Goal: Understand process/instructions: Learn how to perform a task or action

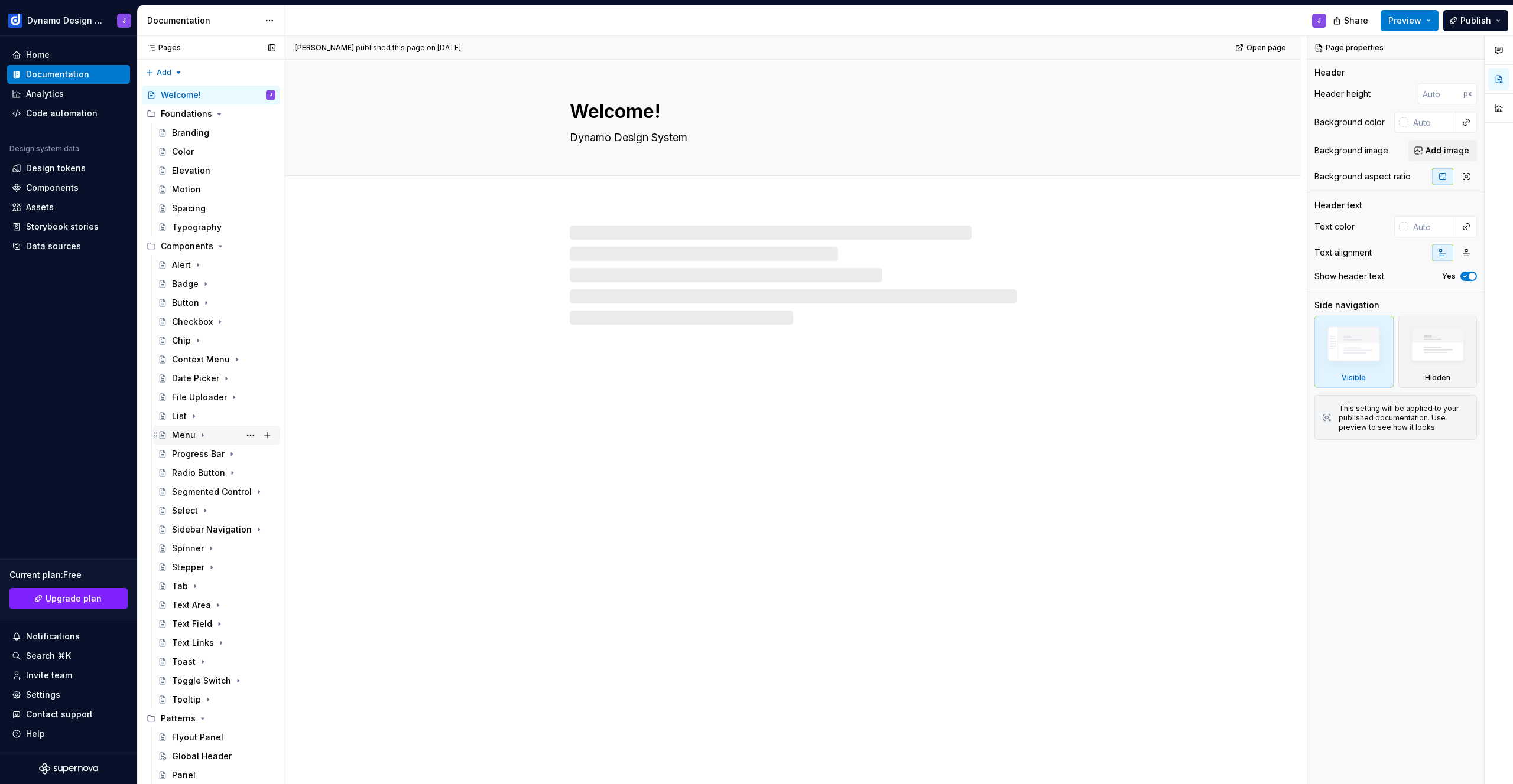
scroll to position [35, 0]
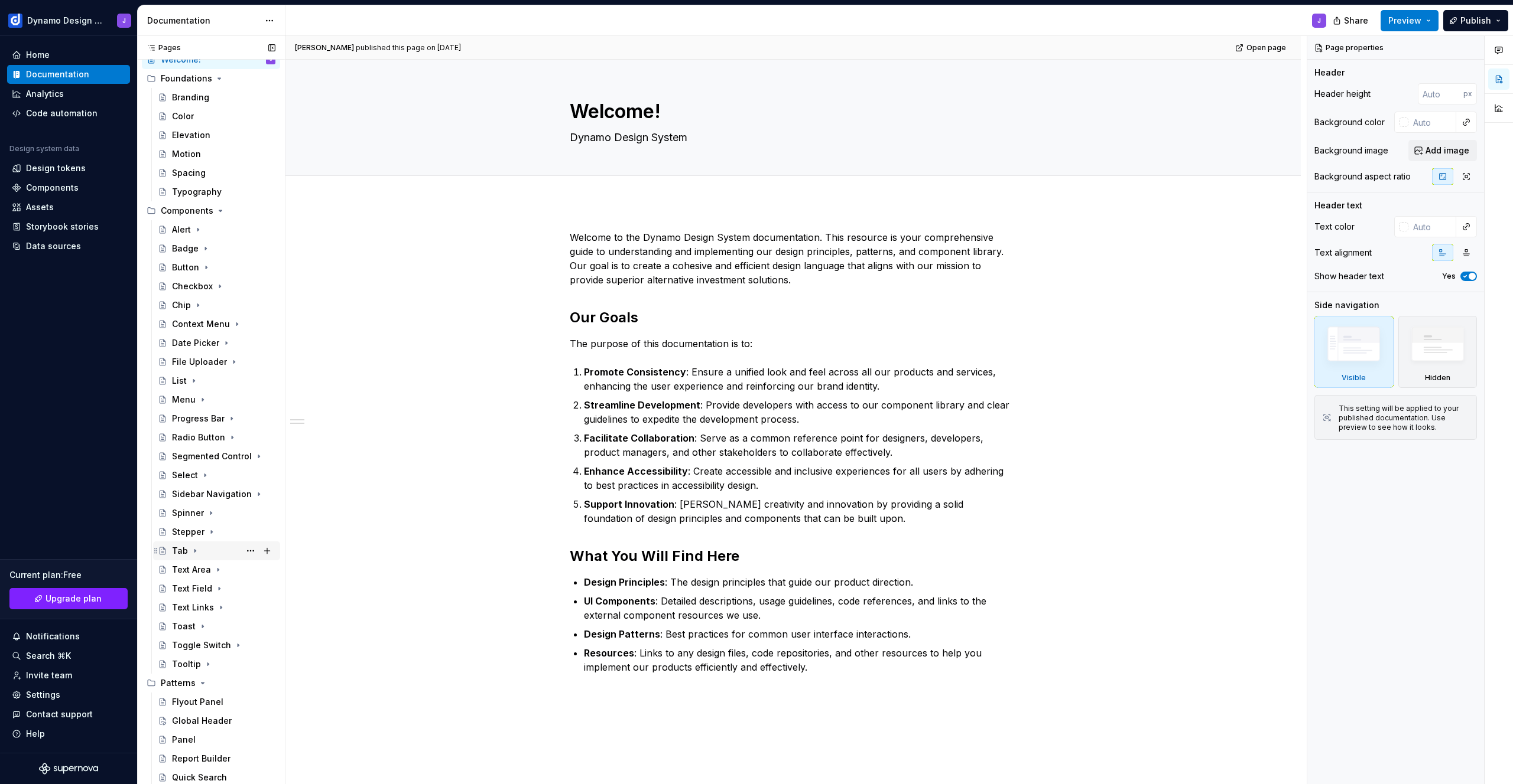
click at [190, 558] on div "Tab" at bounding box center [224, 550] width 103 height 16
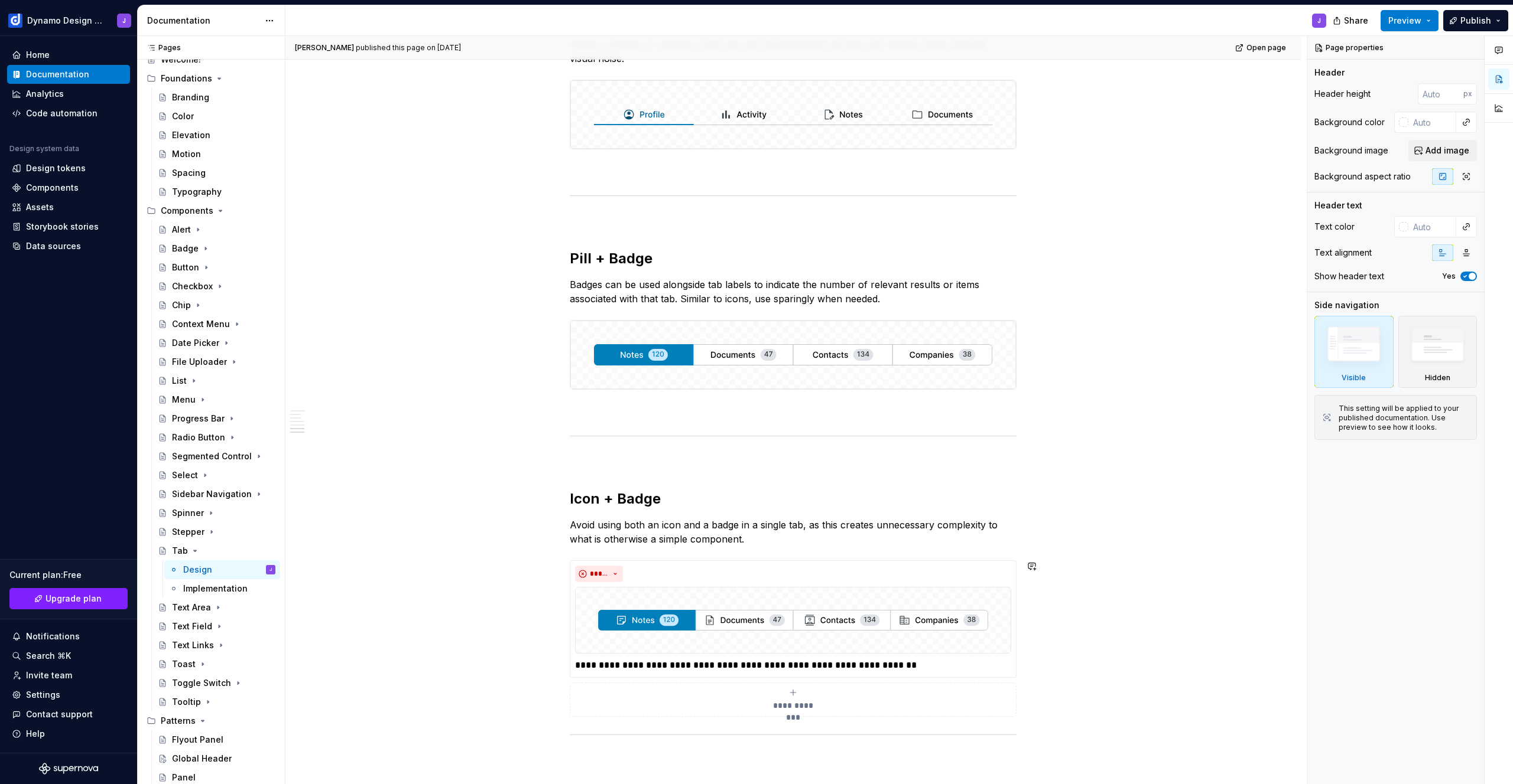
scroll to position [1206, 0]
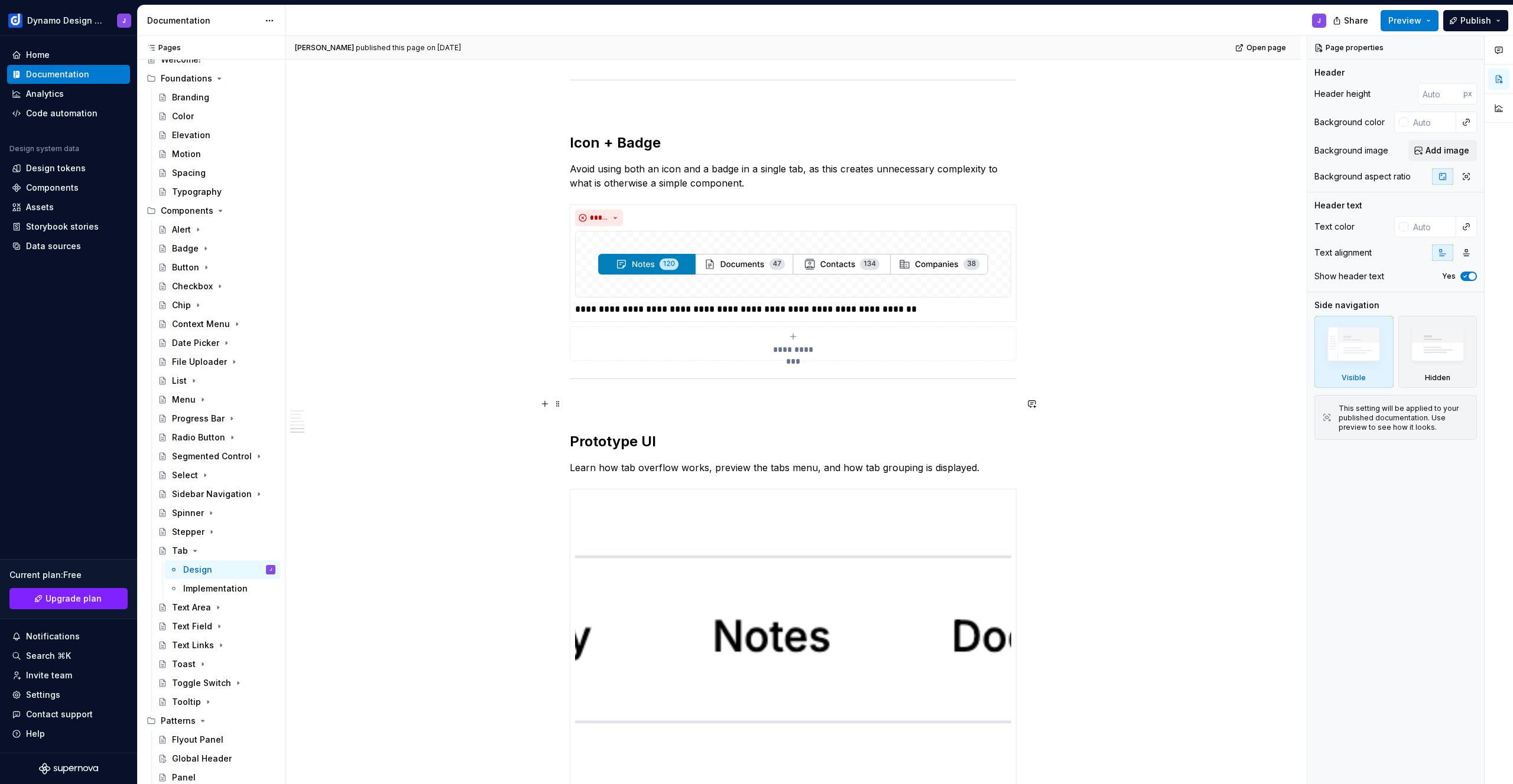
type textarea "*"
click at [745, 398] on p at bounding box center [793, 404] width 447 height 14
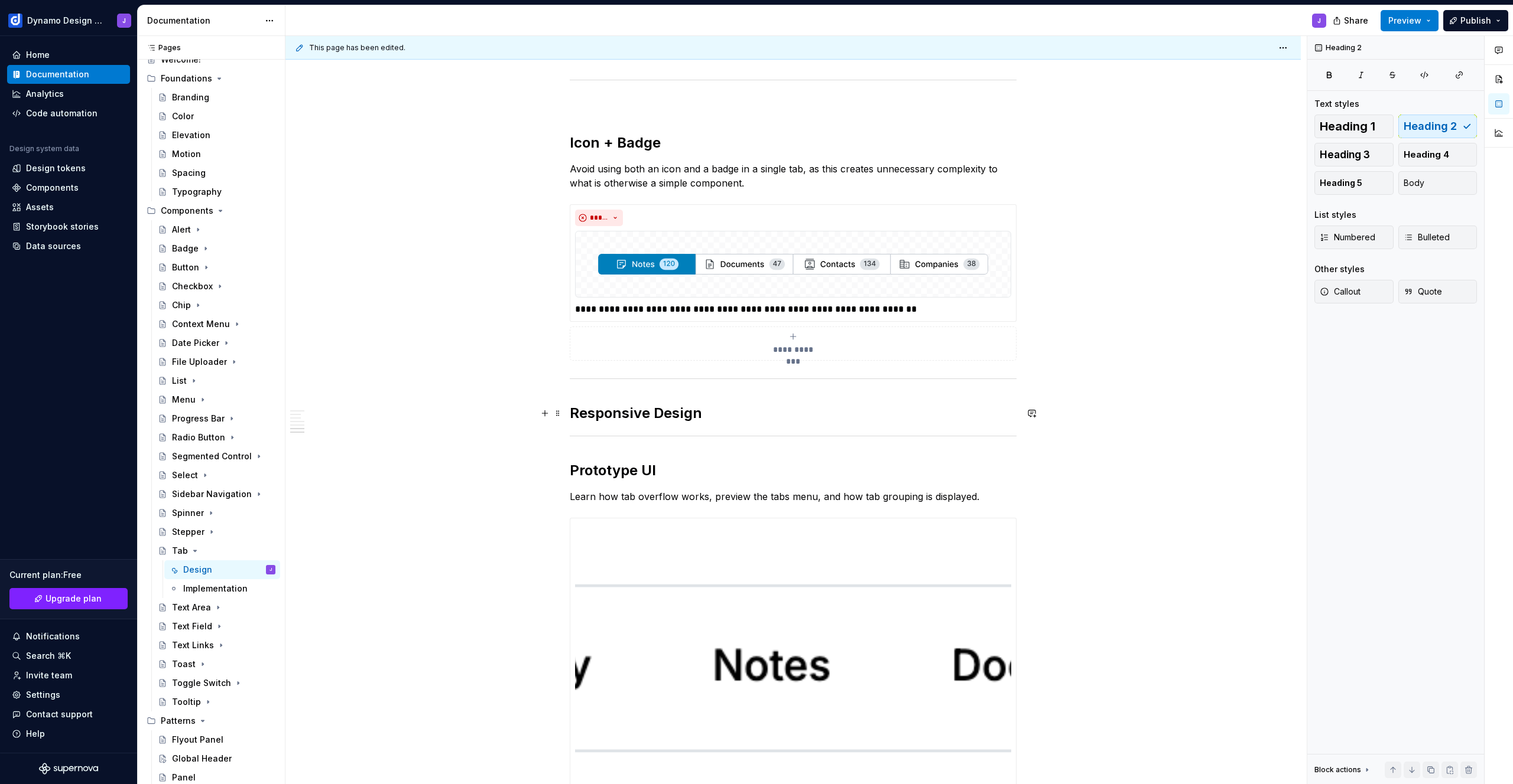
click at [713, 419] on h2 "Responsive Design" at bounding box center [793, 413] width 447 height 19
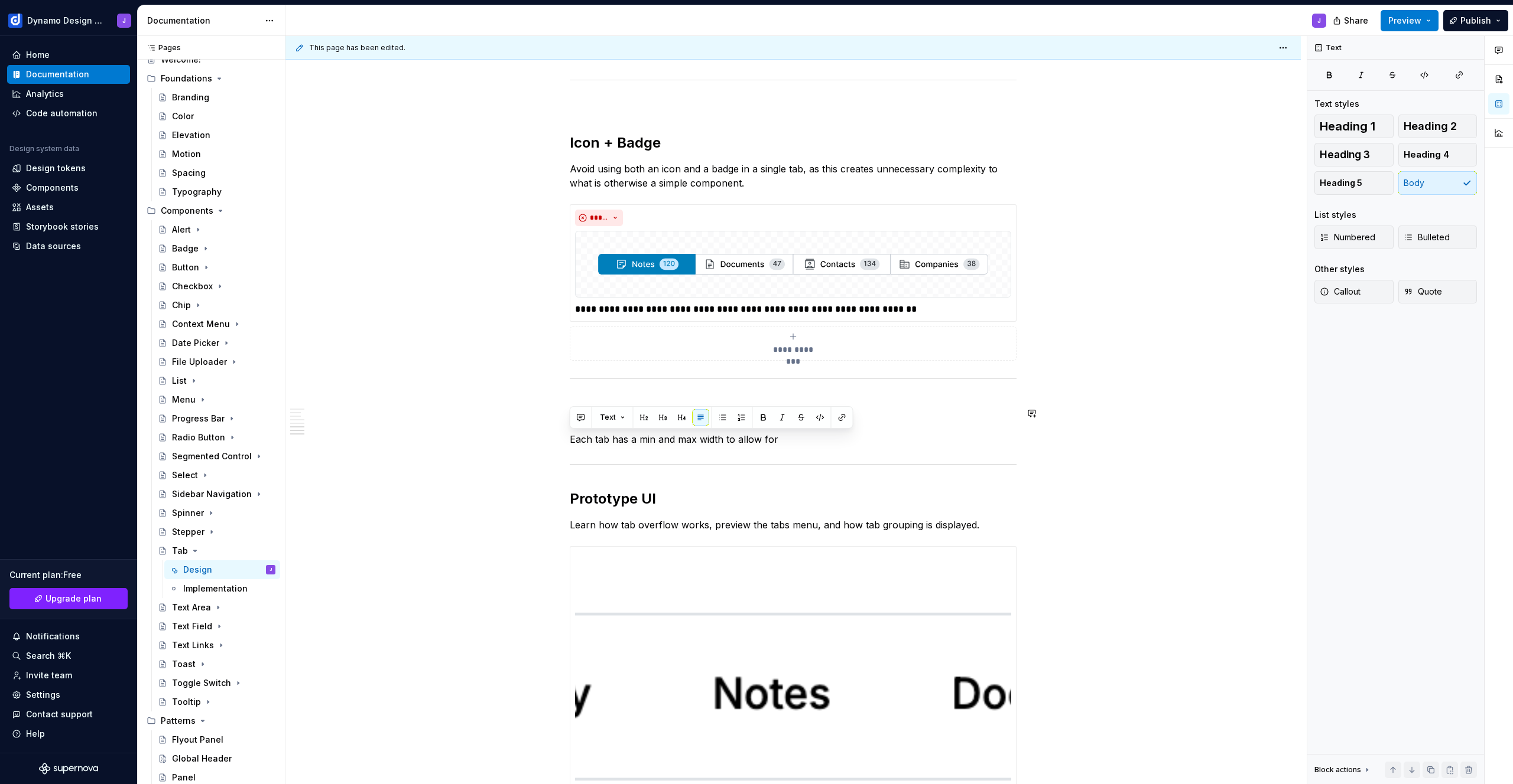
copy p "Each tab has a min and max width to allow for"
click at [796, 441] on p "Each tab has a min and max width to allow for" at bounding box center [793, 439] width 447 height 14
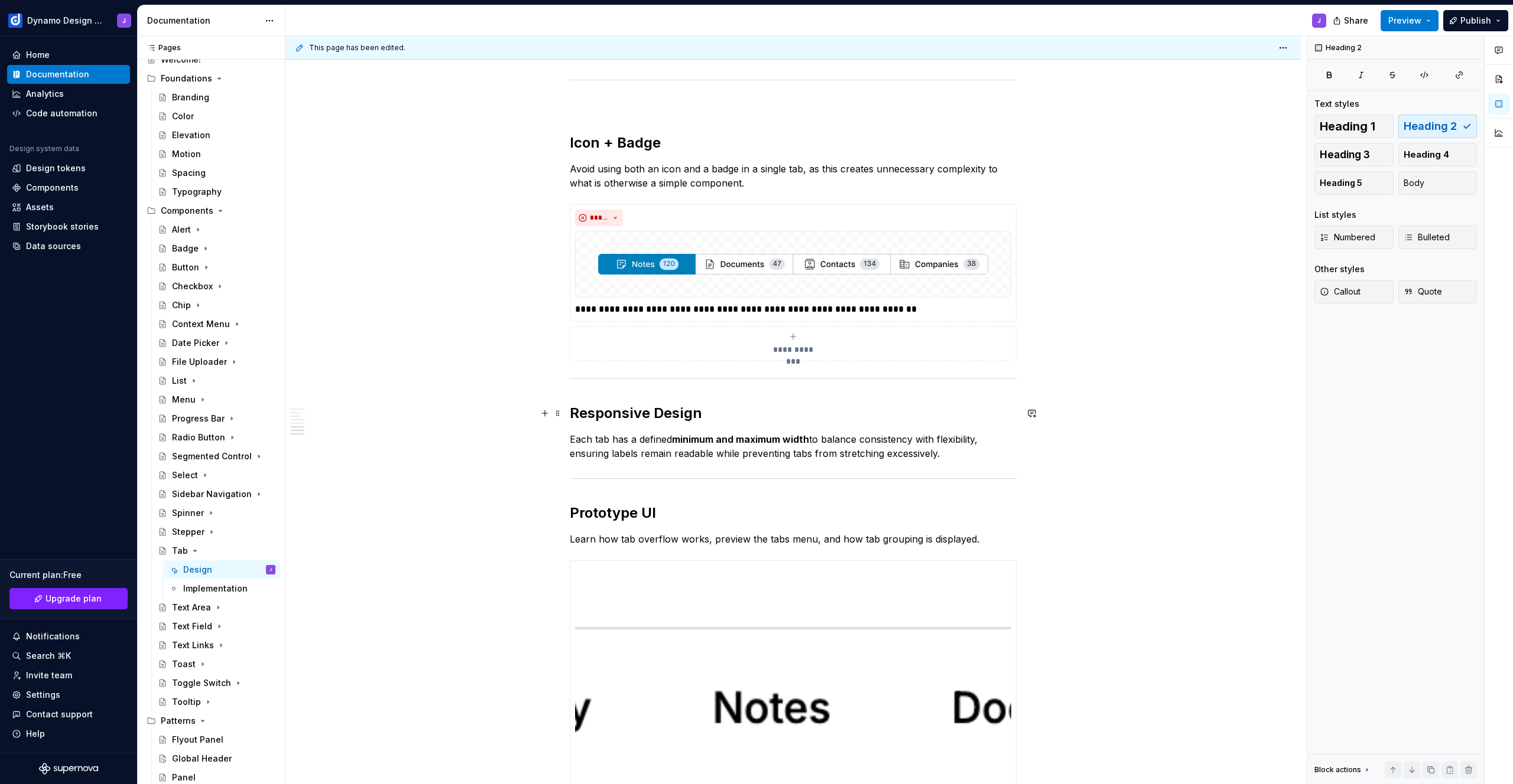
click at [615, 415] on h2 "Responsive Design" at bounding box center [793, 413] width 447 height 19
click at [961, 454] on p "Each tab has a defined minimum and maximum width to balance consistency with fl…" at bounding box center [793, 446] width 447 height 28
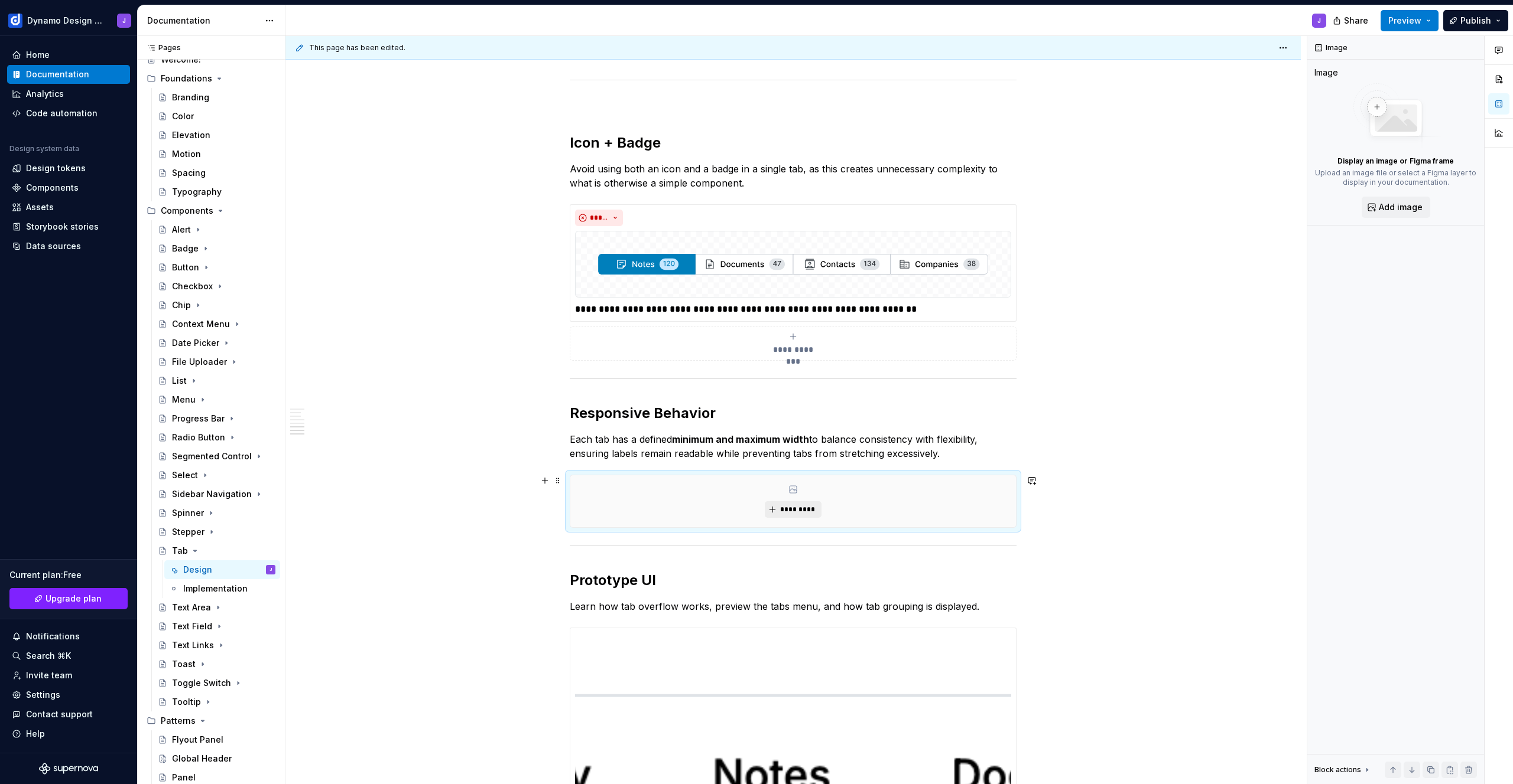
click at [806, 511] on span "*********" at bounding box center [797, 509] width 36 height 9
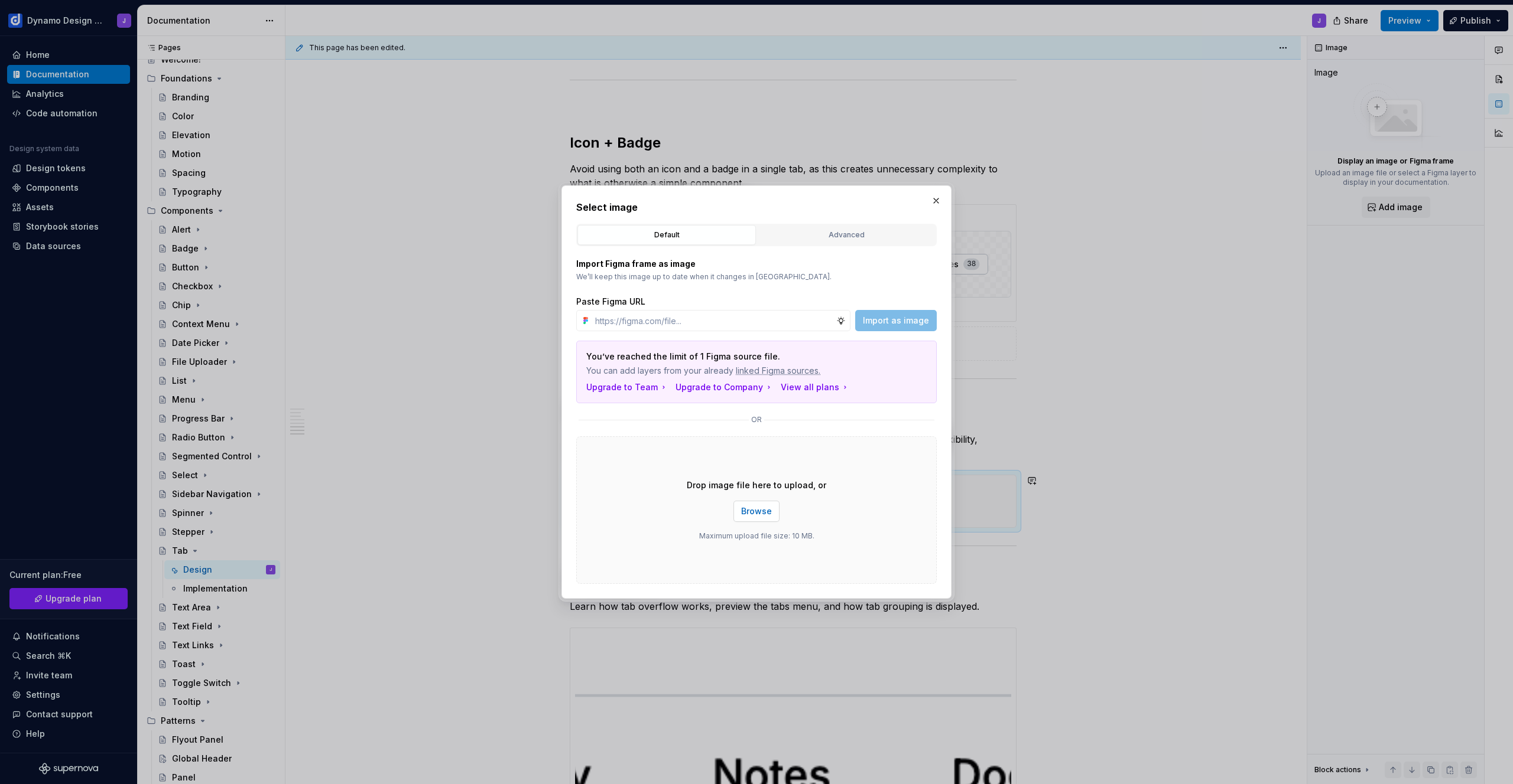
click at [758, 514] on span "Browse" at bounding box center [756, 511] width 30 height 12
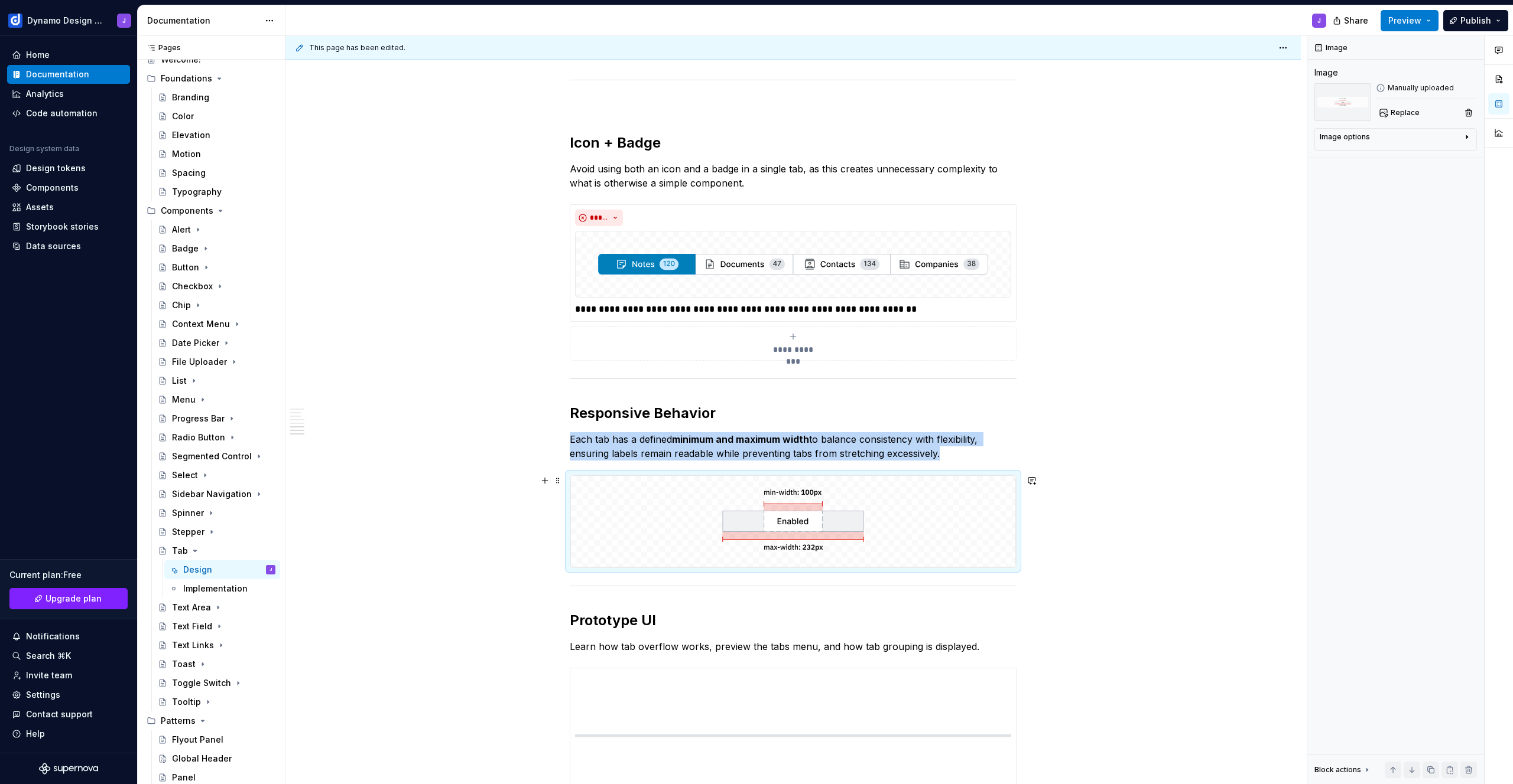
click at [1045, 550] on div "Tab Styles Tabs are available in two styles. Underline tabs are used for page h…" at bounding box center [793, 152] width 1015 height 2277
click at [1052, 556] on div "Tab Styles Tabs are available in two styles. Underline tabs are used for page h…" at bounding box center [793, 152] width 1015 height 2277
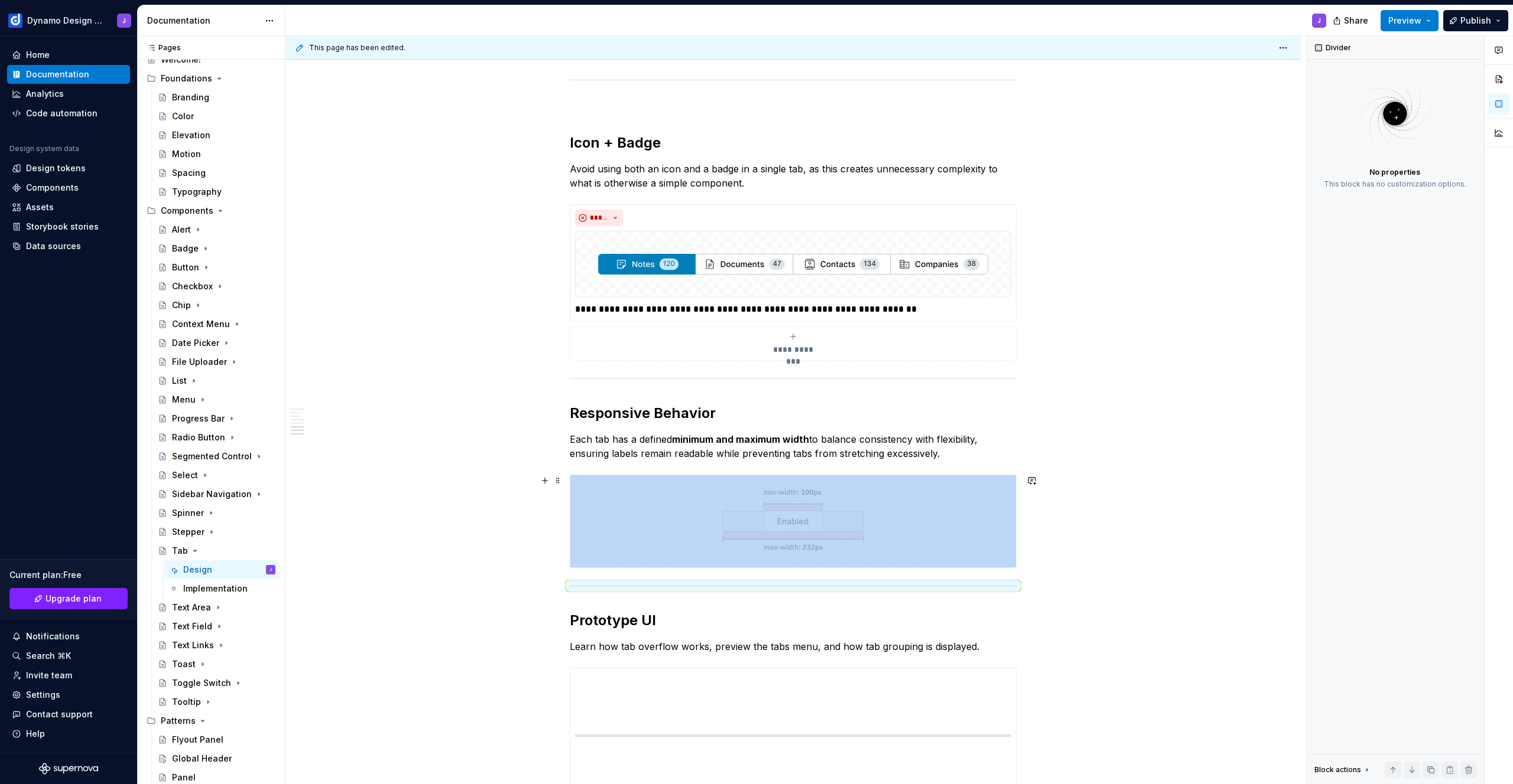
click at [966, 527] on img at bounding box center [792, 521] width 445 height 92
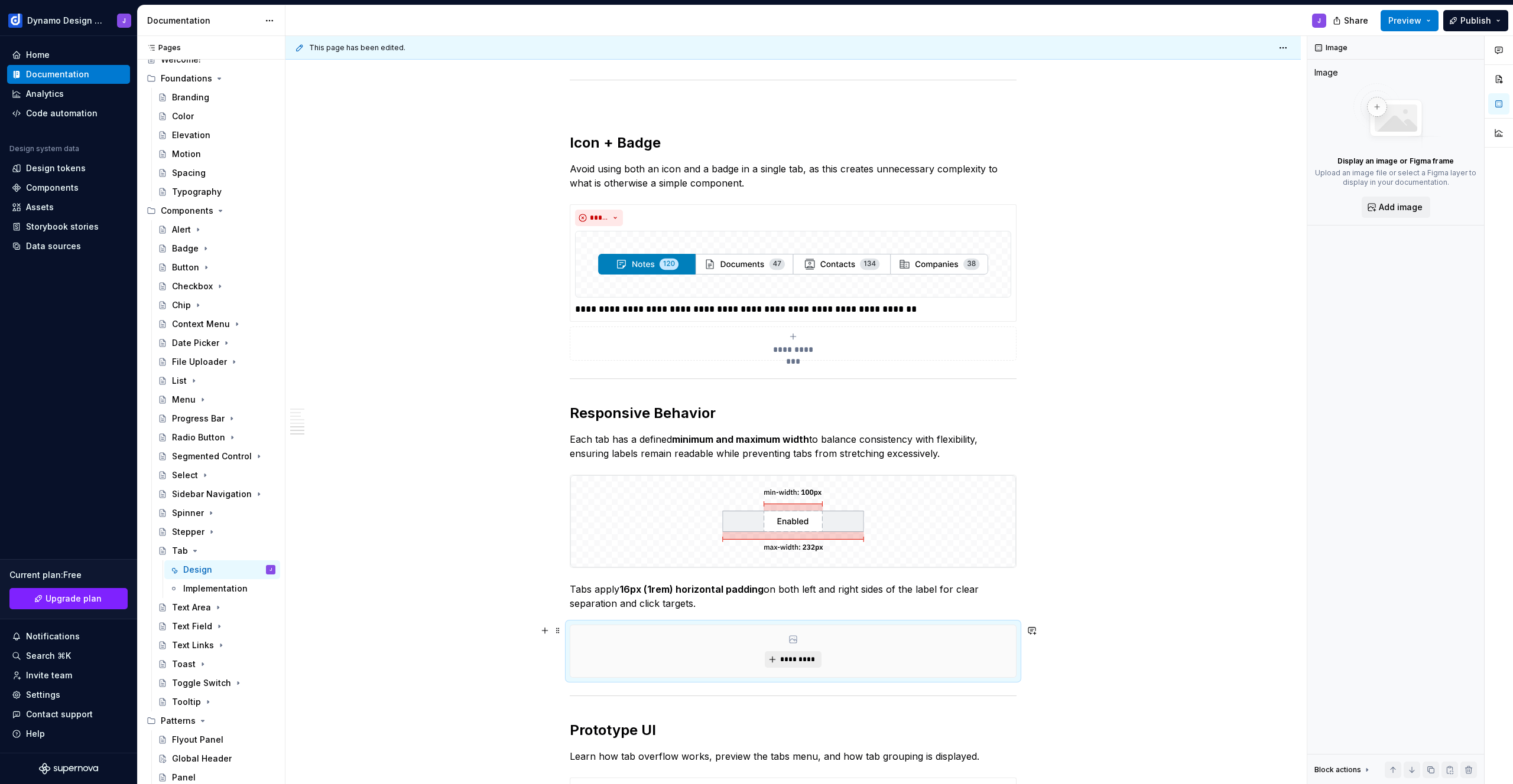
click at [805, 655] on span "*********" at bounding box center [797, 659] width 36 height 9
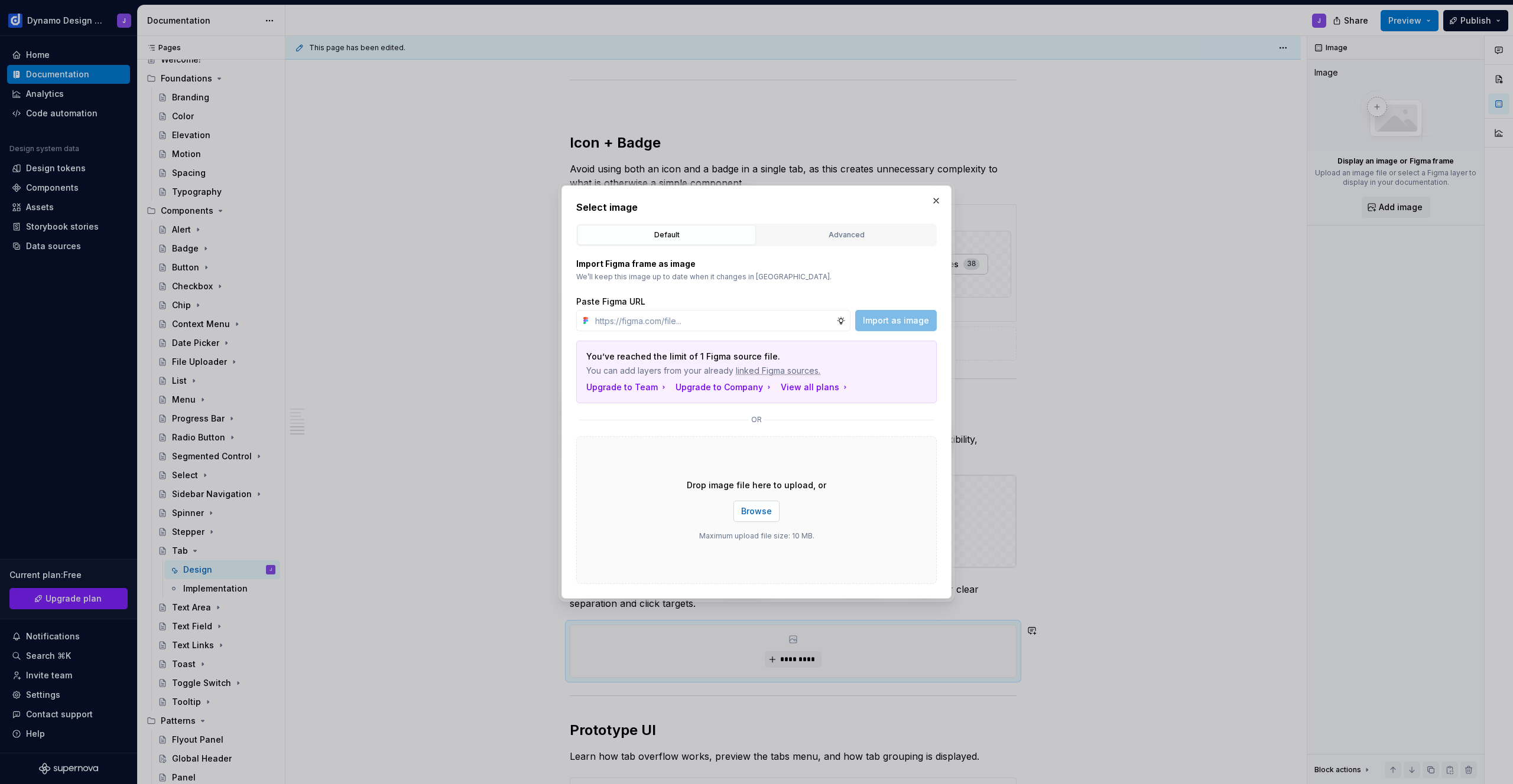
click at [767, 509] on span "Browse" at bounding box center [756, 511] width 30 height 12
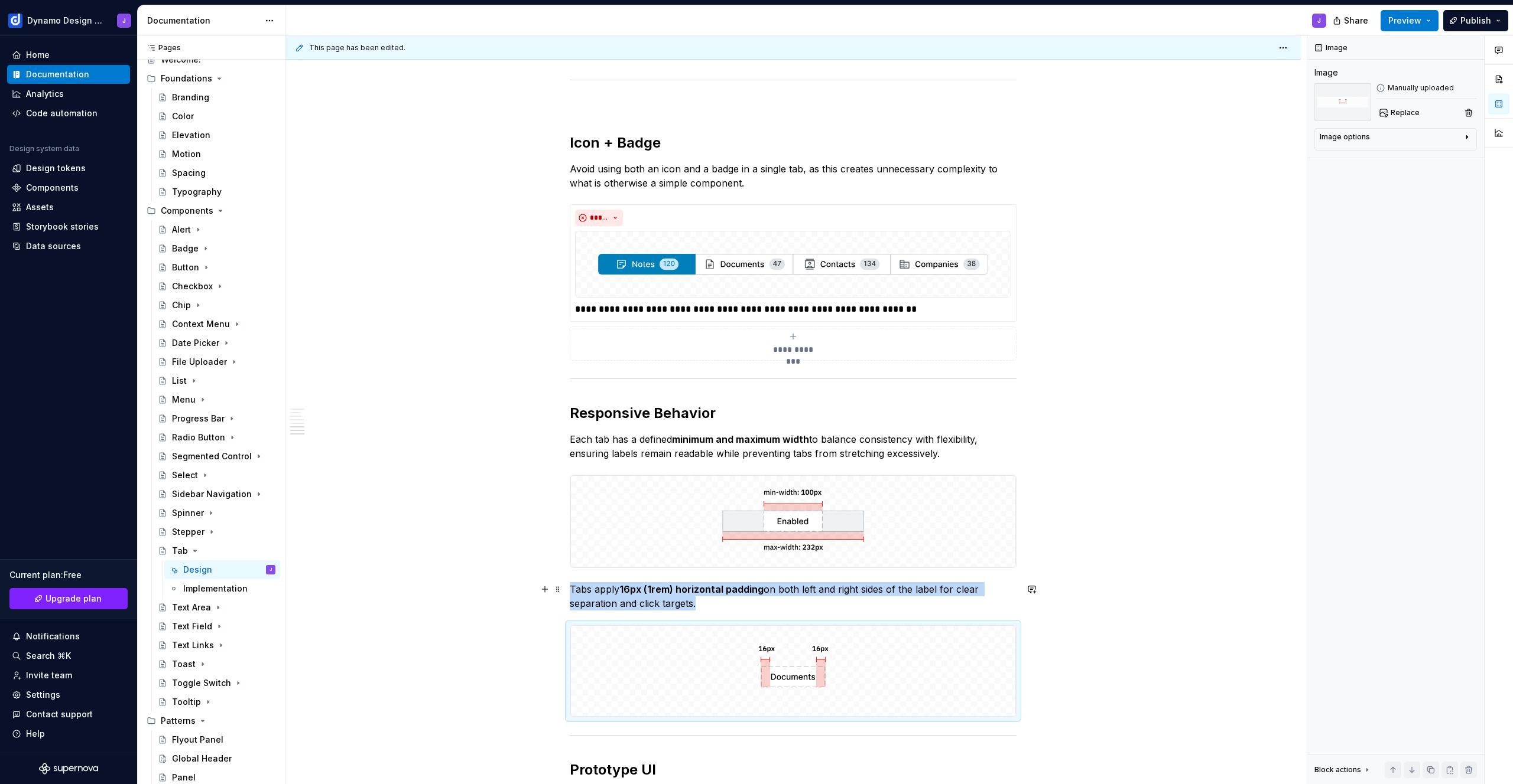
scroll to position [1265, 0]
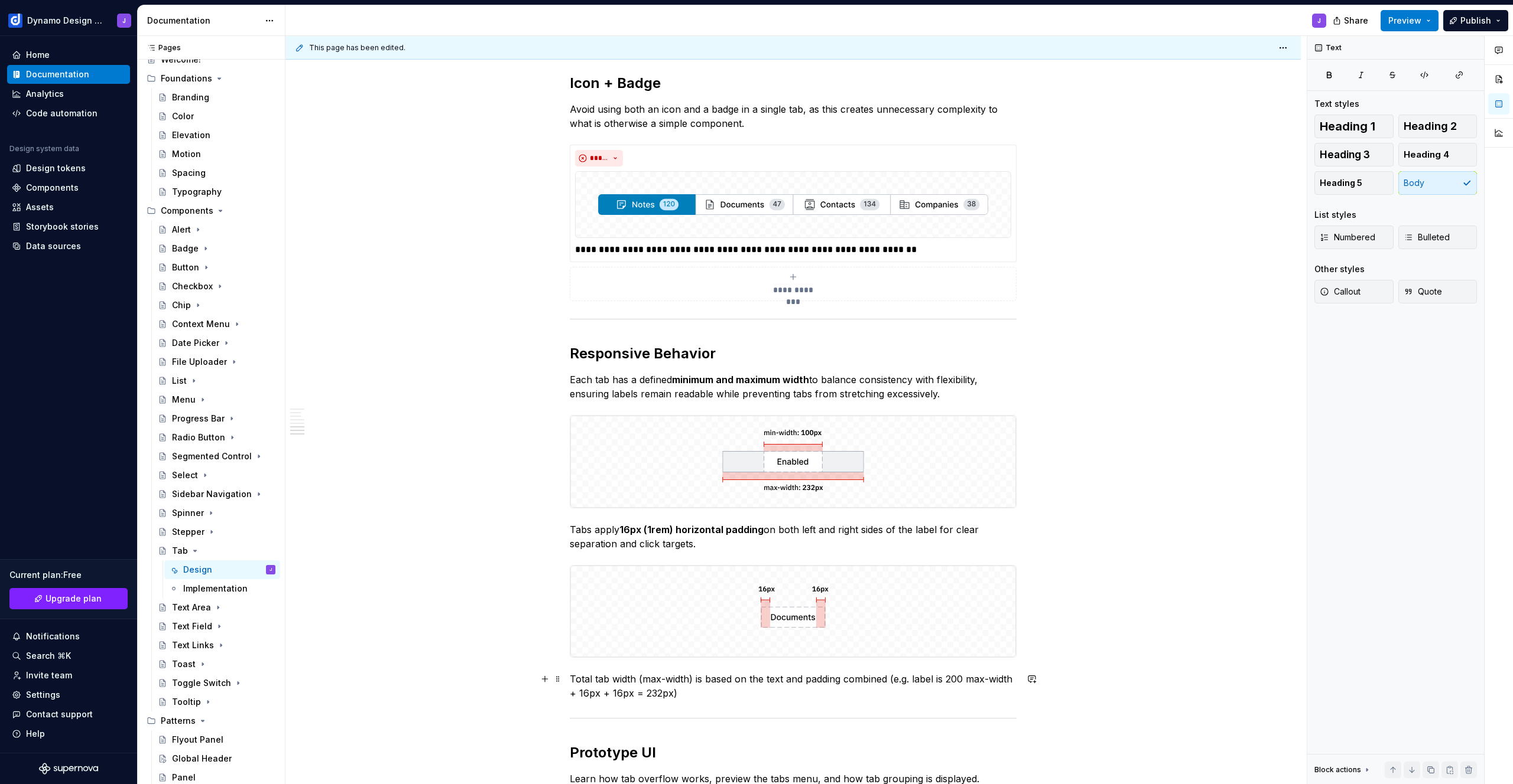
click at [963, 678] on p "Total tab width (max-width) is based on the text and padding combined (e.g. lab…" at bounding box center [793, 686] width 447 height 28
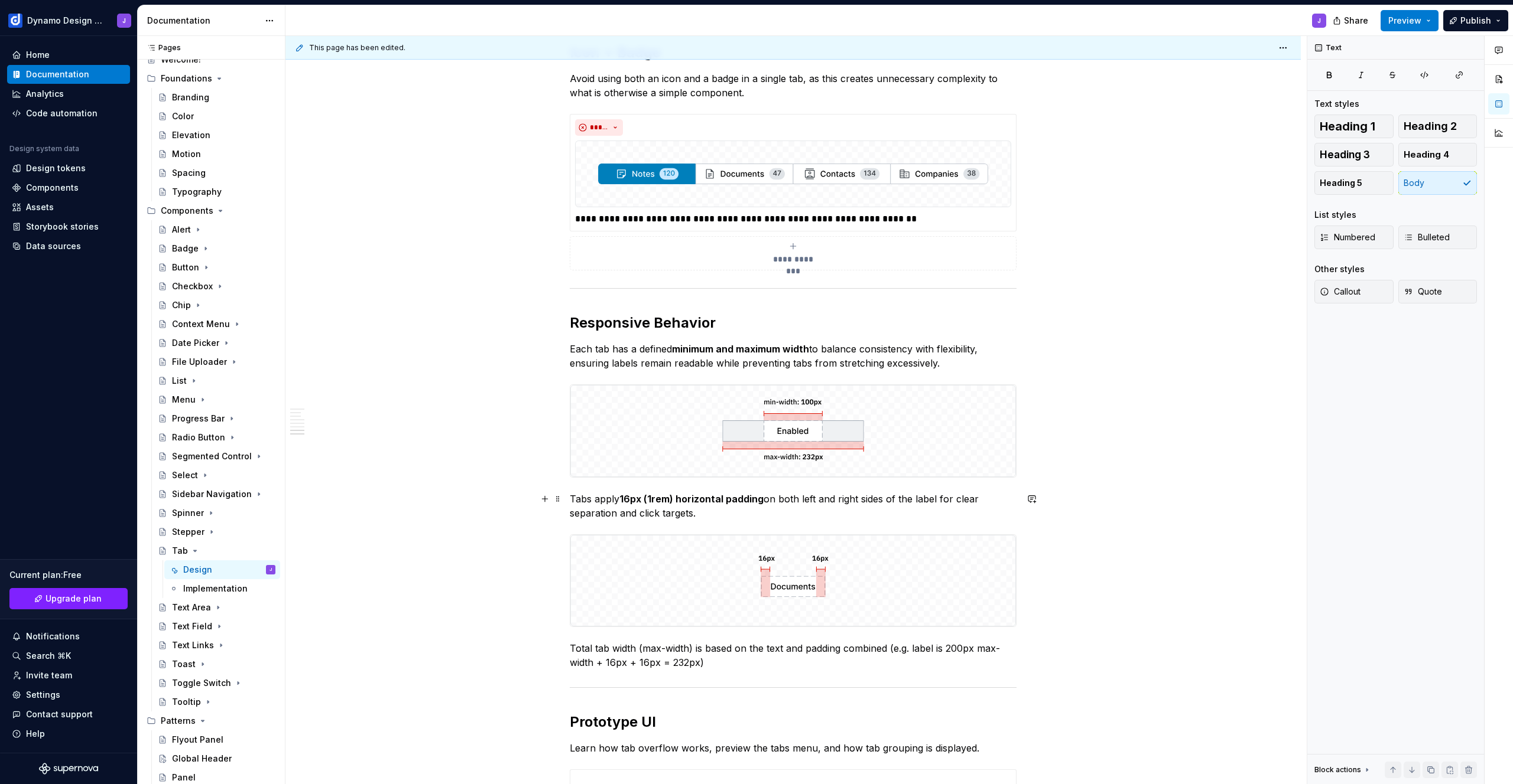
scroll to position [1363, 0]
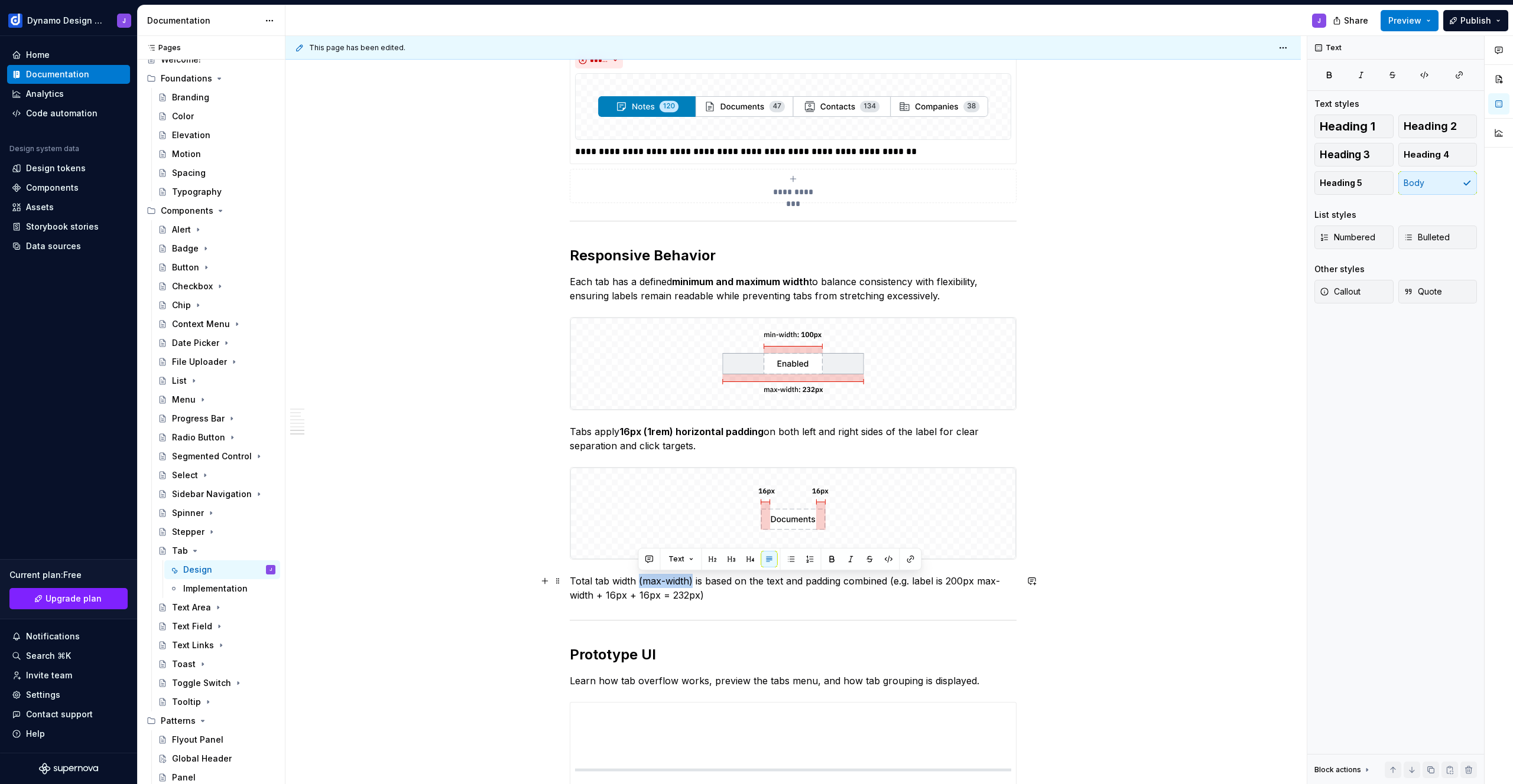
drag, startPoint x: 637, startPoint y: 580, endPoint x: 693, endPoint y: 580, distance: 56.0
click at [693, 580] on p "Total tab width (max-width) is based on the text and padding combined (e.g. lab…" at bounding box center [793, 588] width 447 height 28
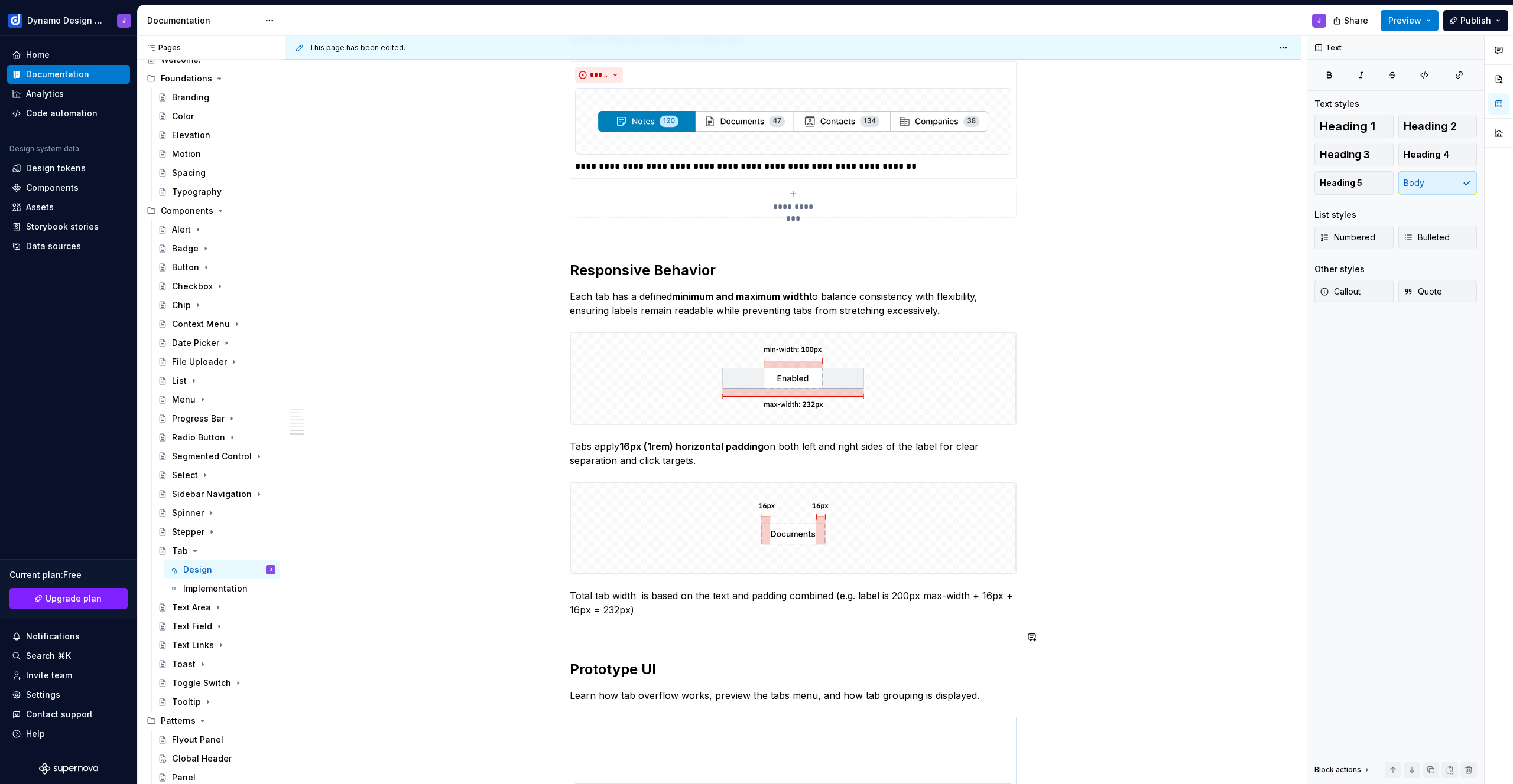
scroll to position [1455, 0]
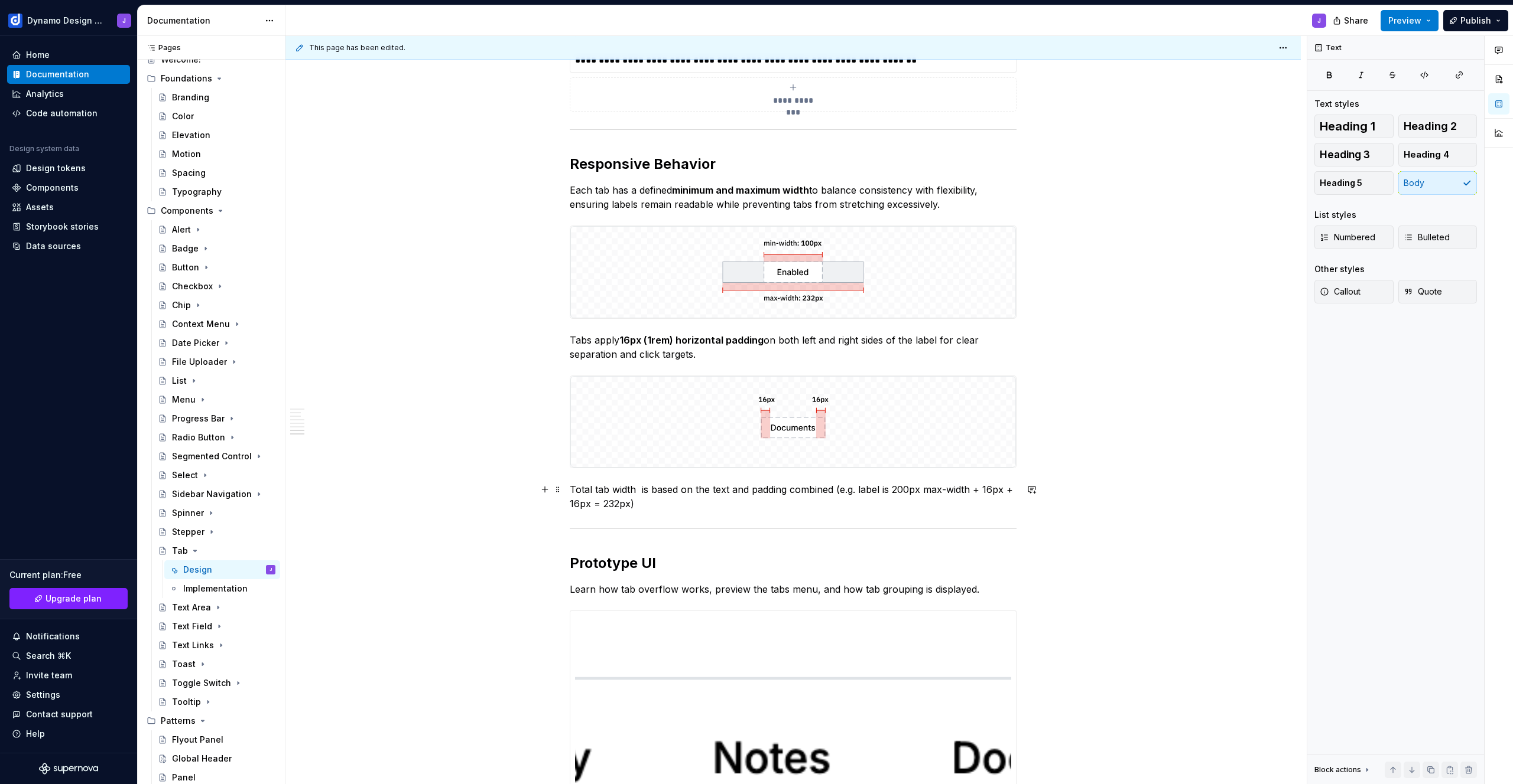
click at [649, 505] on p "Total tab width is based on the text and padding combined (e.g. label is 200px …" at bounding box center [793, 497] width 447 height 28
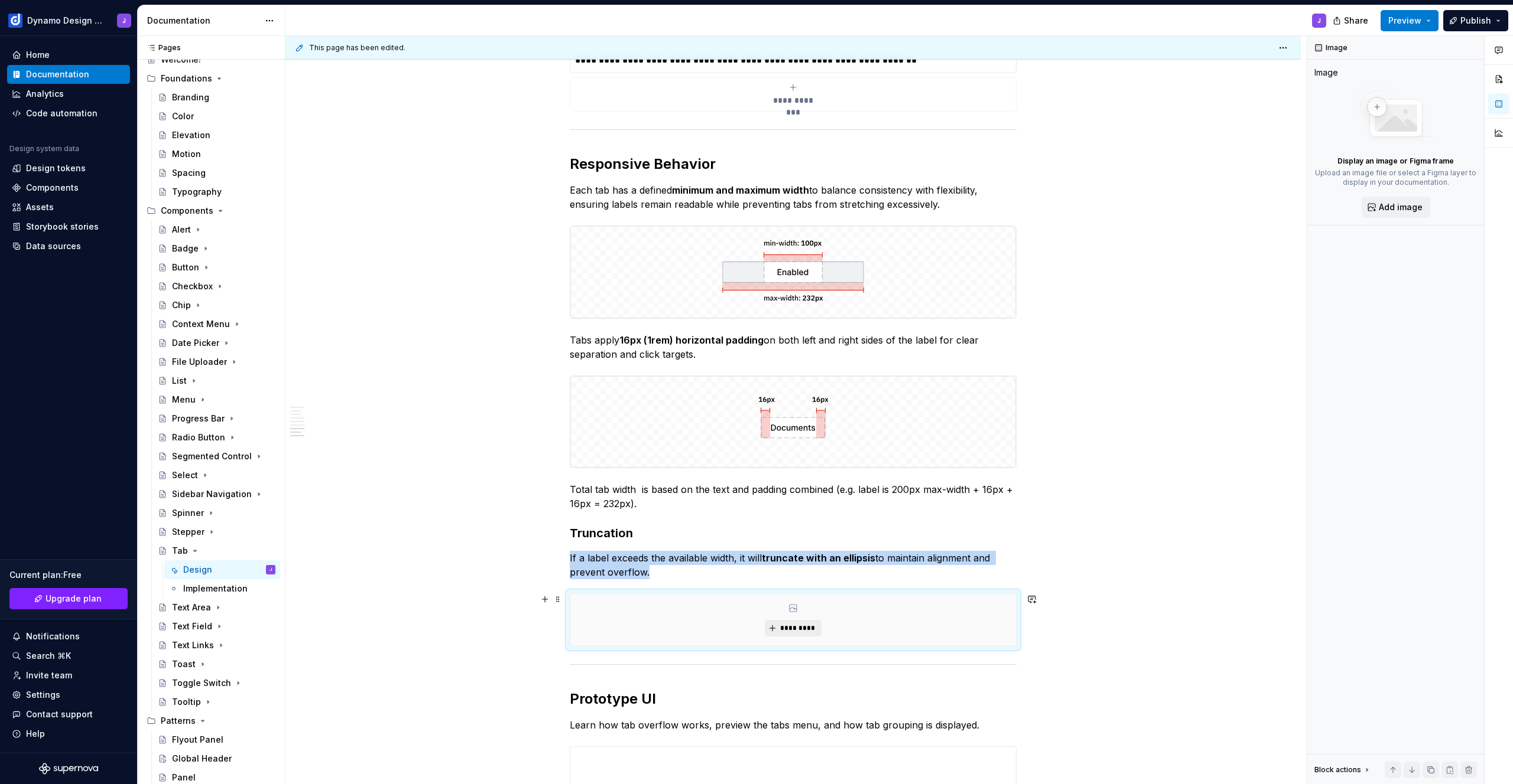
click at [782, 630] on span "*********" at bounding box center [797, 628] width 36 height 9
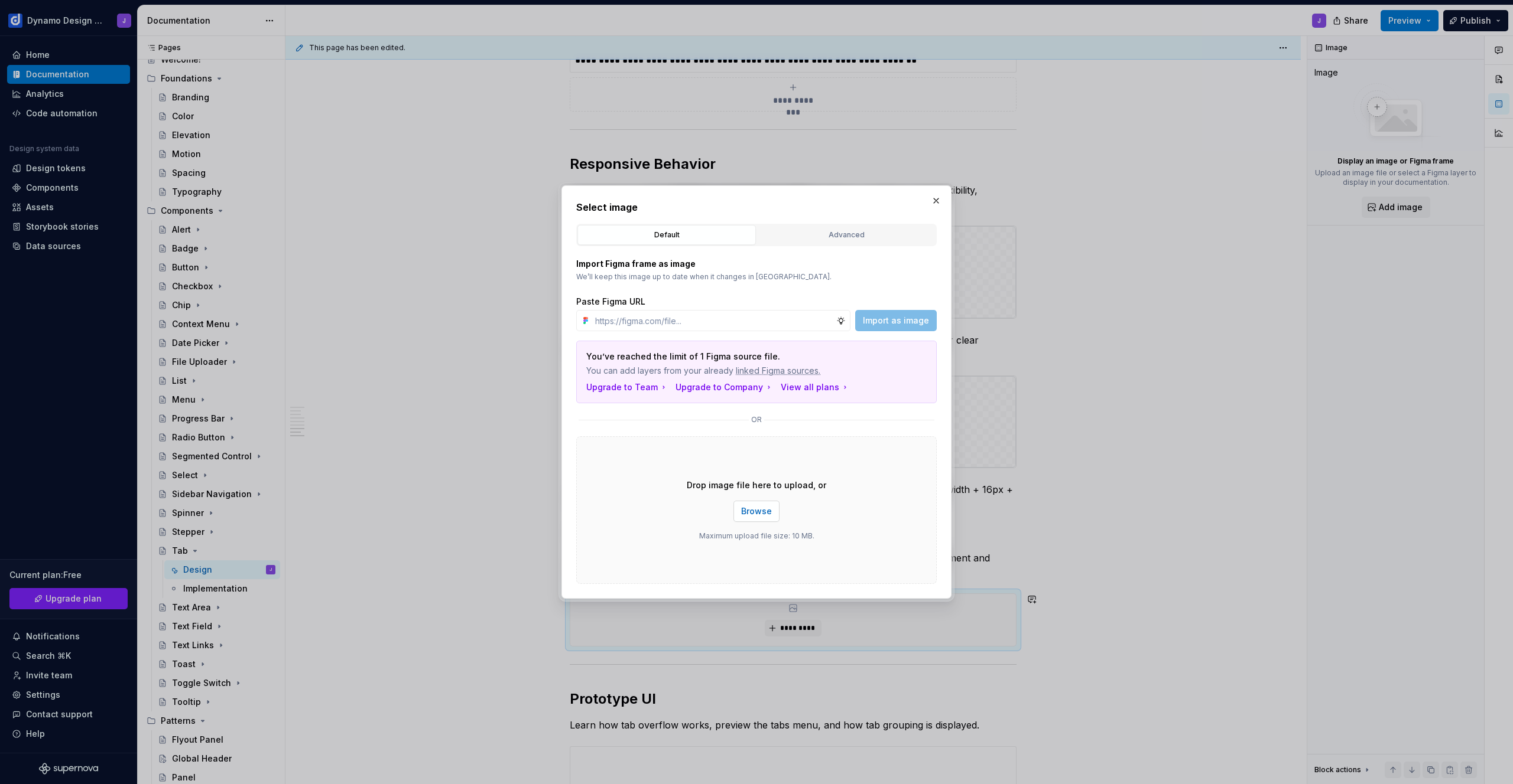
click at [767, 518] on button "Browse" at bounding box center [756, 512] width 46 height 21
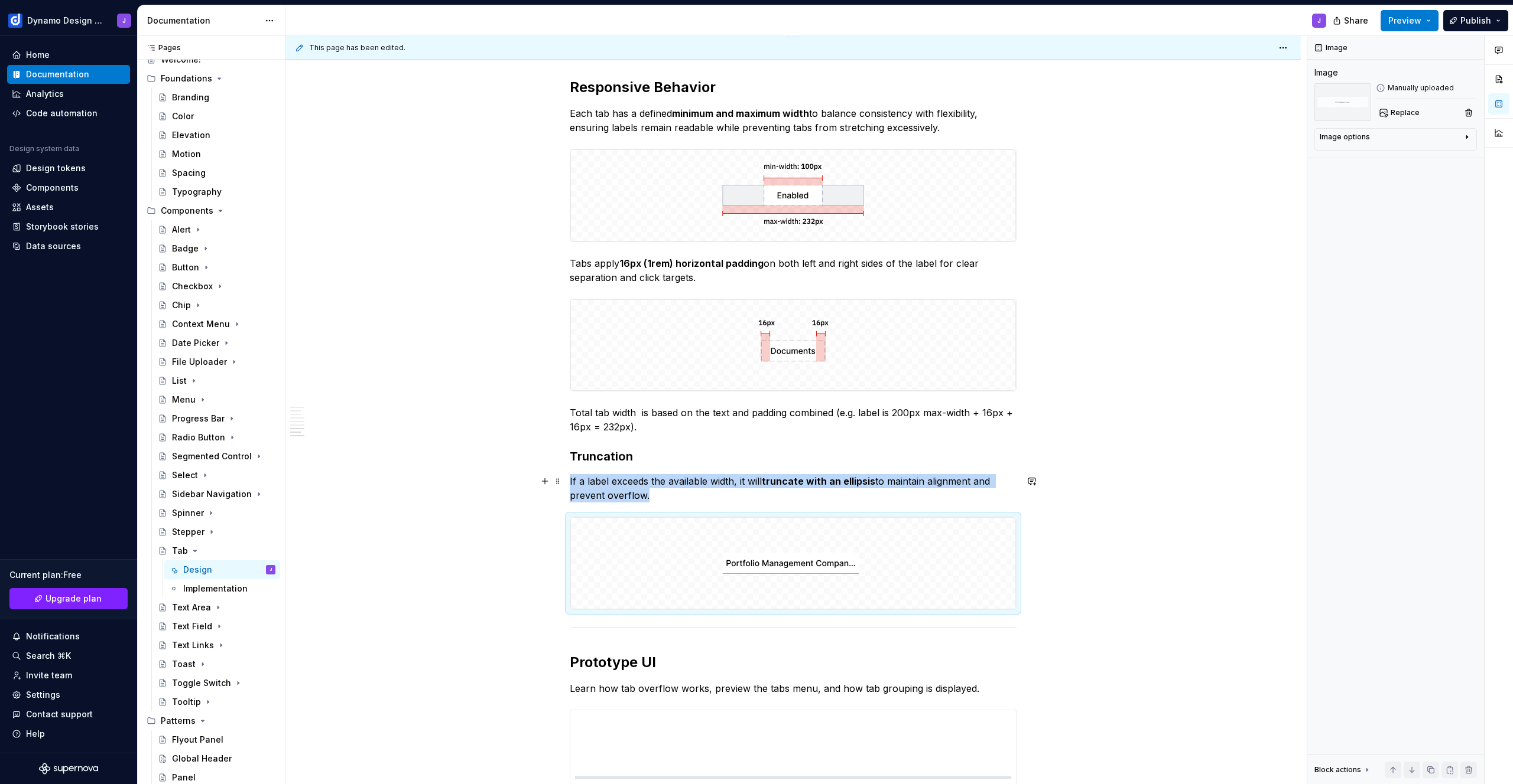
scroll to position [1445, 0]
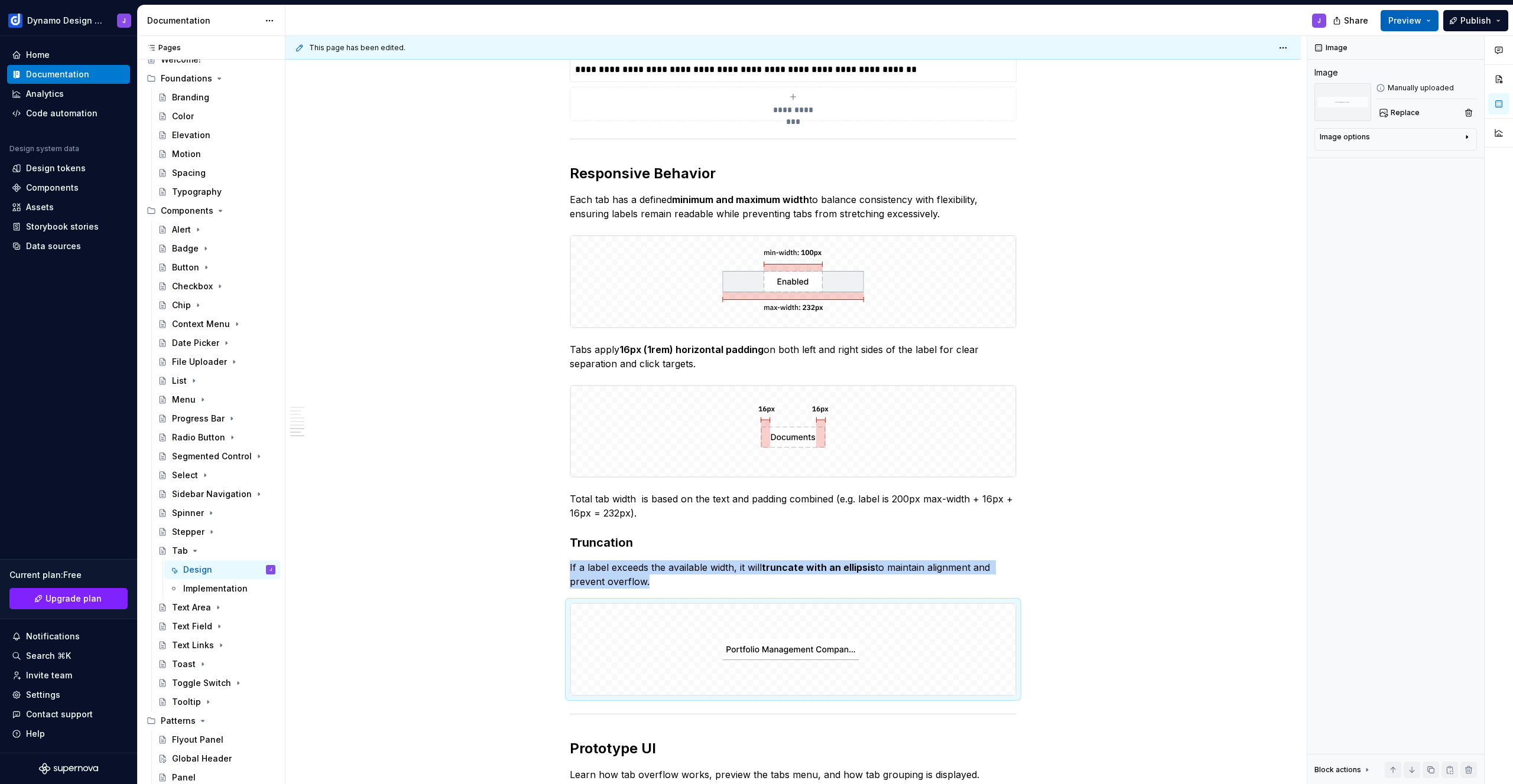
click at [1413, 24] on span "Preview" at bounding box center [1405, 21] width 33 height 12
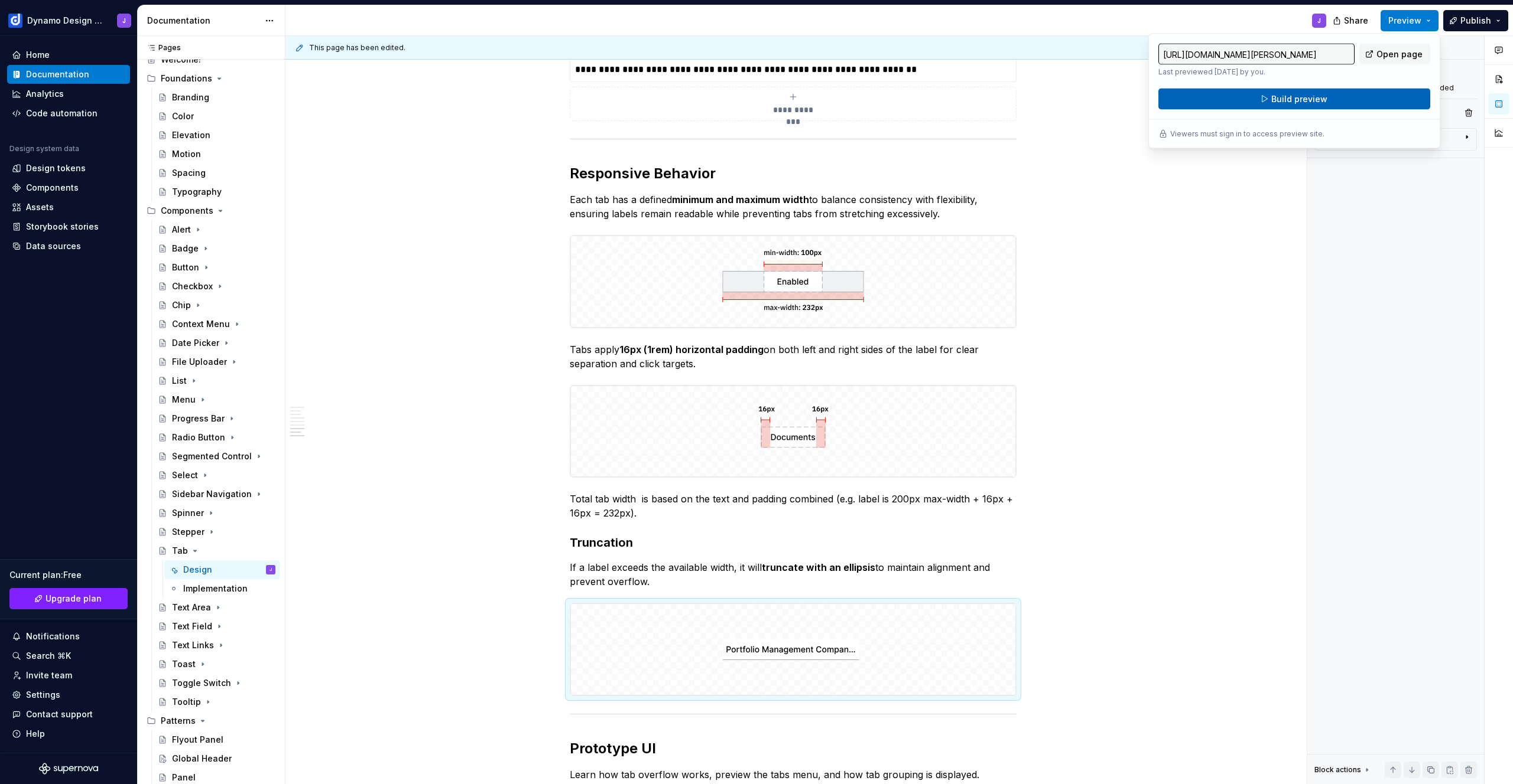
click at [1336, 98] on button "Build preview" at bounding box center [1294, 99] width 272 height 21
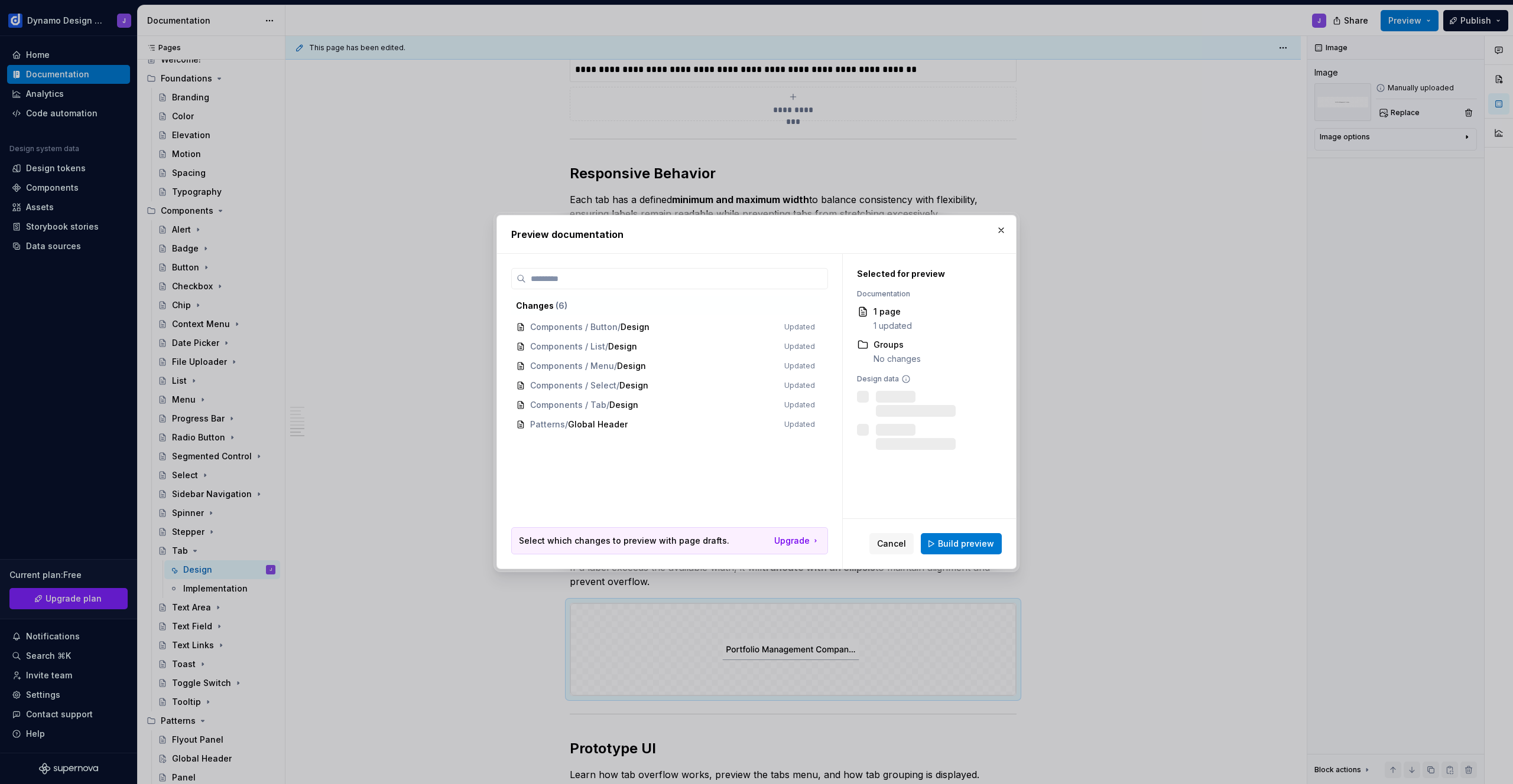
click at [954, 546] on span "Build preview" at bounding box center [966, 543] width 56 height 12
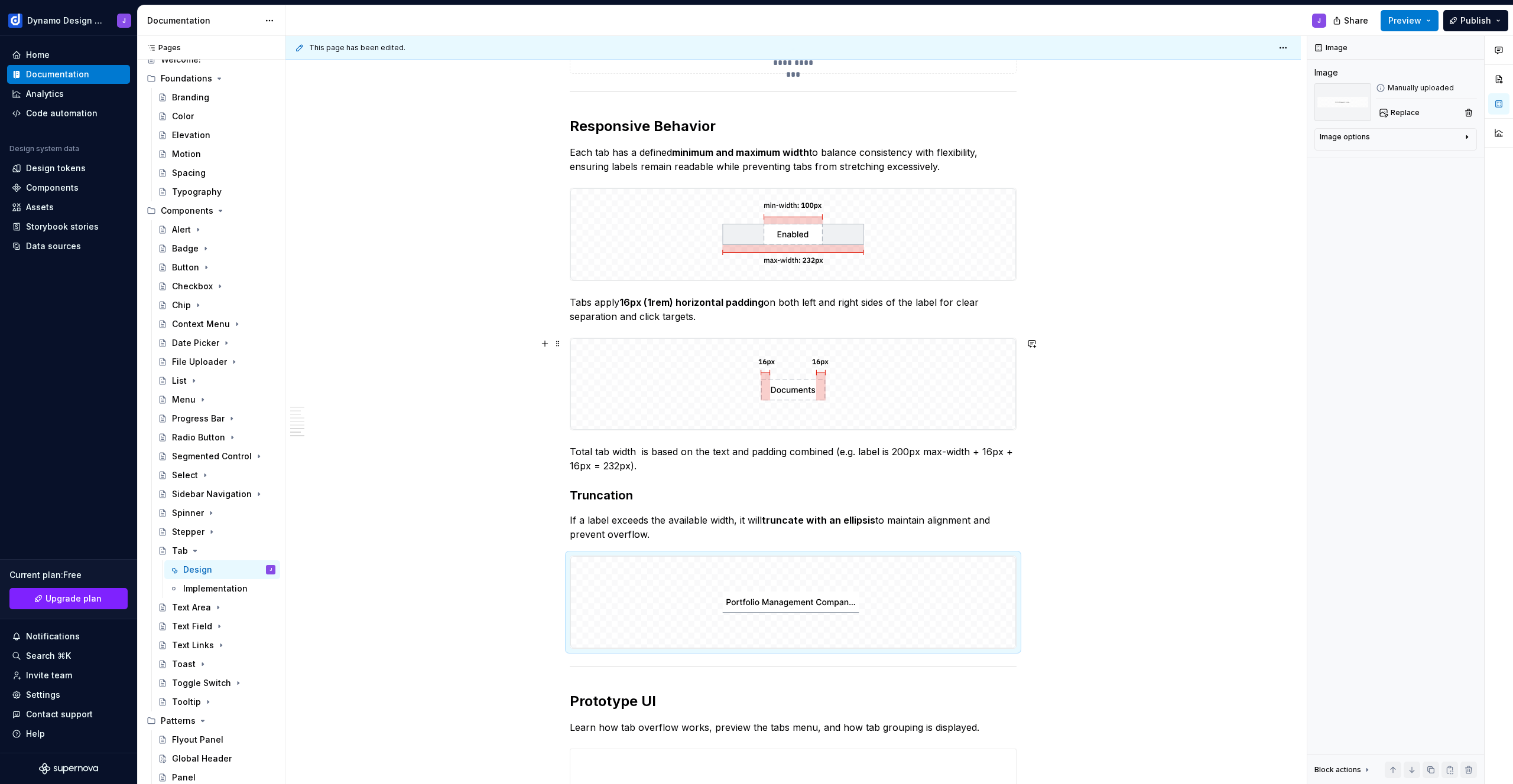
scroll to position [1291, 0]
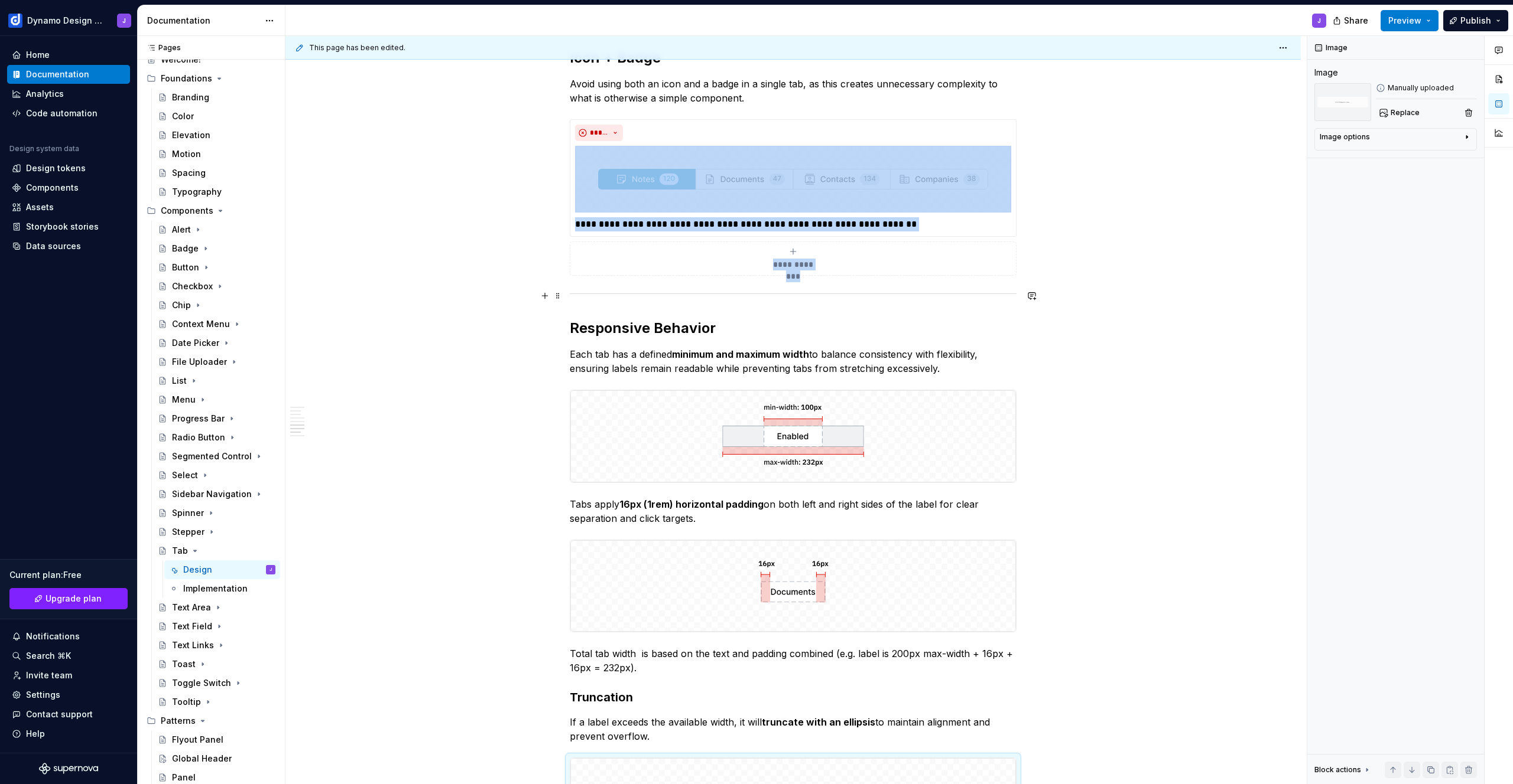
click at [598, 294] on div at bounding box center [793, 294] width 447 height 8
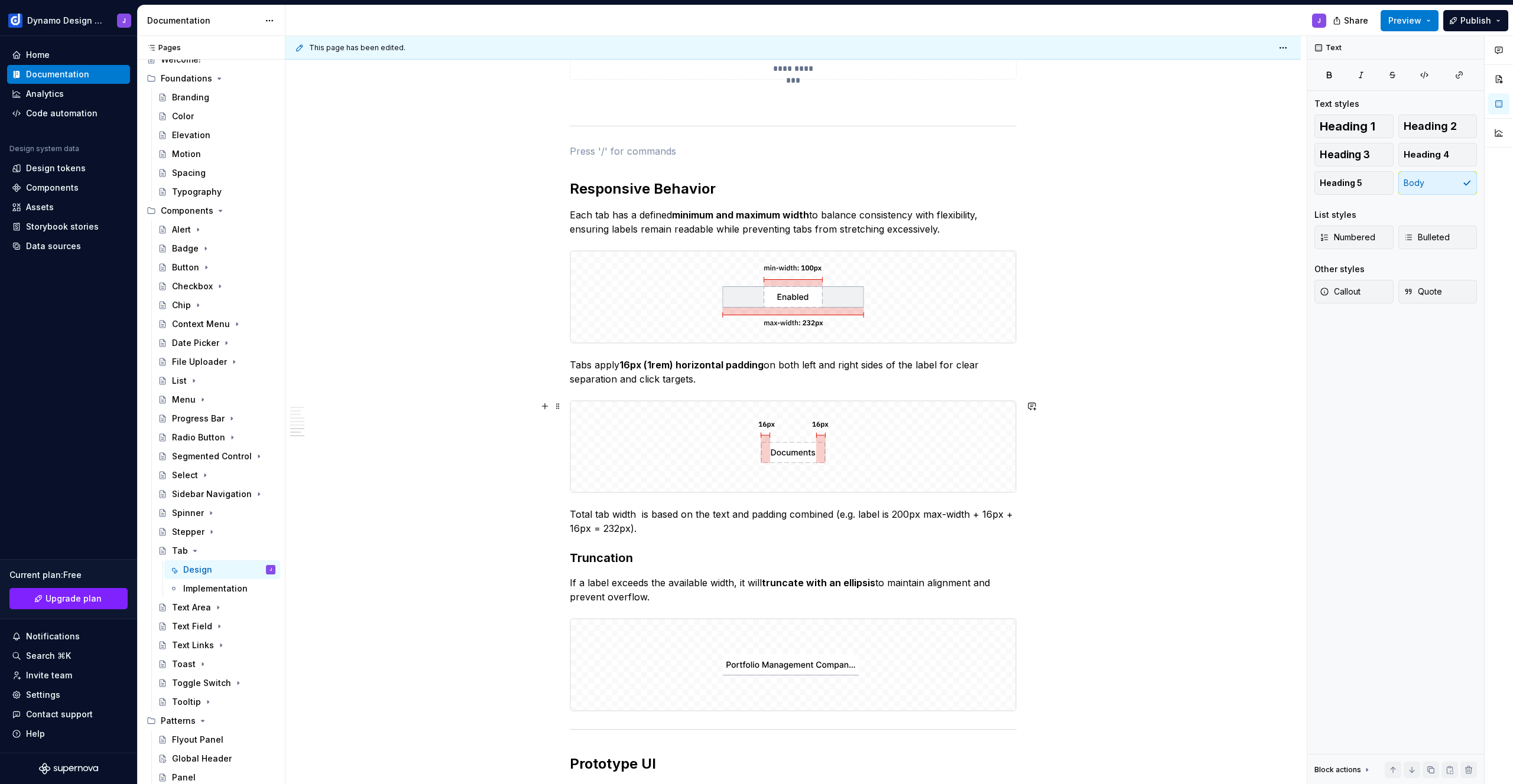
scroll to position [1691, 0]
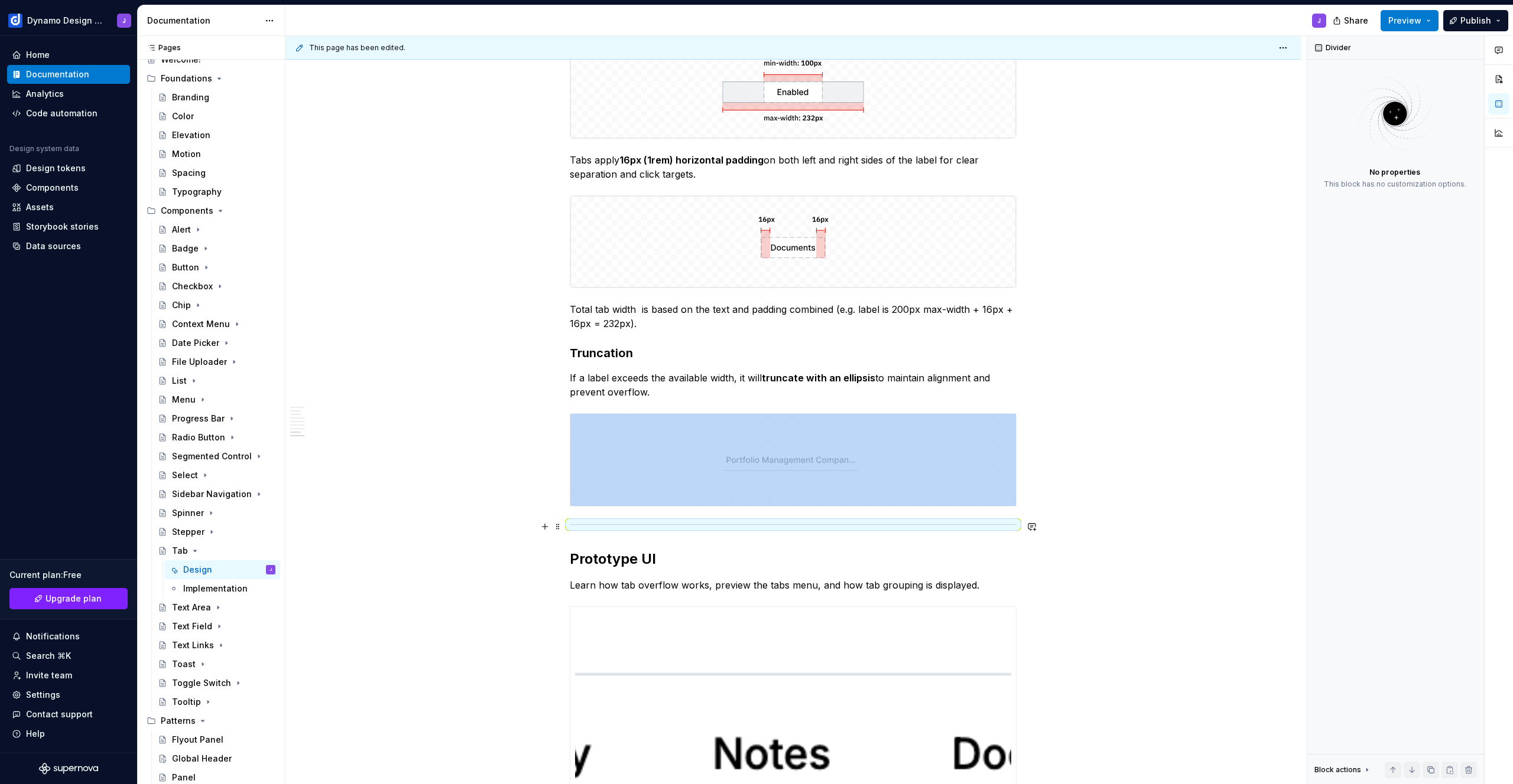
click at [611, 524] on div at bounding box center [793, 524] width 447 height 8
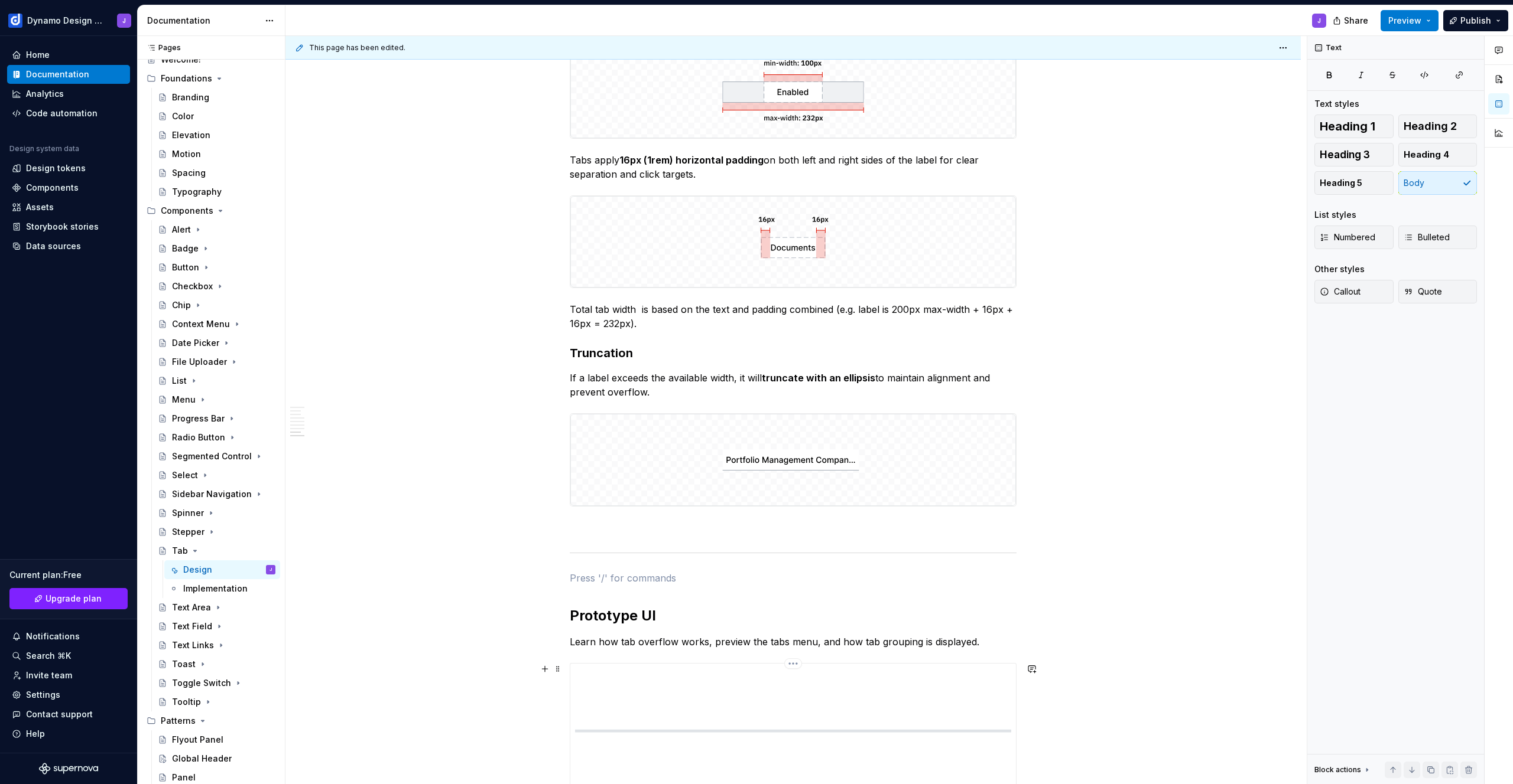
scroll to position [1987, 0]
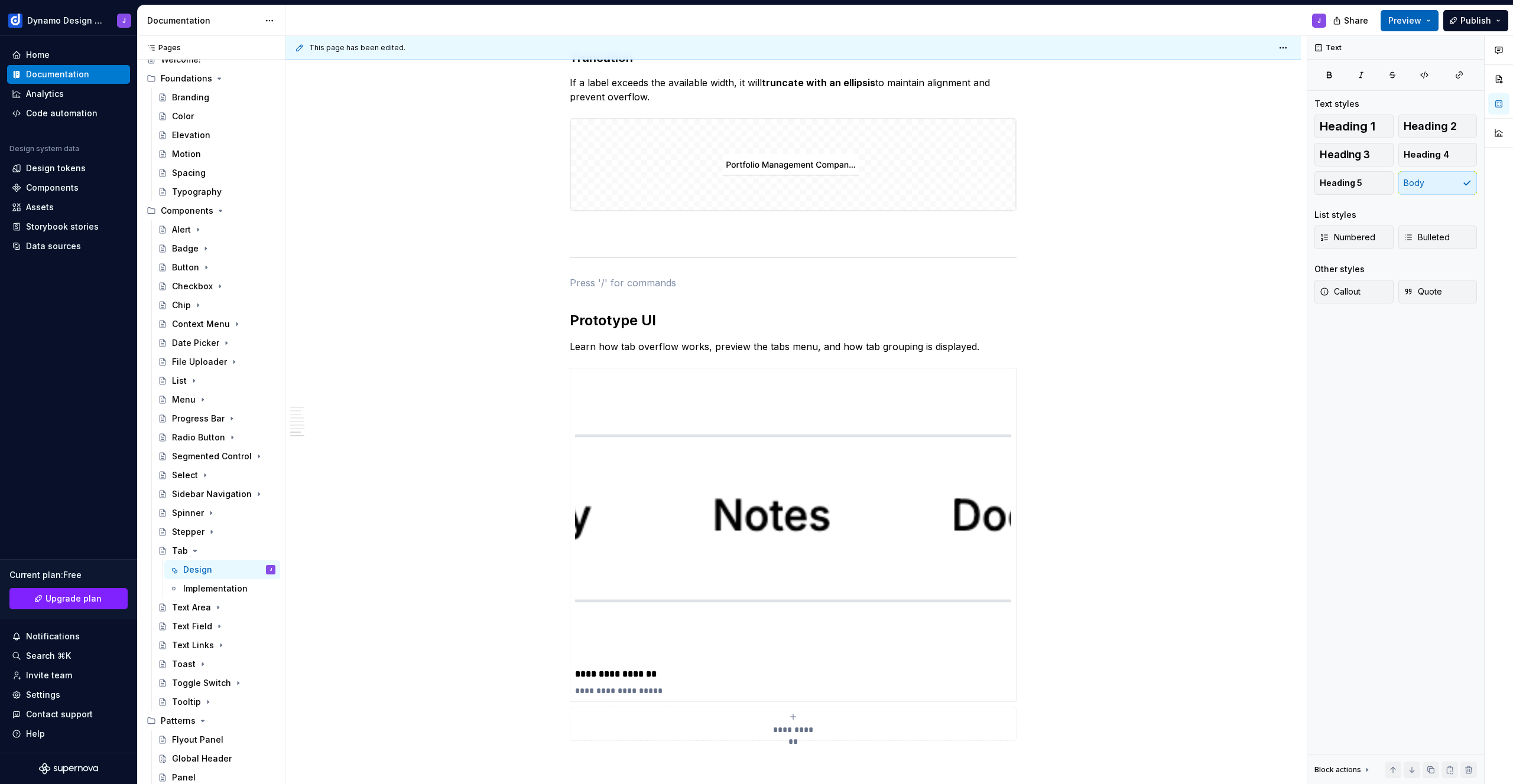
click at [1410, 18] on span "Preview" at bounding box center [1405, 21] width 33 height 12
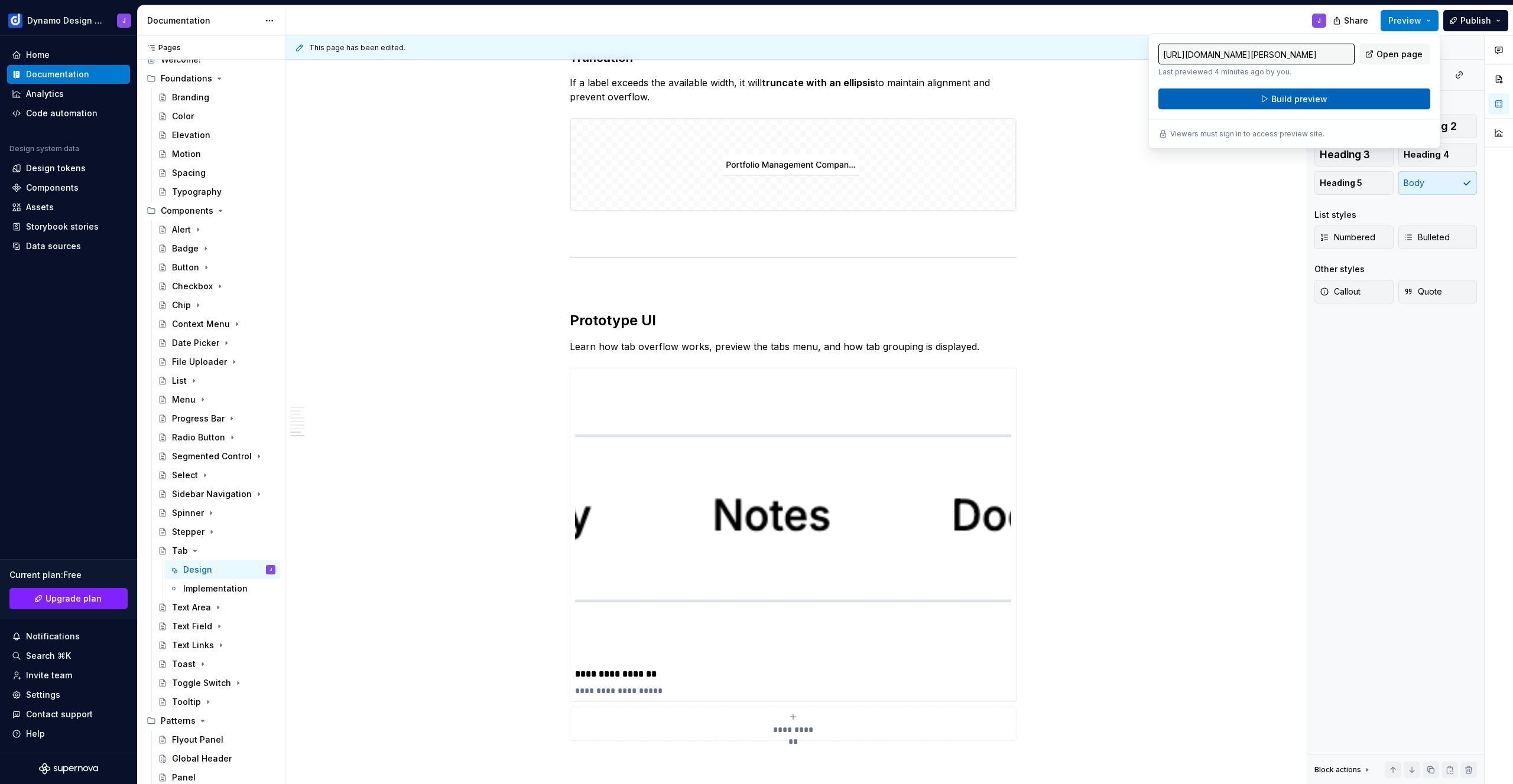
click at [1366, 103] on button "Build preview" at bounding box center [1294, 99] width 272 height 21
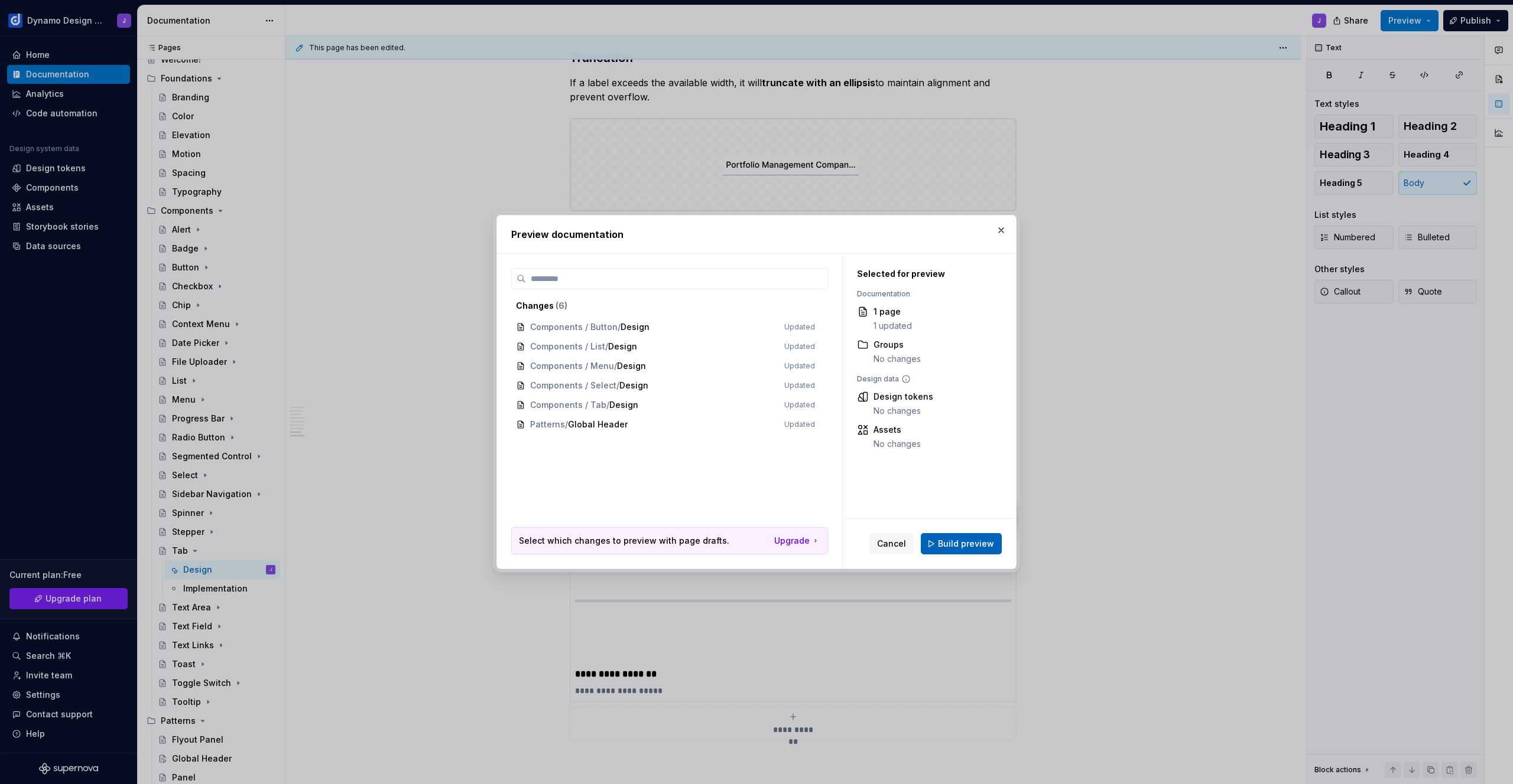
click at [971, 545] on span "Build preview" at bounding box center [966, 543] width 56 height 12
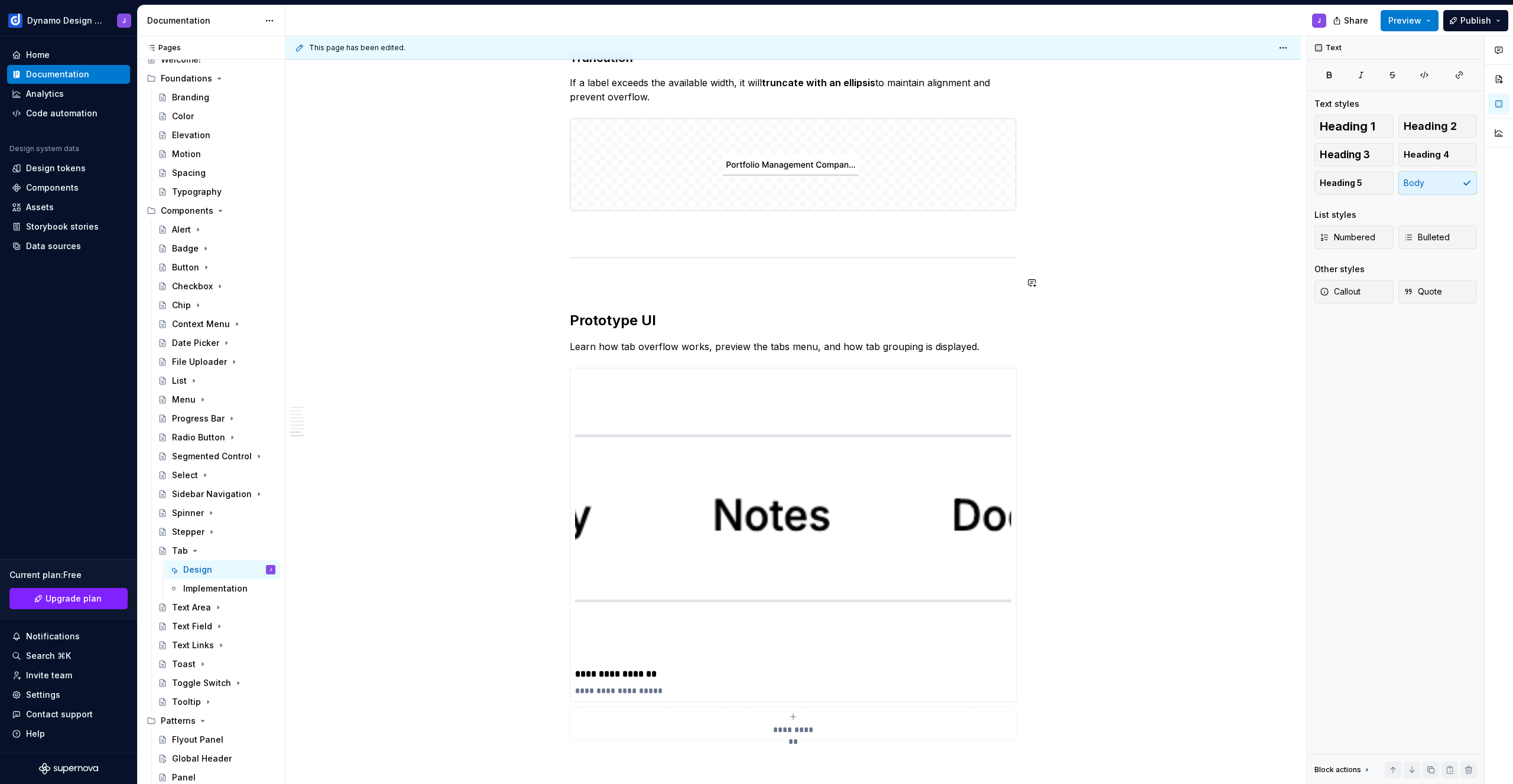
scroll to position [1591, 0]
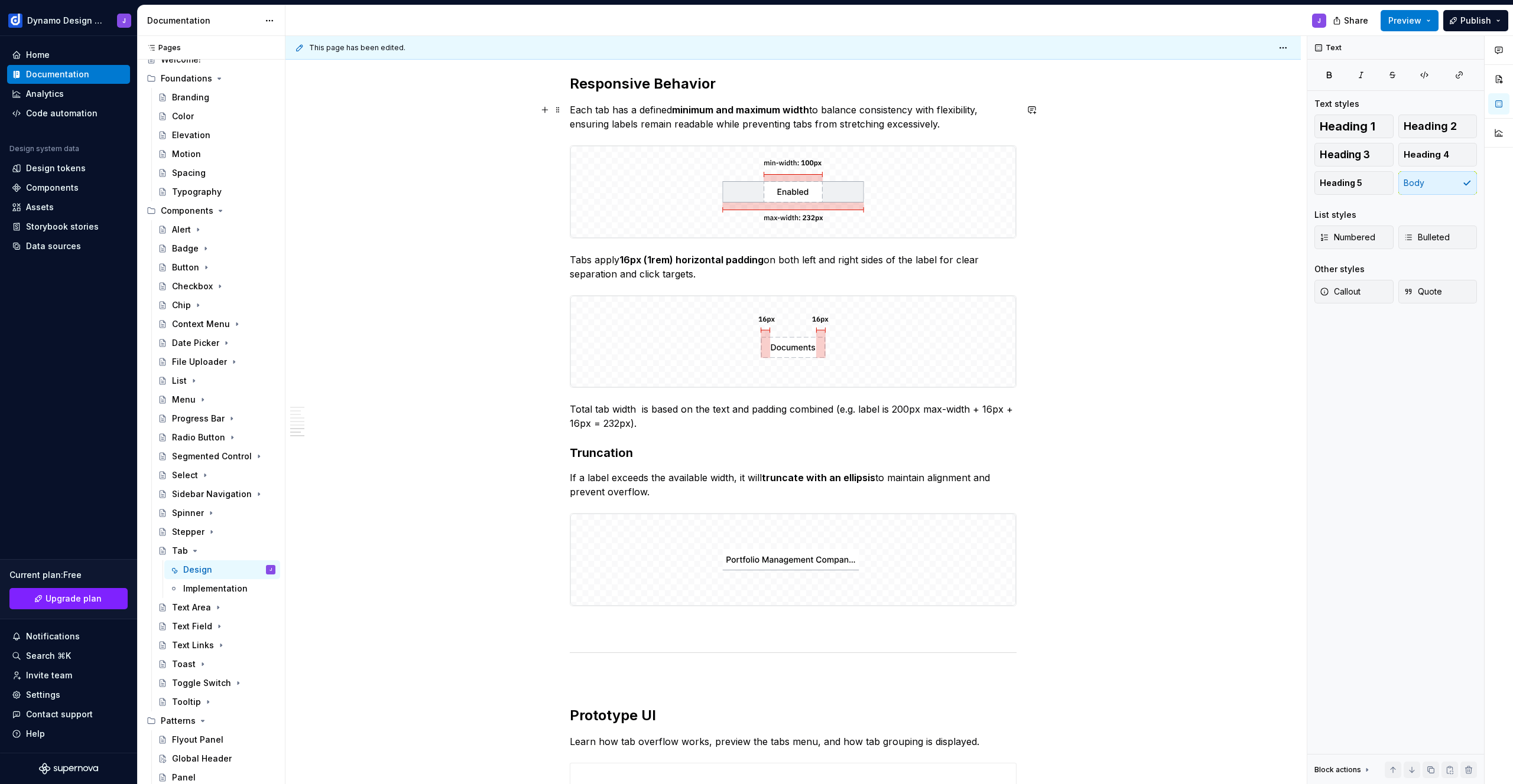
click at [952, 124] on p "Each tab has a defined minimum and maximum width to balance consistency with fl…" at bounding box center [793, 117] width 447 height 28
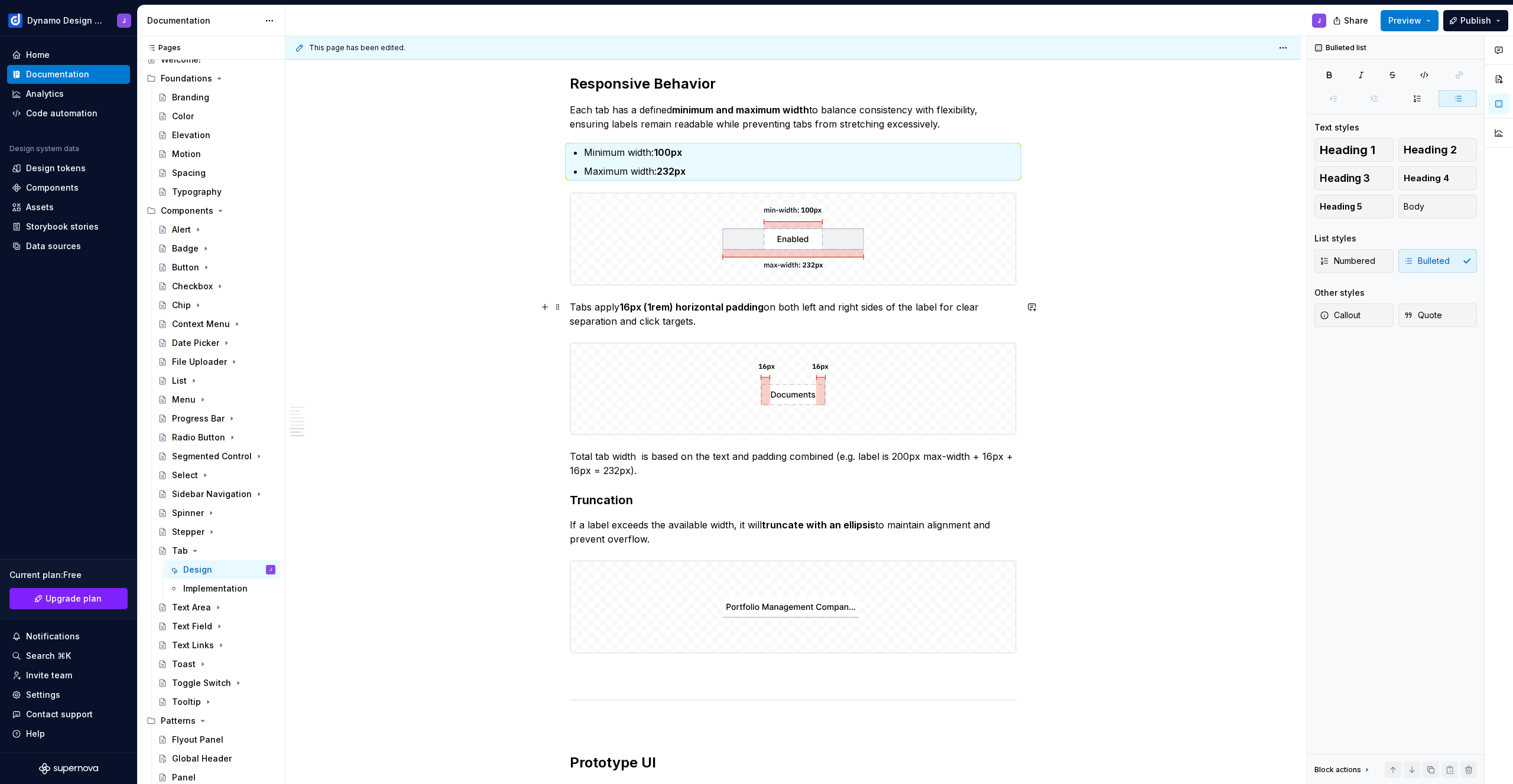
click at [717, 316] on p "Tabs apply 16px (1rem) horizontal padding on both left and right sides of the l…" at bounding box center [793, 314] width 447 height 28
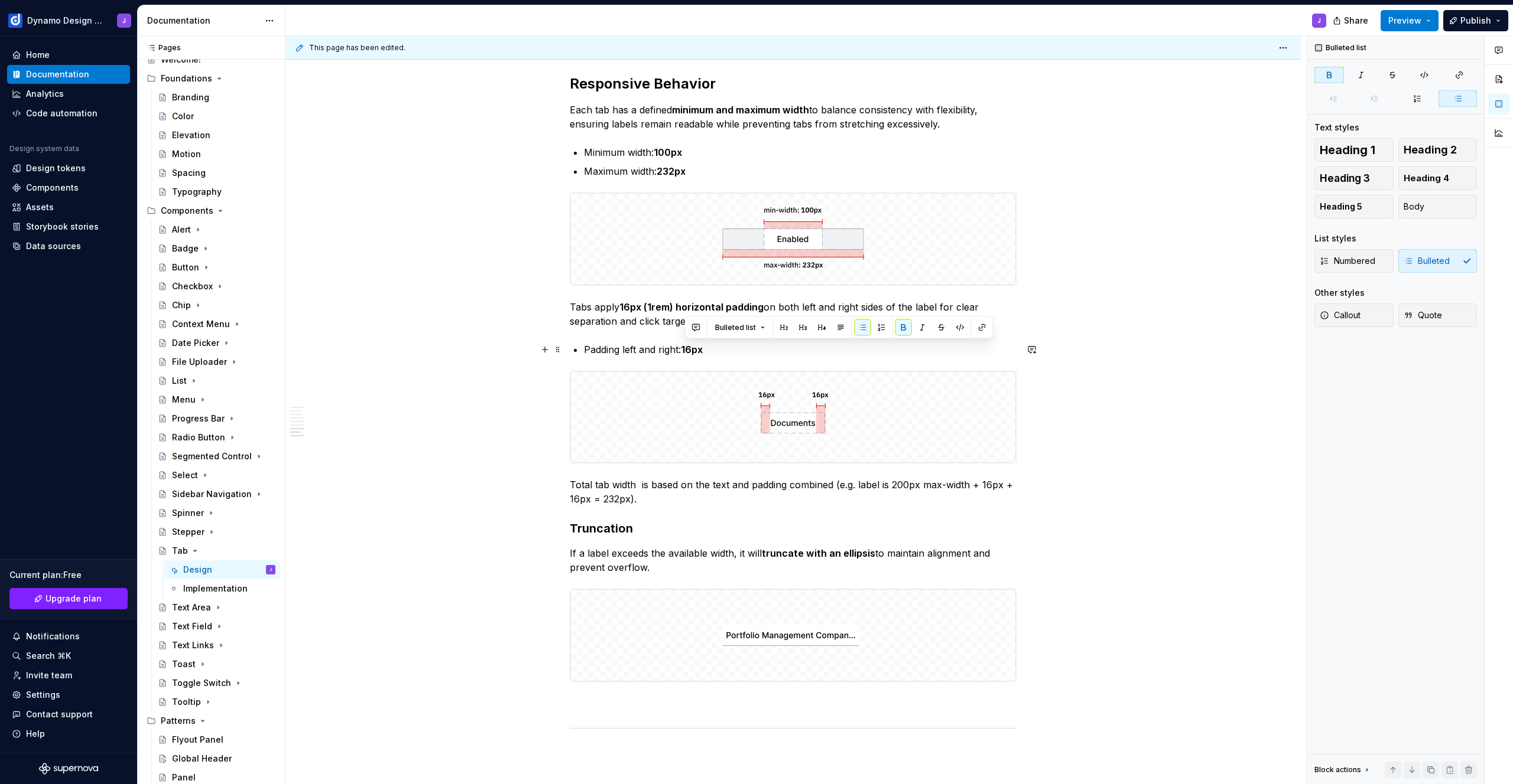
click at [714, 352] on p "Padding left and right: 16px" at bounding box center [800, 350] width 433 height 14
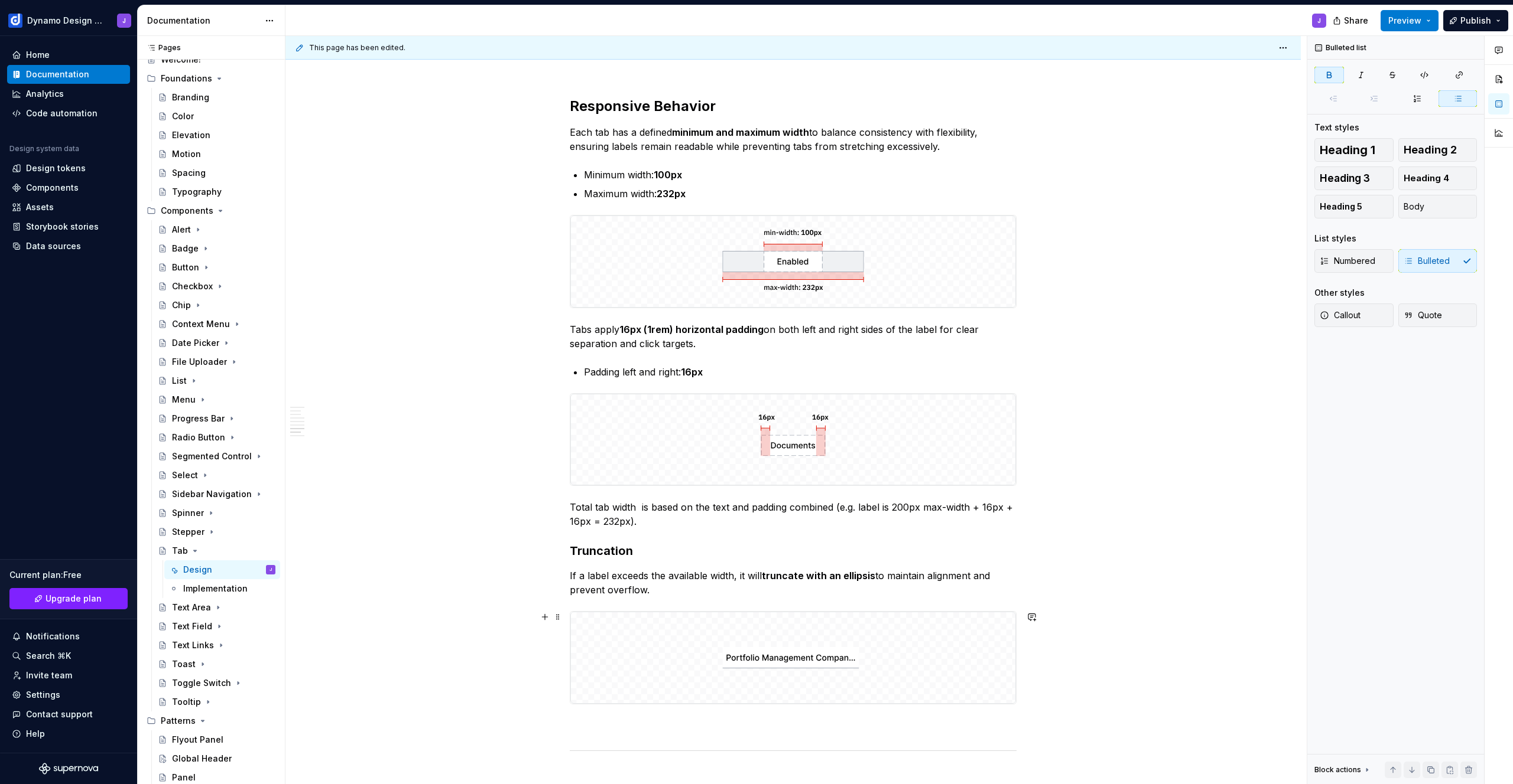
click at [784, 634] on img at bounding box center [792, 658] width 445 height 92
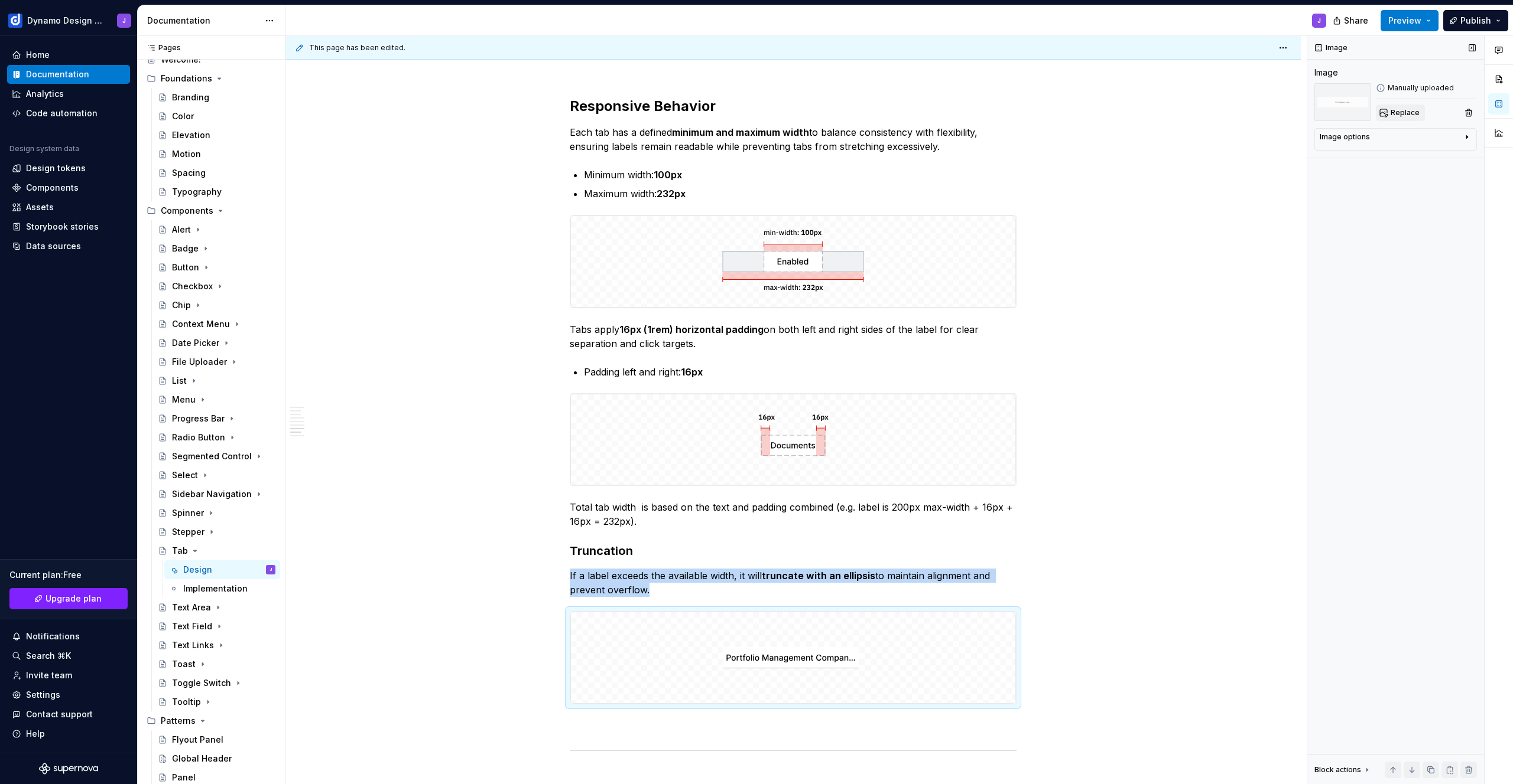
click at [1418, 112] on button "Replace" at bounding box center [1400, 113] width 49 height 16
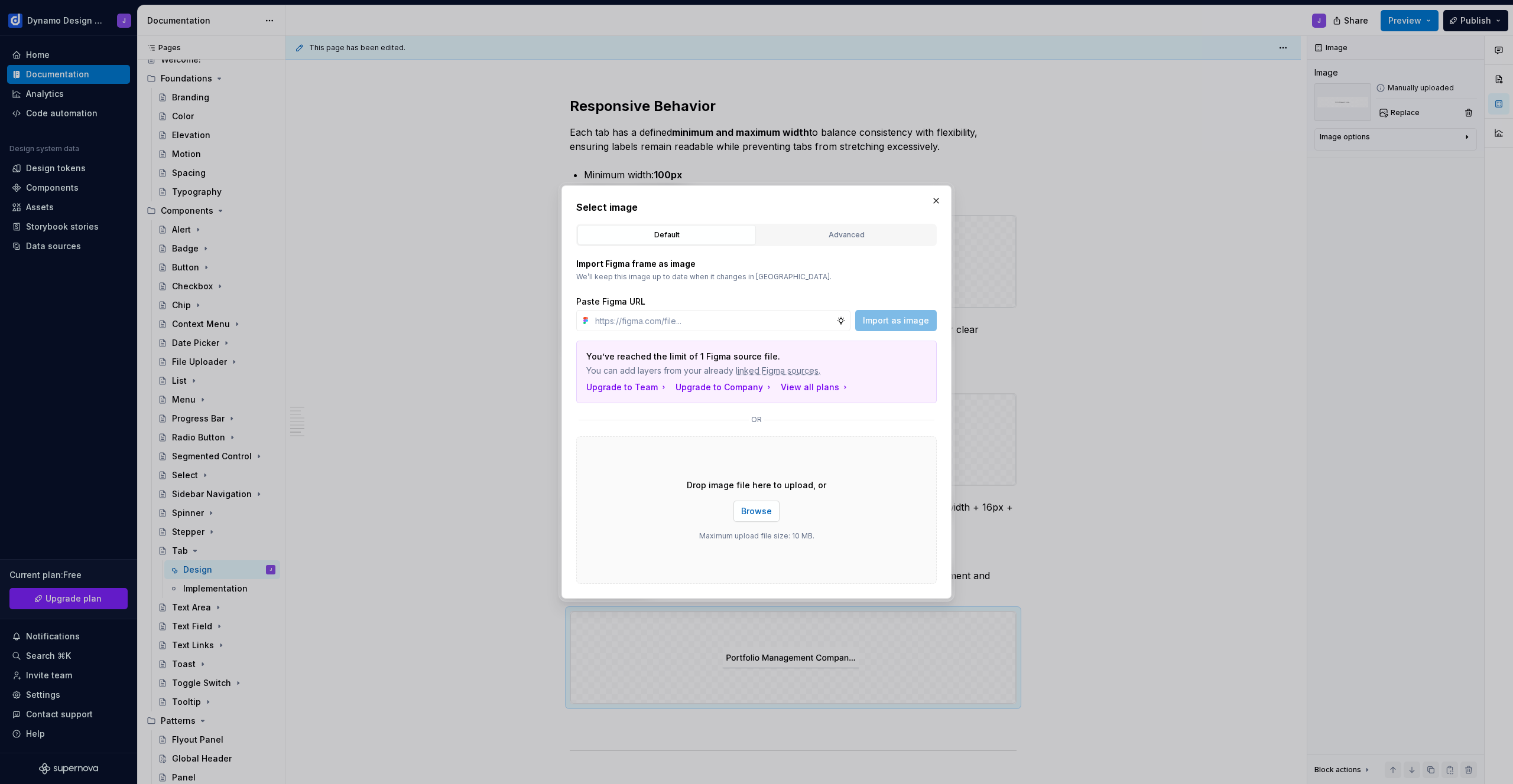
click at [755, 517] on button "Browse" at bounding box center [756, 512] width 46 height 21
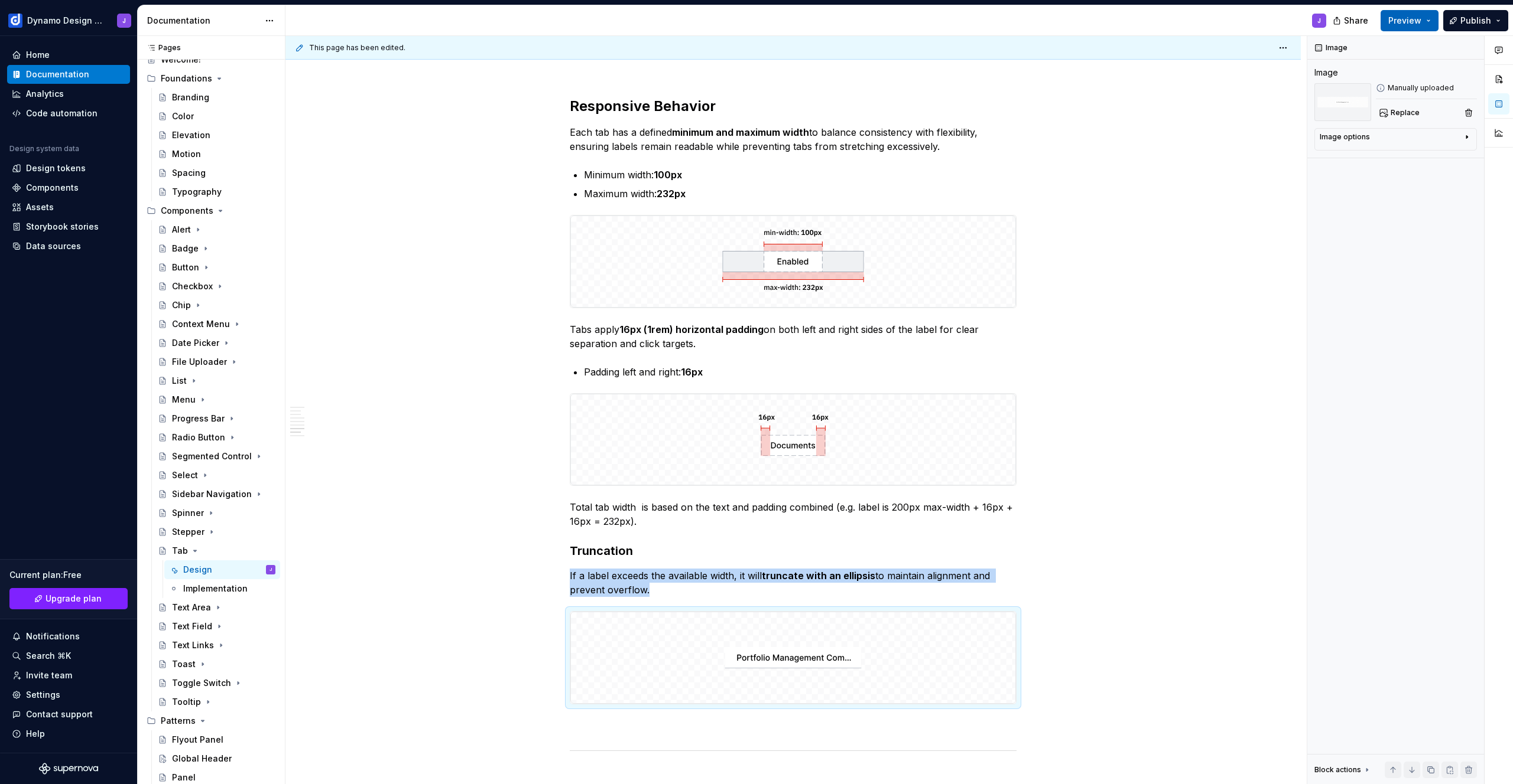
click at [1410, 19] on span "Preview" at bounding box center [1405, 21] width 33 height 12
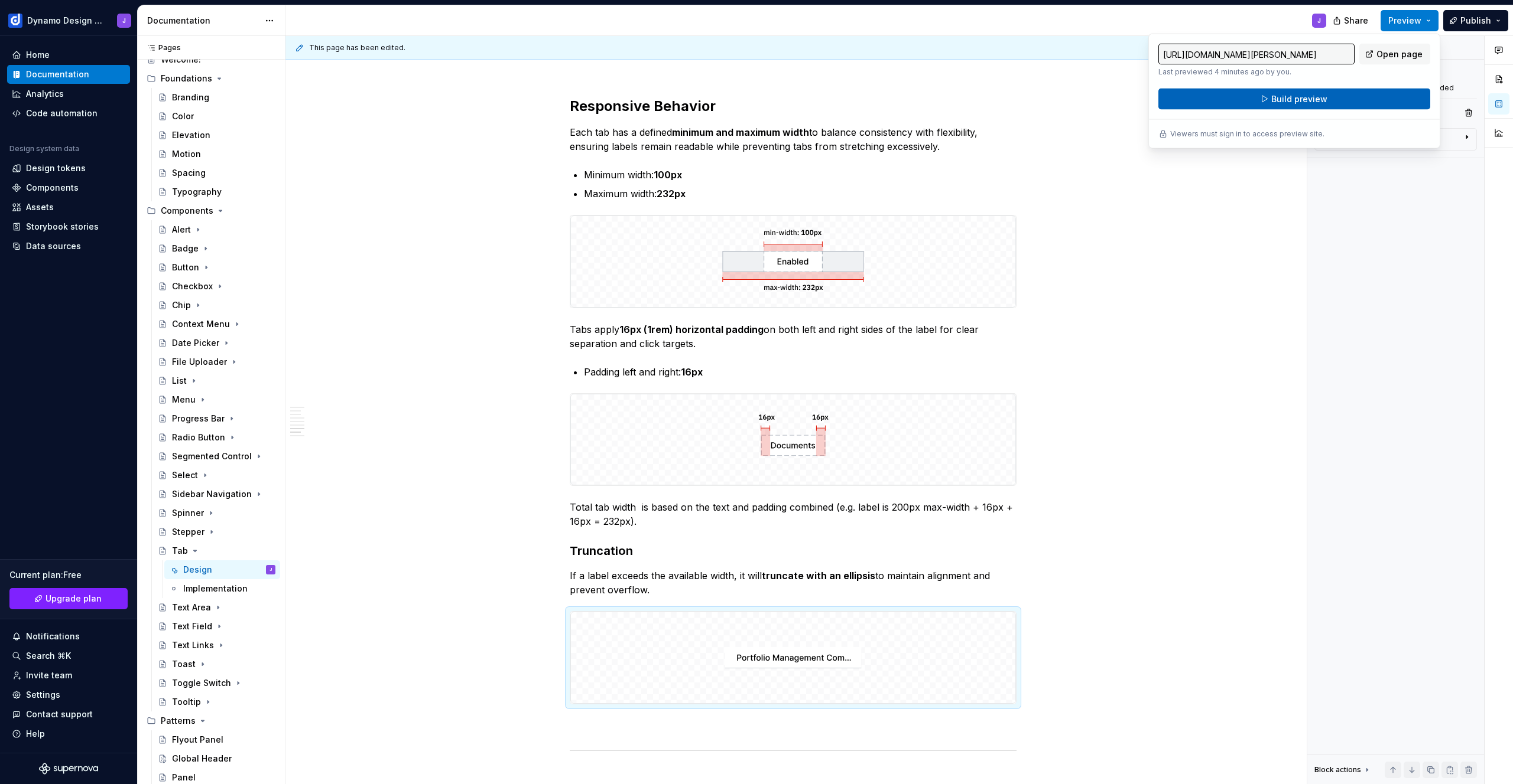
click at [1317, 101] on span "Build preview" at bounding box center [1298, 99] width 56 height 12
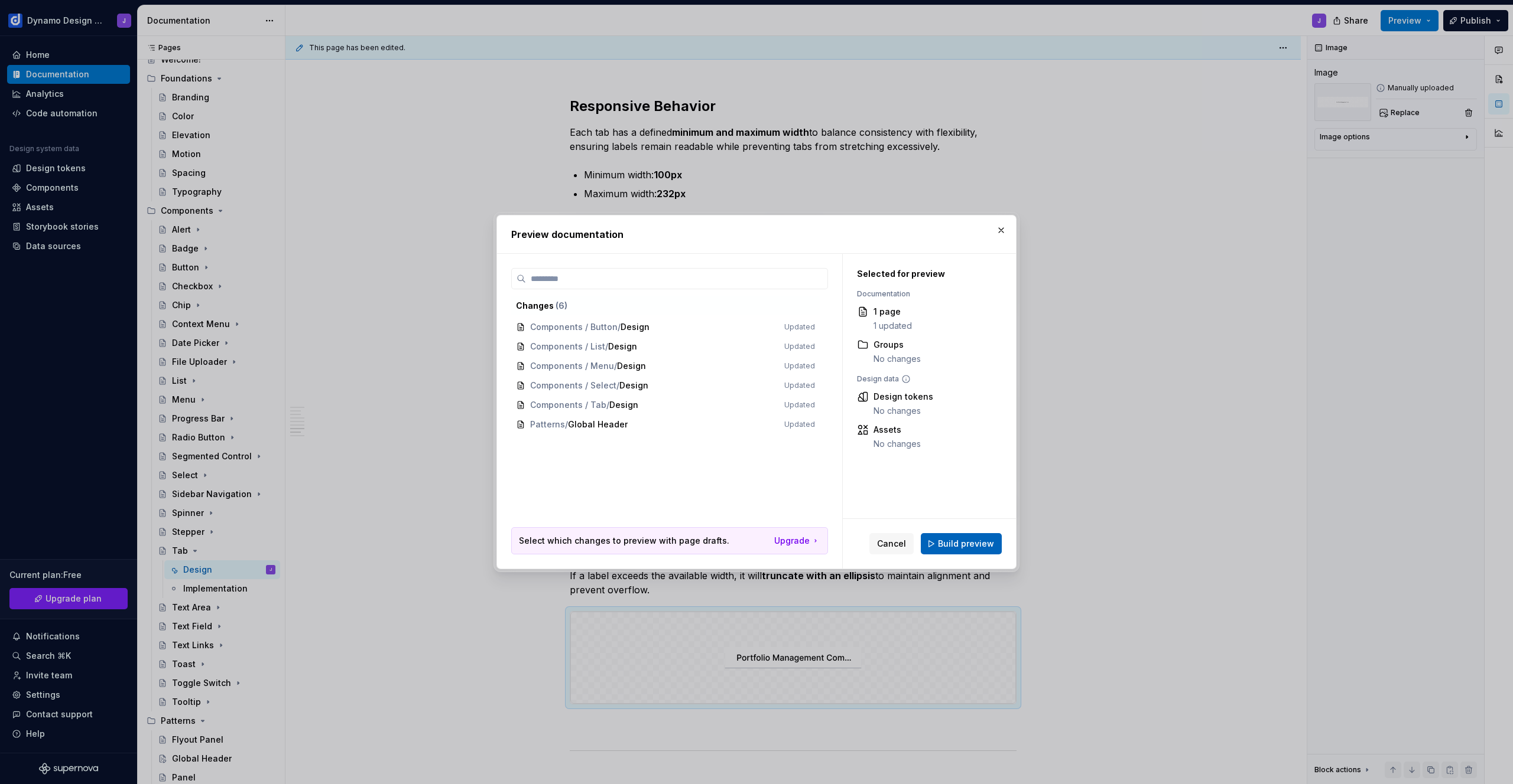
click at [967, 544] on span "Build preview" at bounding box center [966, 543] width 56 height 12
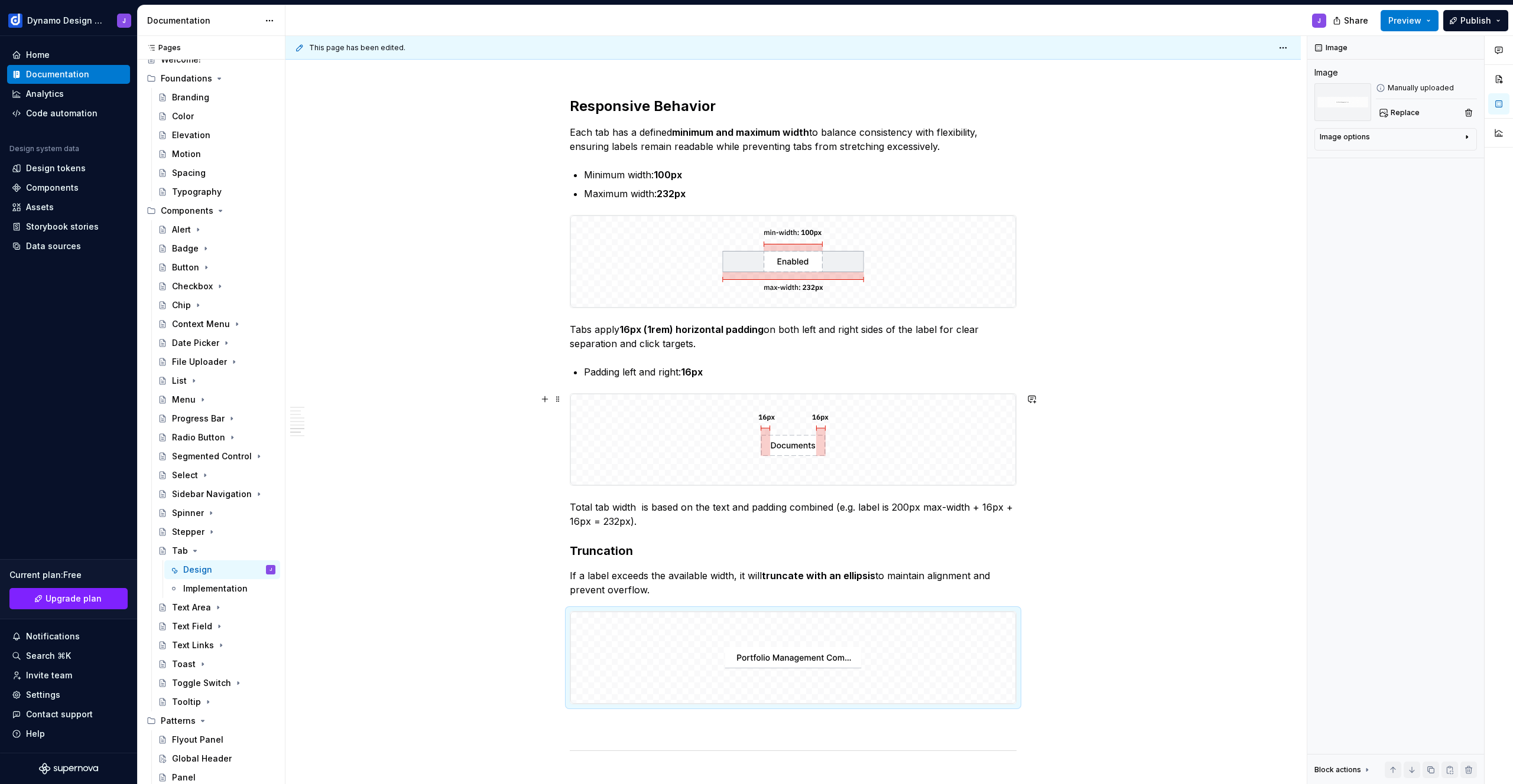
scroll to position [1599, 0]
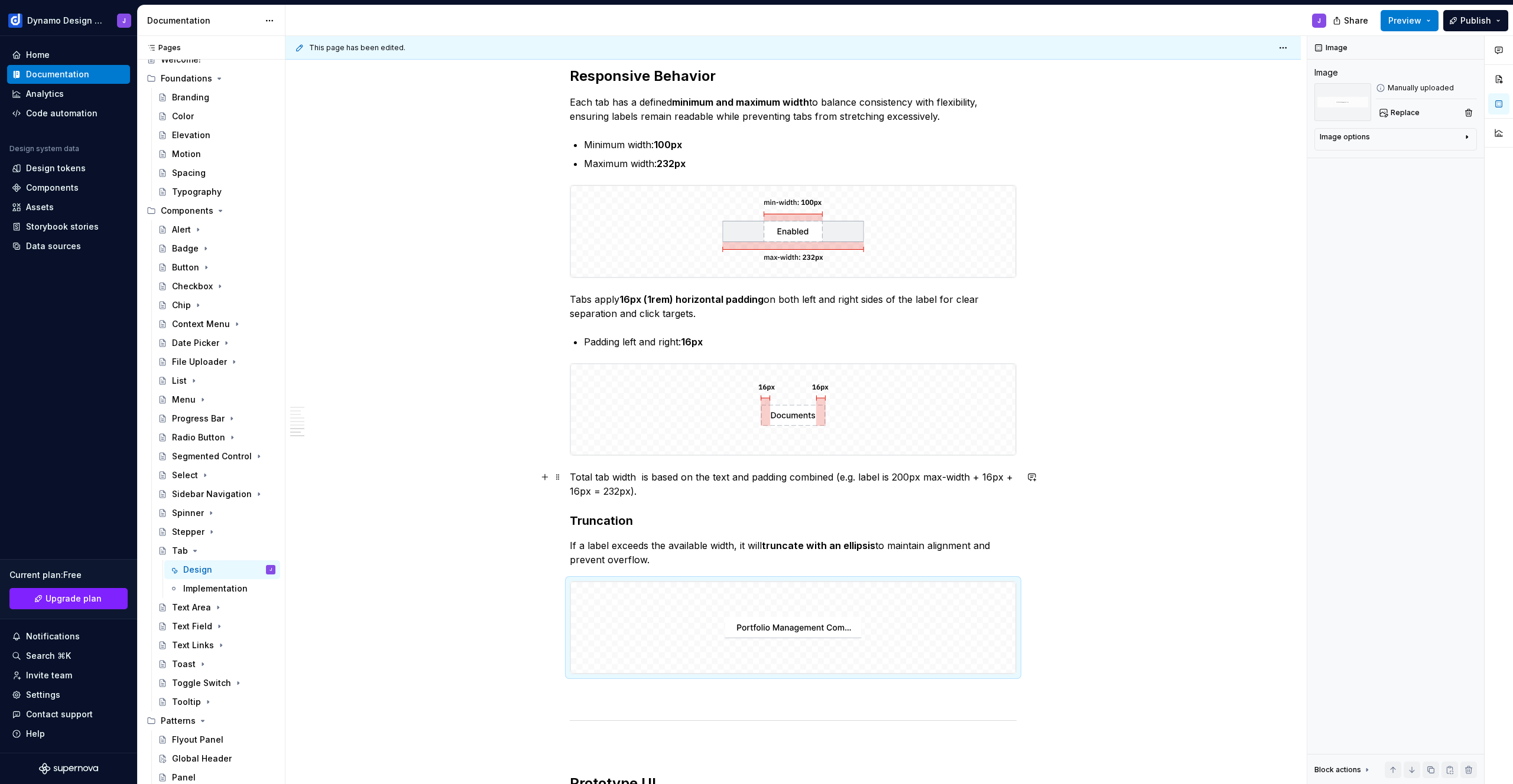
click at [639, 475] on p "Total tab width is based on the text and padding combined (e.g. label is 200px …" at bounding box center [793, 484] width 447 height 28
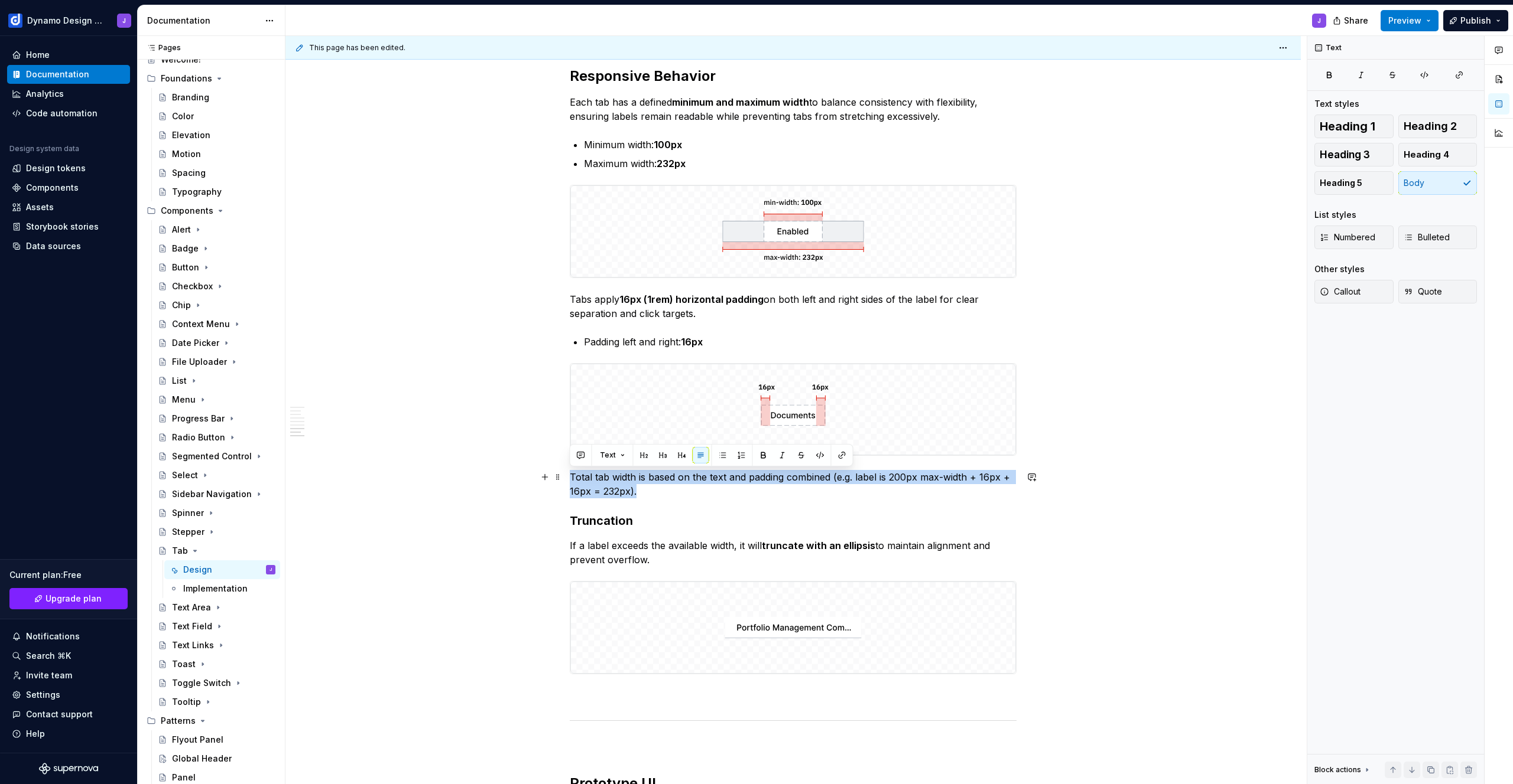
drag, startPoint x: 656, startPoint y: 493, endPoint x: 568, endPoint y: 479, distance: 89.1
click at [568, 479] on div "Tab Styles Tabs are available in two styles. Underline tabs are used for page h…" at bounding box center [793, 36] width 1015 height 2834
click at [1381, 291] on button "Callout" at bounding box center [1354, 292] width 79 height 23
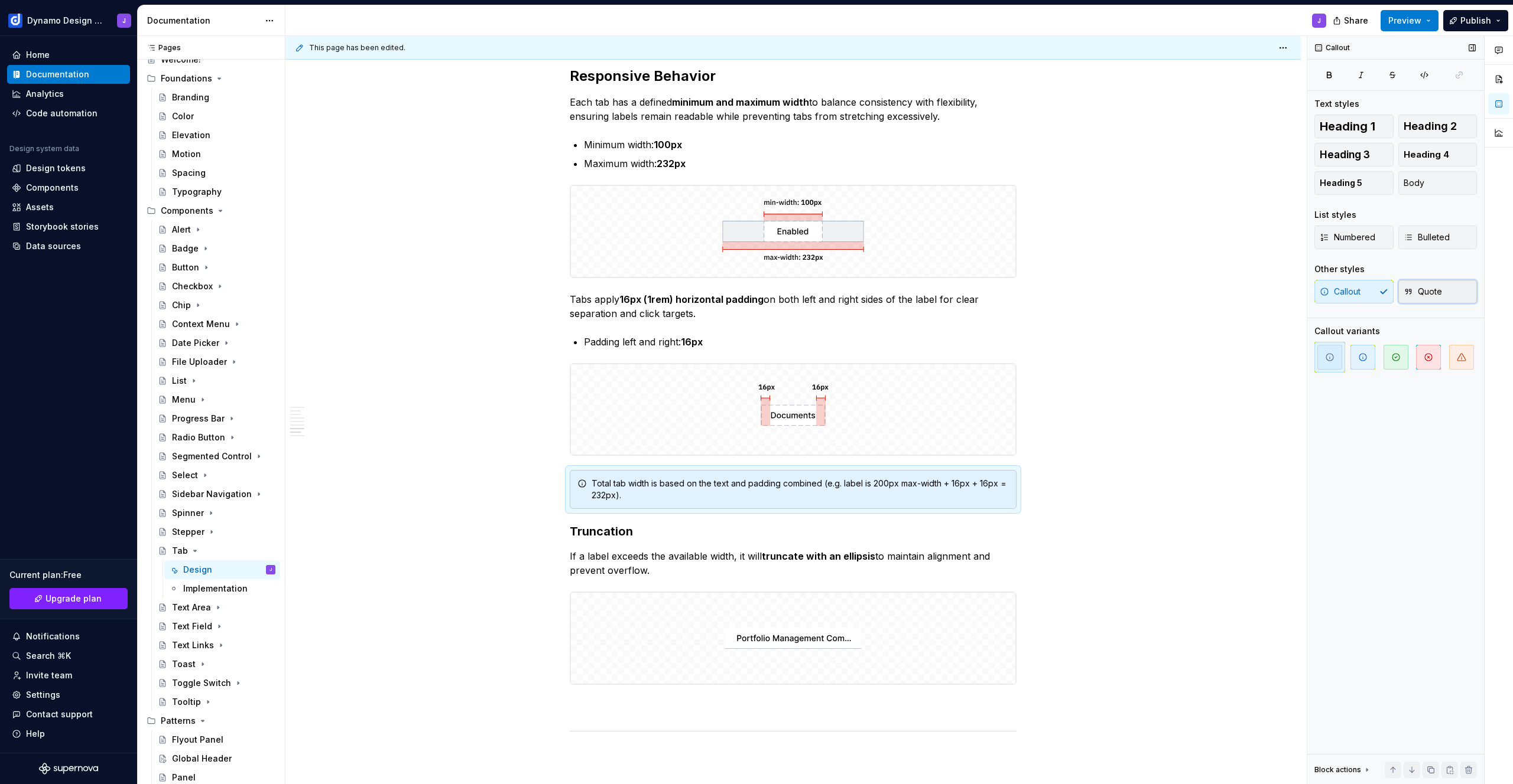
click at [1432, 292] on span "Quote" at bounding box center [1422, 292] width 38 height 12
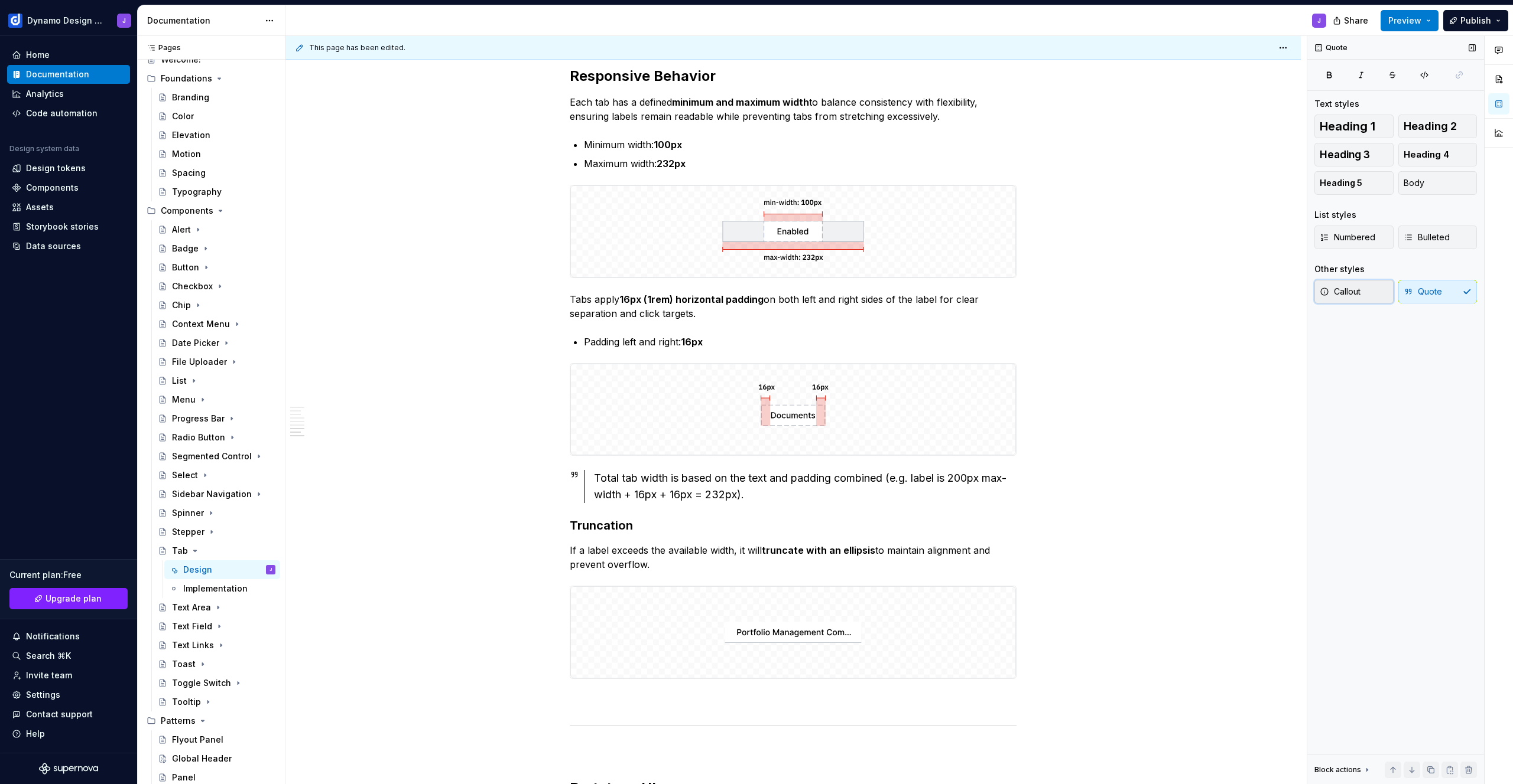
click at [1349, 291] on span "Callout" at bounding box center [1340, 292] width 41 height 12
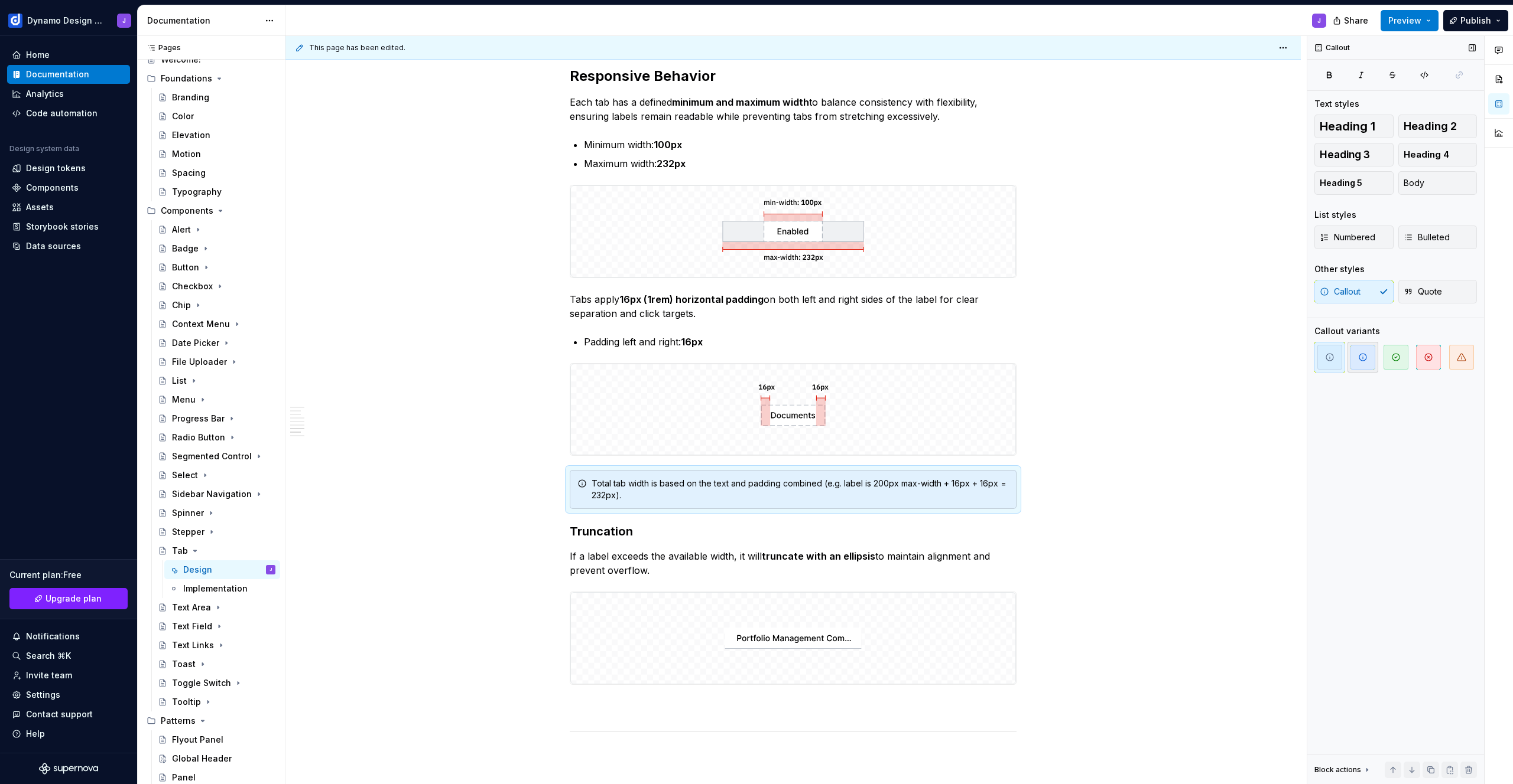
click at [1362, 356] on icon "button" at bounding box center [1362, 357] width 9 height 9
click at [1332, 356] on icon "button" at bounding box center [1329, 357] width 9 height 9
click at [1161, 383] on div "Tab Styles Tabs are available in two styles. Underline tabs are used for page h…" at bounding box center [793, 42] width 1015 height 2844
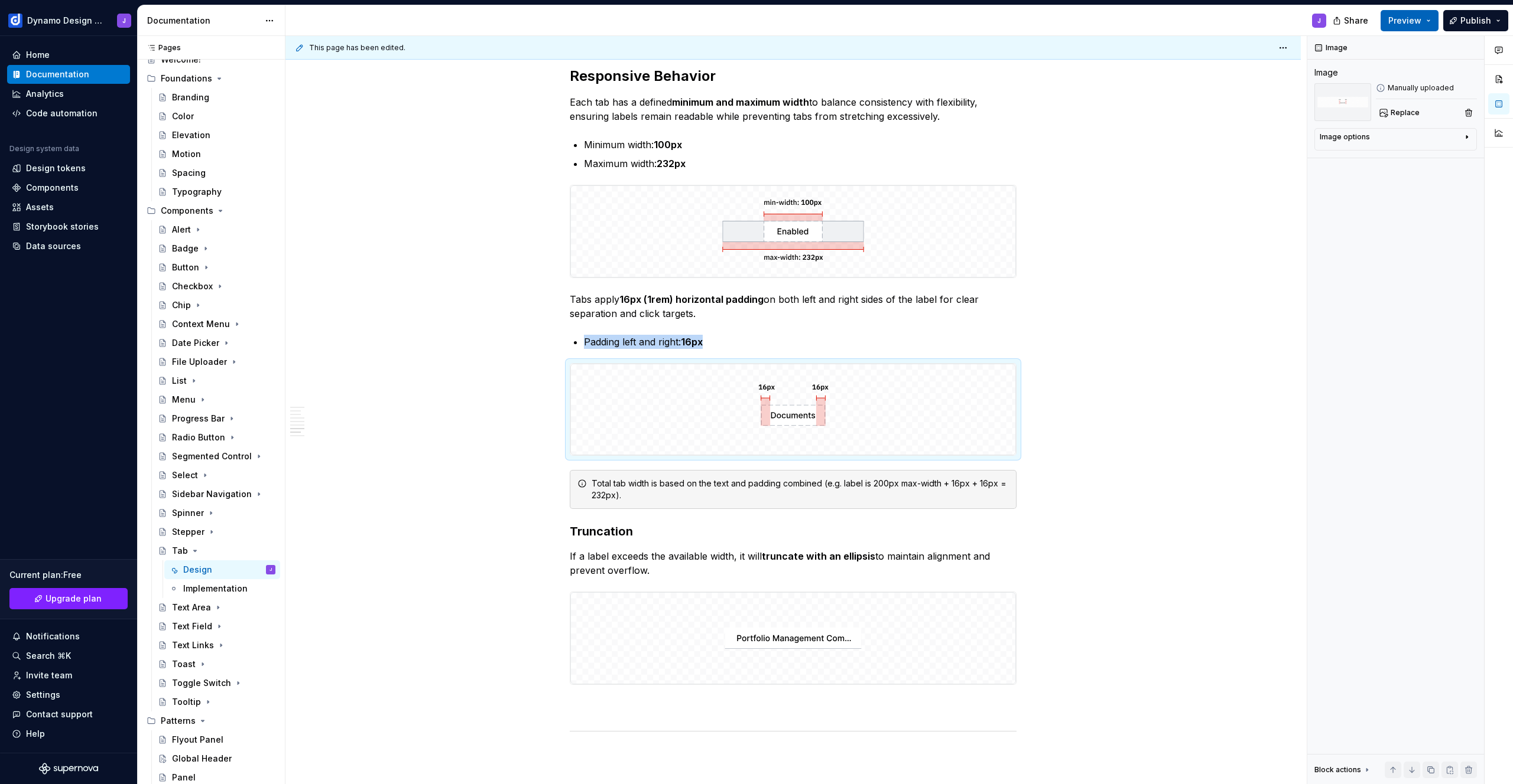
click at [1403, 21] on span "Preview" at bounding box center [1405, 21] width 33 height 12
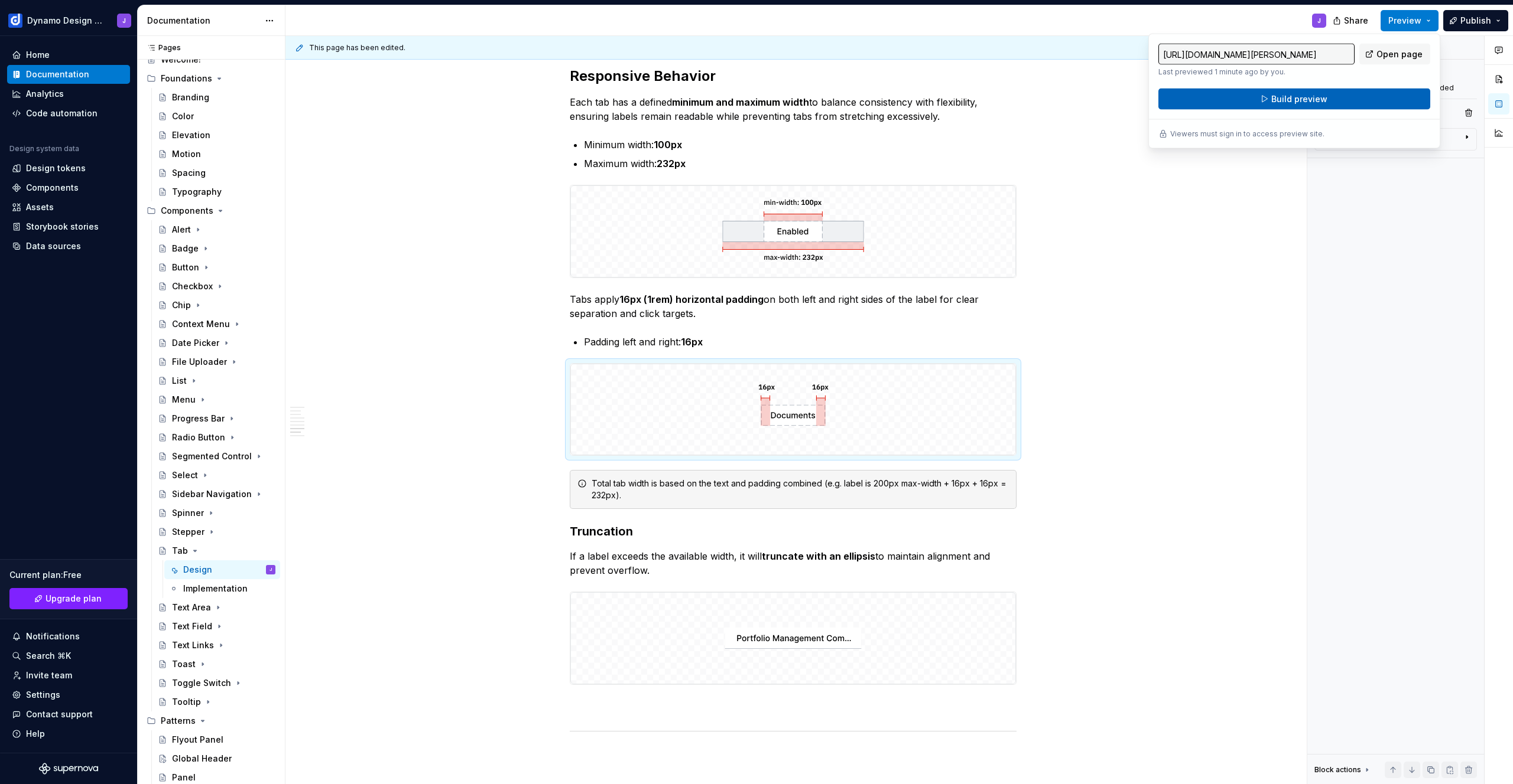
click at [1317, 98] on span "Build preview" at bounding box center [1298, 99] width 56 height 12
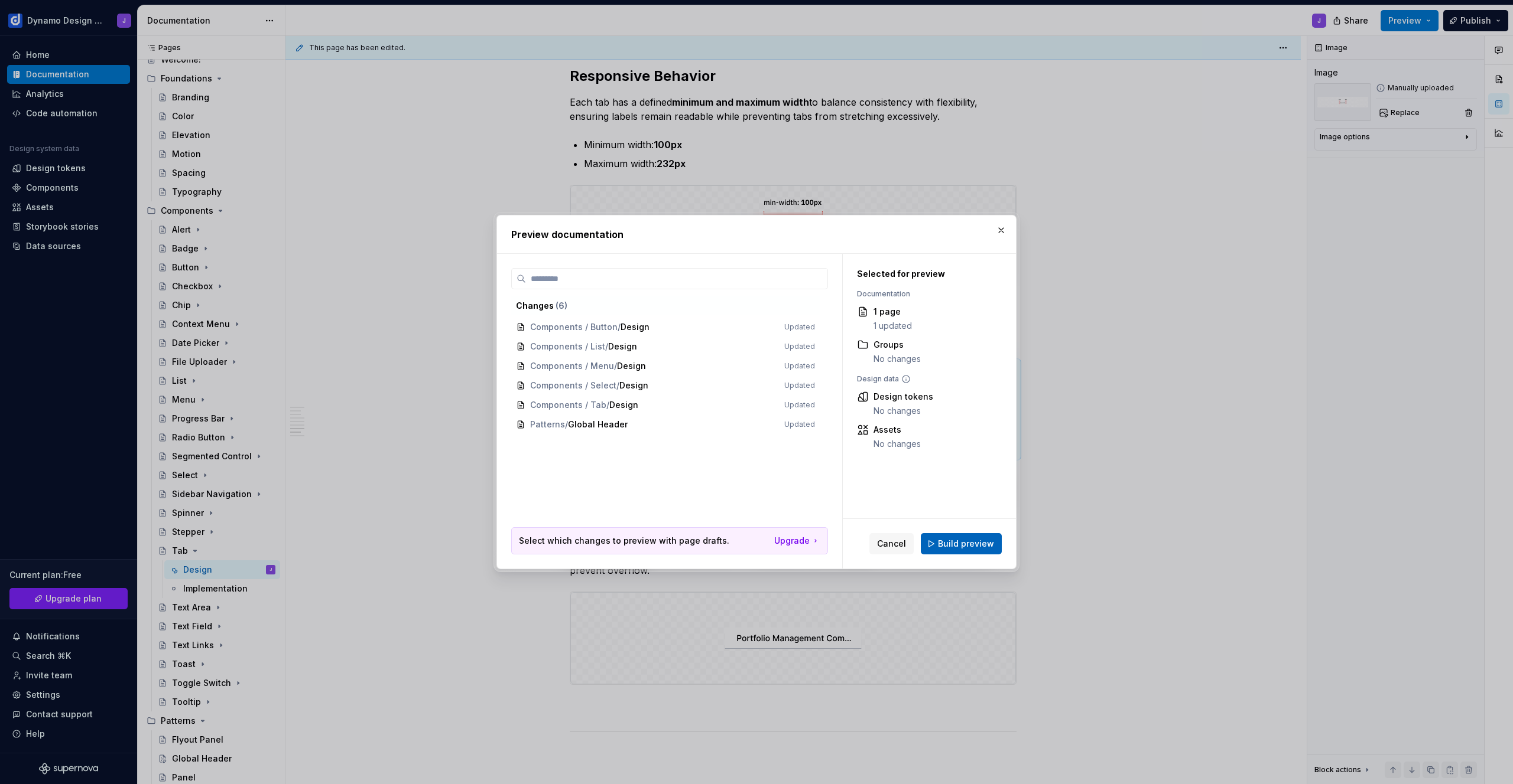
click at [963, 541] on span "Build preview" at bounding box center [966, 543] width 56 height 12
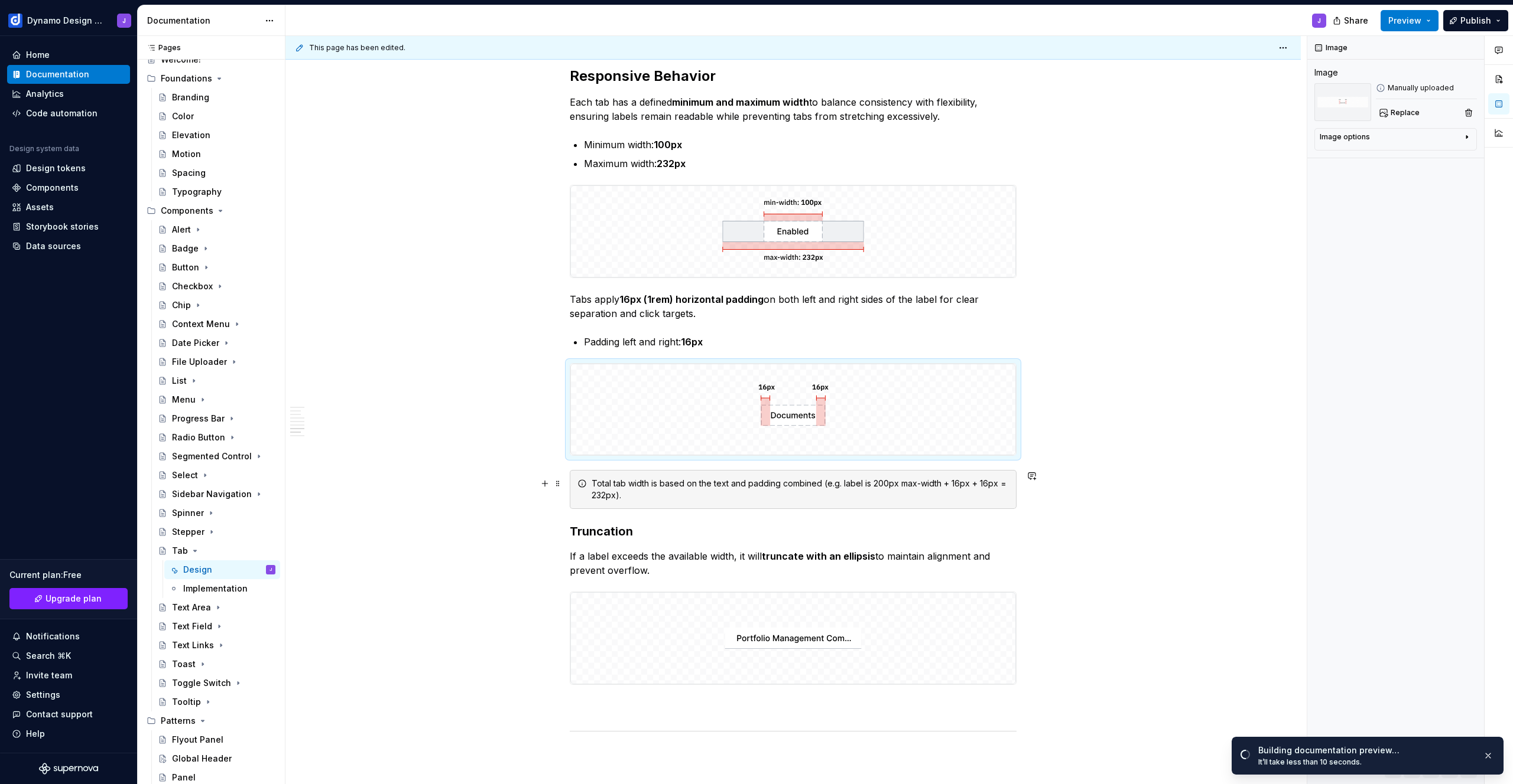
click at [938, 505] on div "Total tab width is based on the text and padding combined (e.g. label is 200px …" at bounding box center [793, 489] width 447 height 39
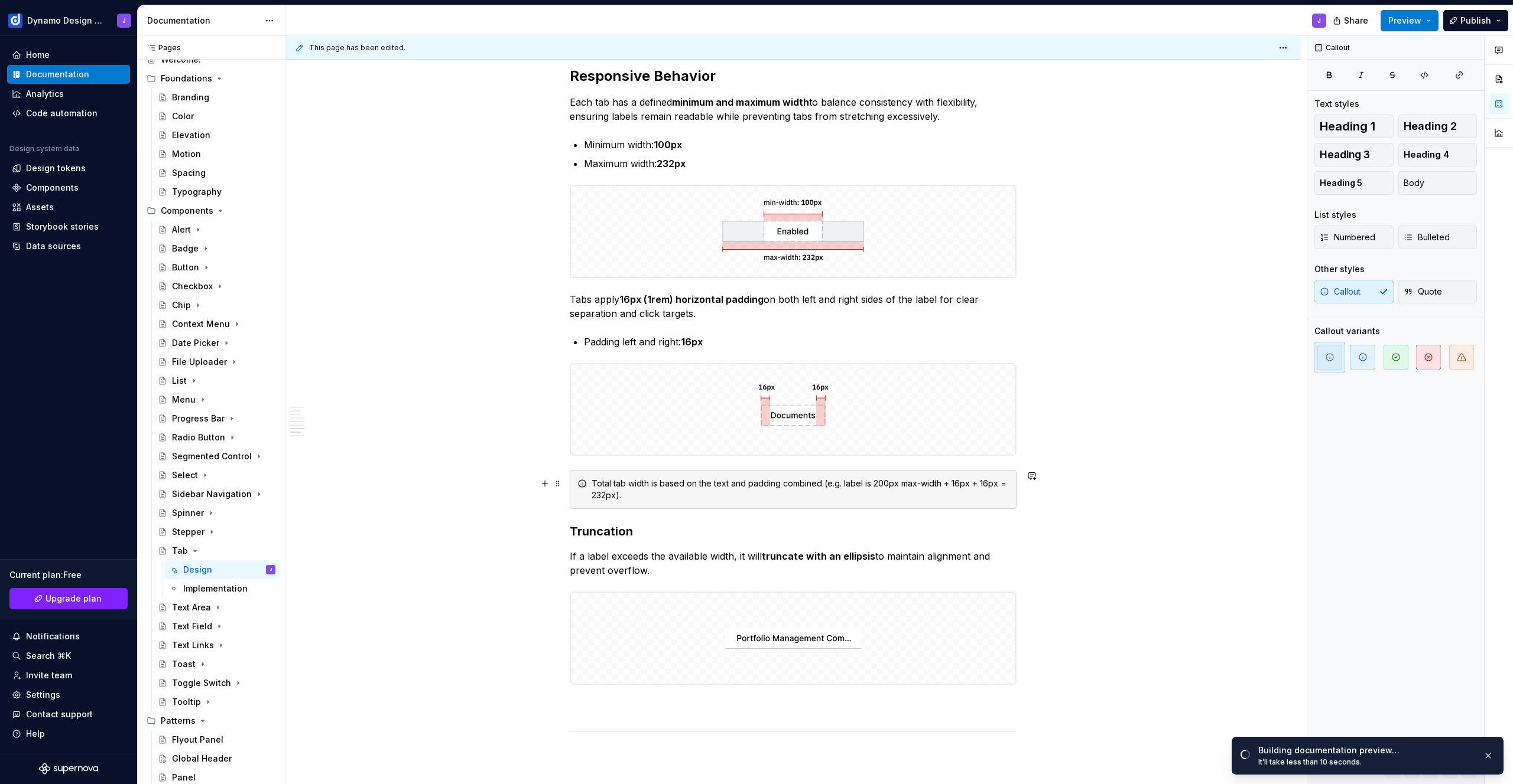
click at [944, 495] on div "Total tab width is based on the text and padding combined (e.g. label is 200px …" at bounding box center [799, 489] width 417 height 23
click at [570, 484] on div "Total tab width is based on the text and padding combined (e.g. label is 200px …" at bounding box center [793, 489] width 447 height 39
click at [573, 478] on div "Total tab width is based on the text and padding combined (e.g. label is 200px …" at bounding box center [793, 489] width 447 height 39
click at [555, 485] on span at bounding box center [557, 483] width 9 height 16
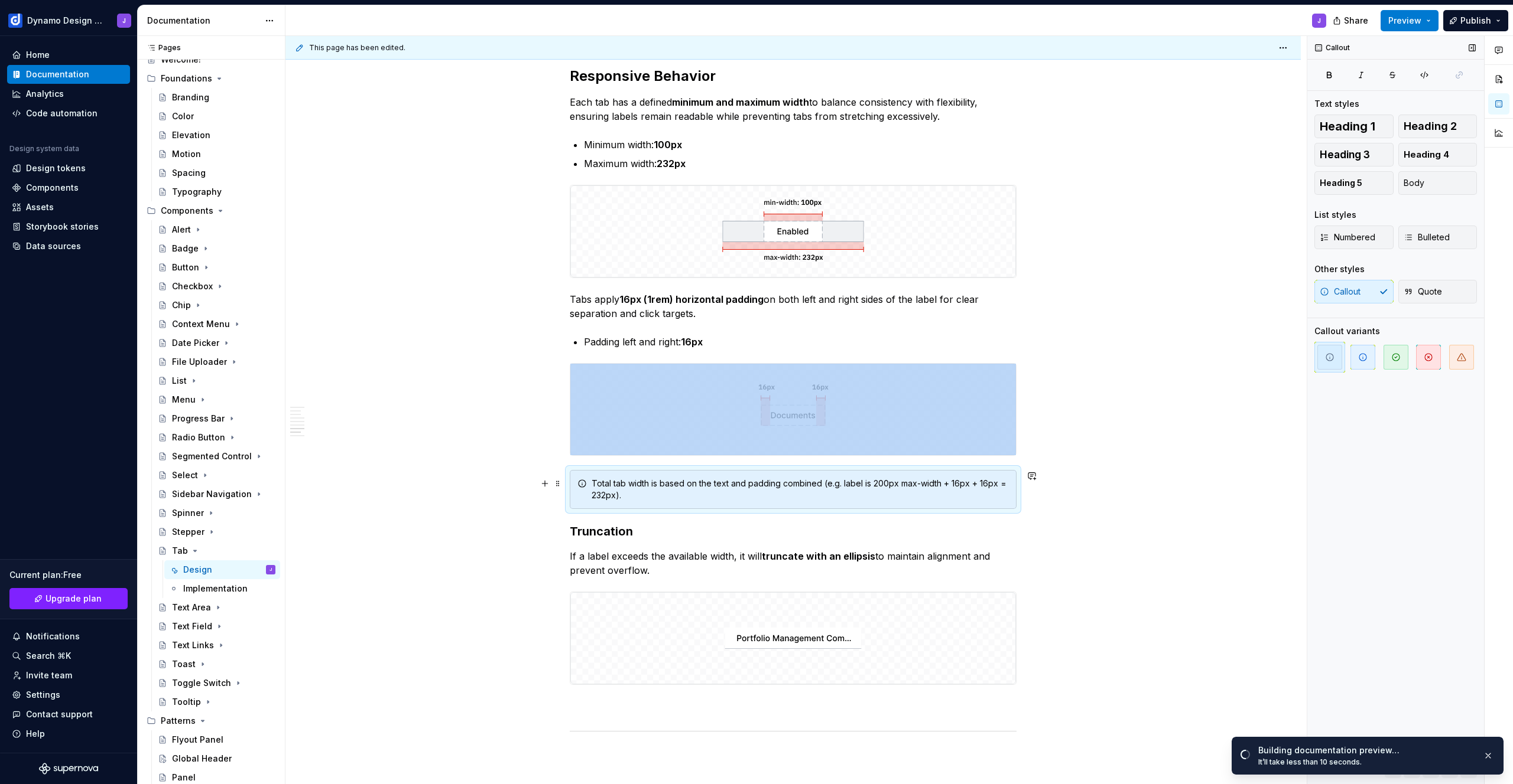
click at [1401, 434] on div "Callout Text styles Heading 1 Heading 2 Heading 3 Heading 4 Heading 5 Body List…" at bounding box center [1395, 410] width 177 height 749
click at [1128, 456] on div "Tab Styles Tabs are available in two styles. Underline tabs are used for page h…" at bounding box center [793, 42] width 1015 height 2844
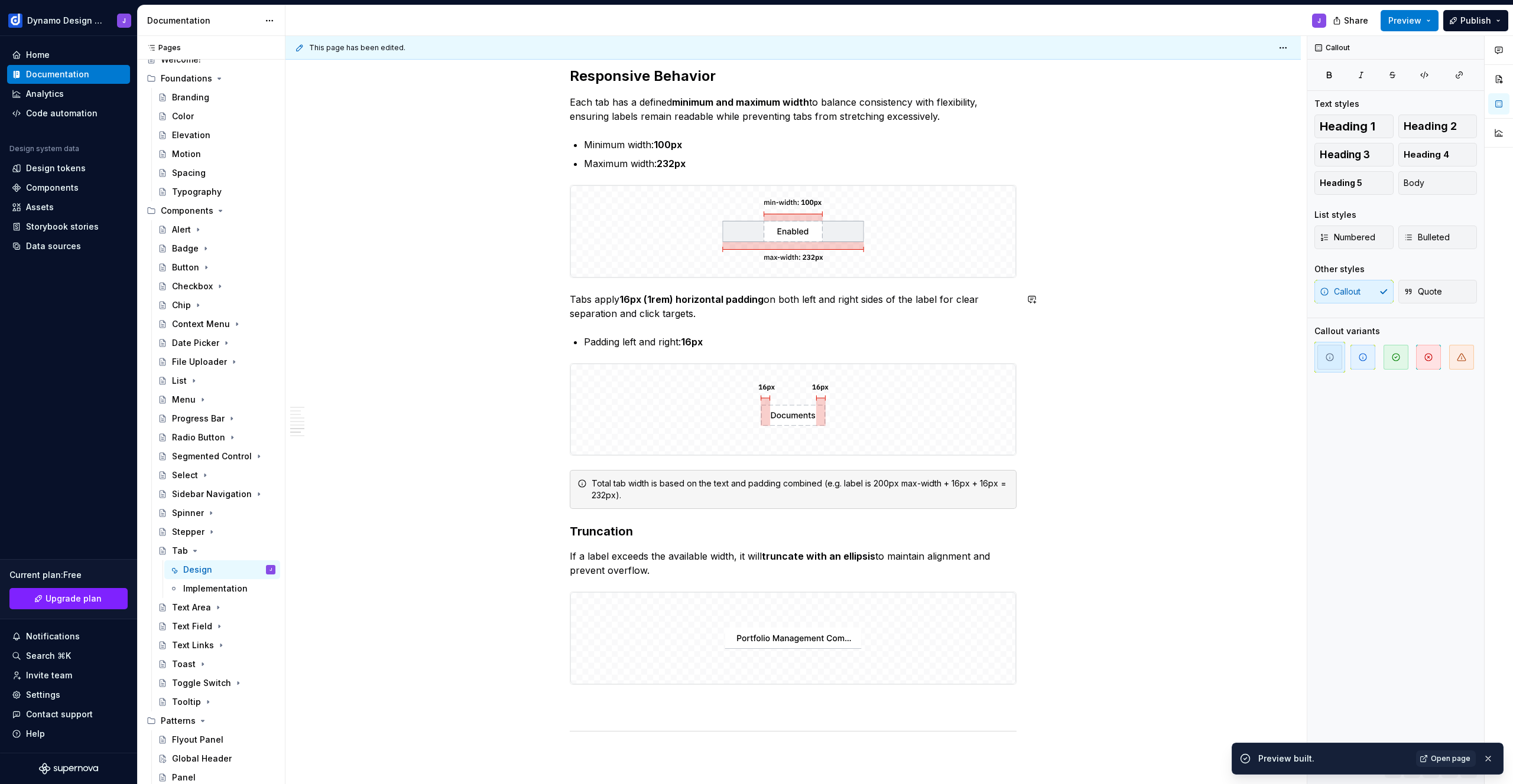
scroll to position [1584, 0]
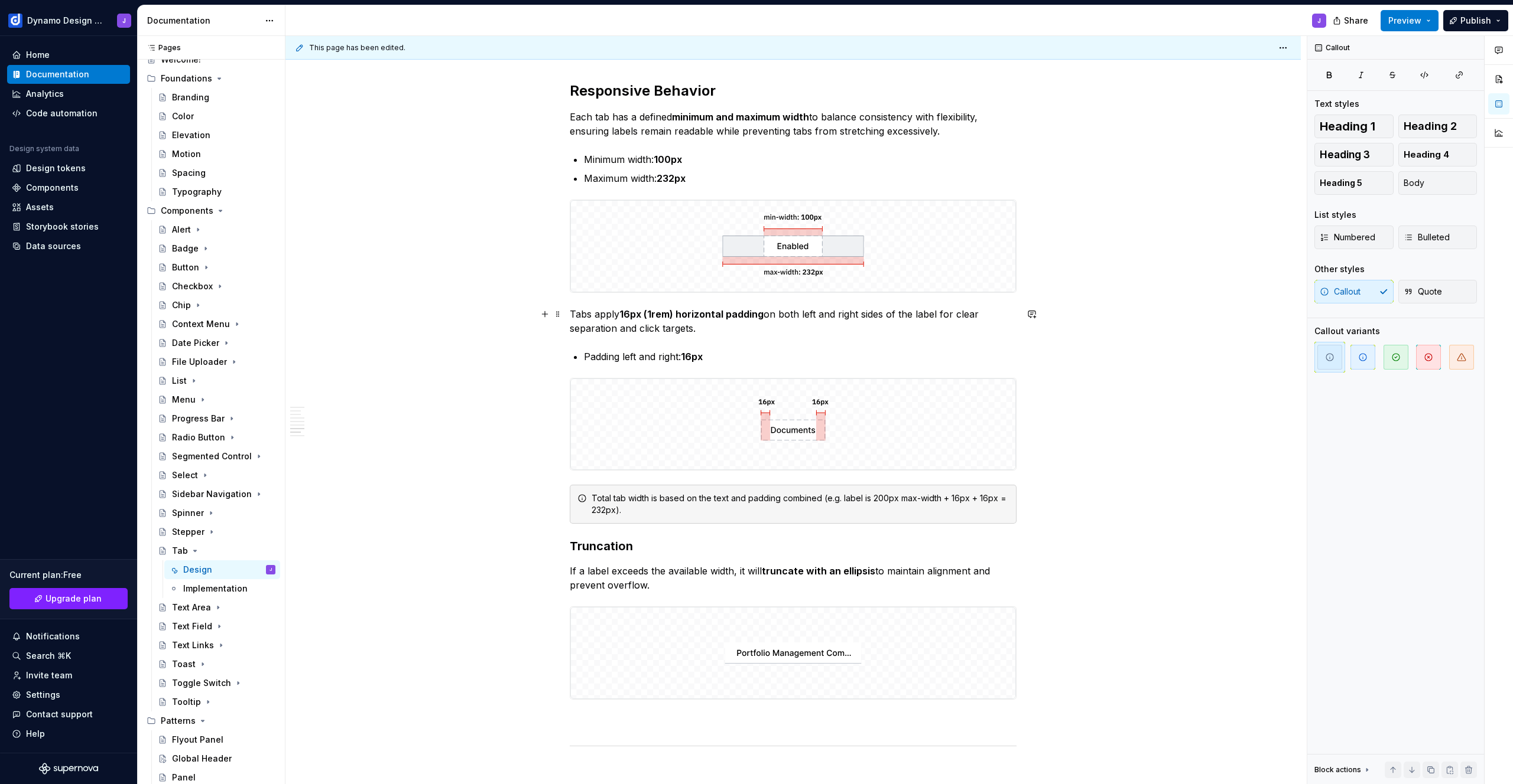
click at [568, 313] on div "Tab Styles Tabs are available in two styles. Underline tabs are used for page h…" at bounding box center [793, 57] width 1015 height 2844
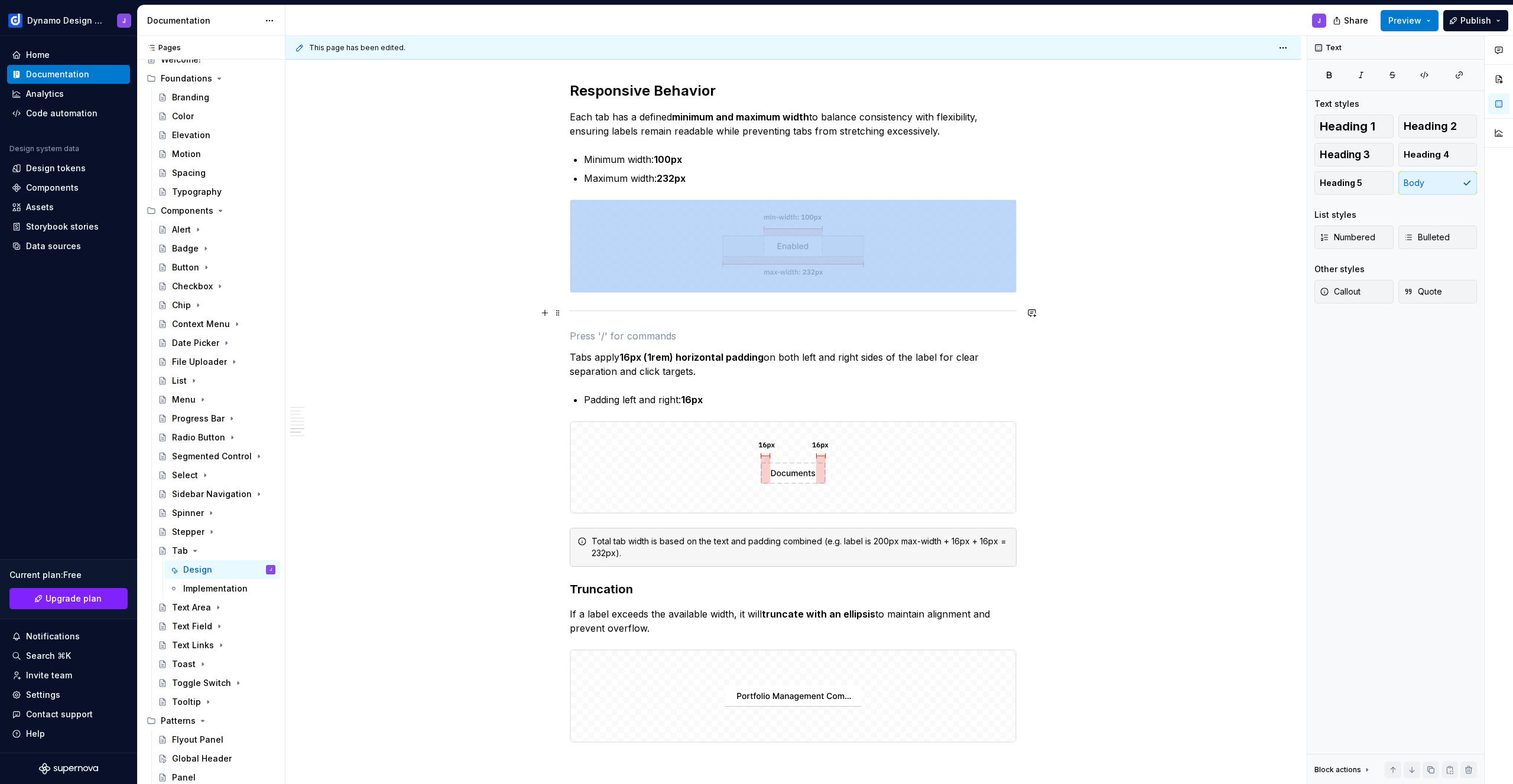
click at [581, 309] on div at bounding box center [793, 311] width 447 height 8
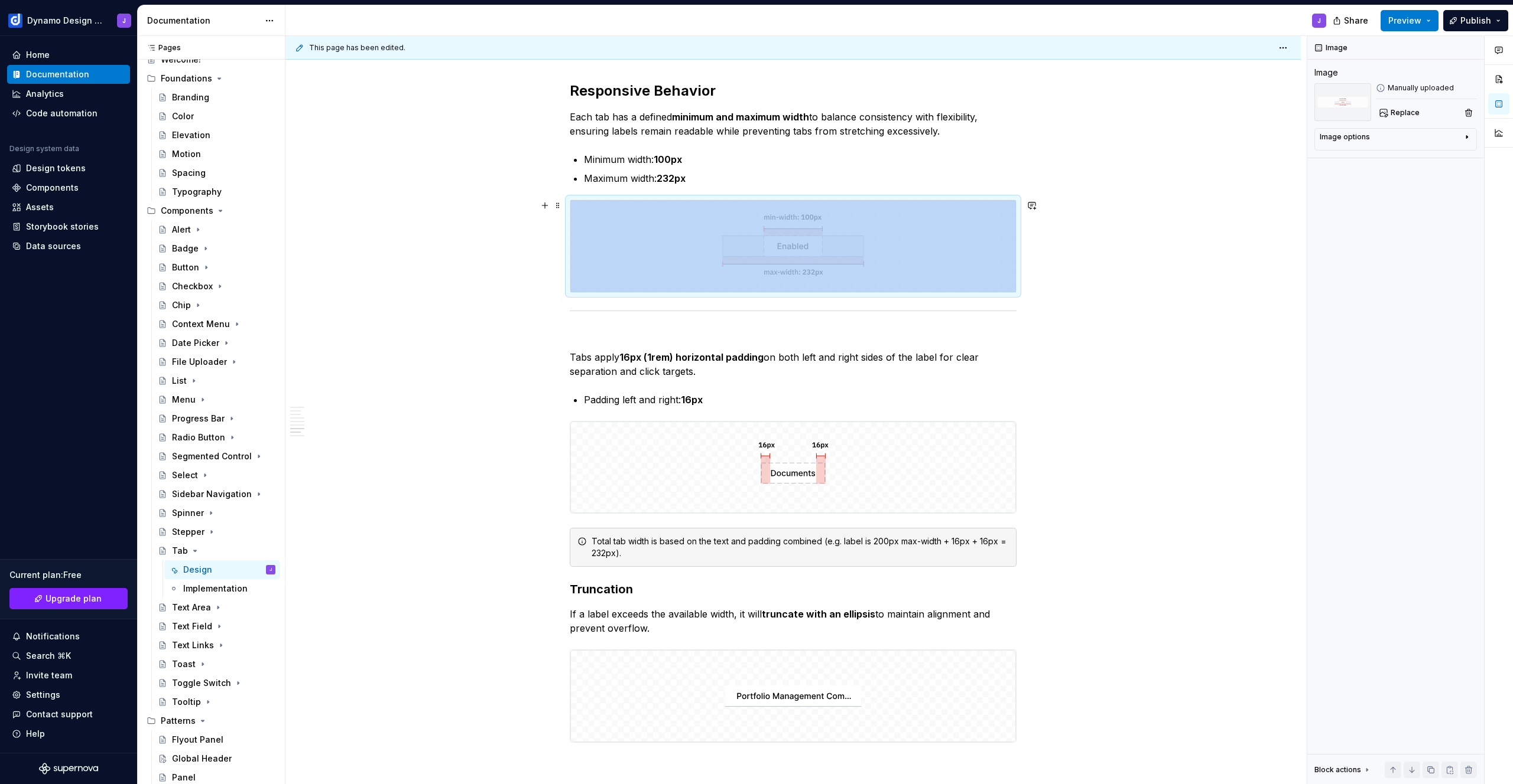
click at [584, 278] on img at bounding box center [792, 246] width 445 height 92
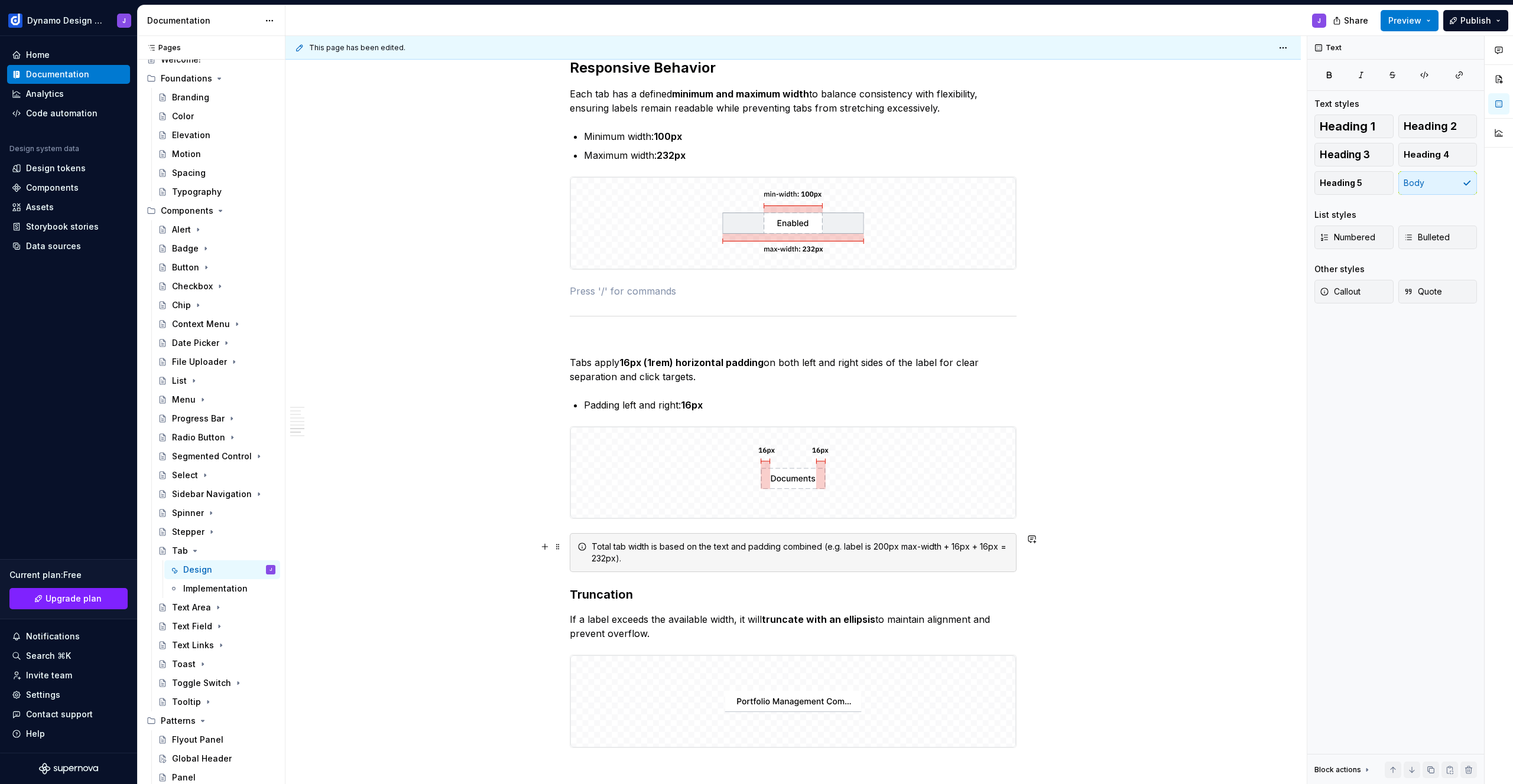
scroll to position [1615, 0]
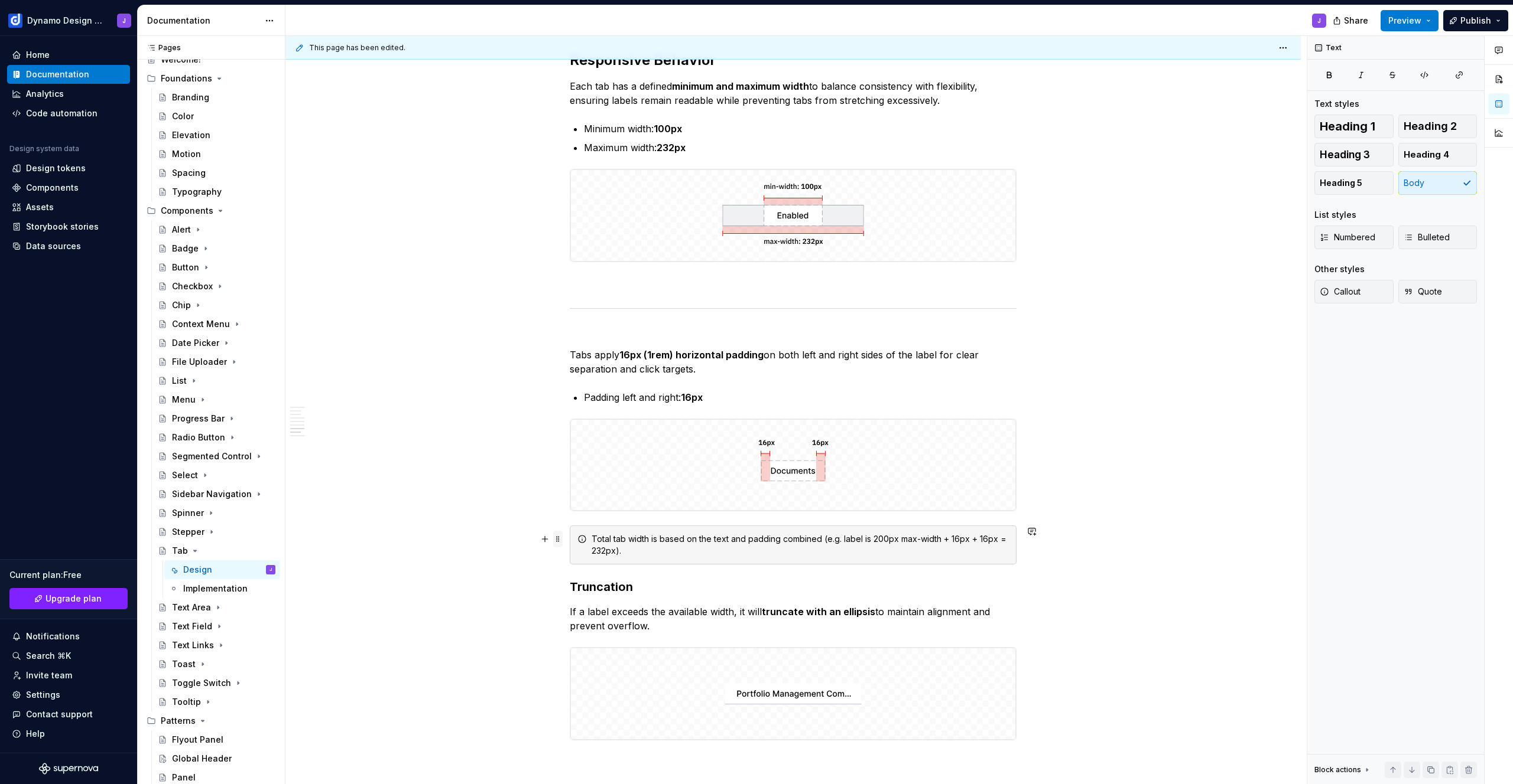
click at [559, 540] on span at bounding box center [557, 538] width 9 height 16
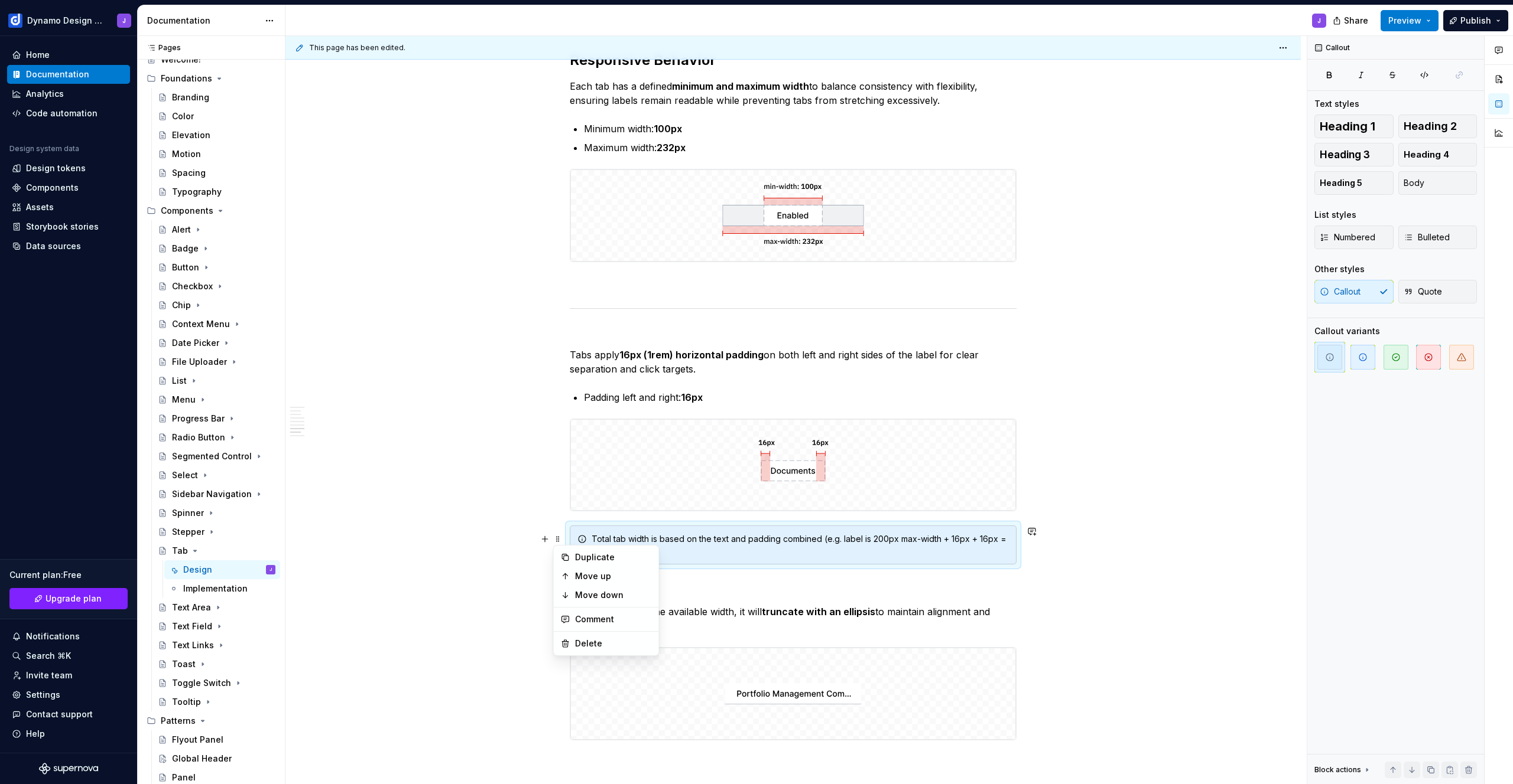
click at [656, 538] on div "Total tab width is based on the text and padding combined (e.g. label is 200px …" at bounding box center [799, 545] width 417 height 23
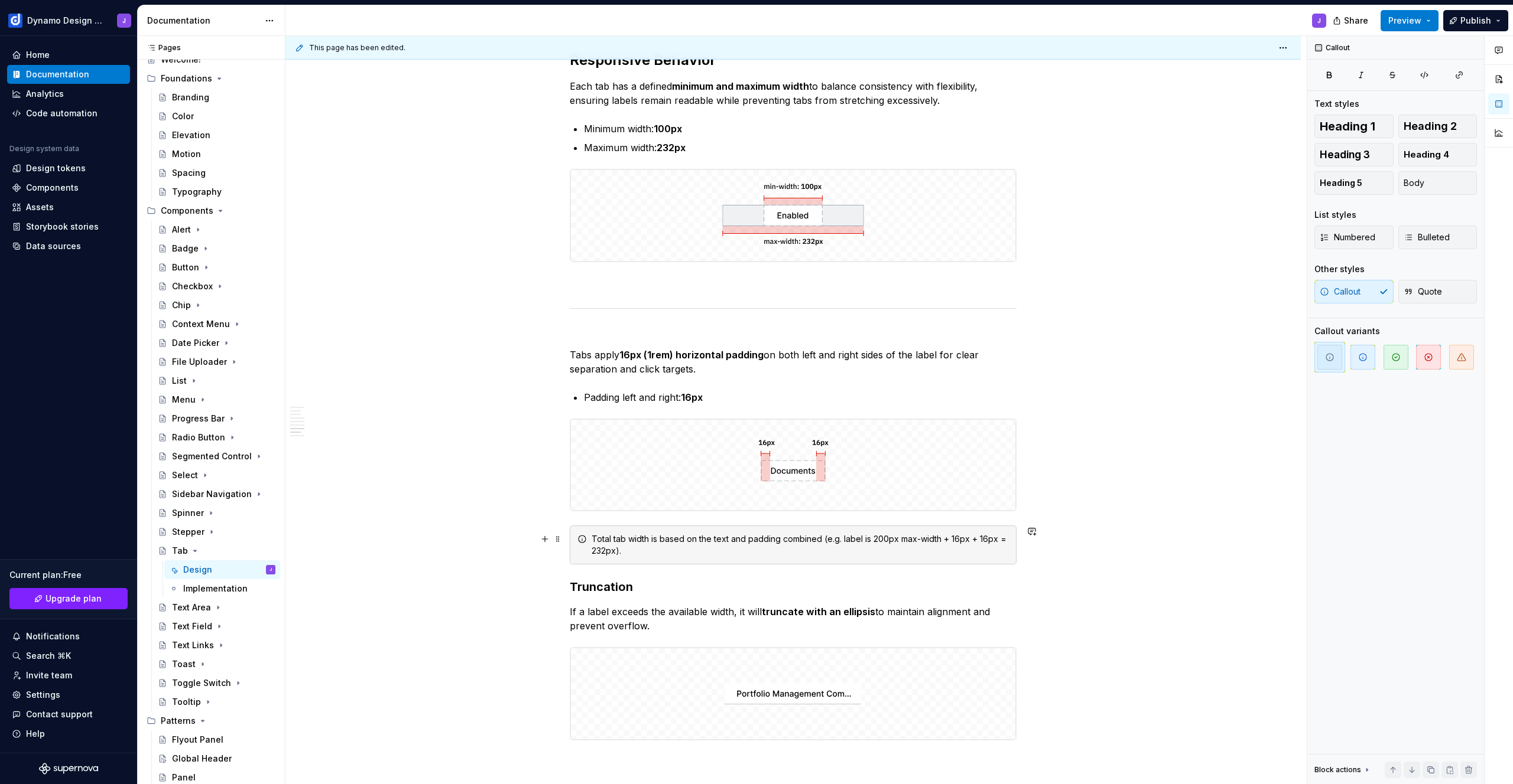
click at [1026, 557] on div "Tab Styles Tabs are available in two styles. Underline tabs are used for page h…" at bounding box center [793, 62] width 1015 height 2916
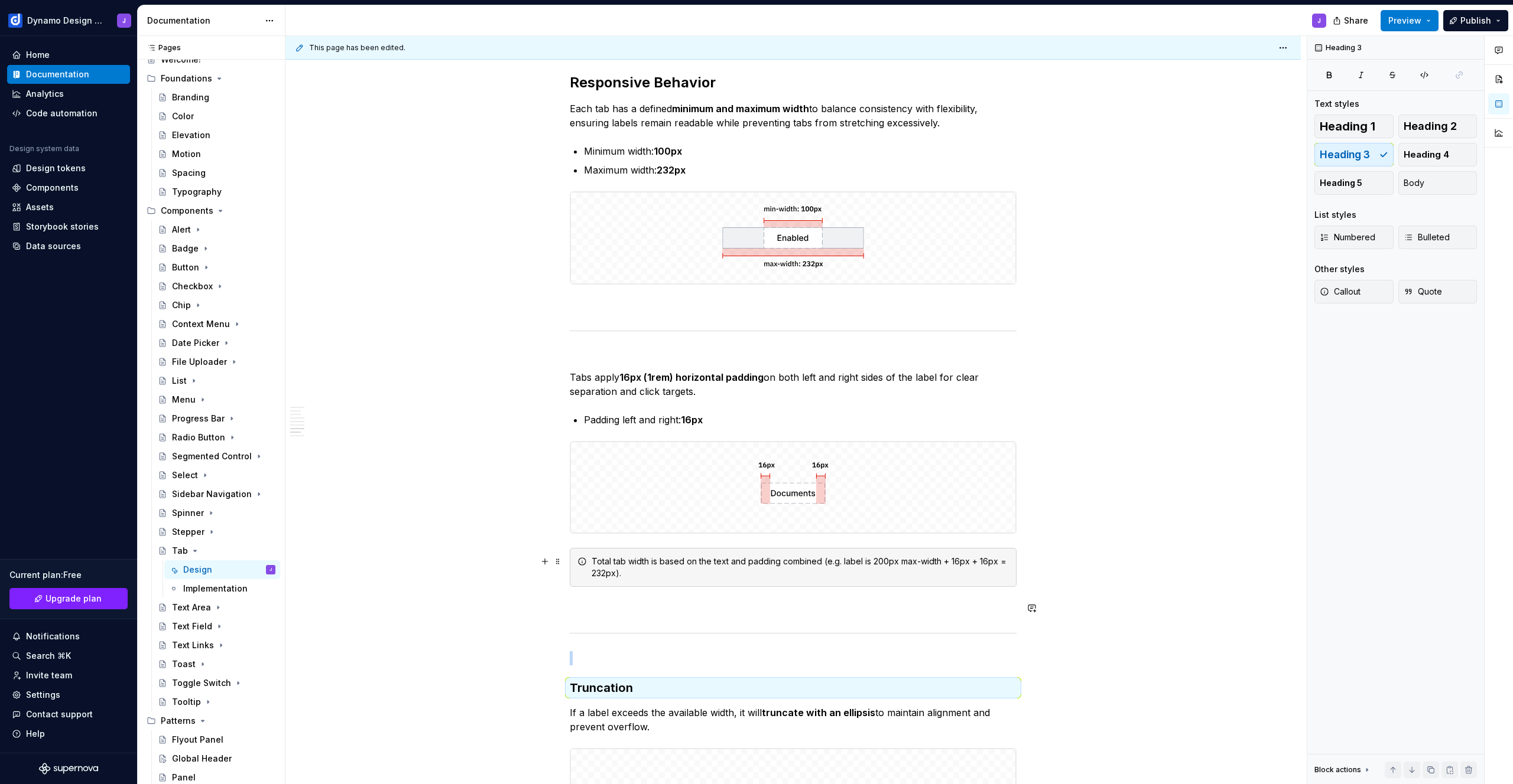
scroll to position [1585, 0]
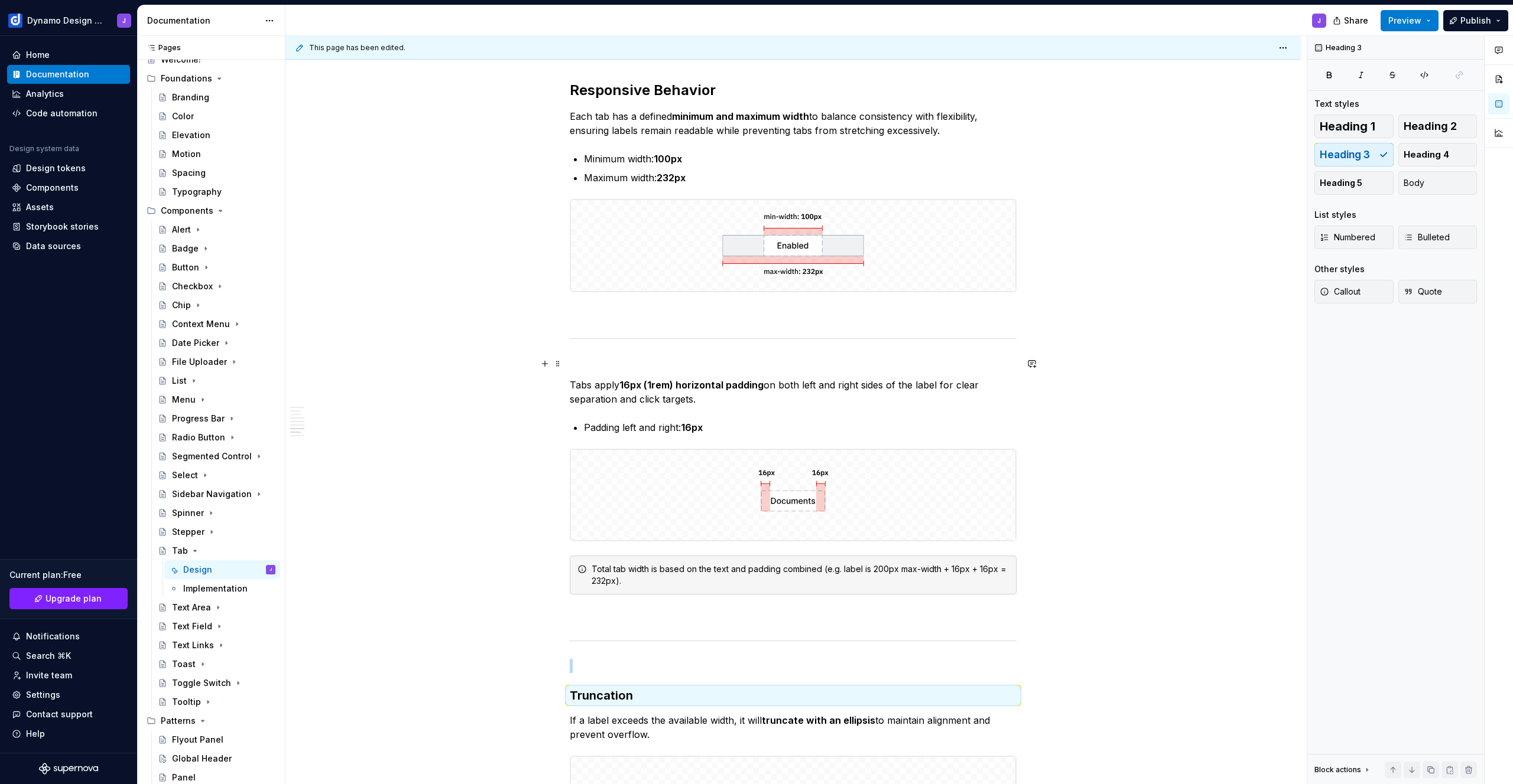
click at [595, 366] on p at bounding box center [793, 364] width 447 height 14
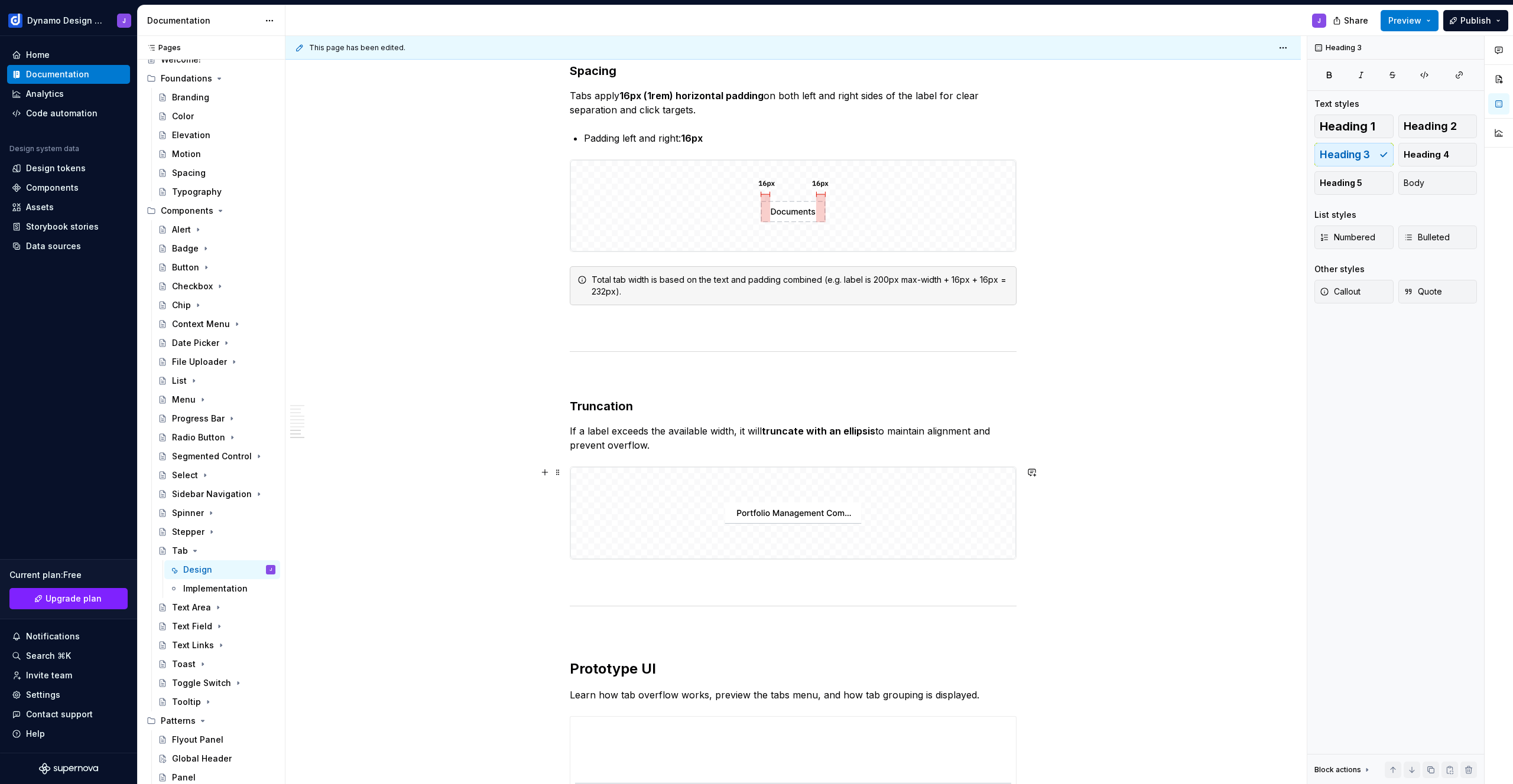
scroll to position [1690, 0]
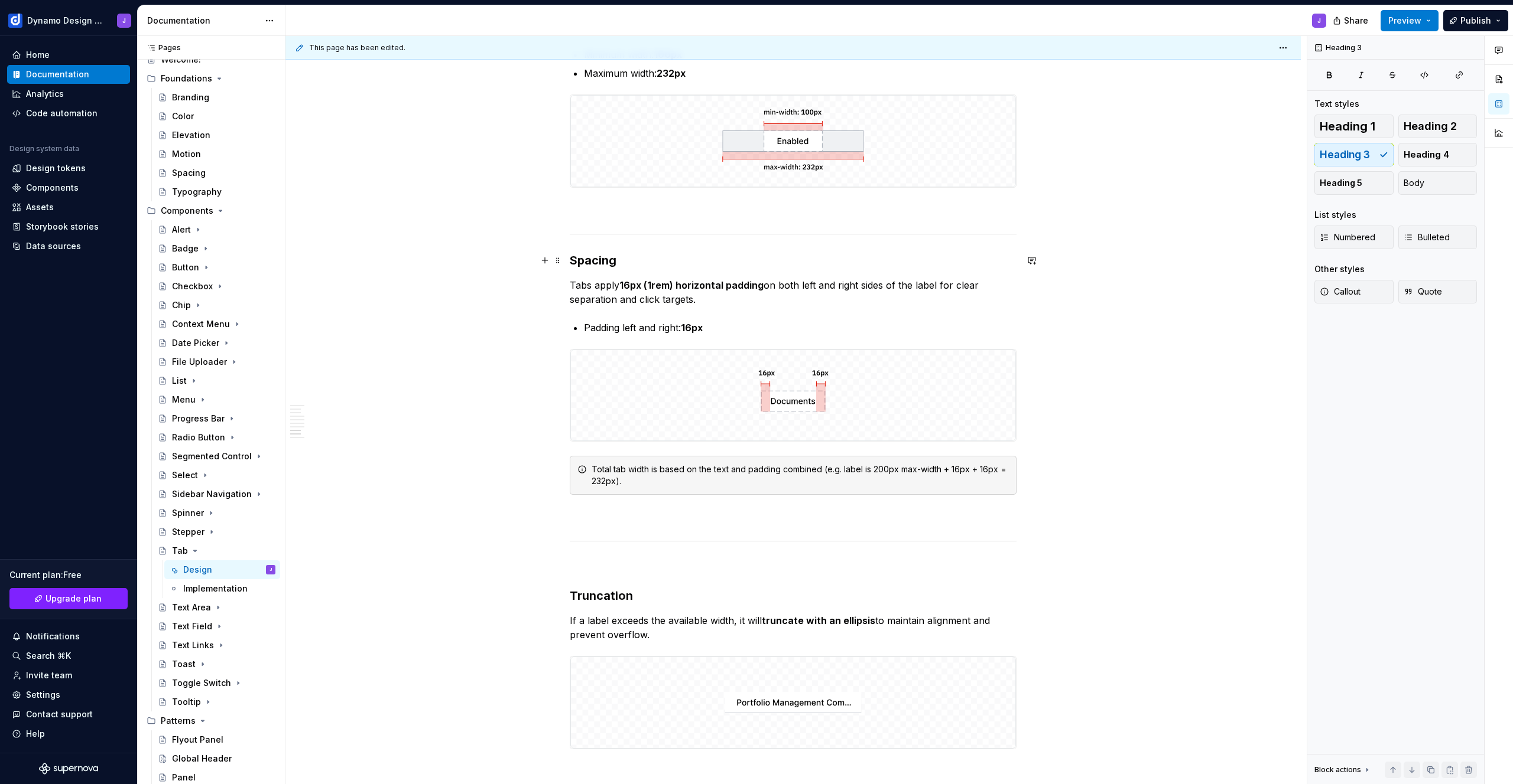
click at [571, 255] on h3 "Spacing" at bounding box center [793, 260] width 447 height 16
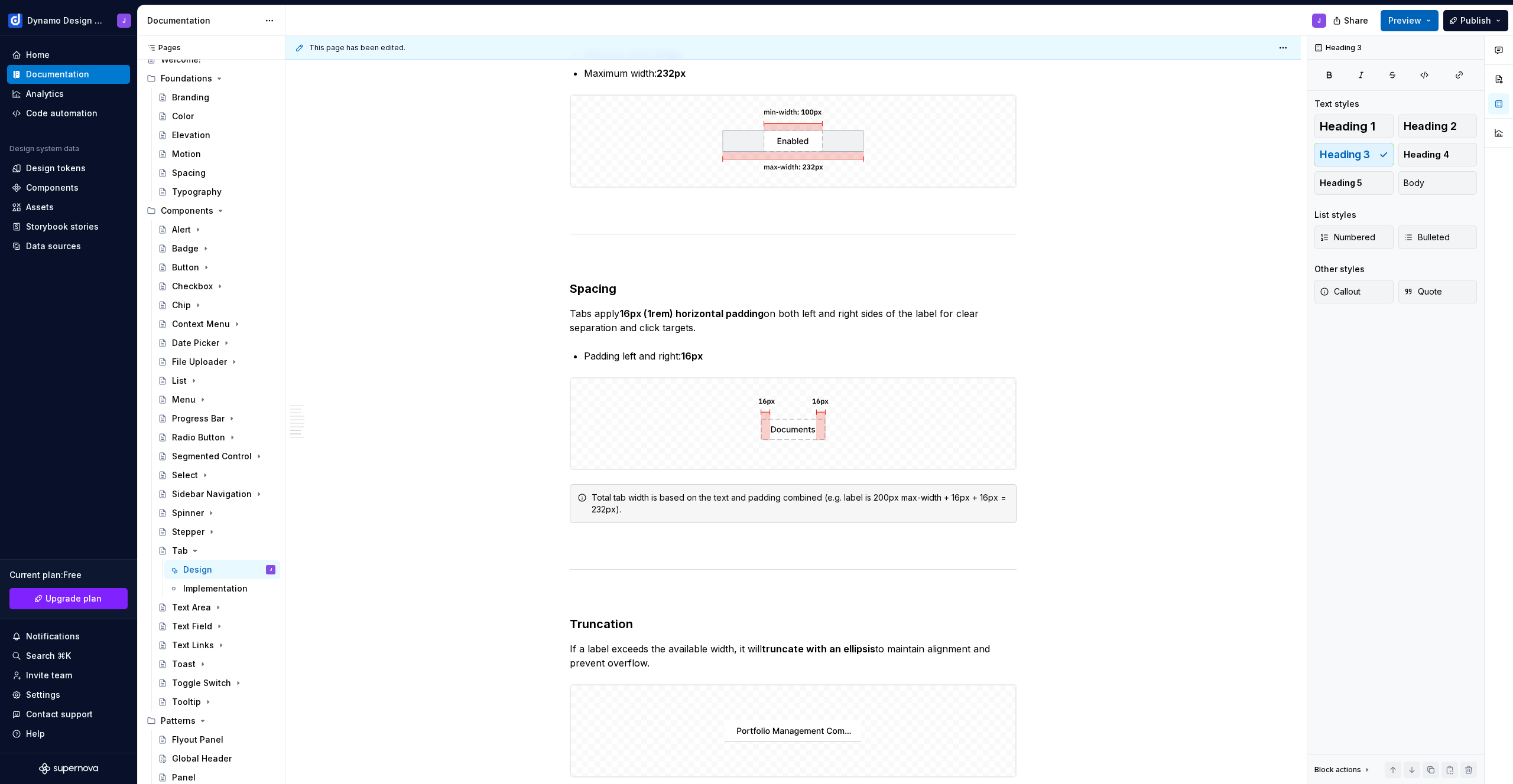
click at [1411, 21] on span "Preview" at bounding box center [1405, 21] width 33 height 12
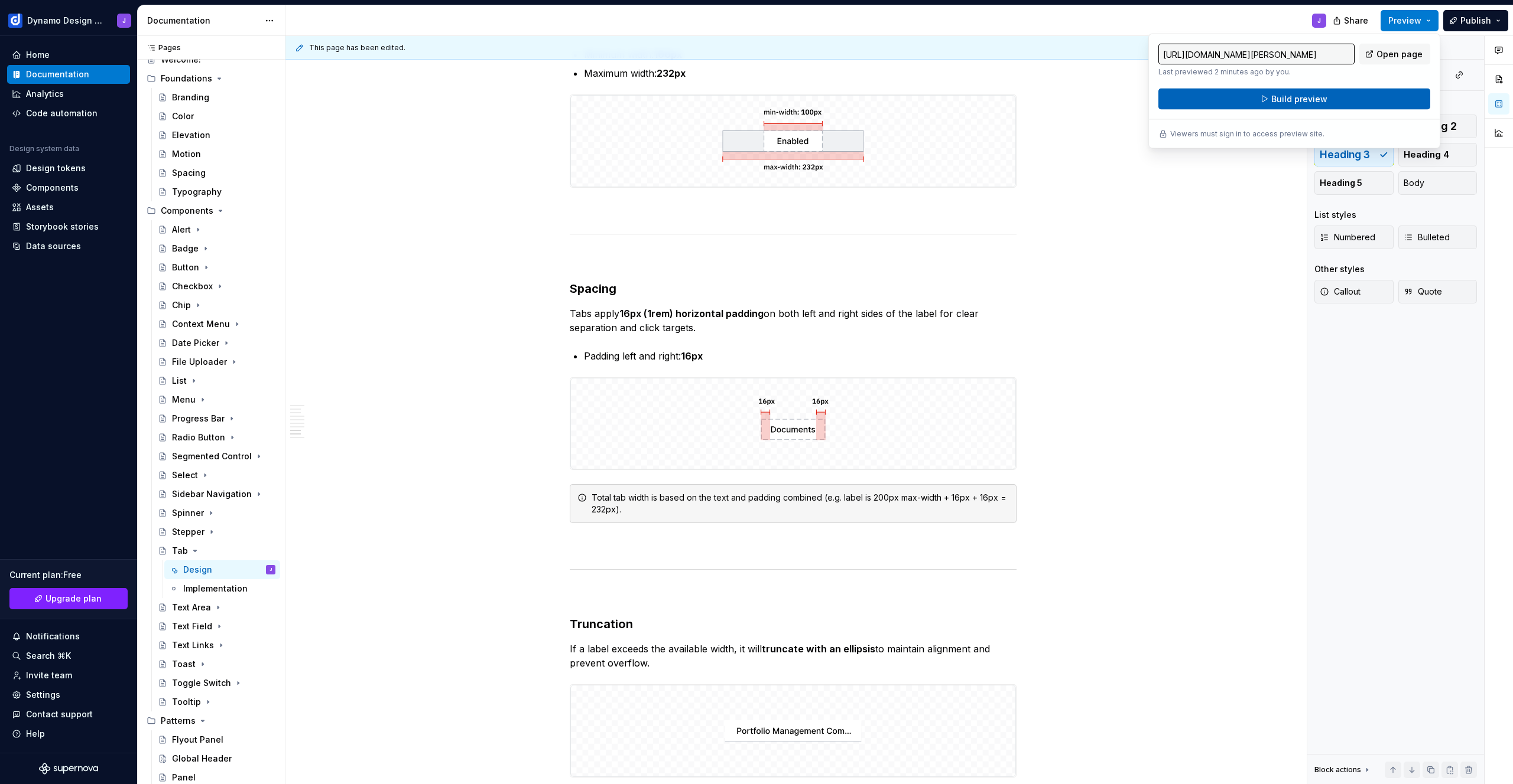
click at [1333, 103] on button "Build preview" at bounding box center [1294, 99] width 272 height 21
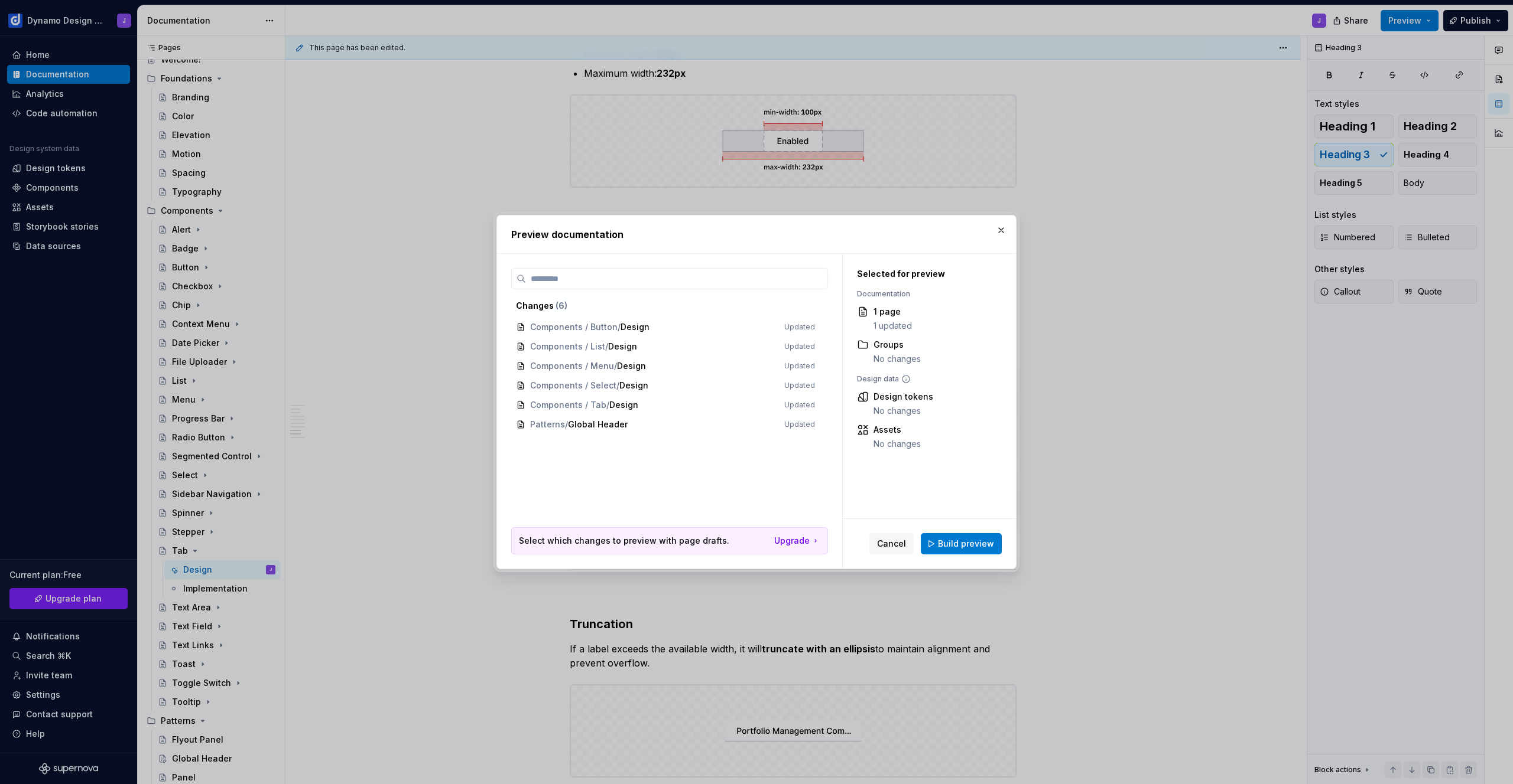
click at [956, 543] on span "Build preview" at bounding box center [966, 543] width 56 height 12
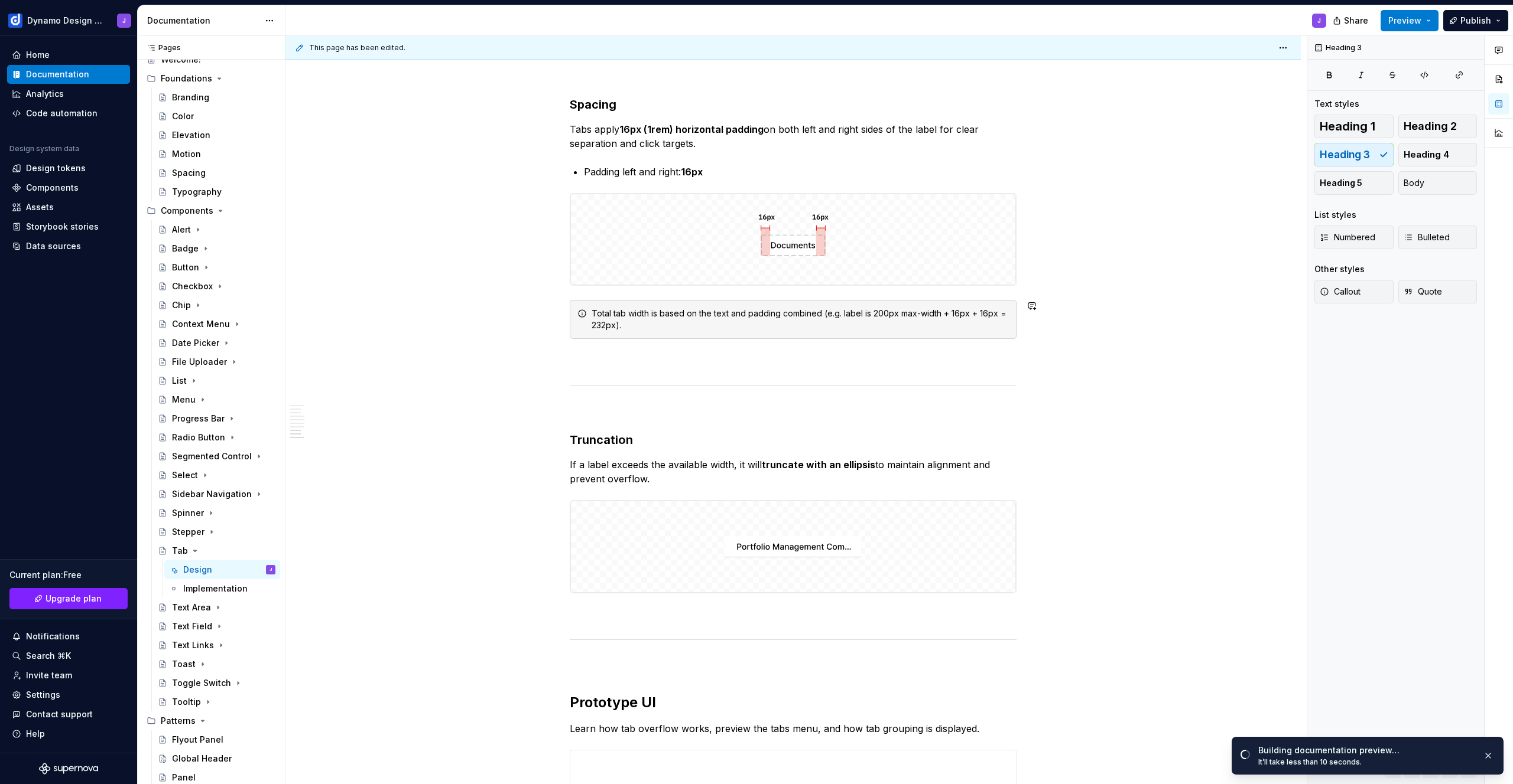
scroll to position [1935, 0]
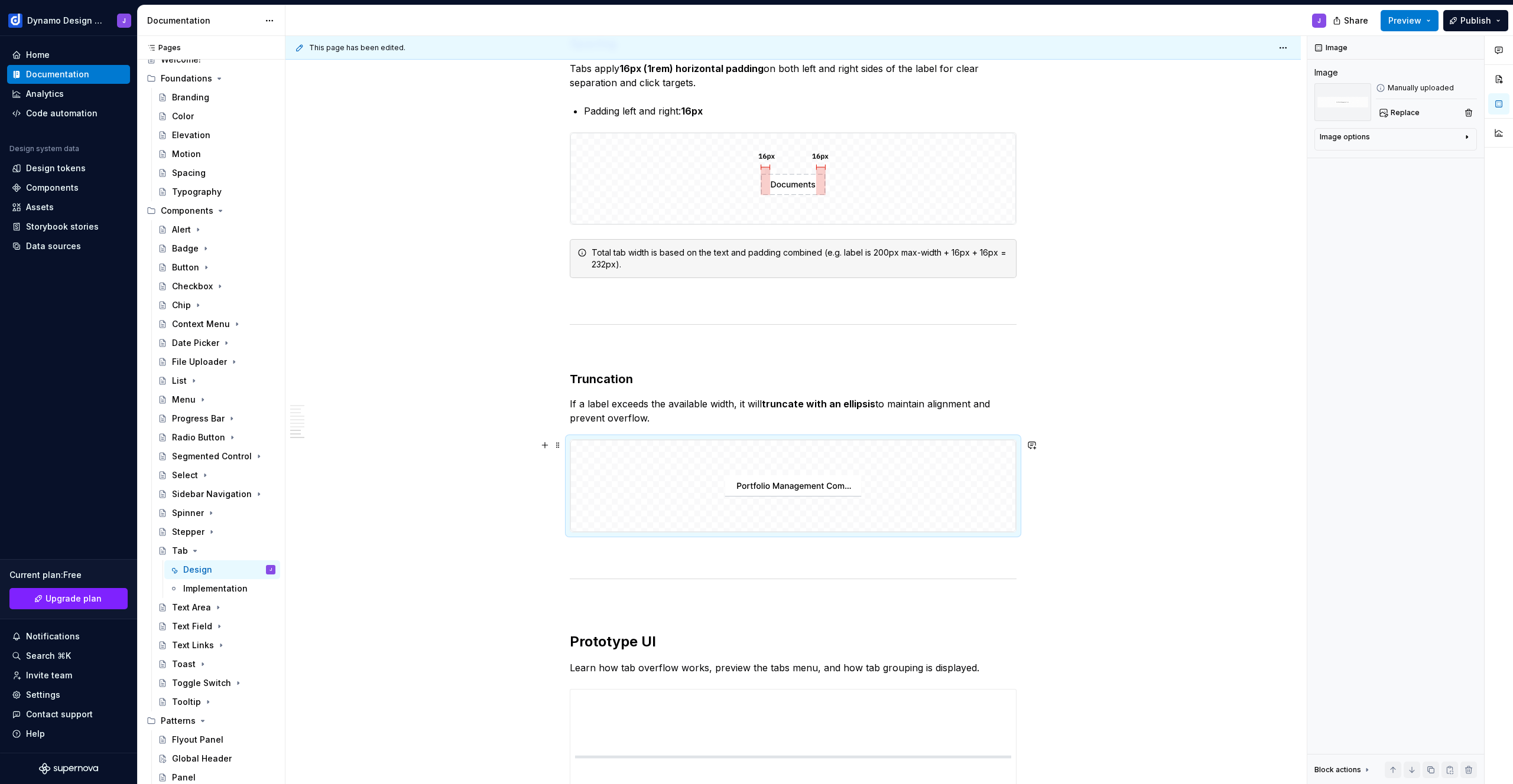
click at [816, 471] on img at bounding box center [792, 486] width 445 height 92
click at [1405, 110] on span "Replace" at bounding box center [1405, 113] width 29 height 9
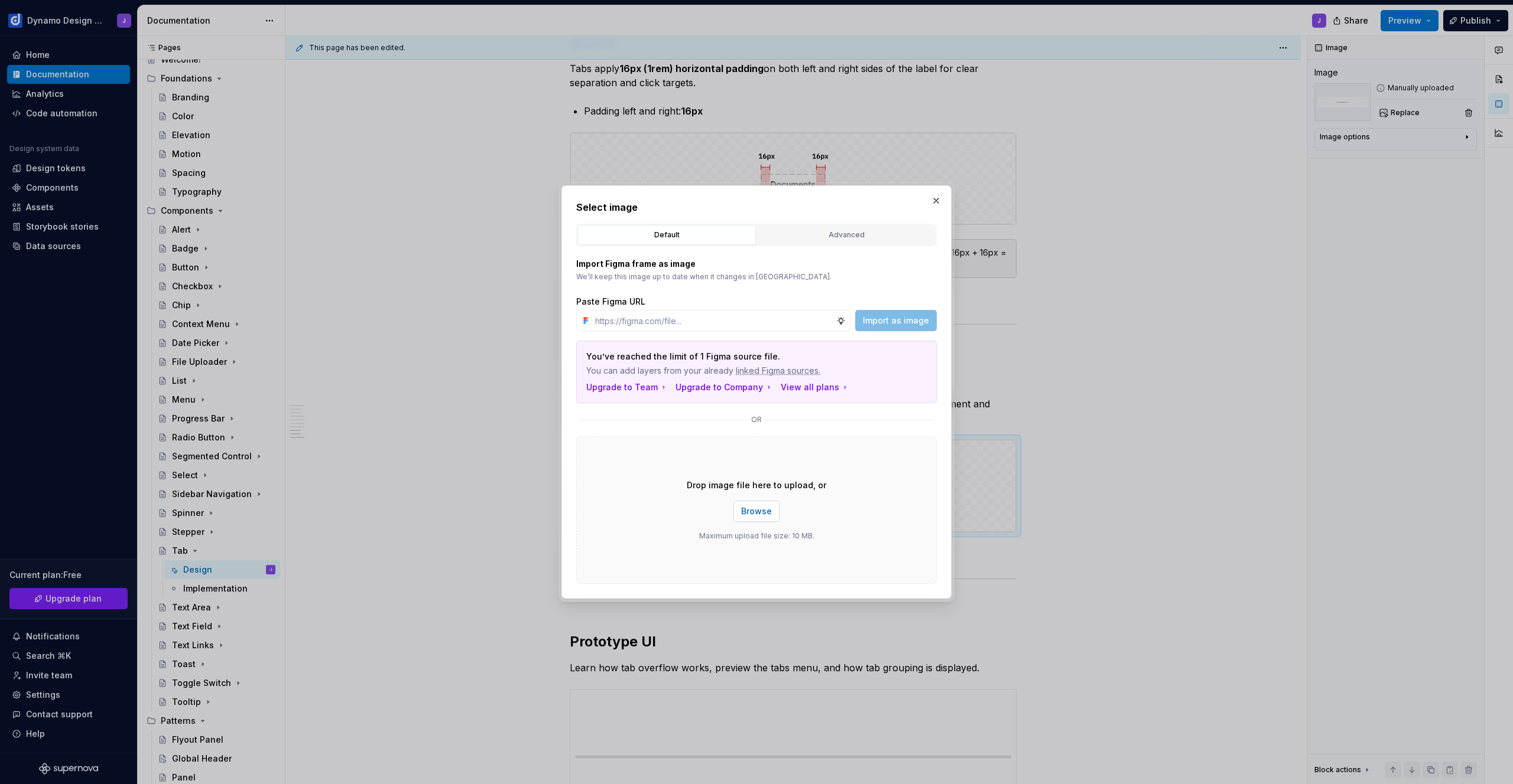
click at [758, 516] on span "Browse" at bounding box center [756, 511] width 30 height 12
click at [936, 202] on button "button" at bounding box center [935, 200] width 16 height 16
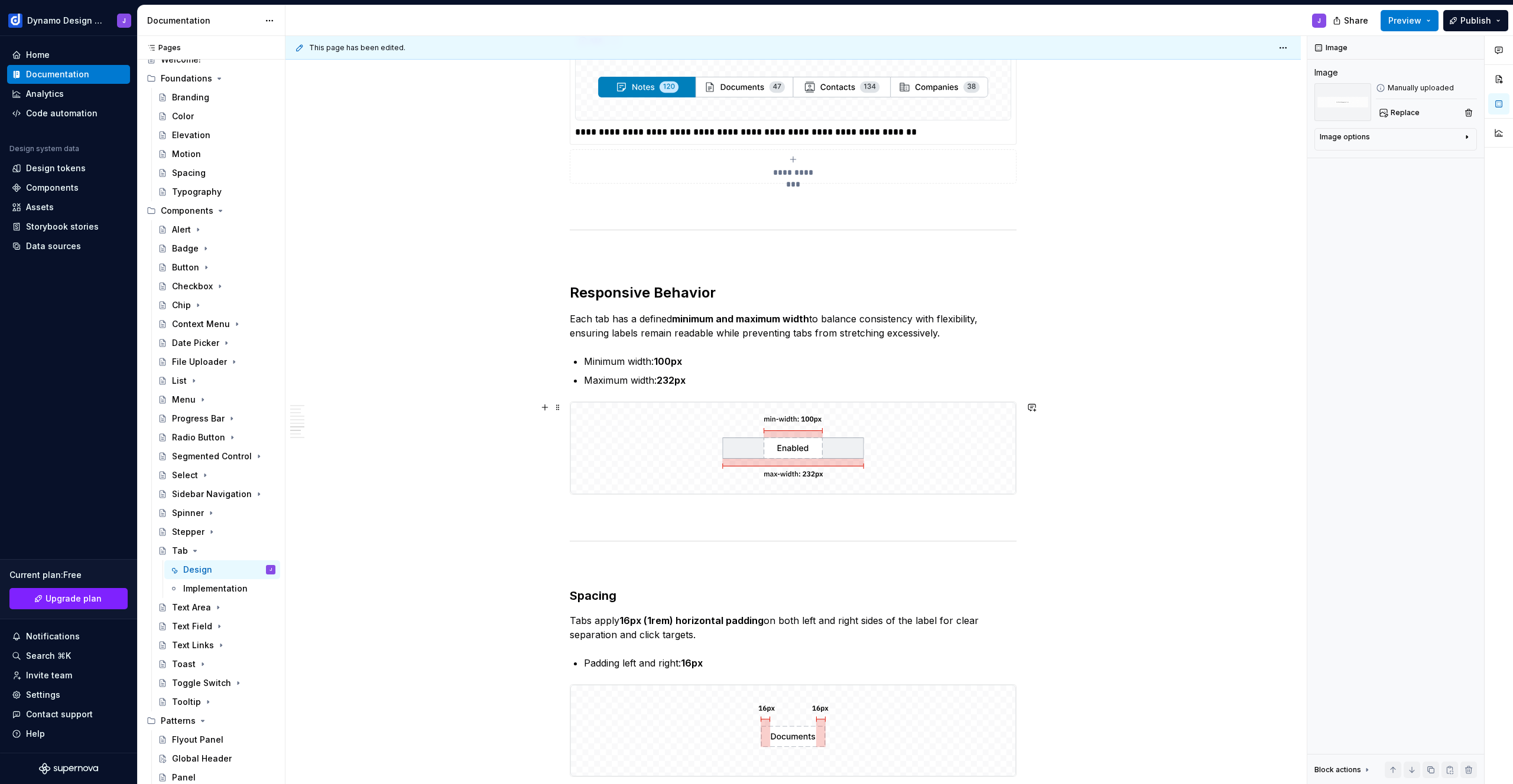
scroll to position [1651, 0]
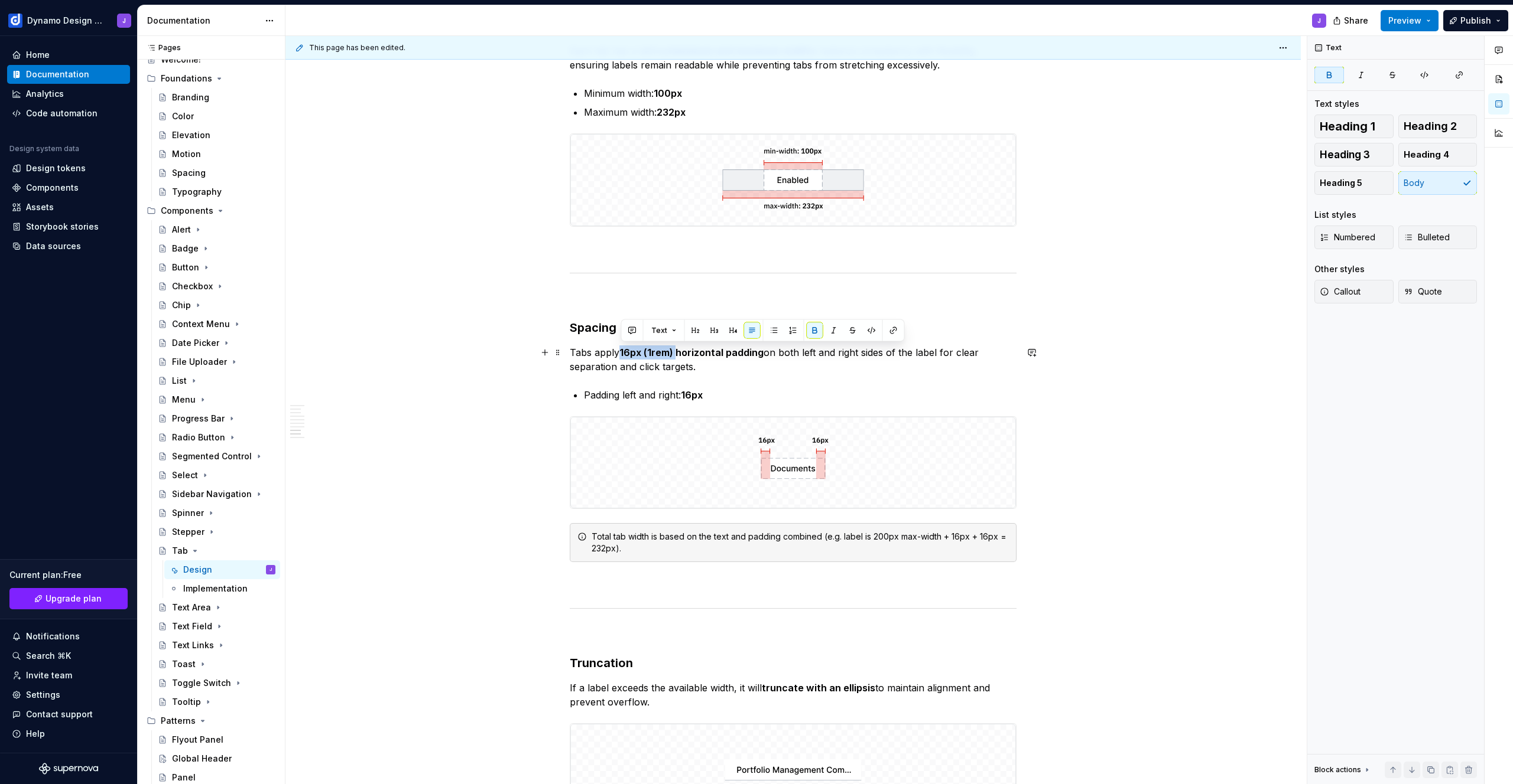
drag, startPoint x: 620, startPoint y: 352, endPoint x: 676, endPoint y: 355, distance: 56.1
click at [676, 355] on strong "16px (1rem) horizontal padding" at bounding box center [692, 352] width 144 height 12
click at [731, 393] on p "Padding left and right: 16px" at bounding box center [800, 395] width 433 height 14
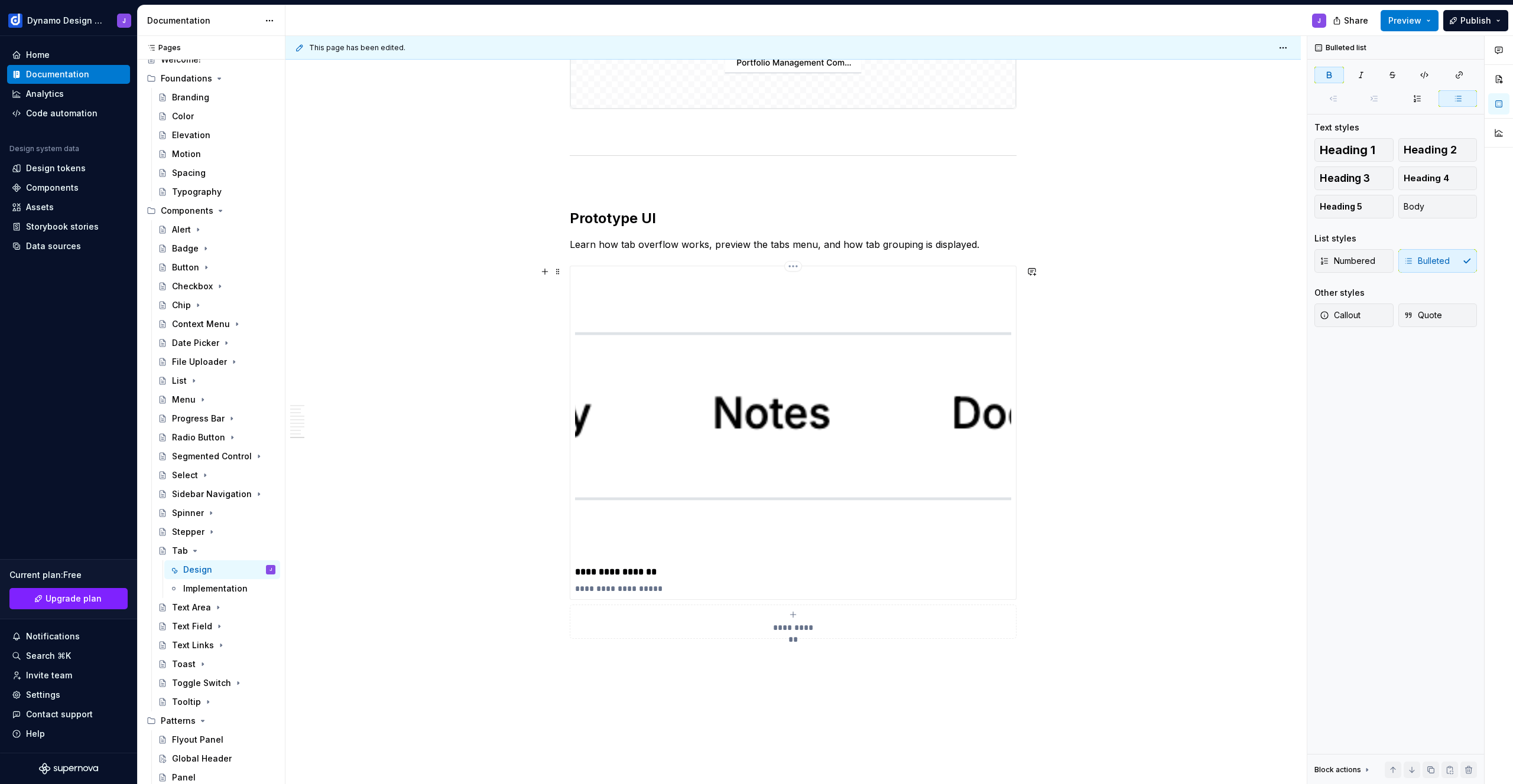
scroll to position [2462, 0]
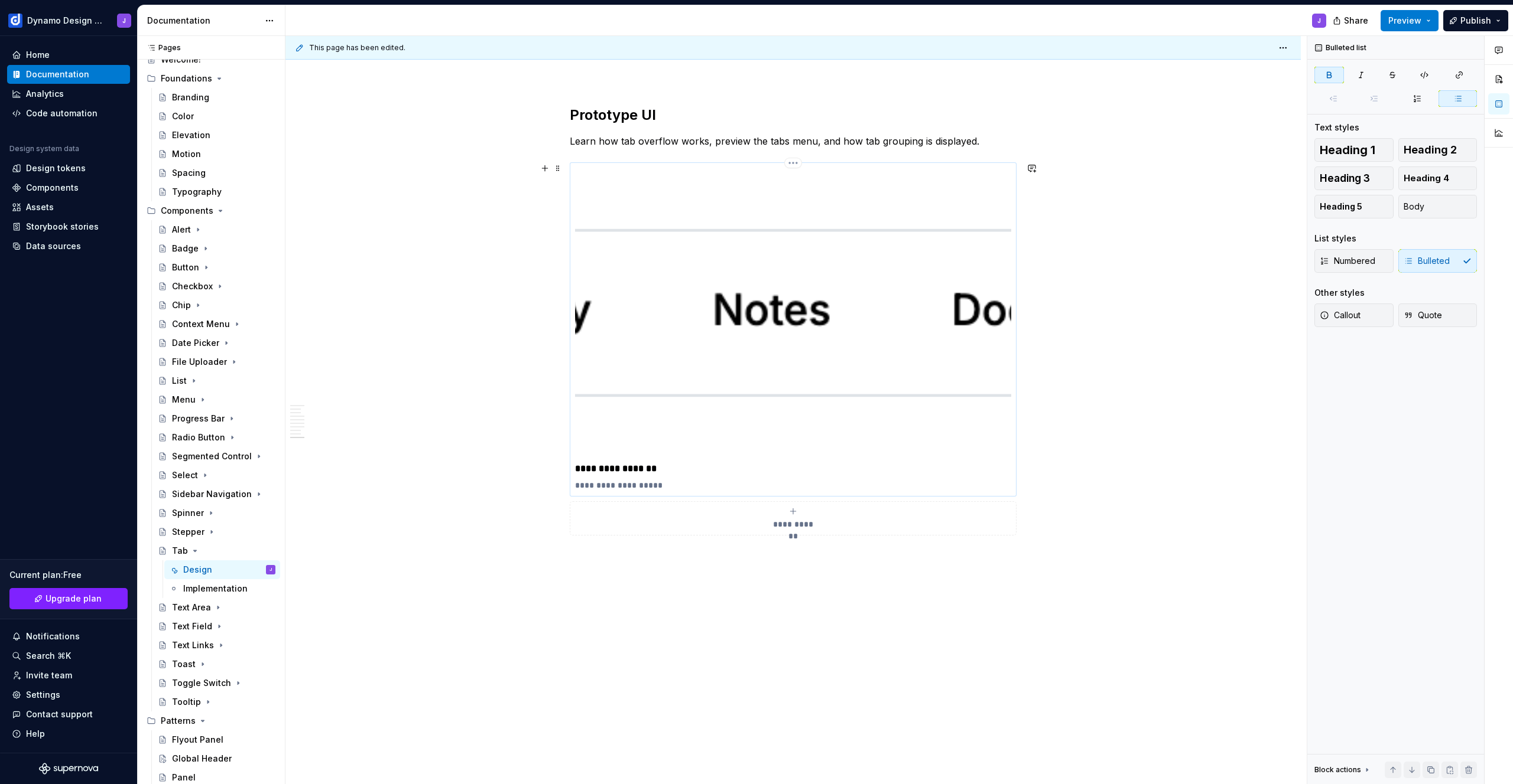
click at [781, 381] on img at bounding box center [793, 313] width 436 height 291
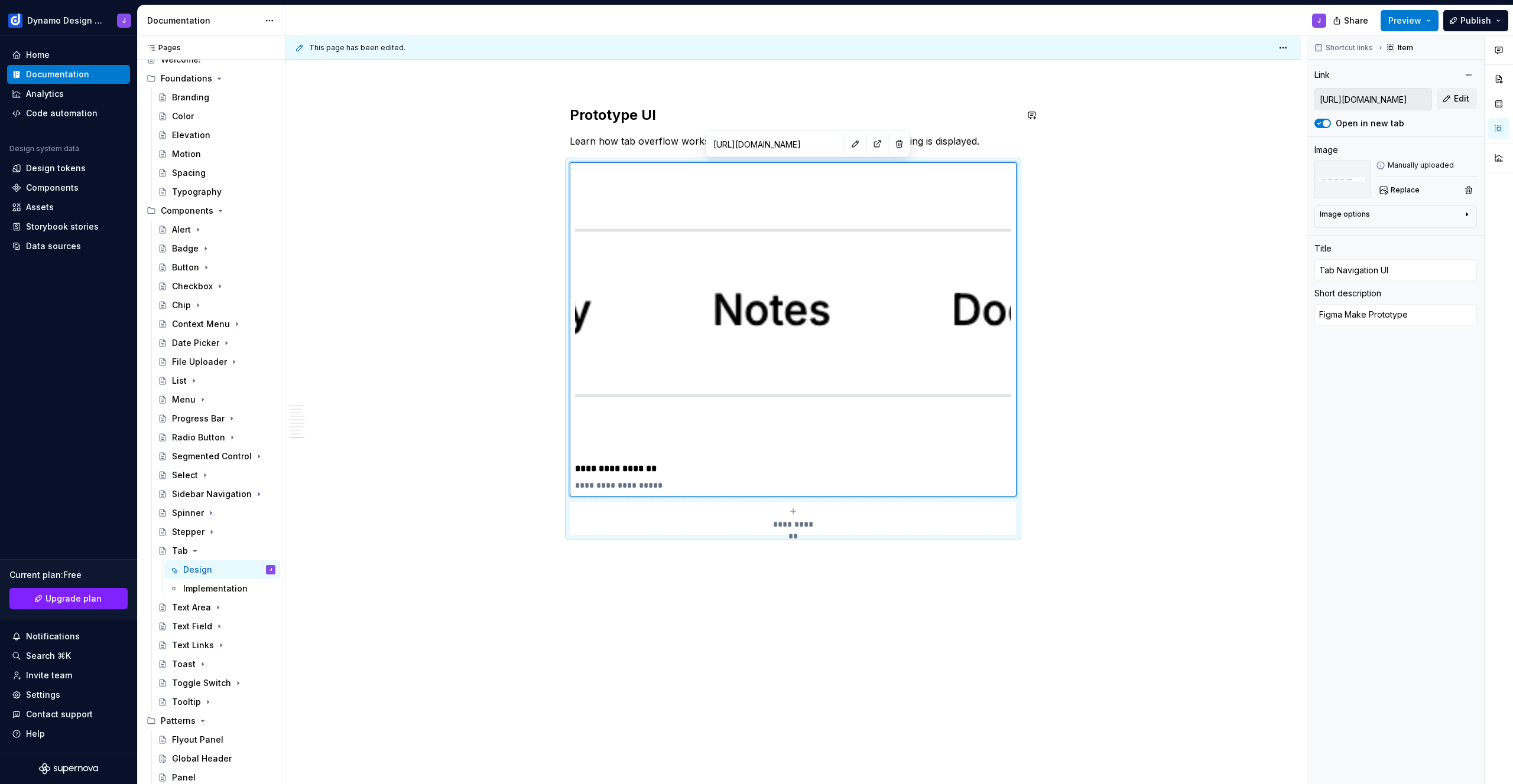
click at [974, 141] on p "Learn how tab overflow works, preview the tabs menu, and how tab grouping is di…" at bounding box center [793, 141] width 447 height 14
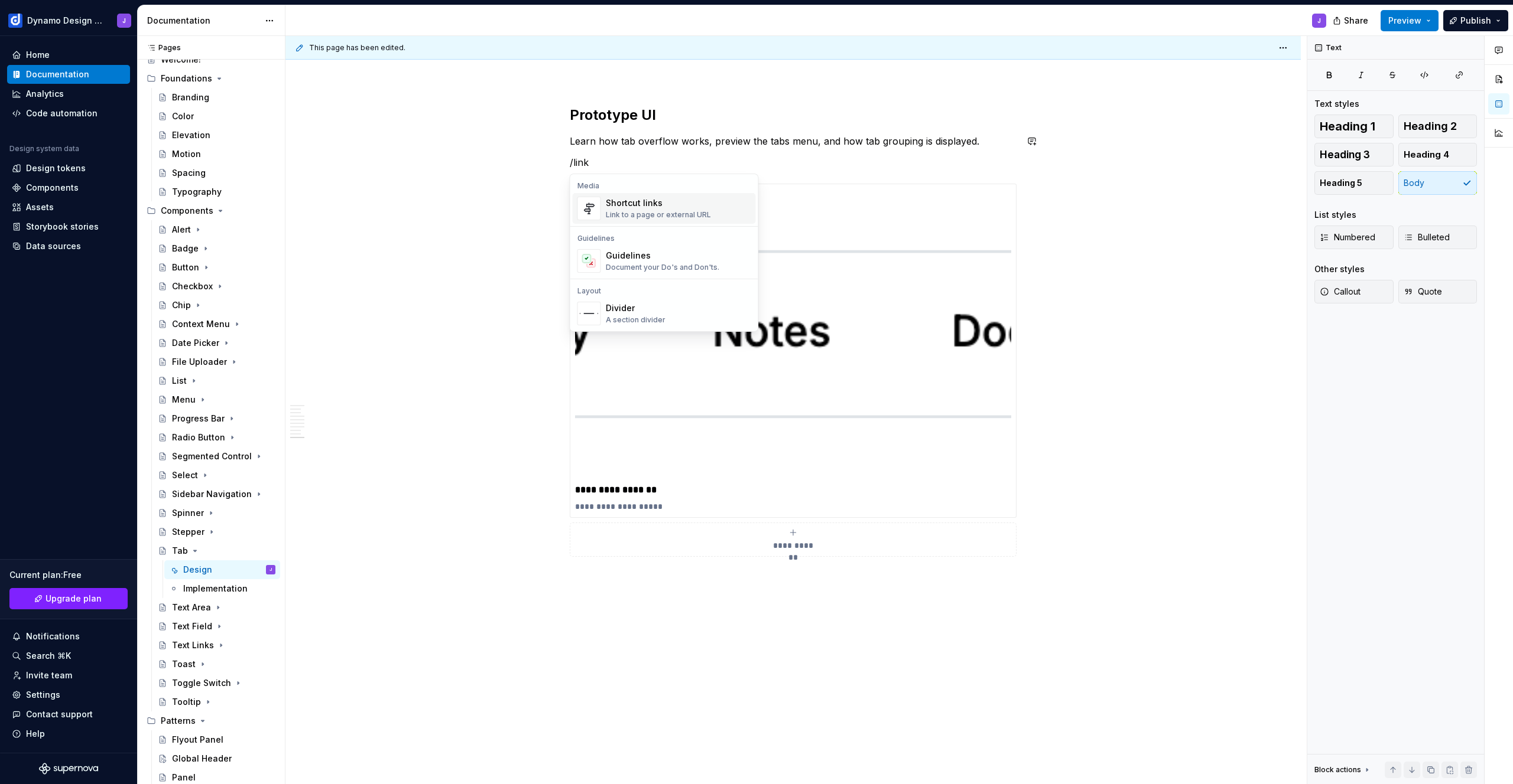
click at [661, 210] on div "Link to a page or external URL" at bounding box center [658, 214] width 105 height 9
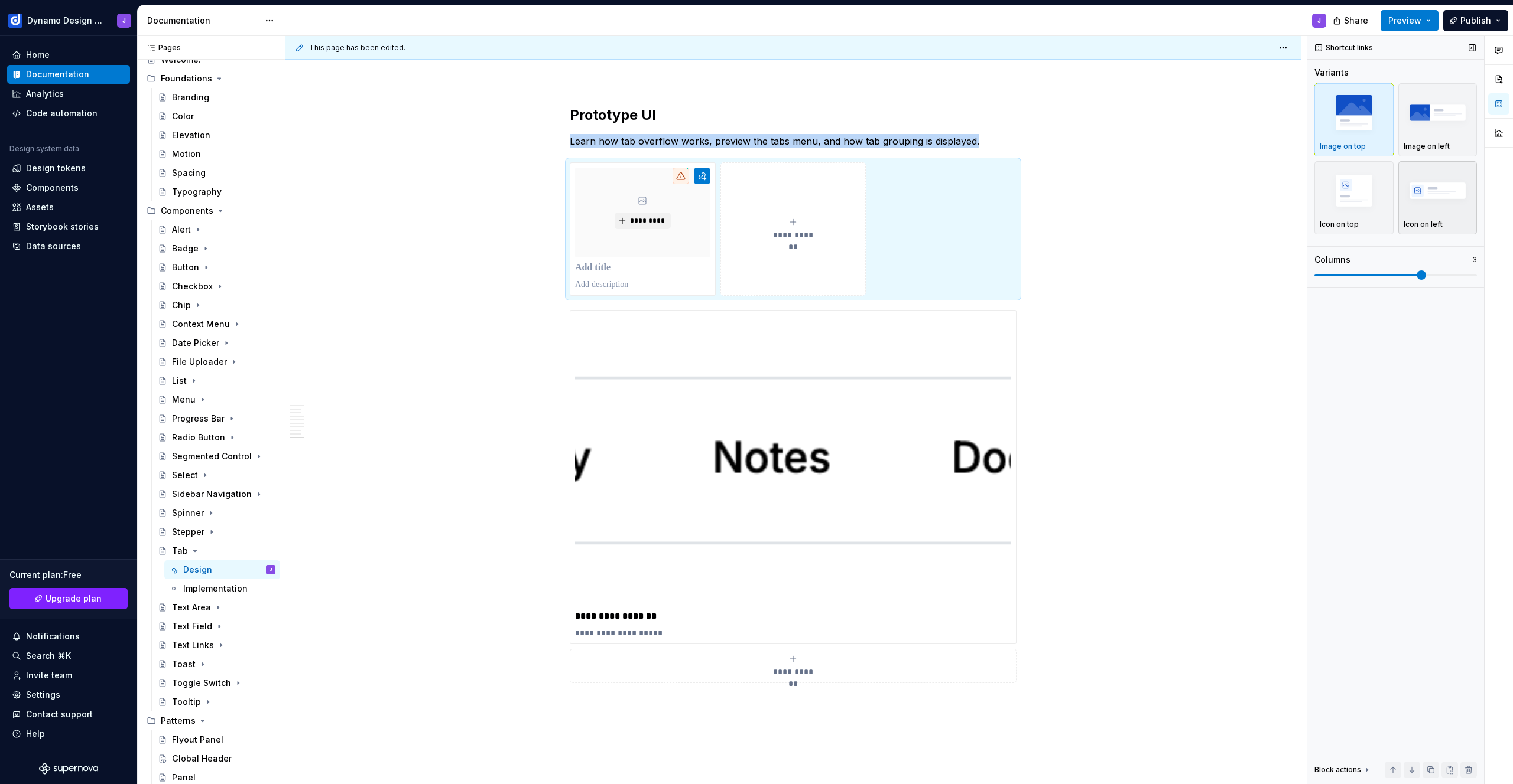
click at [1432, 205] on img "button" at bounding box center [1437, 190] width 69 height 43
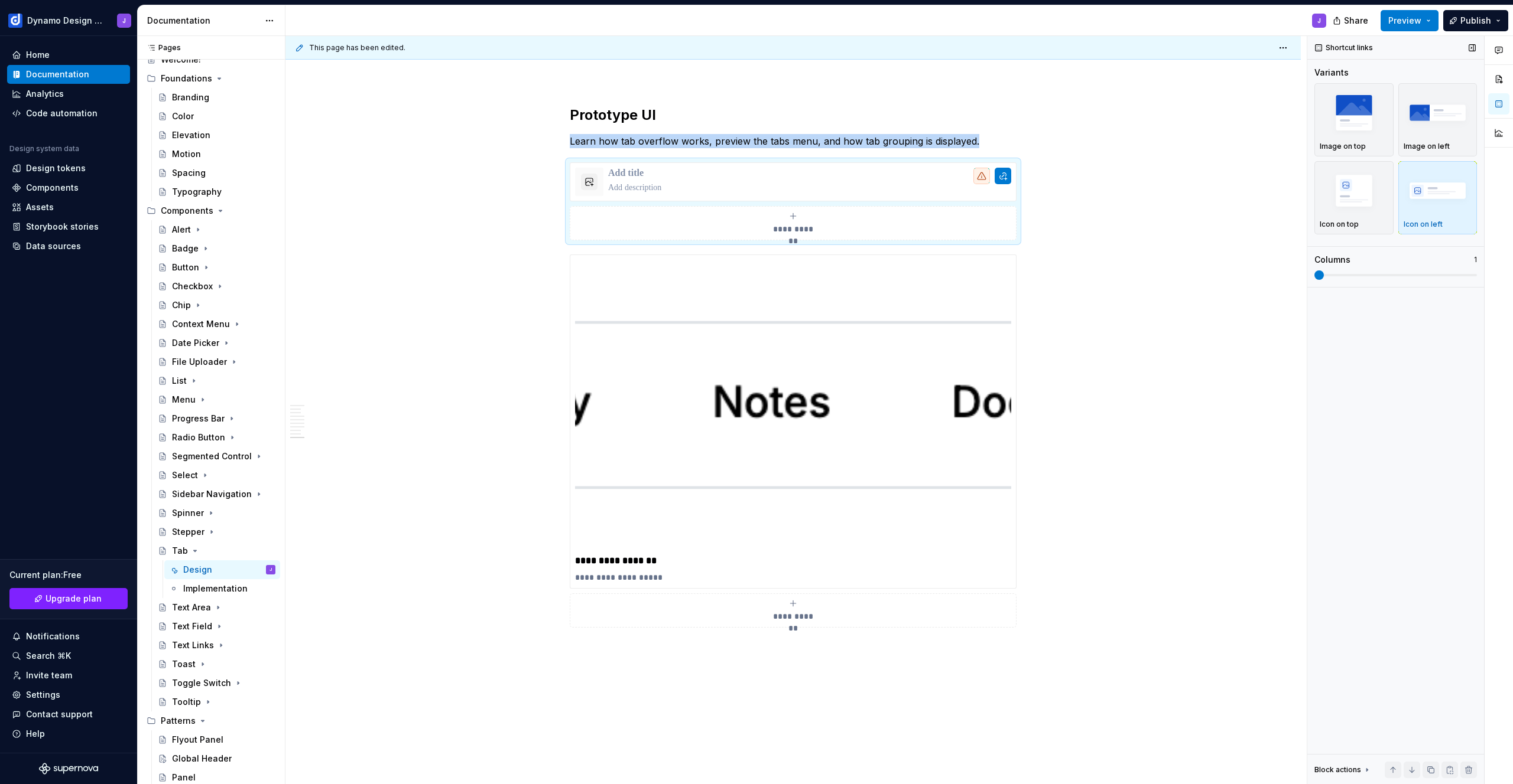
click at [1314, 279] on span at bounding box center [1318, 275] width 9 height 9
click at [814, 423] on img at bounding box center [793, 405] width 436 height 291
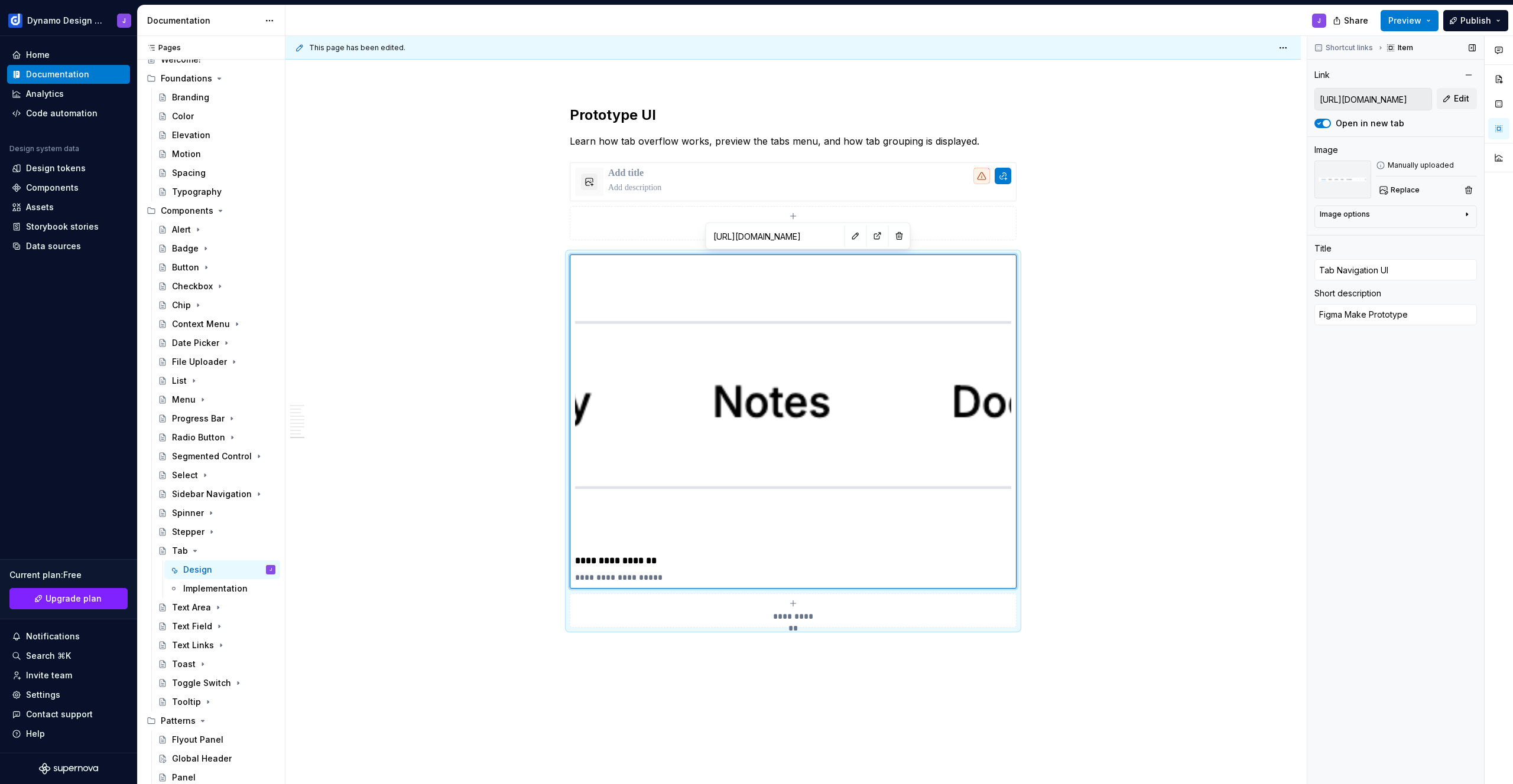
click at [1396, 102] on input "[URL][DOMAIN_NAME]" at bounding box center [1373, 99] width 116 height 21
click at [831, 174] on p at bounding box center [809, 173] width 403 height 12
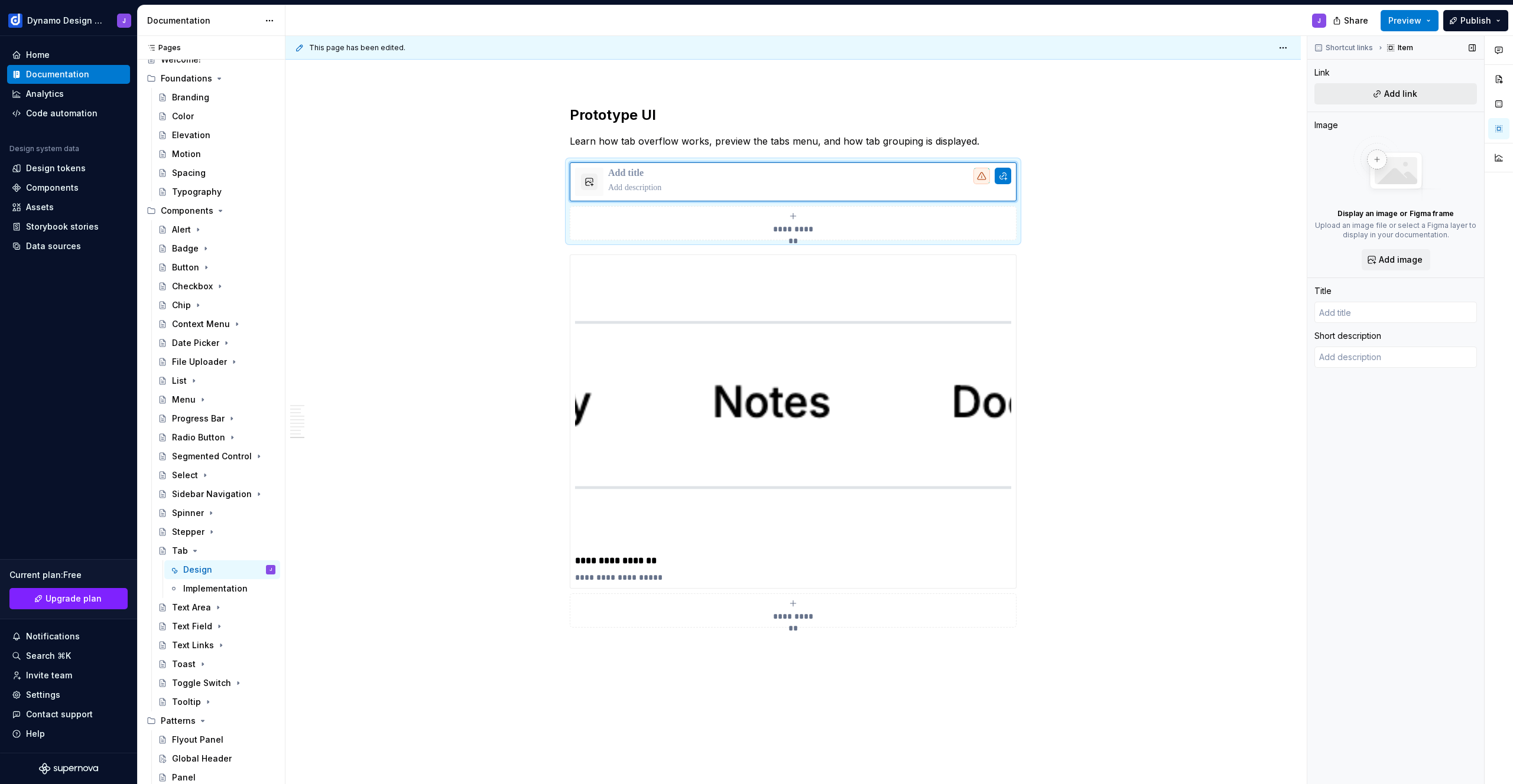
click at [1393, 93] on span "Add link" at bounding box center [1400, 93] width 33 height 12
type textarea "*"
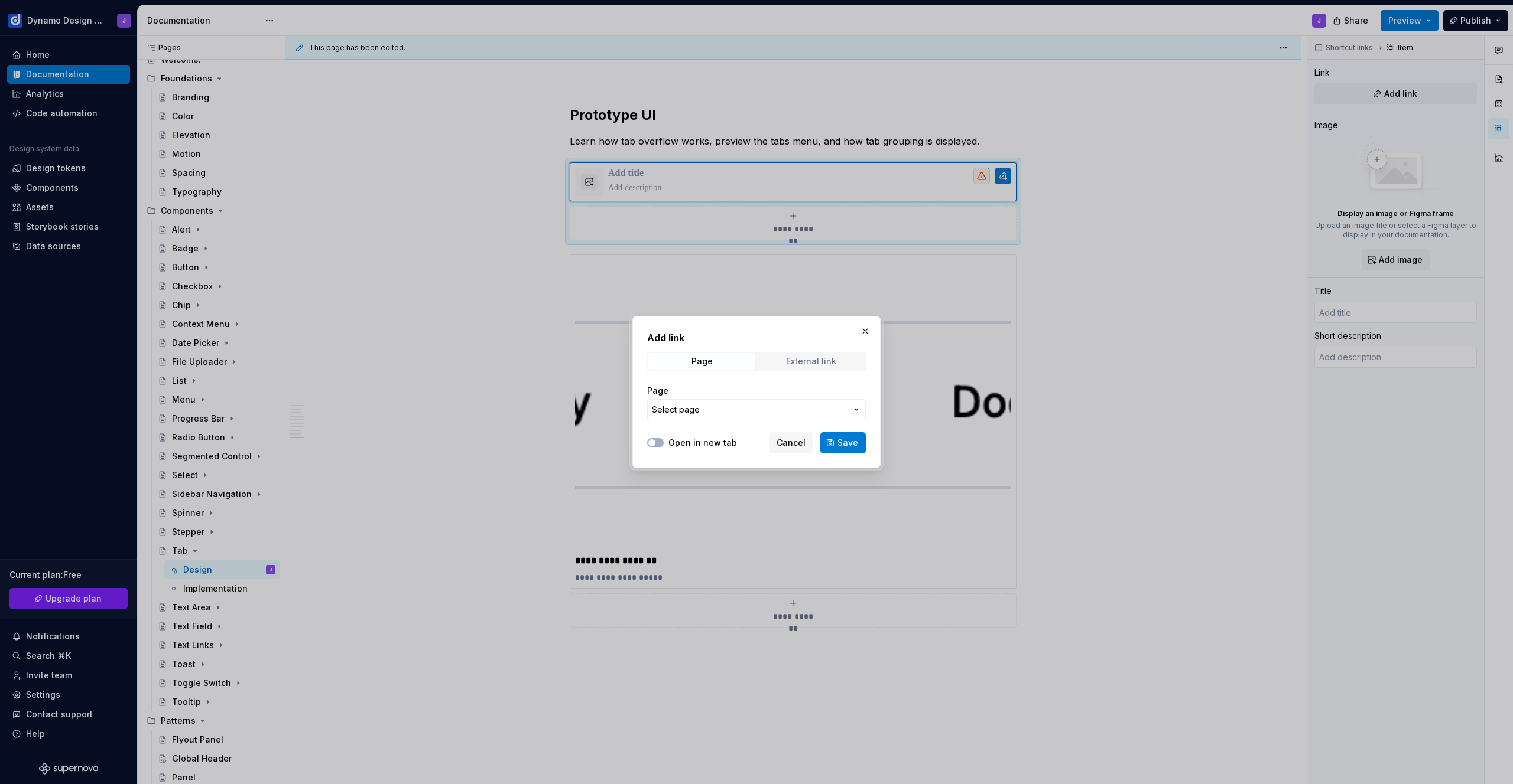
click at [801, 360] on div "External link" at bounding box center [811, 361] width 50 height 9
click at [729, 412] on input "URL" at bounding box center [756, 410] width 219 height 21
paste input "[URL][DOMAIN_NAME]"
type input "[URL][DOMAIN_NAME]"
click at [707, 442] on label "Open in new tab" at bounding box center [702, 443] width 69 height 12
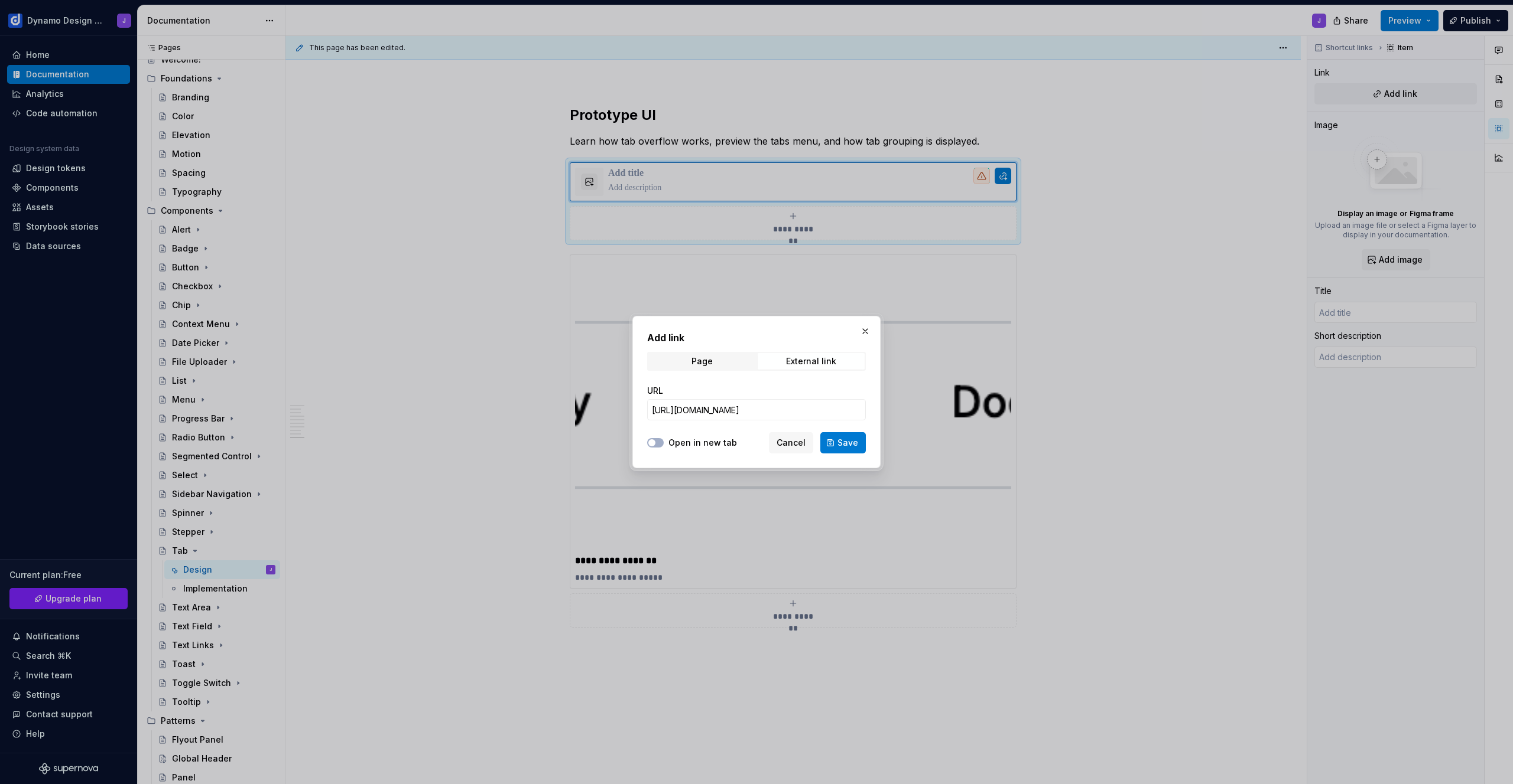
click at [663, 442] on button "Open in new tab" at bounding box center [655, 442] width 16 height 9
click at [842, 444] on span "Save" at bounding box center [847, 443] width 21 height 12
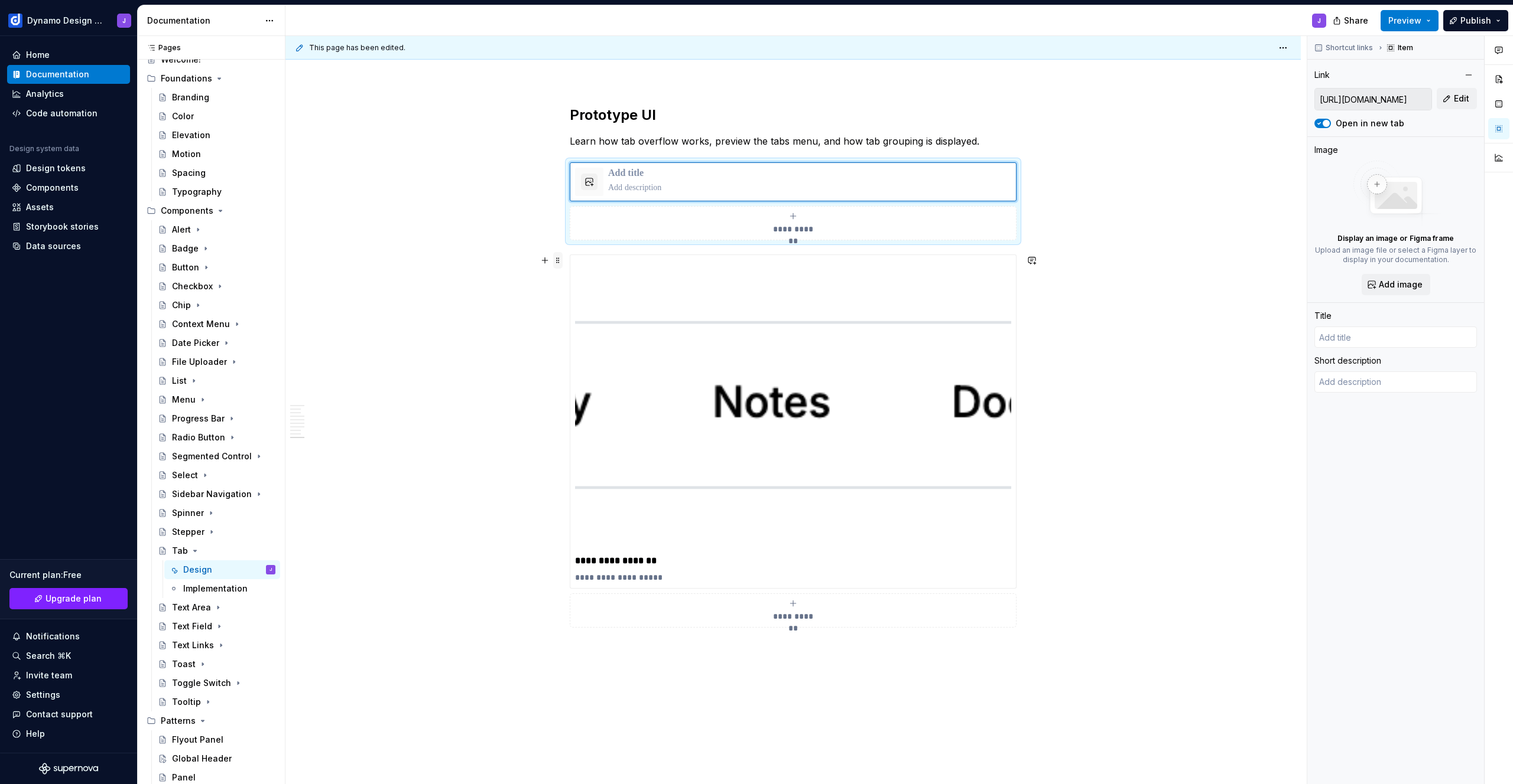
type textarea "*"
type input "Tab Navigation UI"
type textarea "Created with Figma"
click at [559, 259] on span at bounding box center [557, 260] width 9 height 16
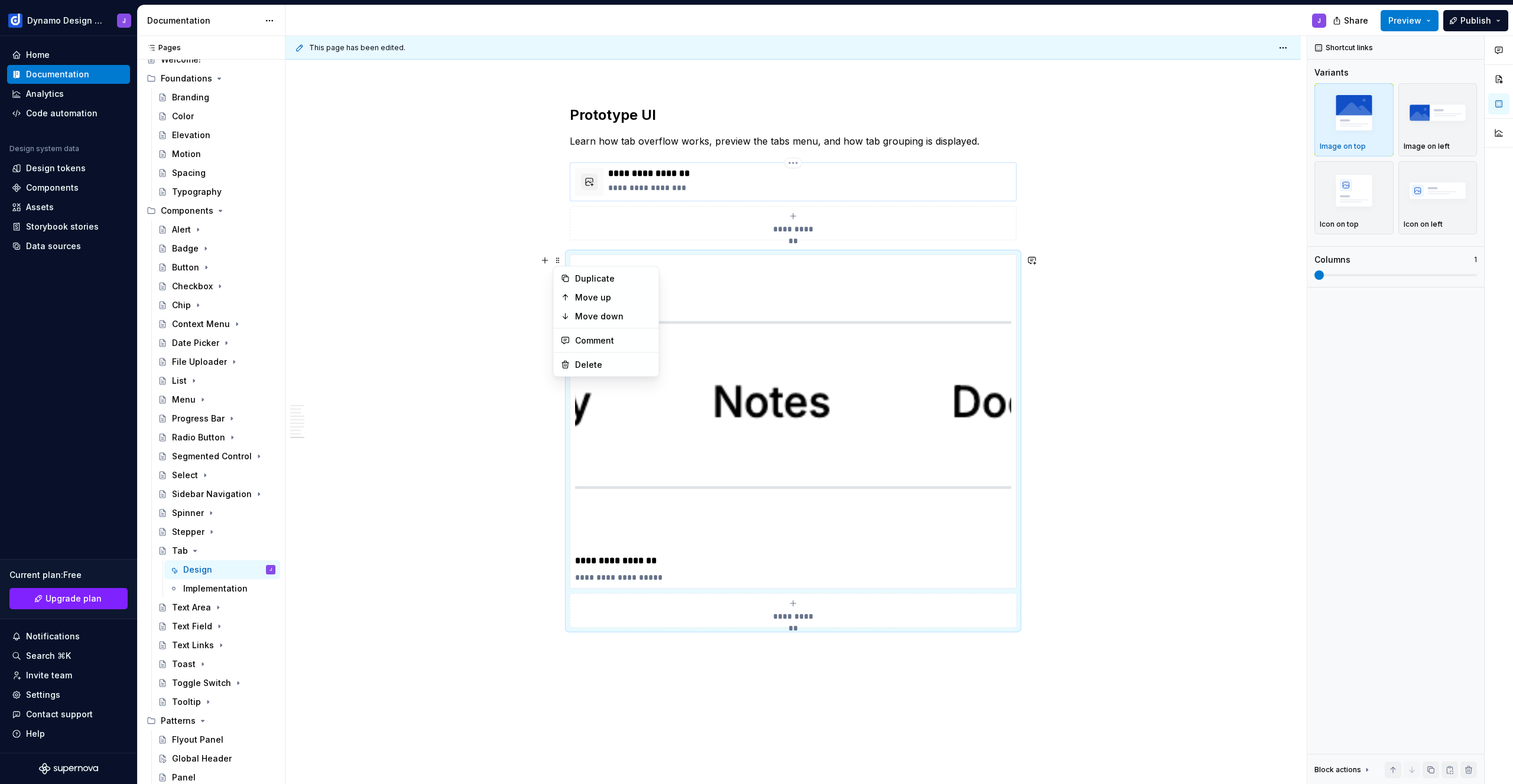
click at [681, 184] on p "**********" at bounding box center [809, 188] width 403 height 12
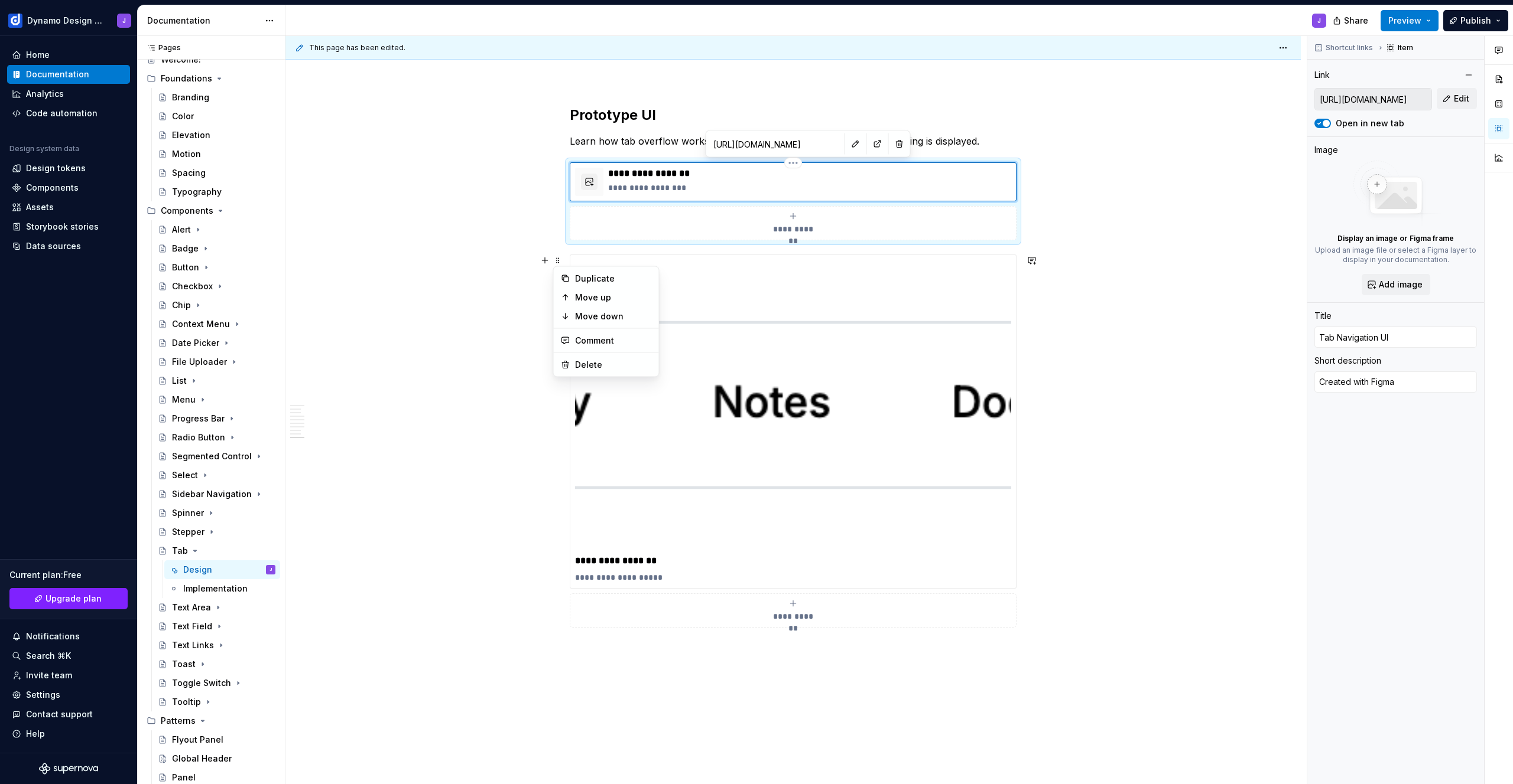
click at [687, 185] on p "**********" at bounding box center [809, 188] width 403 height 12
type textarea "*"
type textarea "E"
type textarea "*"
type textarea "Ex"
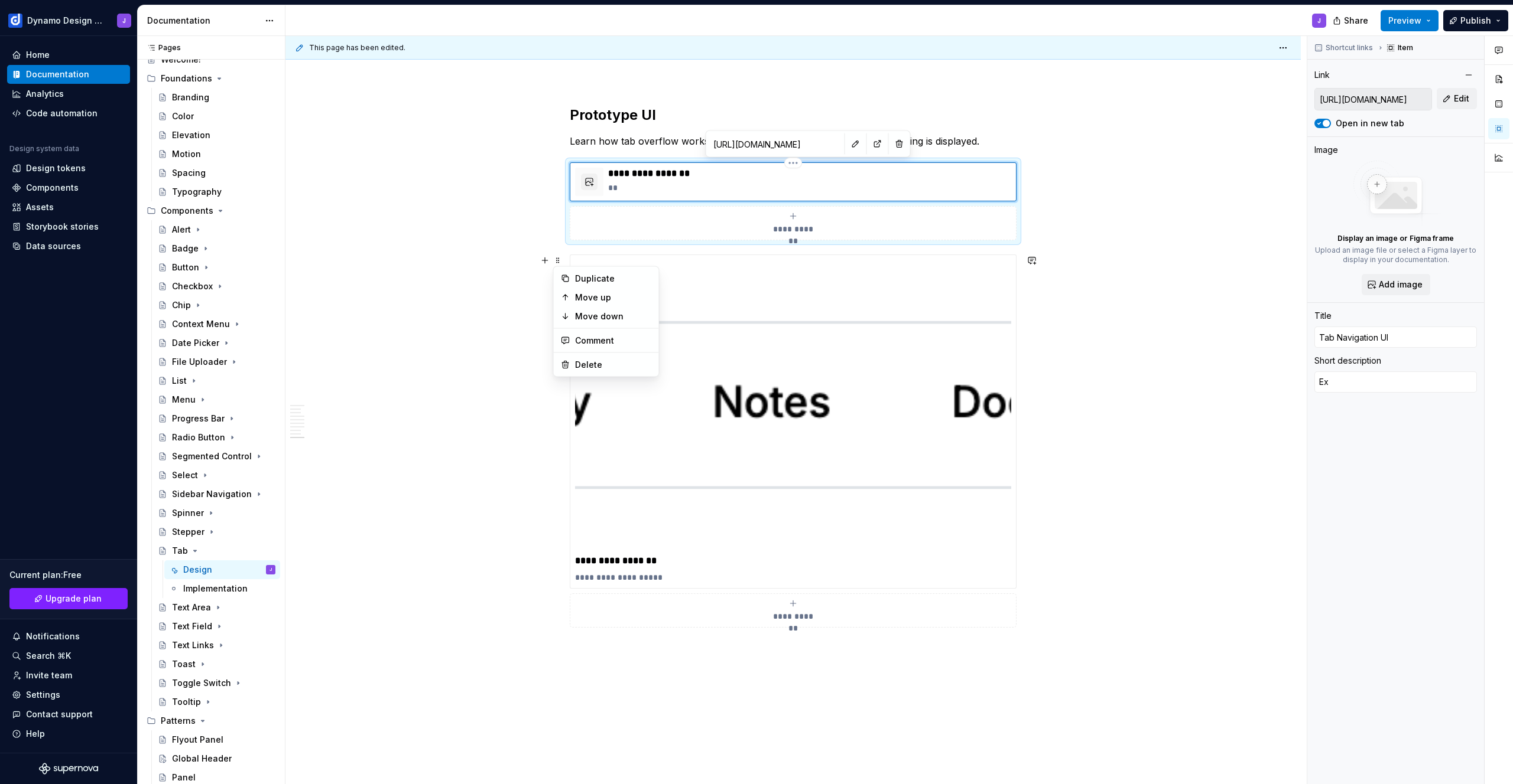
type textarea "*"
type textarea "Exa"
type textarea "*"
type textarea "Exam"
type textarea "*"
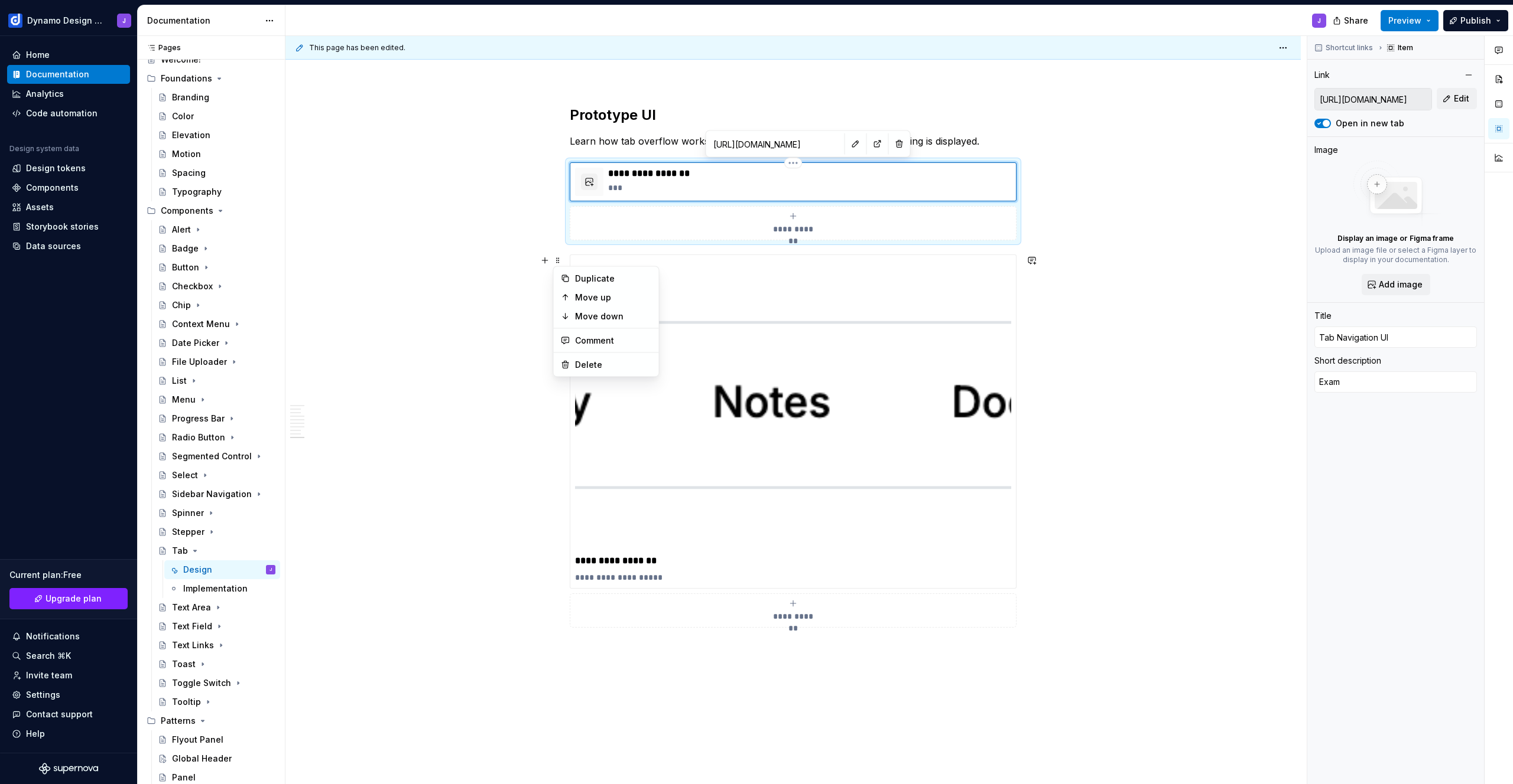
type textarea "Examp"
type textarea "*"
type textarea "Exampp"
type textarea "*"
type textarea "Examp"
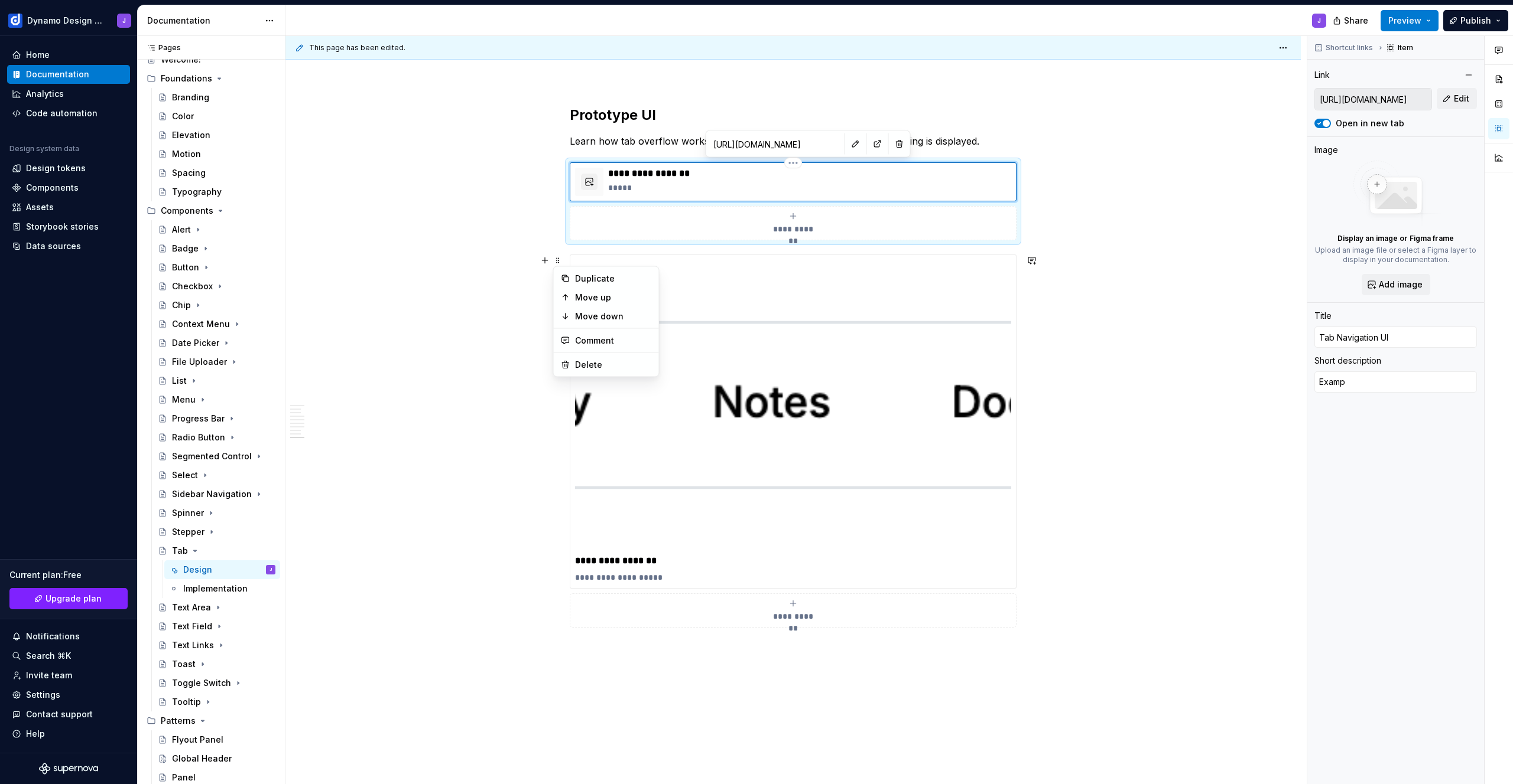
type textarea "*"
type textarea "Exampl"
type textarea "*"
type textarea "Example"
type textarea "*"
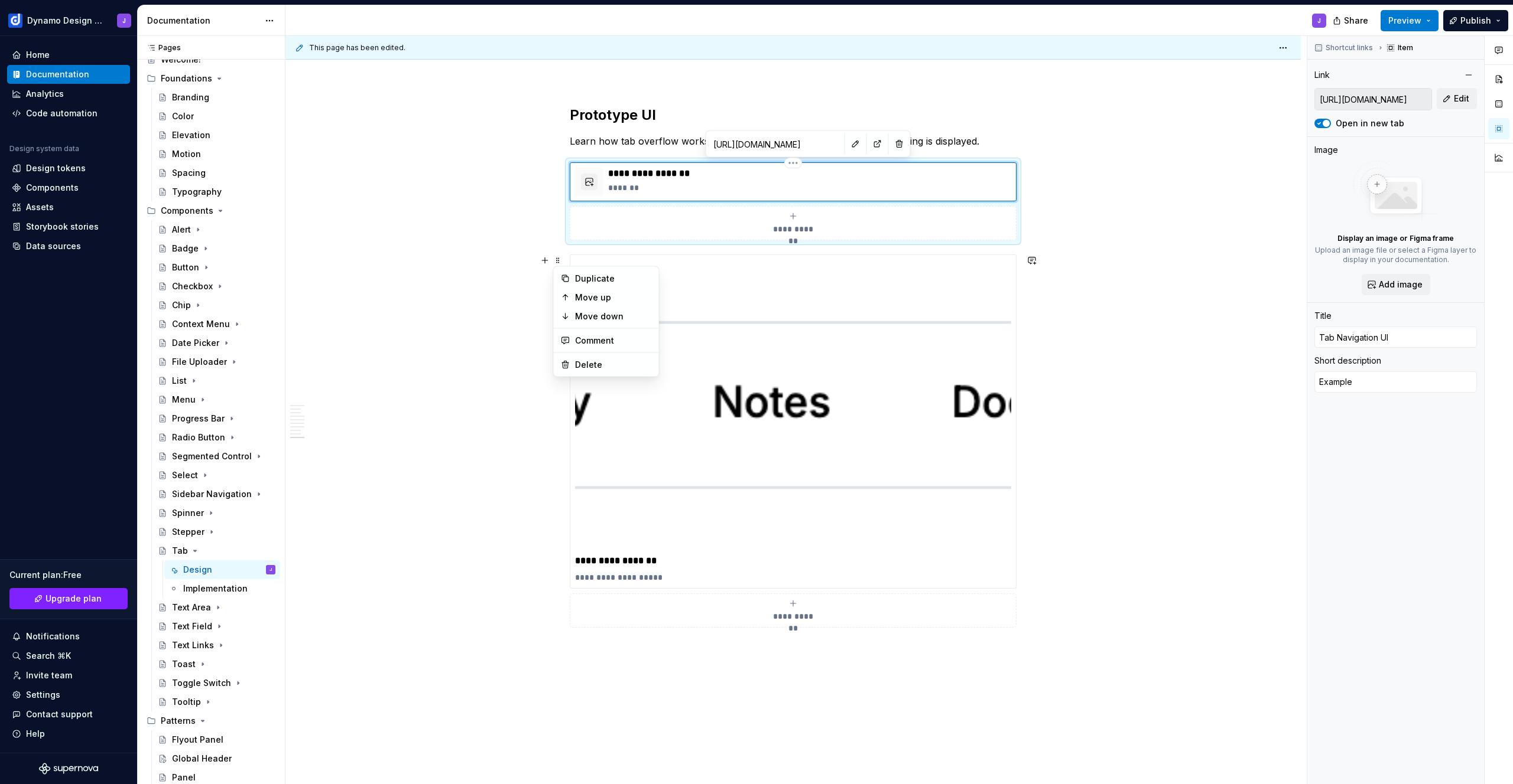
type textarea "Example"
type textarea "*"
type textarea "Example t"
type textarea "*"
type textarea "D"
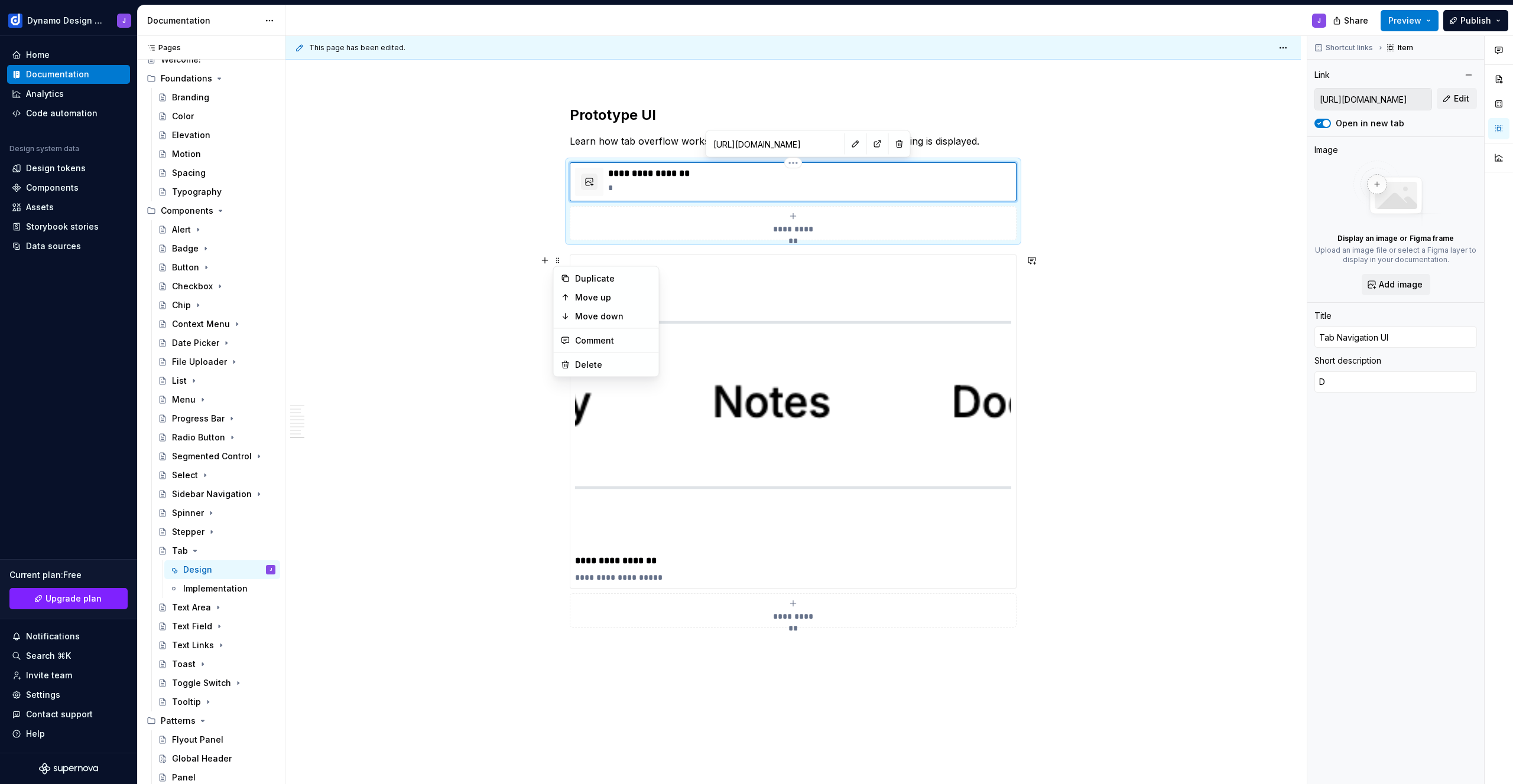
type textarea "*"
type textarea "De"
type textarea "*"
type textarea "Dem"
type textarea "*"
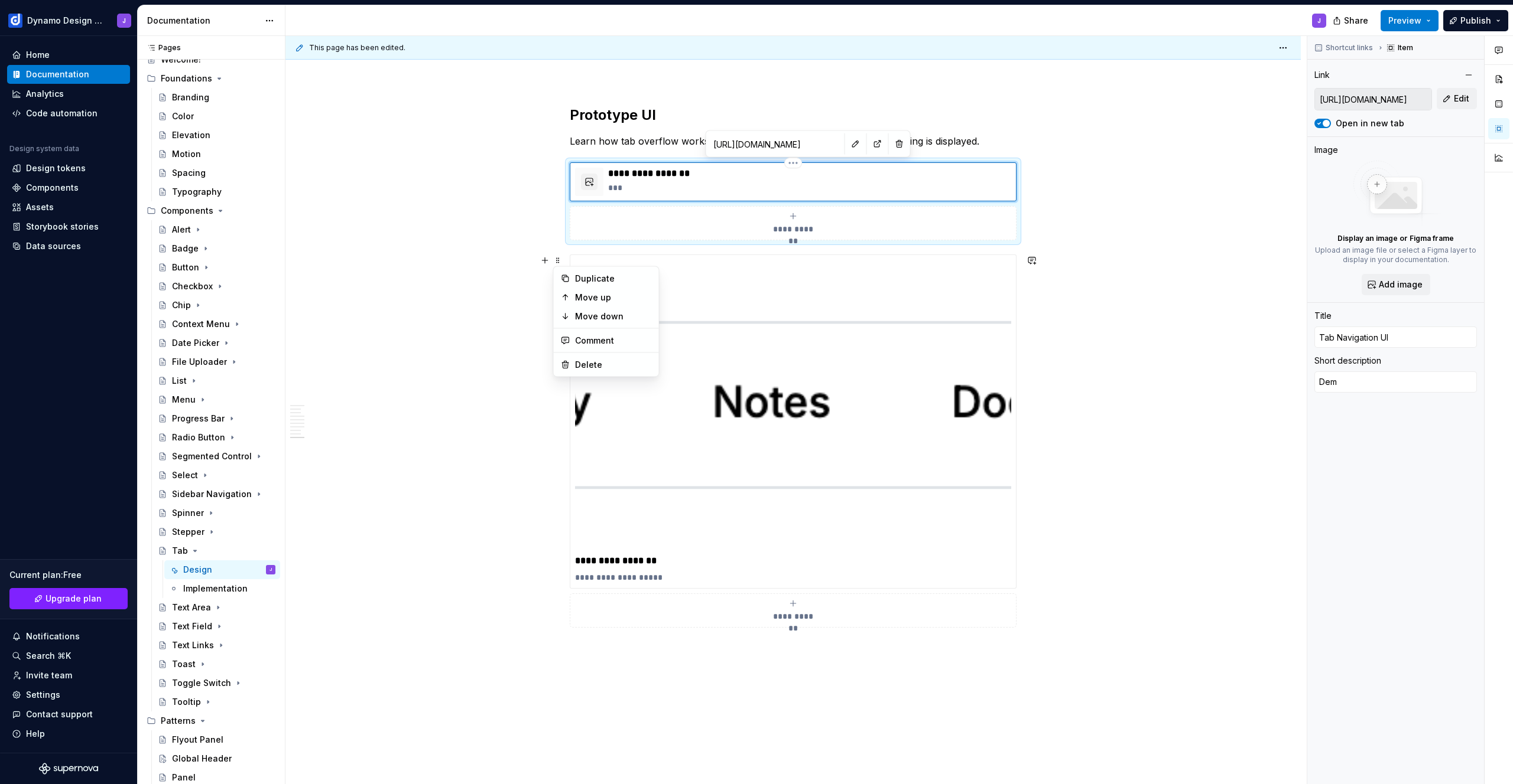
type textarea "Demo"
type textarea "*"
type textarea "Demo"
type textarea "*"
type textarea "Demo o"
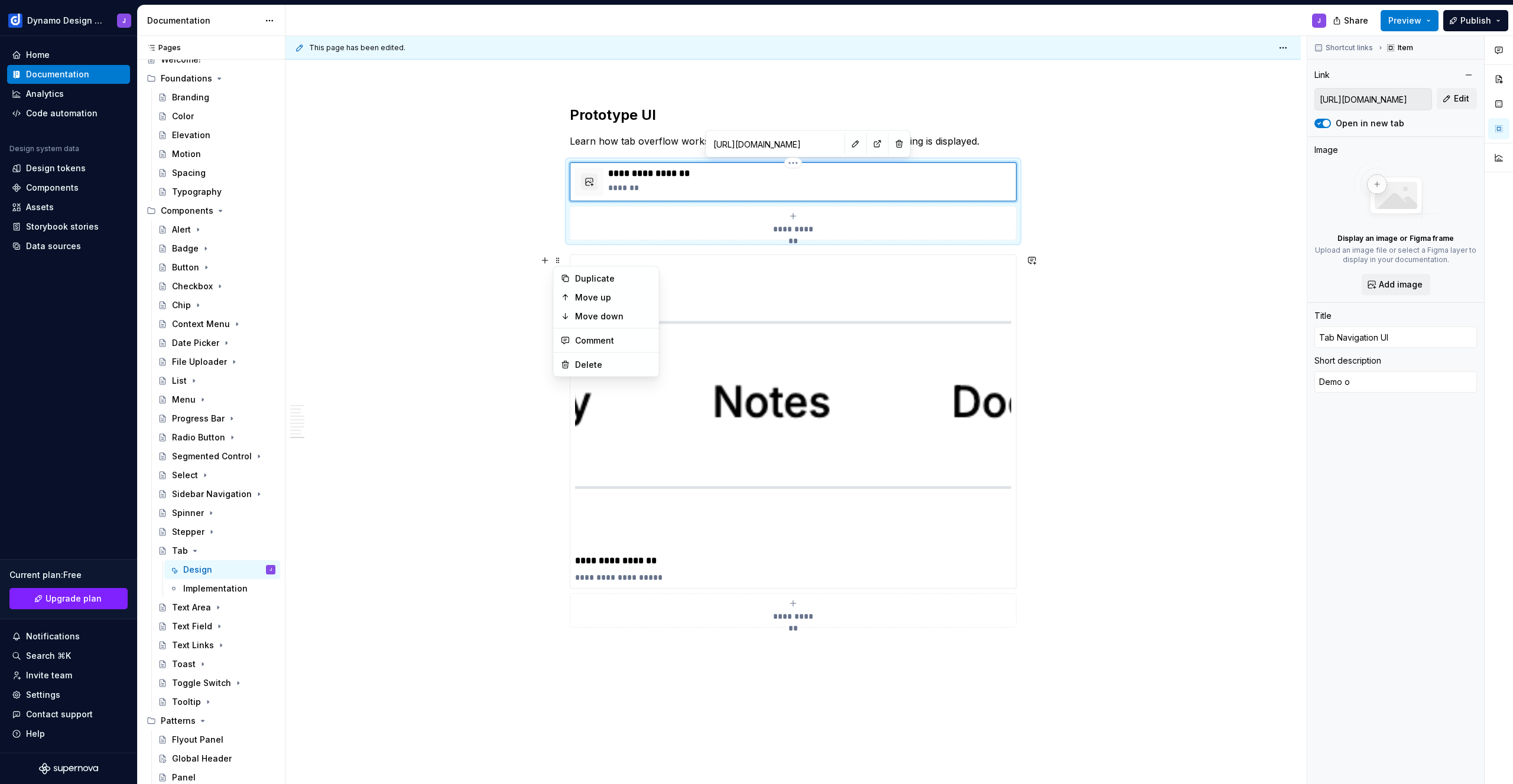
type textarea "*"
type textarea "Demo of"
type textarea "*"
type textarea "Demo of"
type textarea "*"
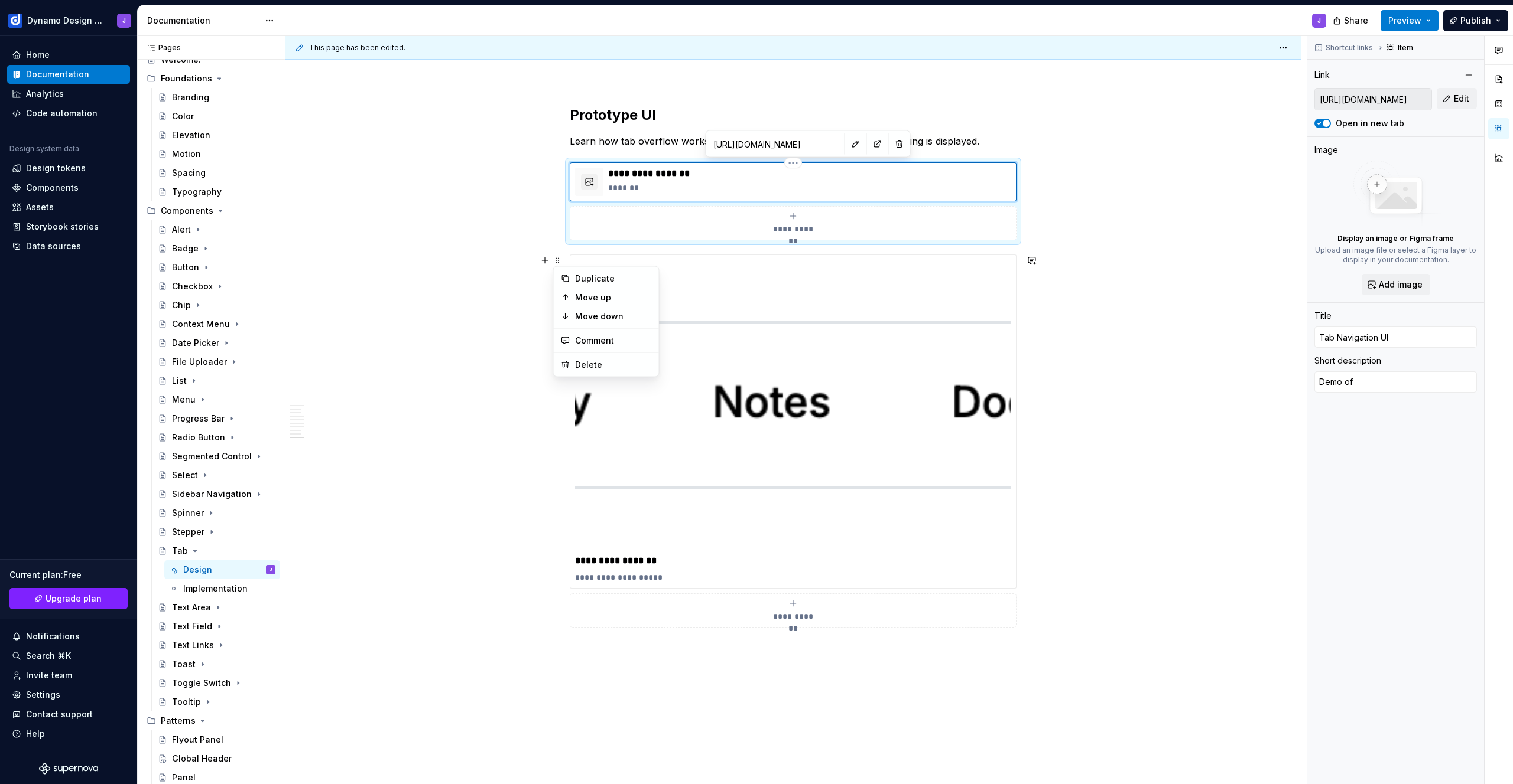
type textarea "Demo of o"
type textarea "*"
type textarea "Demo of ov"
type textarea "*"
type textarea "Demo of ove"
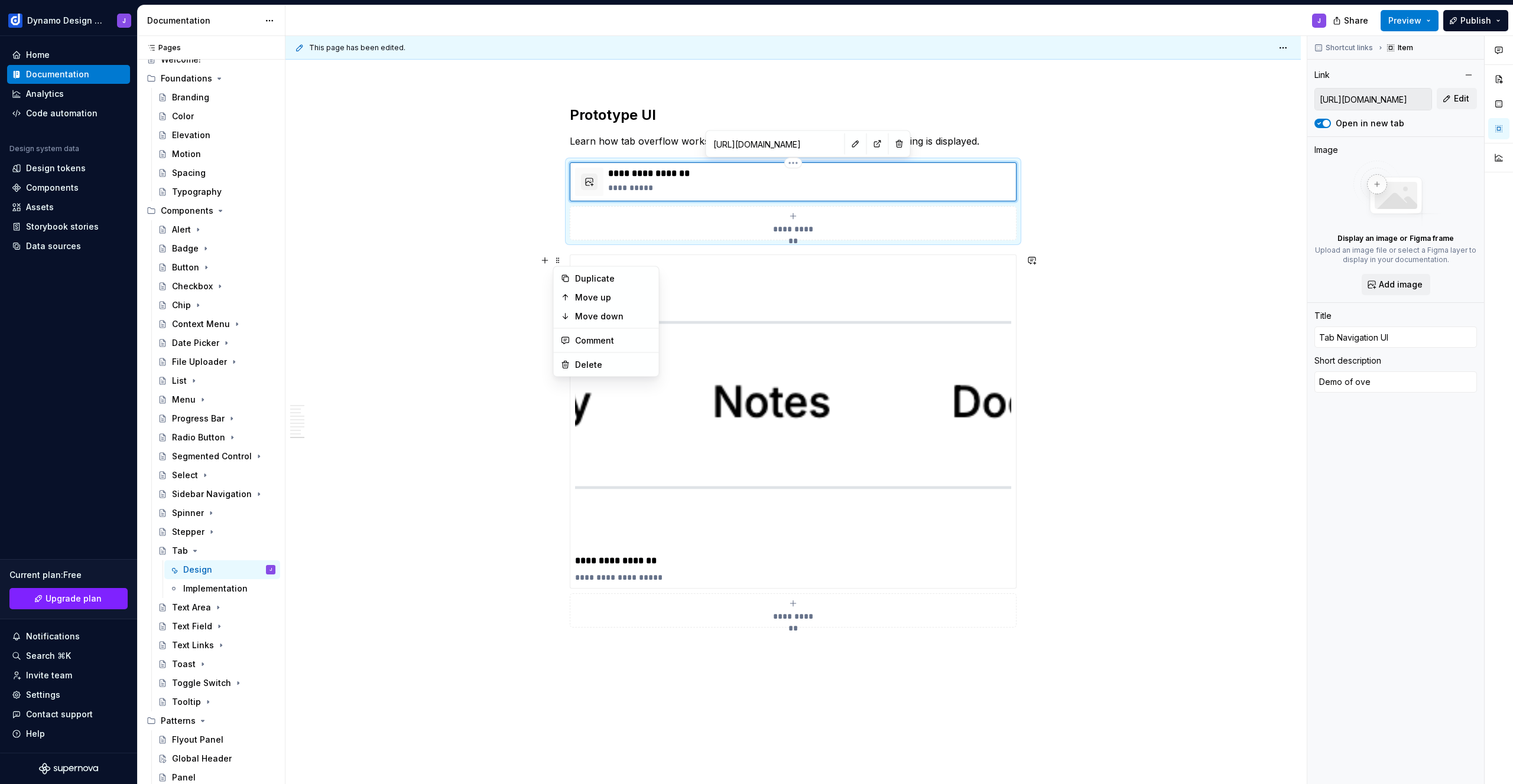
type textarea "*"
type textarea "Demo of over"
type textarea "*"
type textarea "Demo of overl"
type textarea "*"
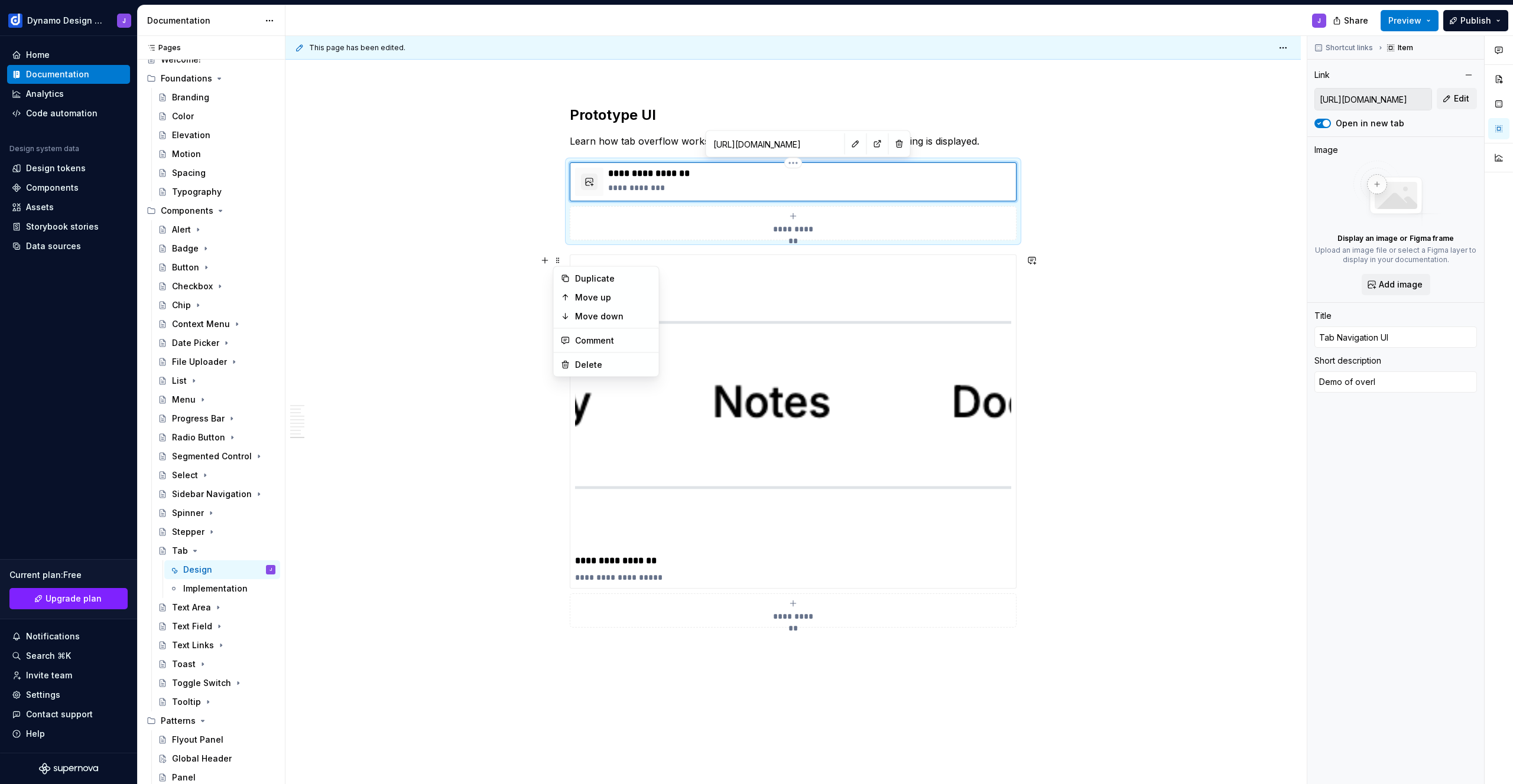
type textarea "Demo of over"
type textarea "*"
type textarea "Demo of ove"
type textarea "*"
type textarea "Demo of ov"
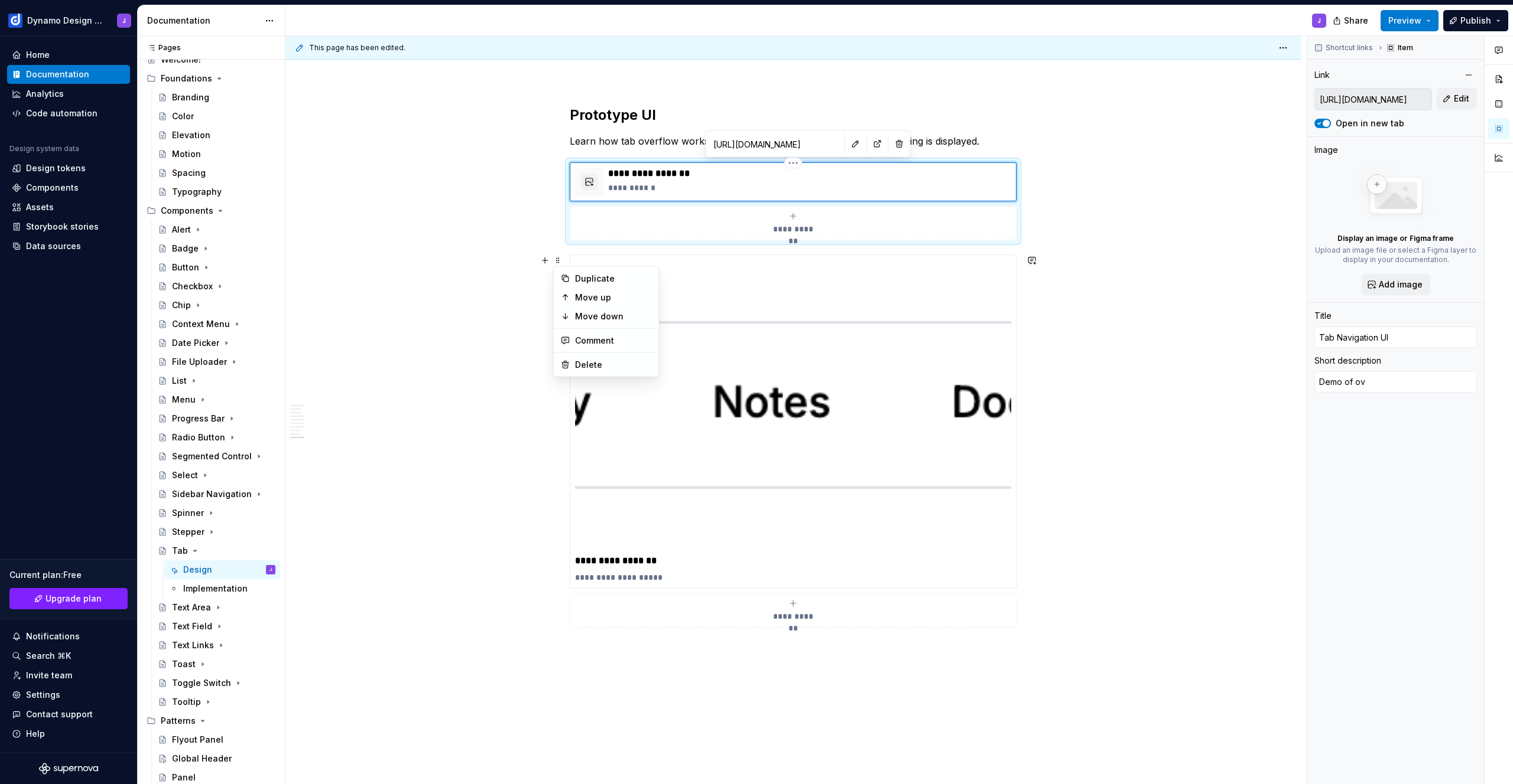
type textarea "*"
type textarea "Demo of o"
type textarea "*"
type textarea "Demo of"
type textarea "*"
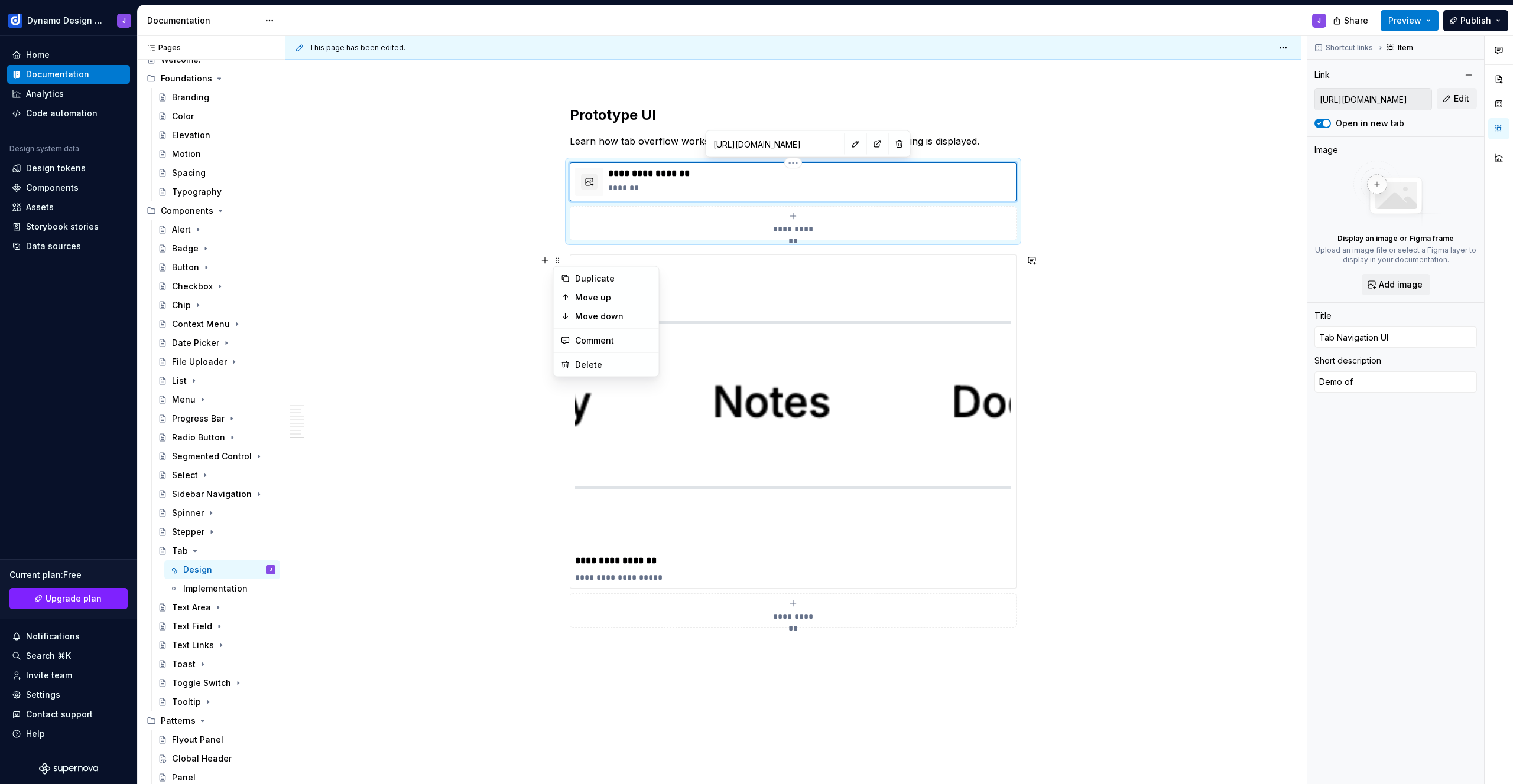
type textarea "Demo of s"
type textarea "*"
type textarea "Demo of st"
type textarea "*"
type textarea "Demo of sty"
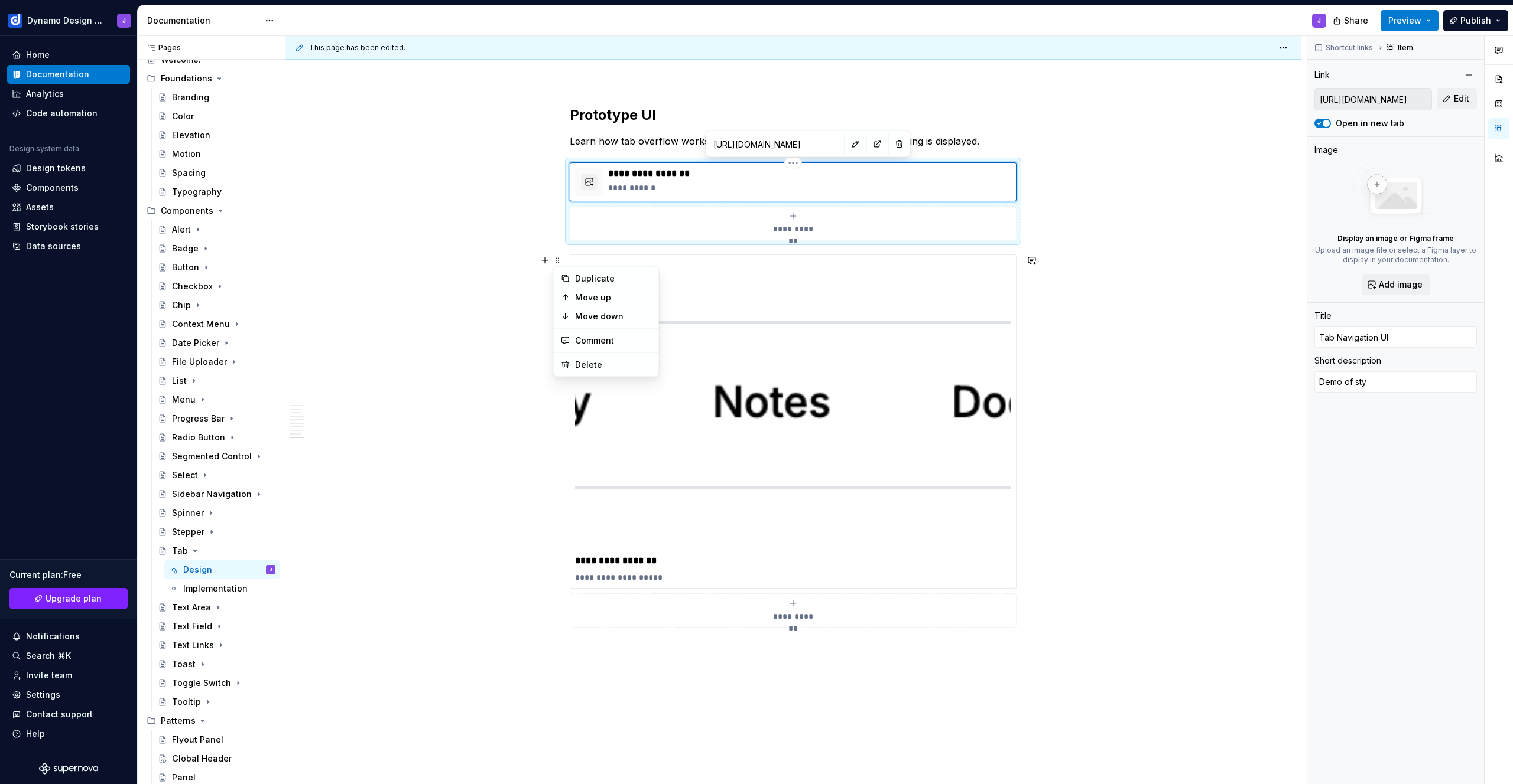
type textarea "*"
type textarea "Demo of styl"
type textarea "*"
type textarea "Demo of styli"
type textarea "*"
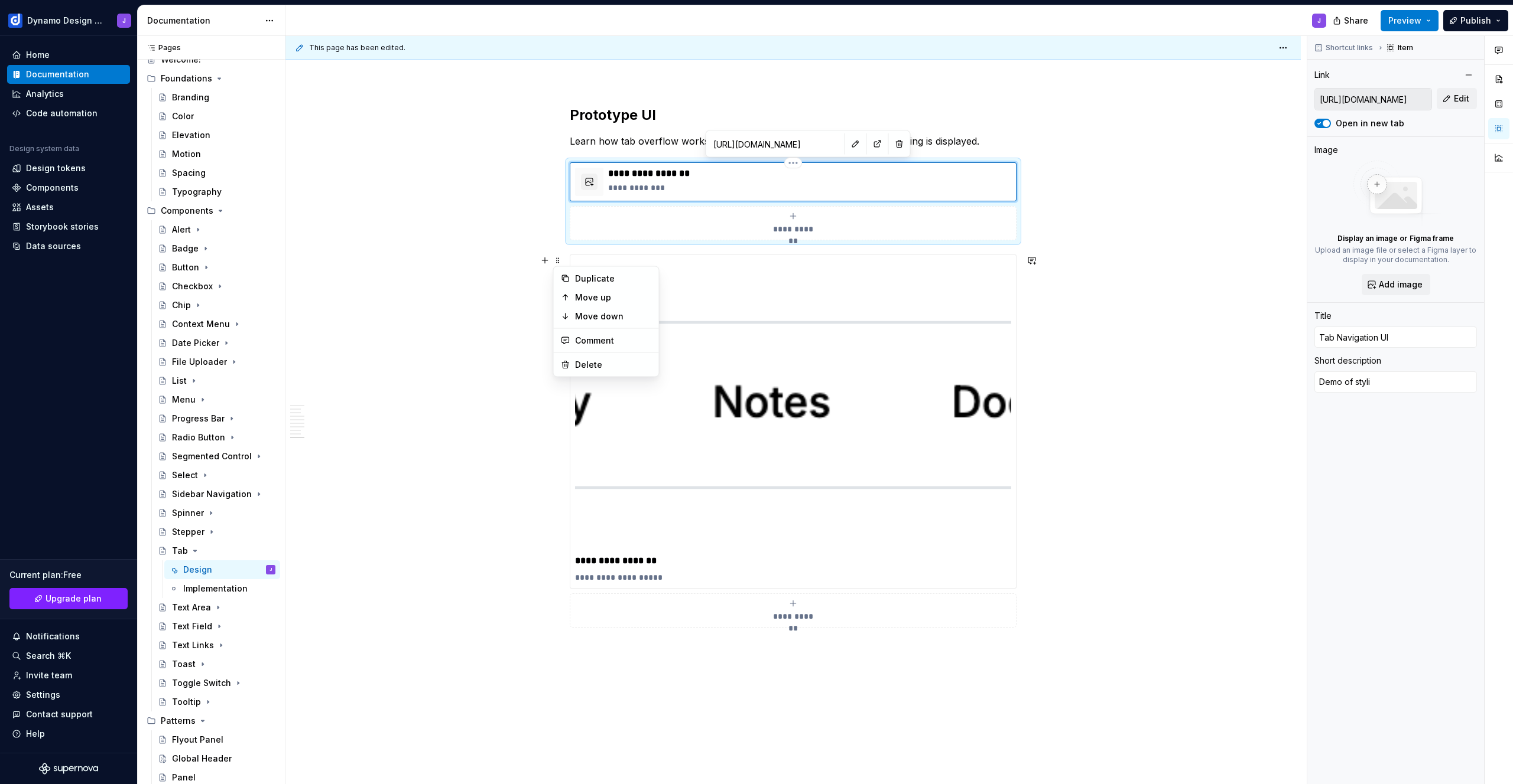
type textarea "Demo of stylin"
type textarea "*"
type textarea "Demo of styling"
type textarea "*"
type textarea "Demo of styling,"
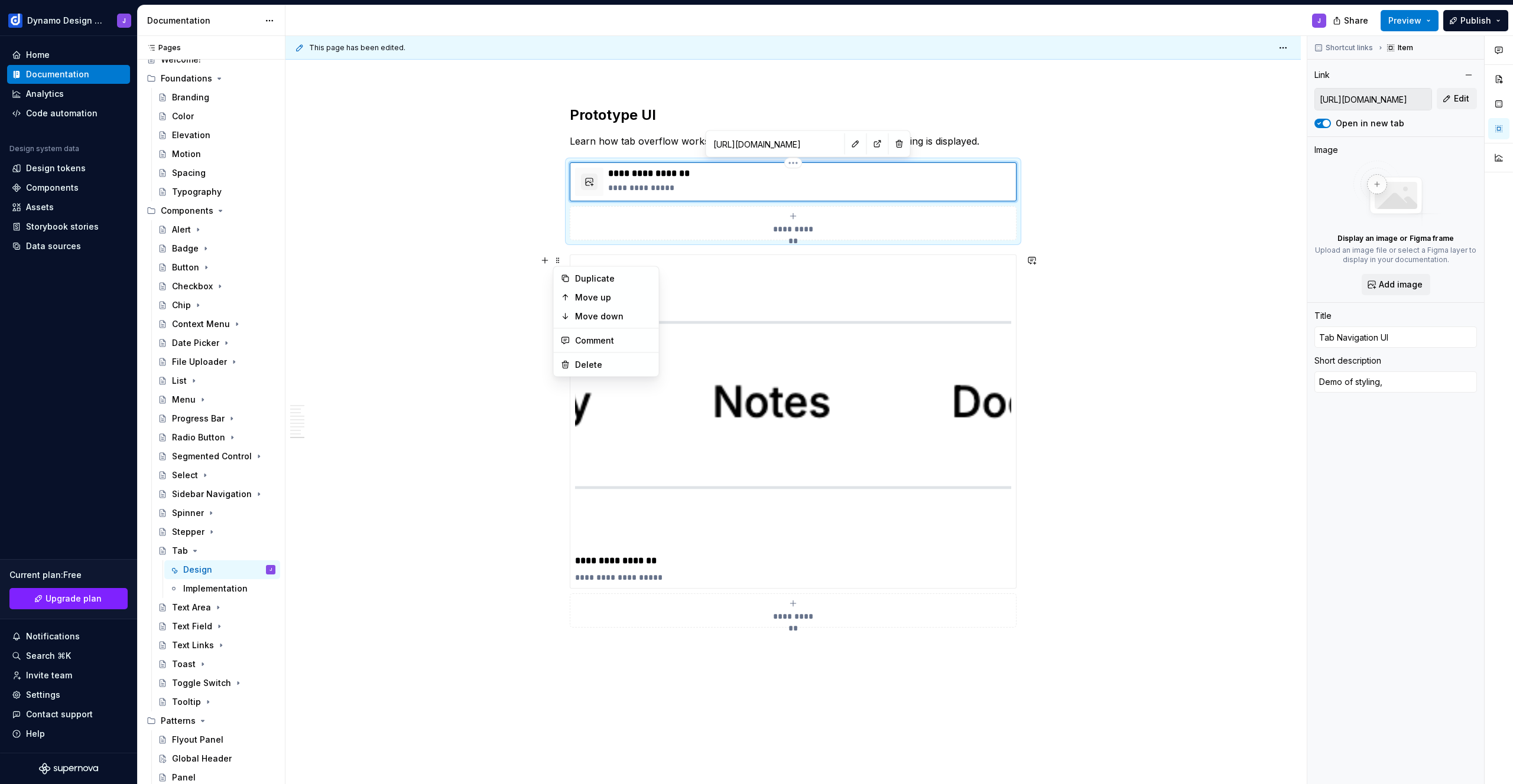
type textarea "*"
type textarea "Demo of styling,"
type textarea "*"
type textarea "Demo of styling, t"
type textarea "*"
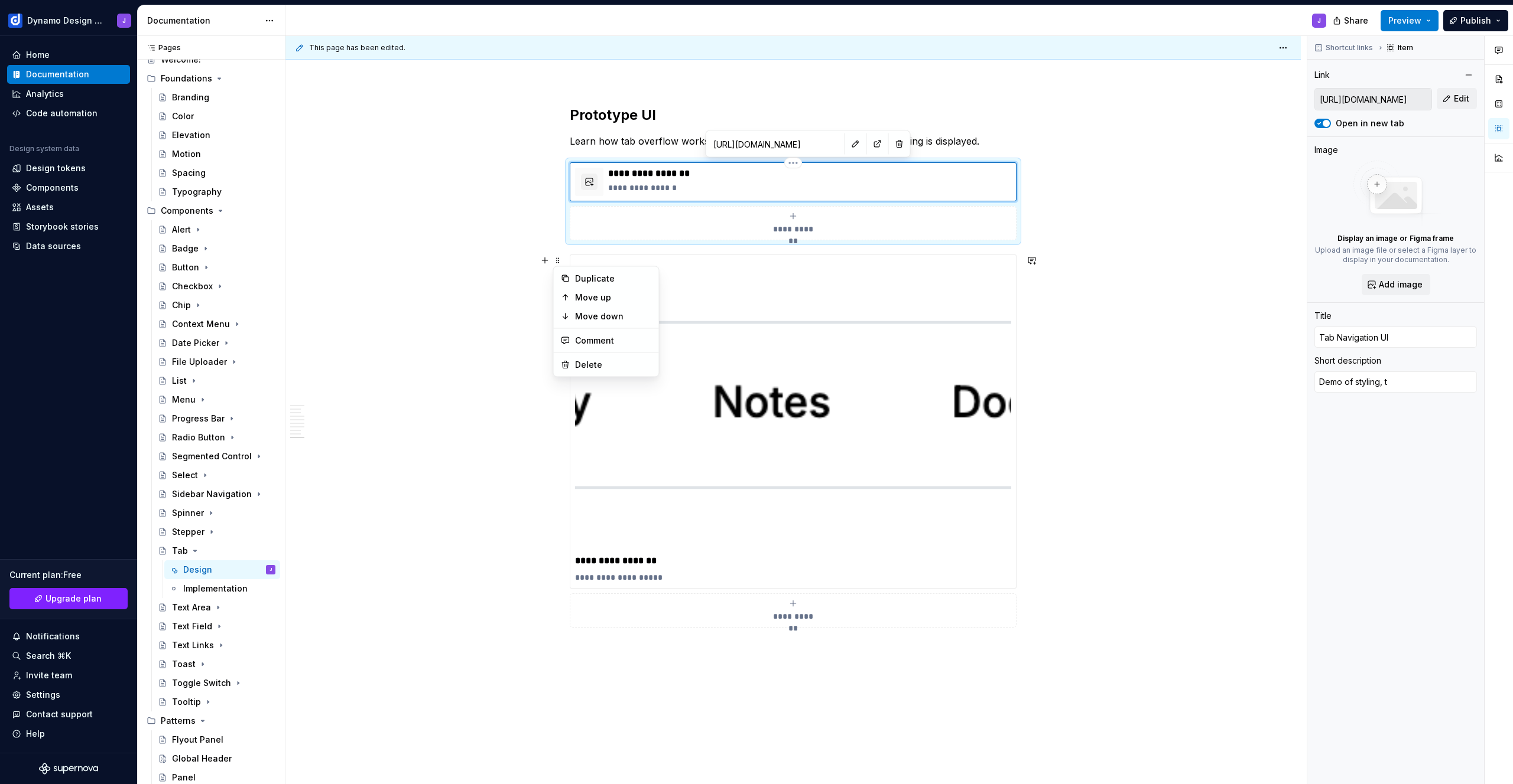
type textarea "Demo of styling, ta"
type textarea "*"
type textarea "Demo of styling, tab"
type textarea "*"
type textarea "Demo of styling, ta"
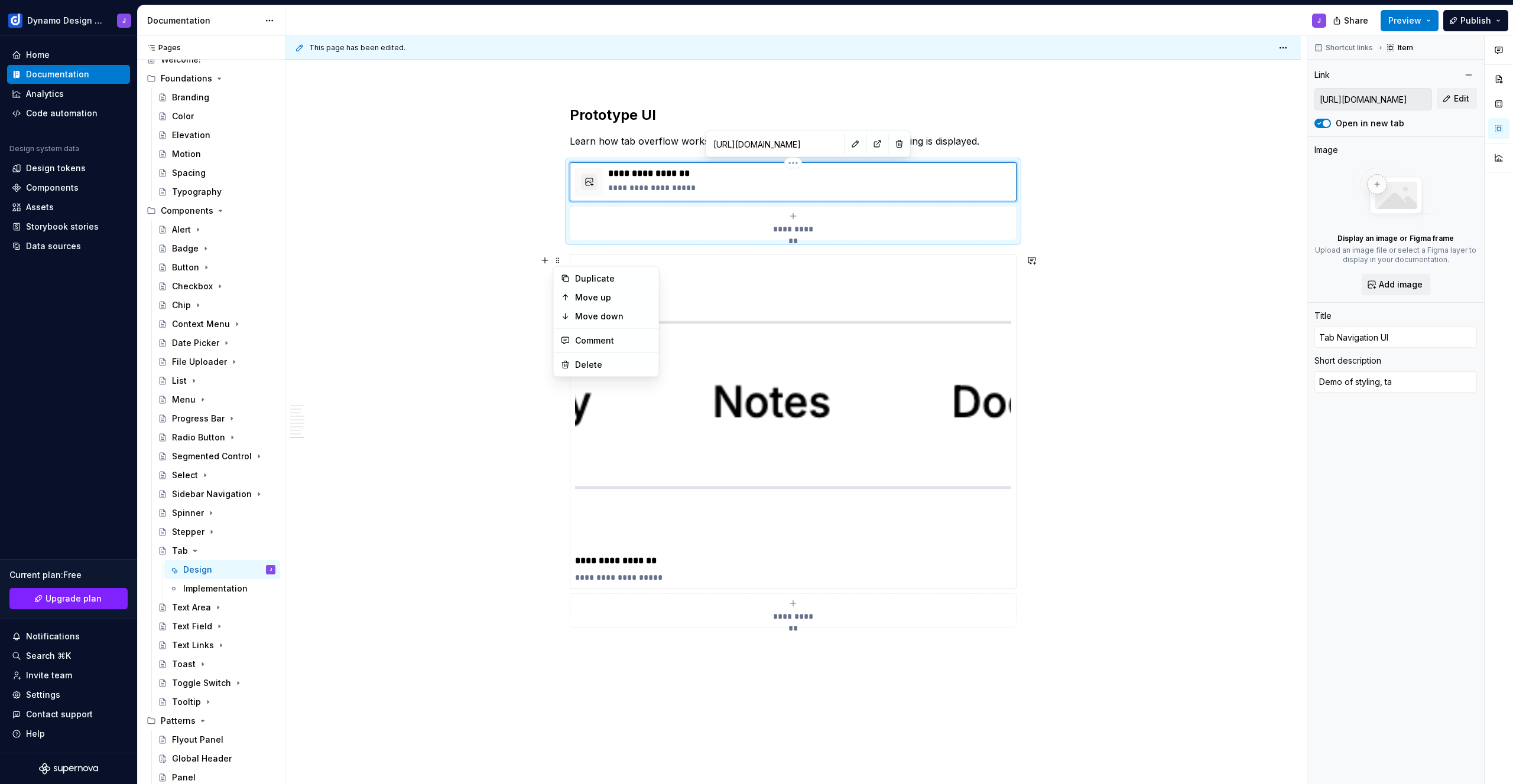
type textarea "*"
type textarea "Demo of styling, t"
type textarea "*"
type textarea "Demo of styling,"
type textarea "*"
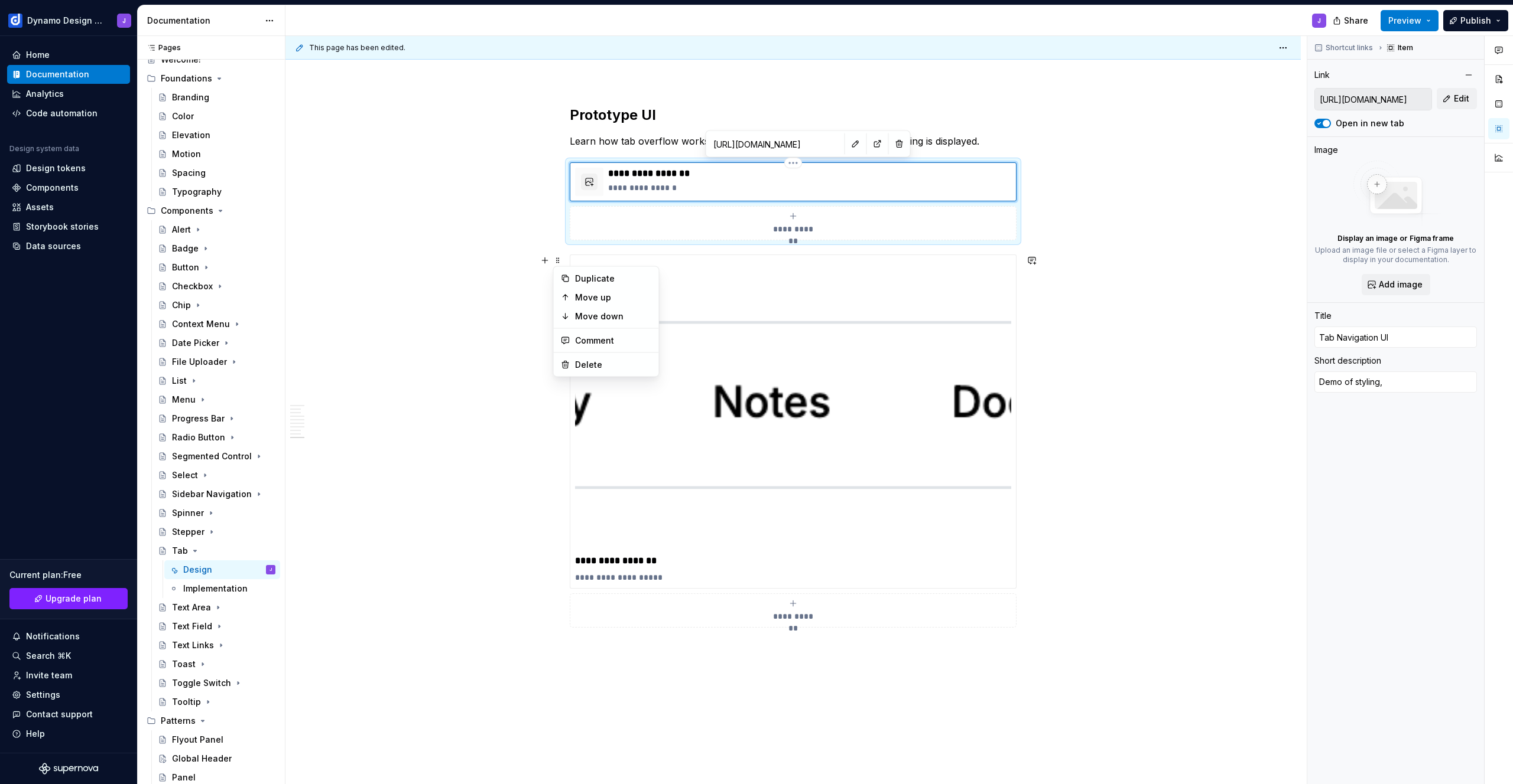
type textarea "Demo of styling, o"
type textarea "*"
type textarea "Demo of styling, ov"
type textarea "*"
type textarea "Demo of styling, ove"
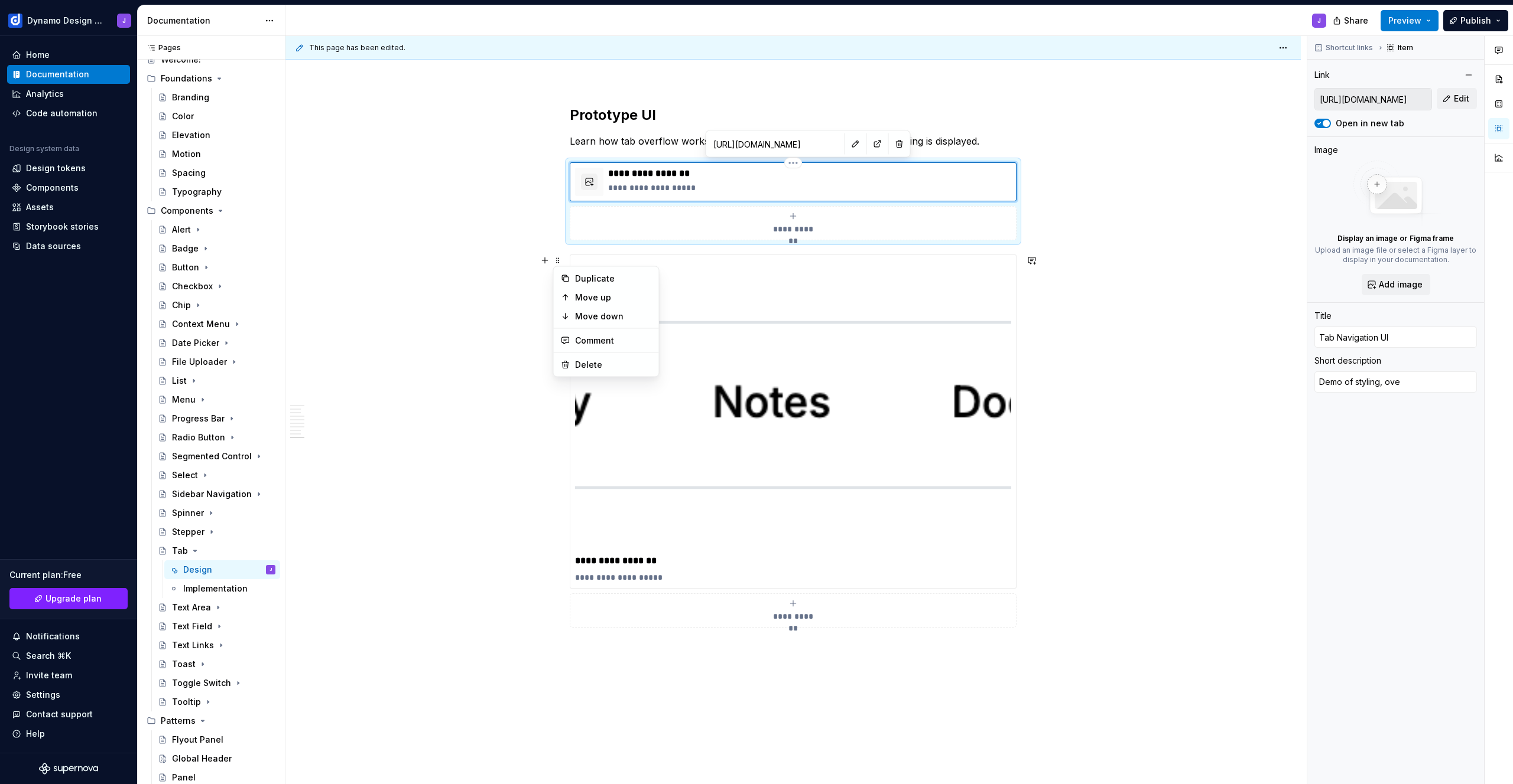
type textarea "*"
type textarea "Demo of styling, over"
type textarea "*"
type textarea "Demo of styling, overf"
type textarea "*"
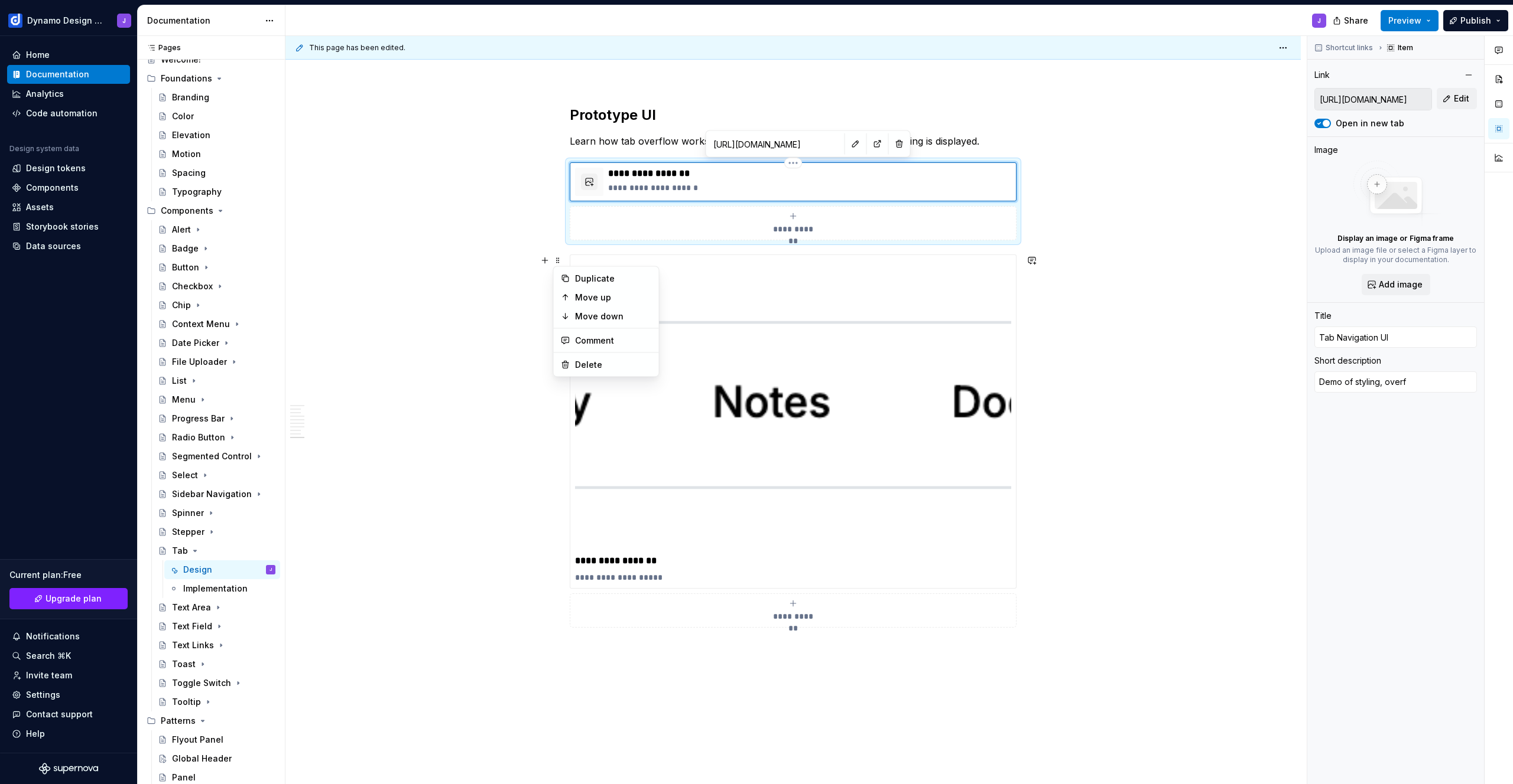
type textarea "Demo of styling, overfl"
type textarea "*"
type textarea "Demo of styling, overflo"
type textarea "*"
type textarea "Demo of styling, overflow"
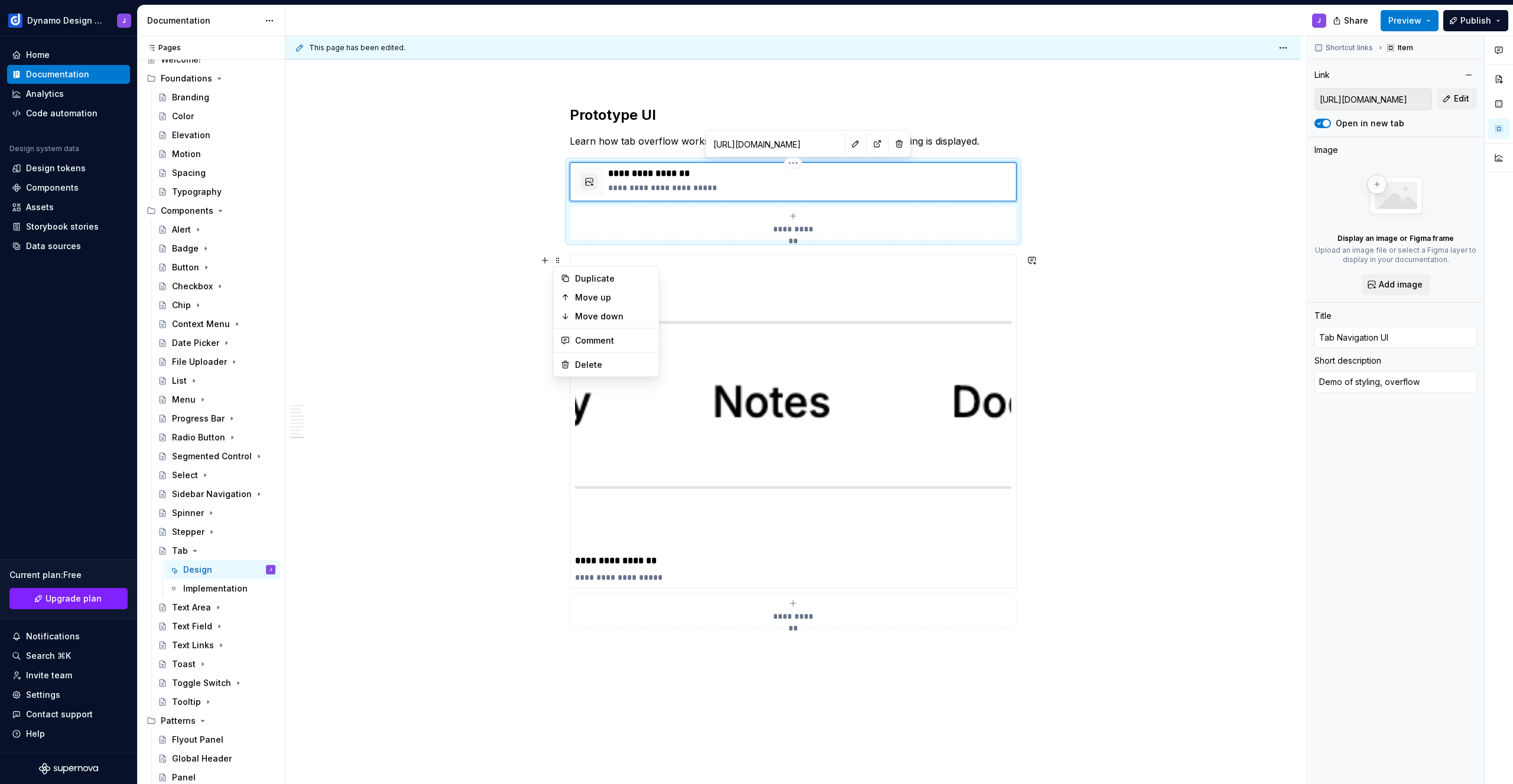
type textarea "*"
type textarea "Demo of styling, overflow,"
type textarea "*"
type textarea "Demo of styling, overflow,"
type textarea "*"
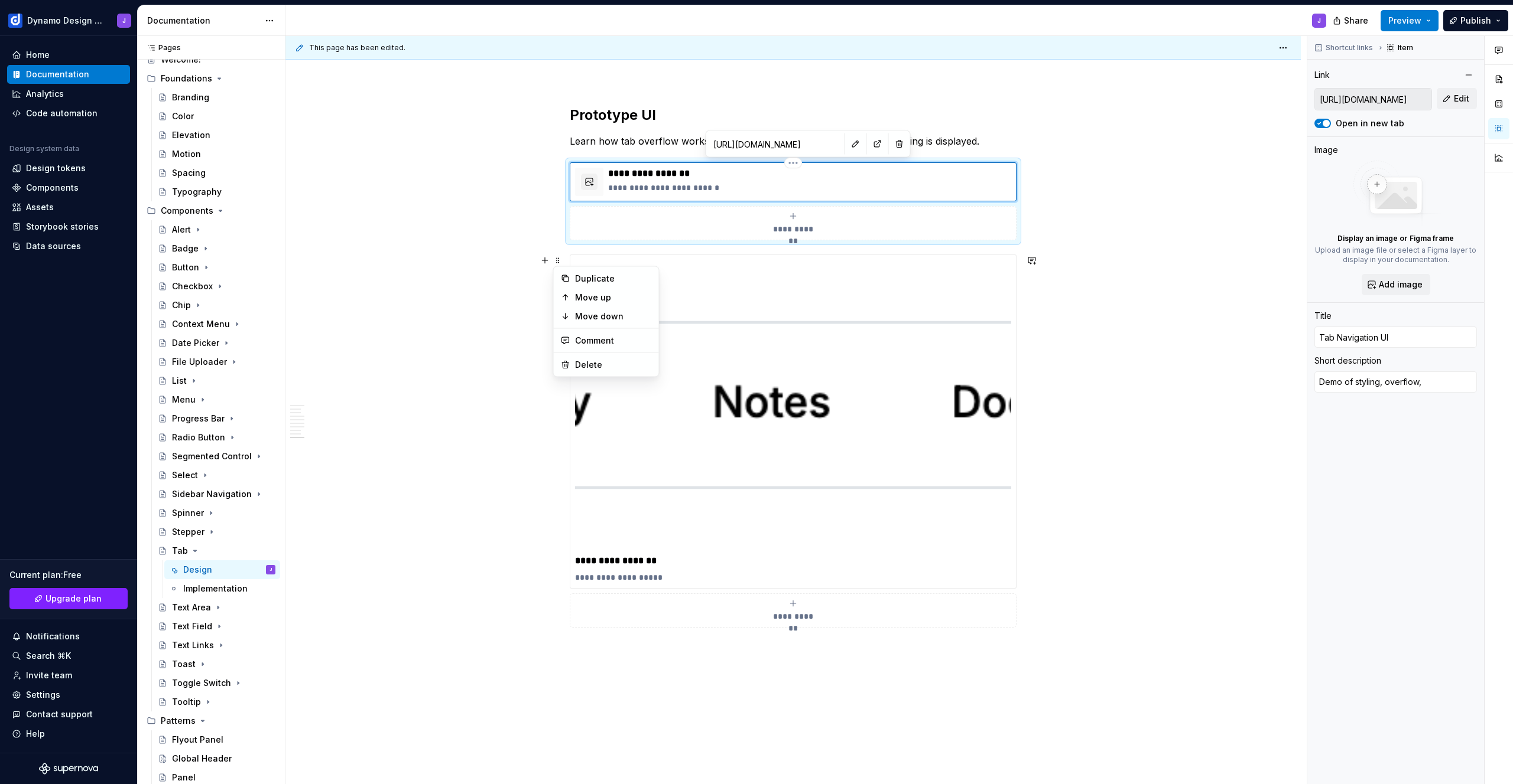
type textarea "Demo of styling, overflow, a"
type textarea "*"
type textarea "Demo of styling, overflow, an"
type textarea "*"
type textarea "Demo of styling, overflow, and"
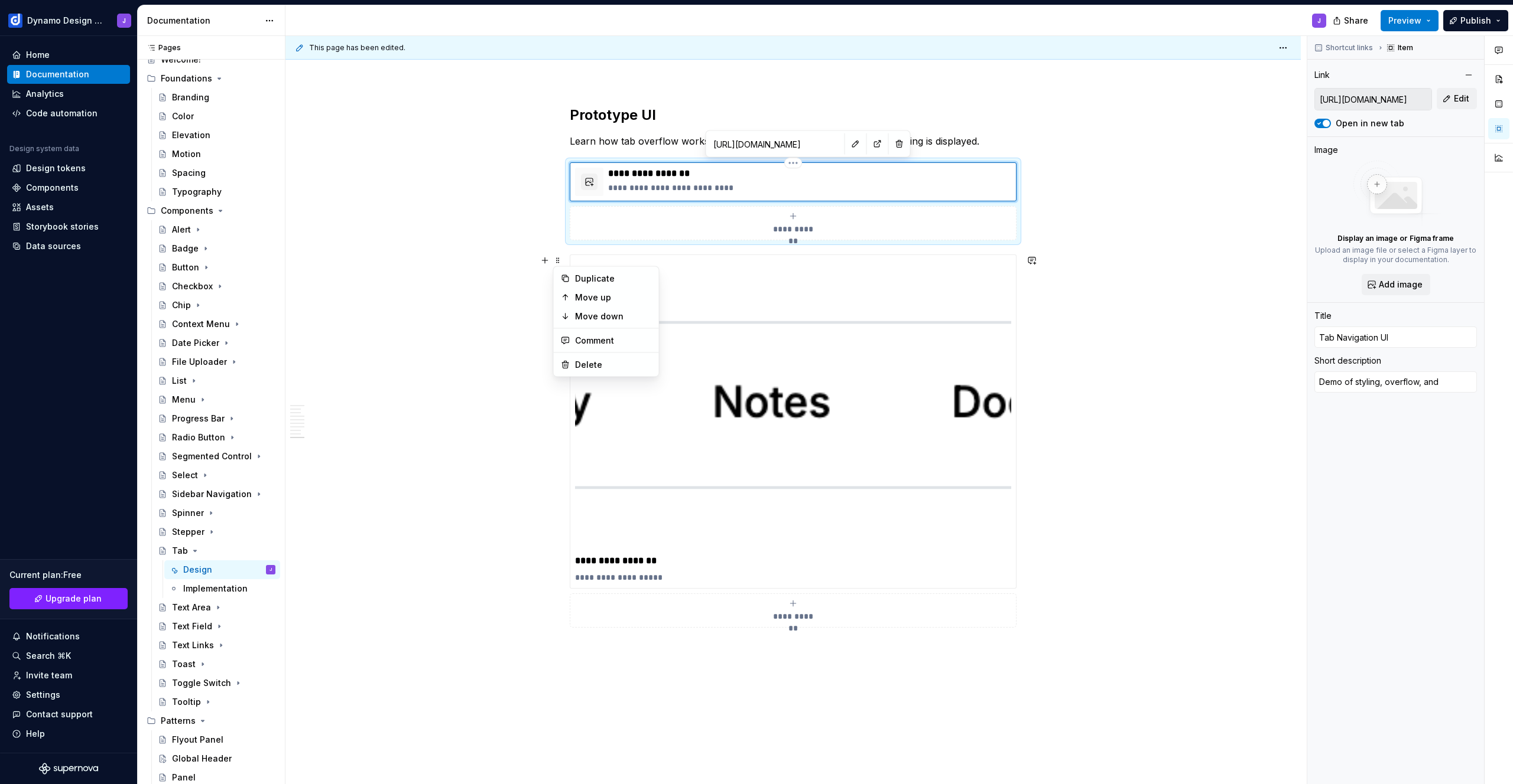
type textarea "*"
type textarea "Demo of styling, overflow, and"
type textarea "*"
type textarea "Demo of styling, overflow, and t"
type textarea "*"
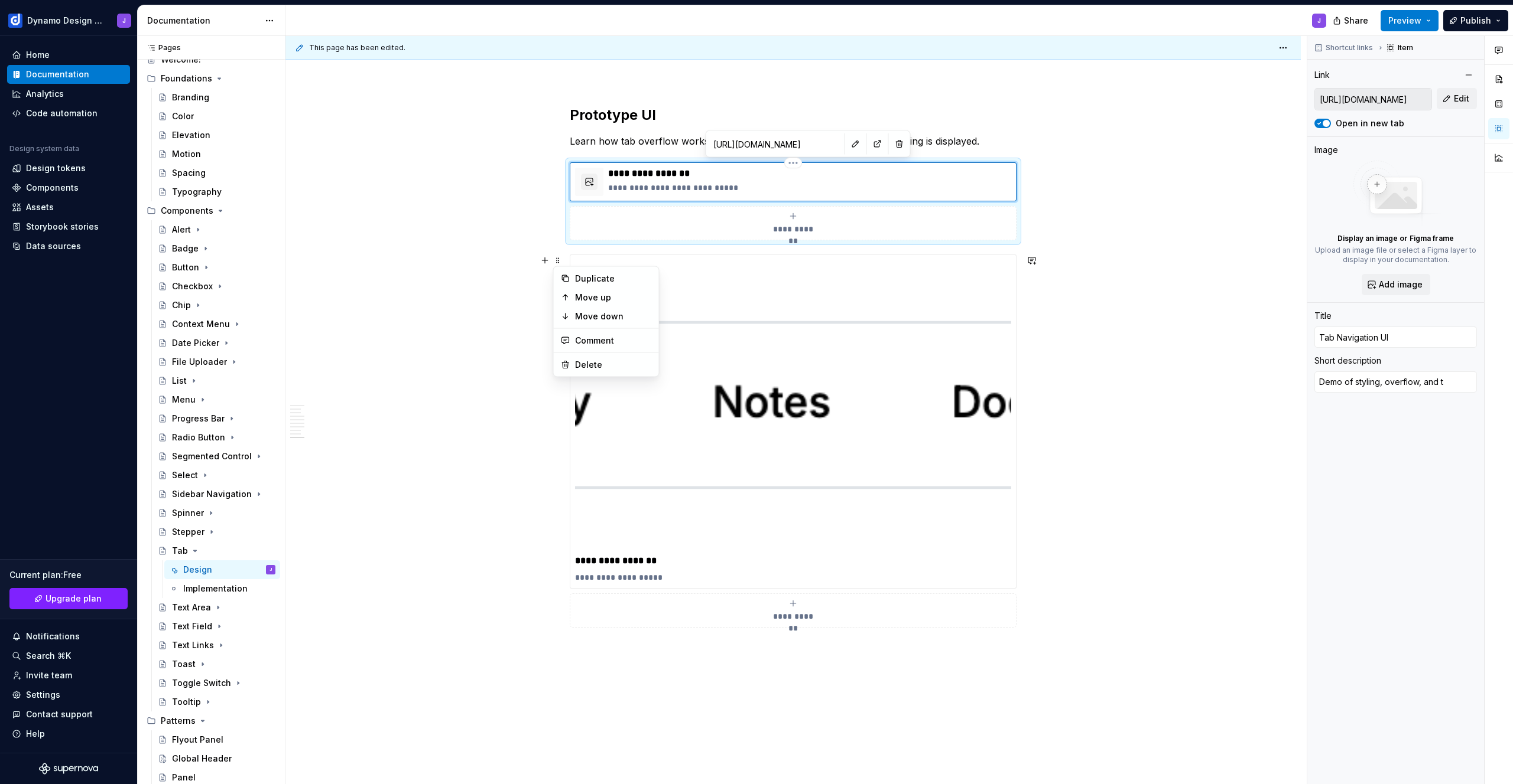
type textarea "Demo of styling, overflow, and ta"
type textarea "*"
type textarea "Demo of styling, overflow, and tab"
type textarea "*"
type textarea "Demo of styling, overflow, and tab"
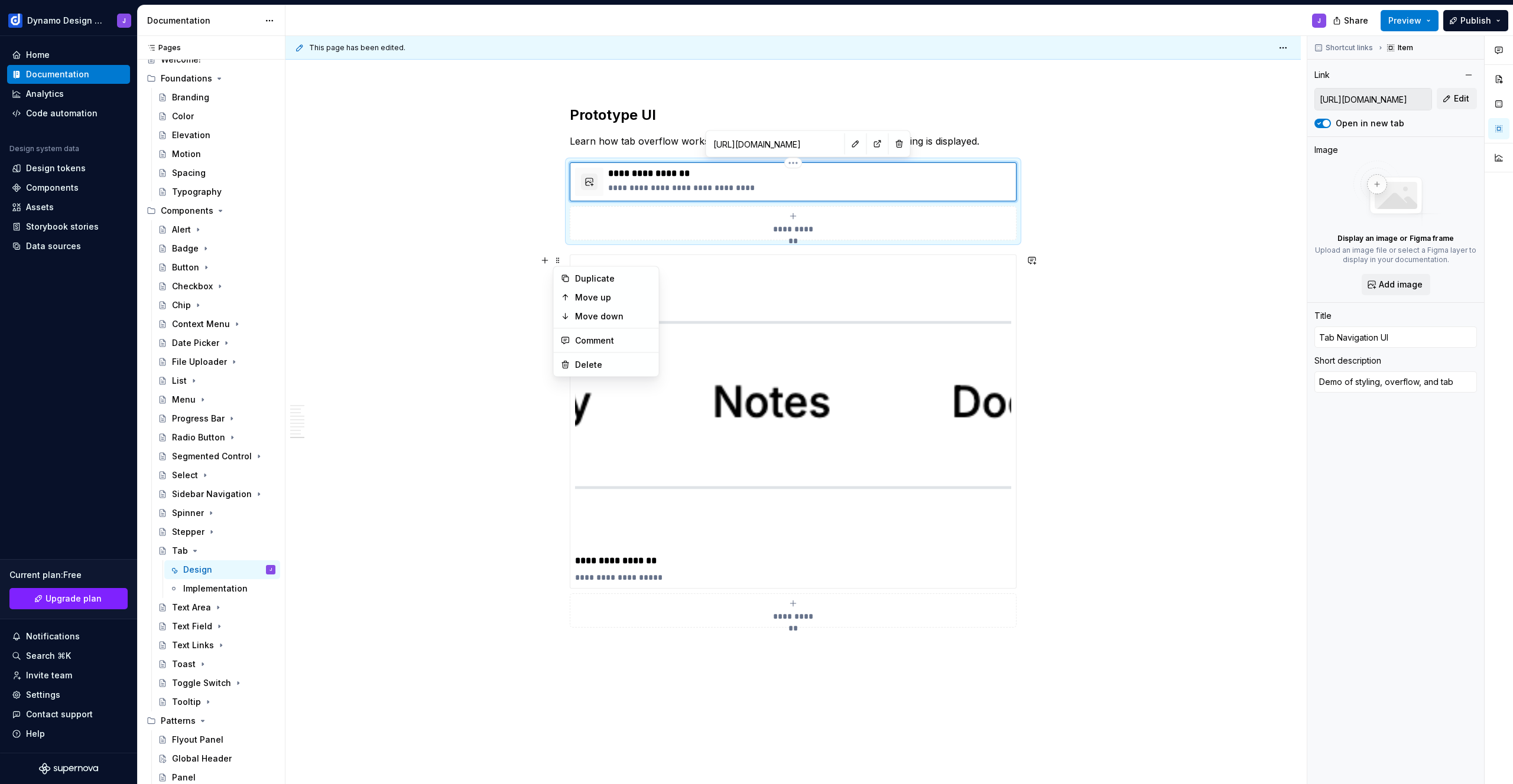
type textarea "*"
type textarea "Demo of styling, overflow, and tab m"
type textarea "*"
type textarea "Demo of styling, overflow, and tab me"
type textarea "*"
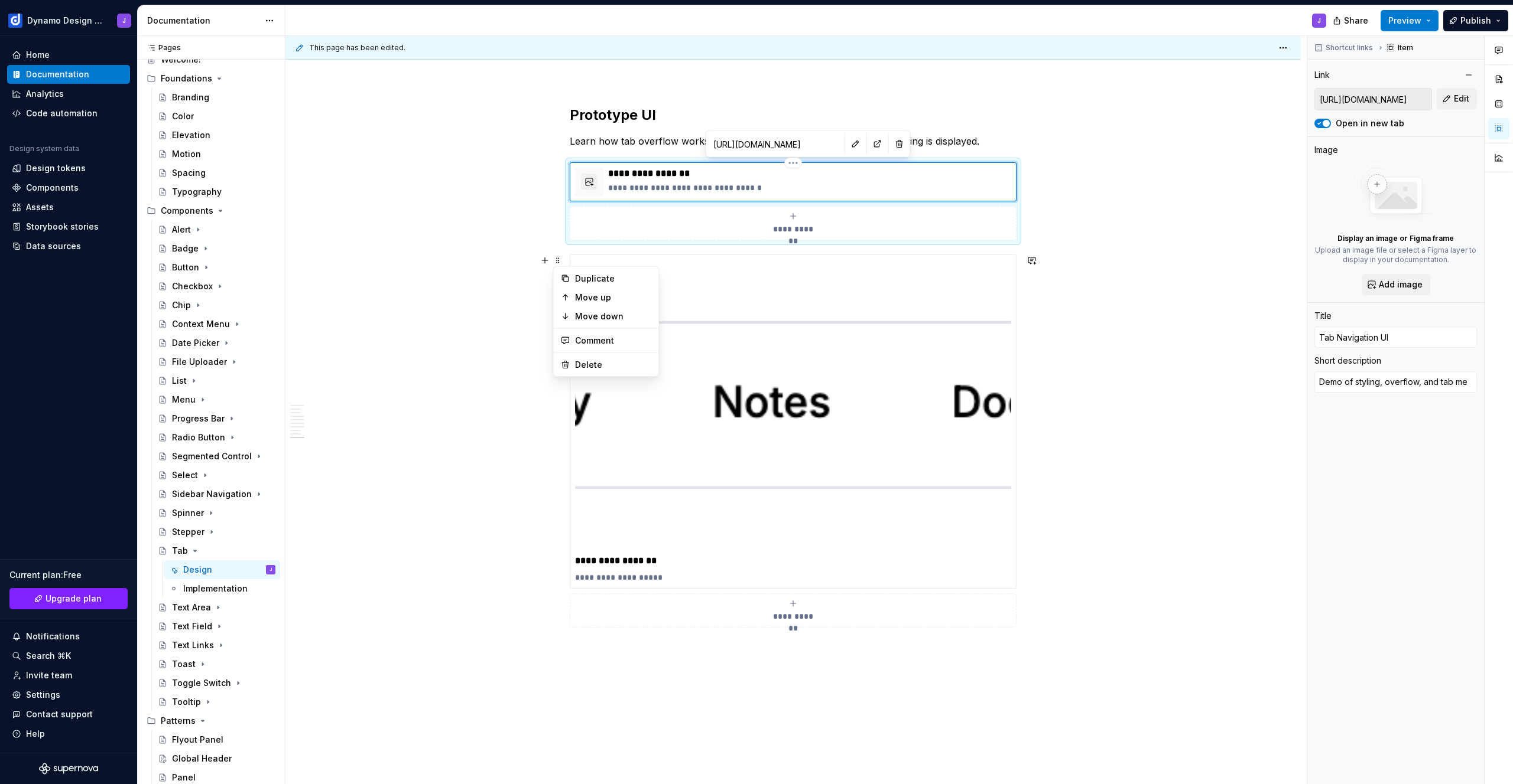
type textarea "Demo of styling, overflow, and tab men"
type textarea "*"
type textarea "Demo of styling, overflow, and tab menu"
click at [644, 188] on p "**********" at bounding box center [809, 188] width 403 height 12
type textarea "*"
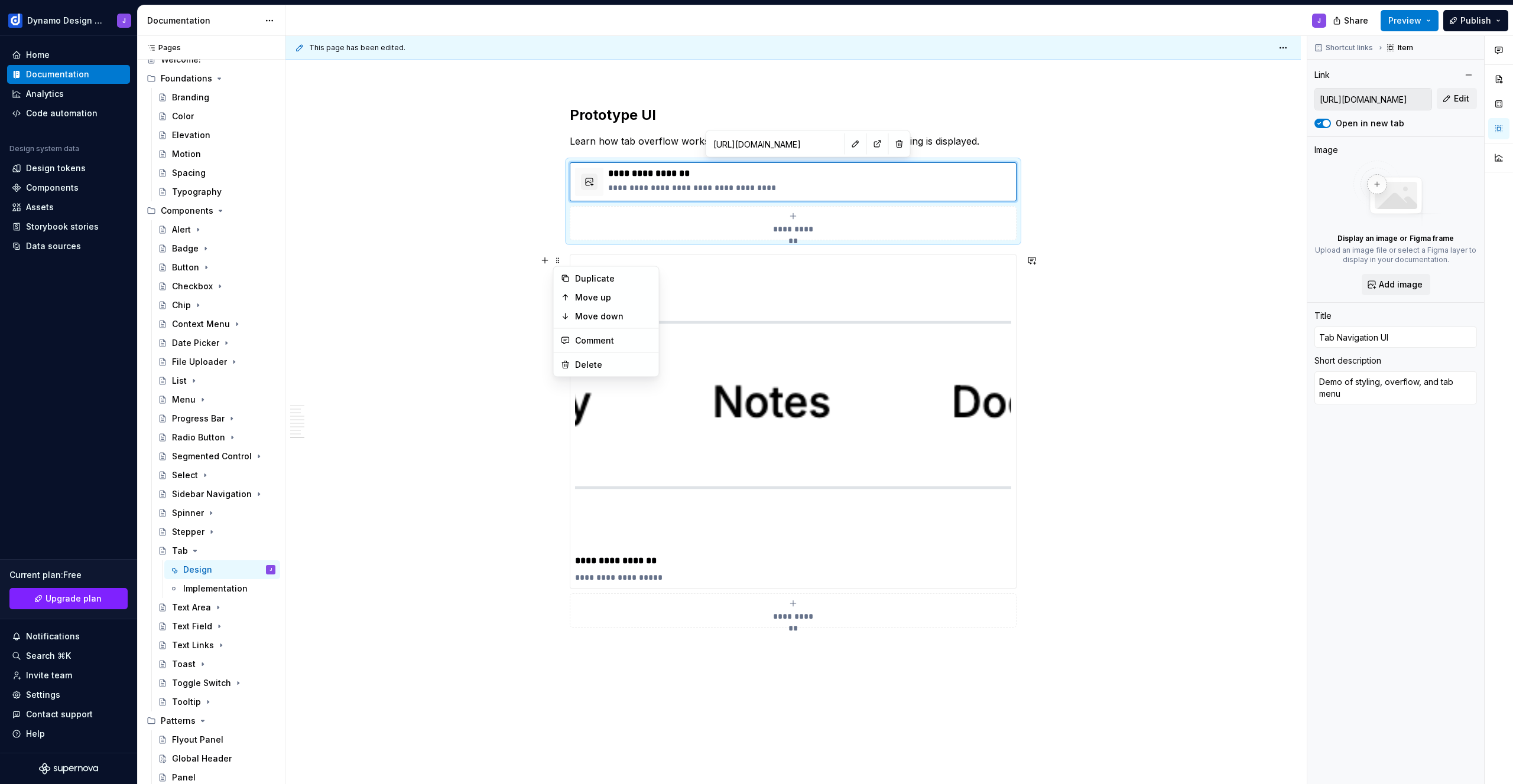
type textarea "Demo of tstyling, overflow, and tab menu"
type textarea "*"
type textarea "Demo of thstyling, overflow, and tab menu"
type textarea "*"
type textarea "Demo of thestyling, overflow, and tab menu"
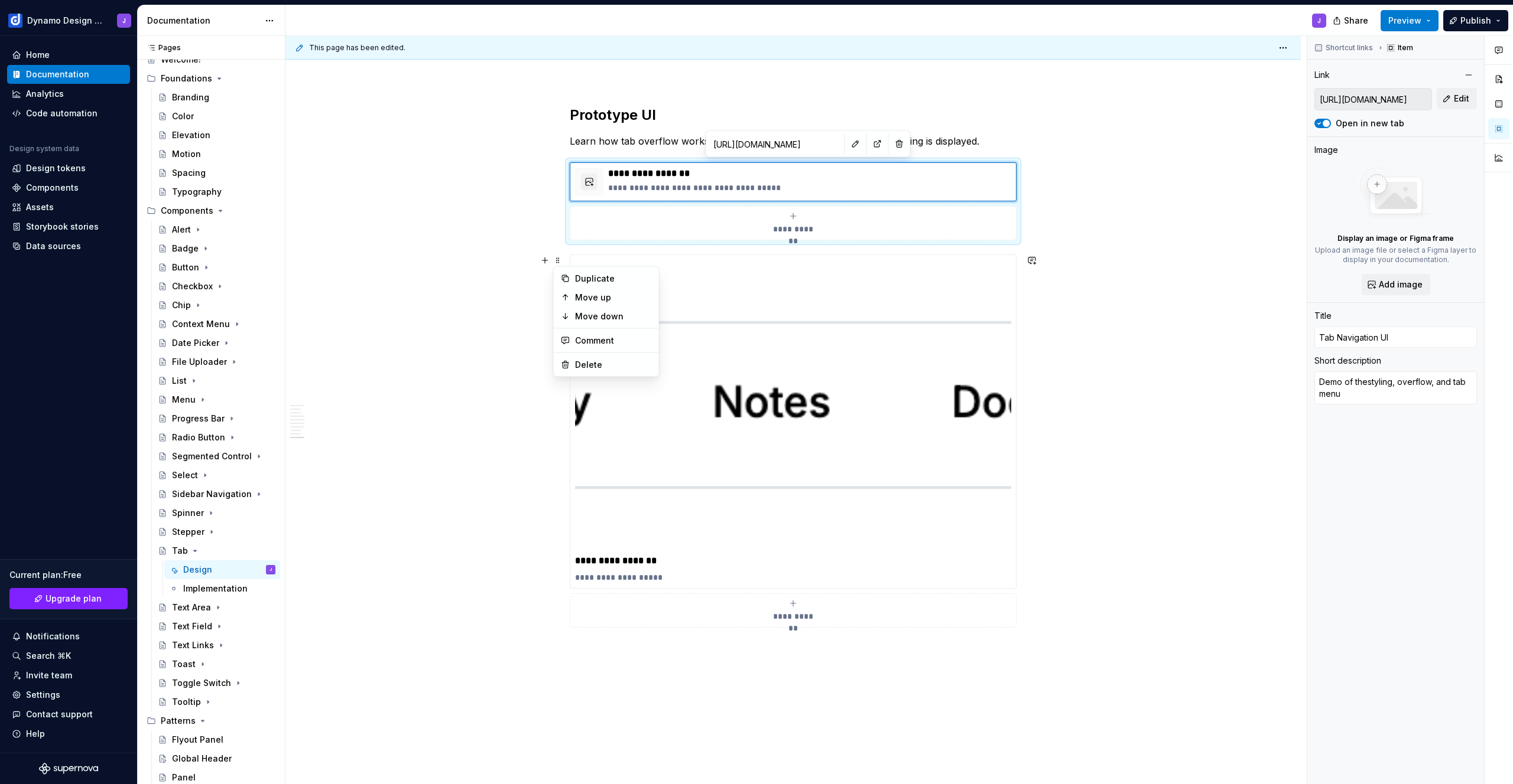
type textarea "*"
type textarea "Demo of the styling, overflow, and tab menu"
type textarea "*"
type textarea "Demo of the styling, overflow , and tab menu"
type textarea "*"
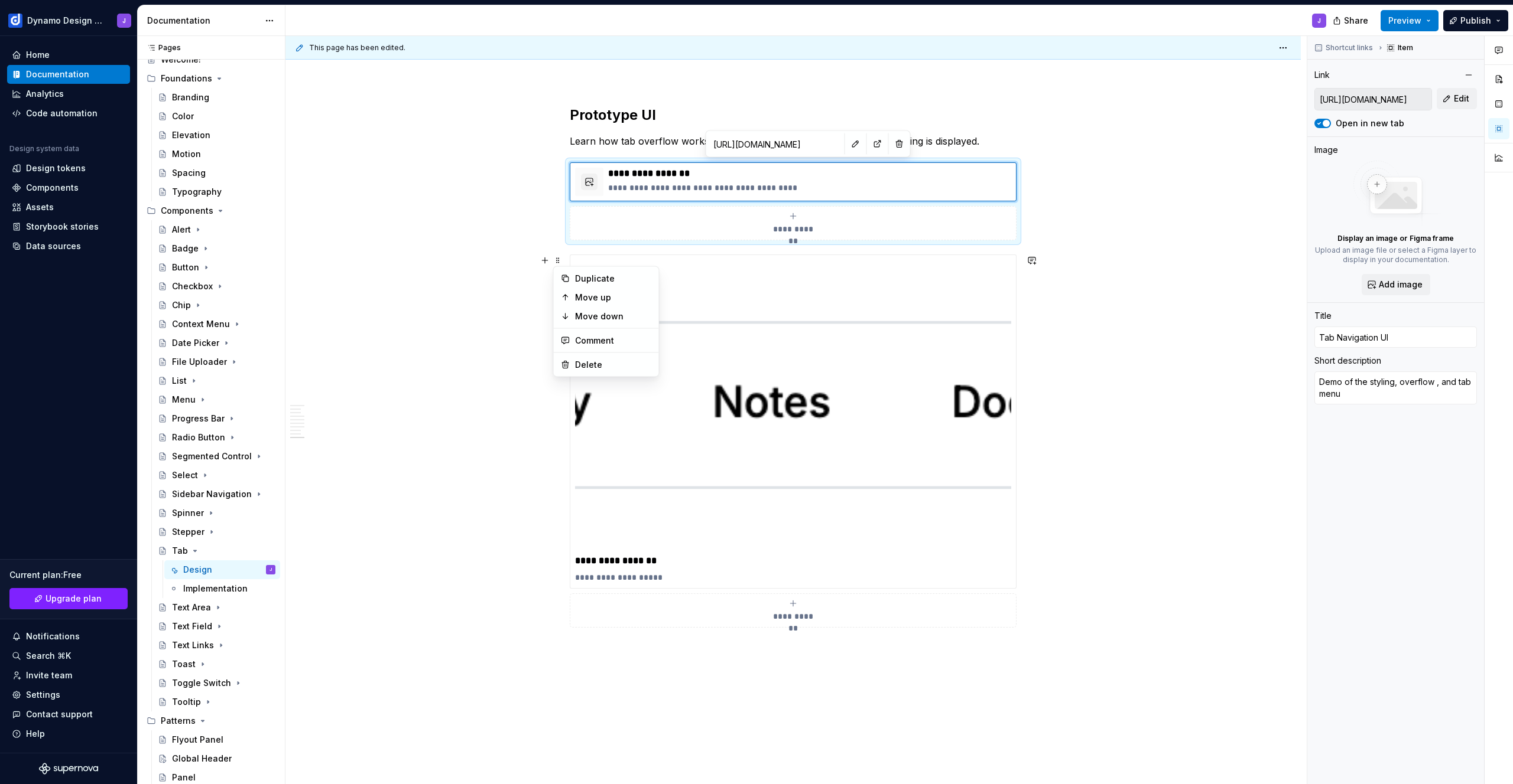
type textarea "Demo of the styling, overflow h, and tab menu"
type textarea "*"
type textarea "Demo of the styling, overflow ha, and tab menu"
type textarea "*"
type textarea "Demo of the styling, overflow han, and tab menu"
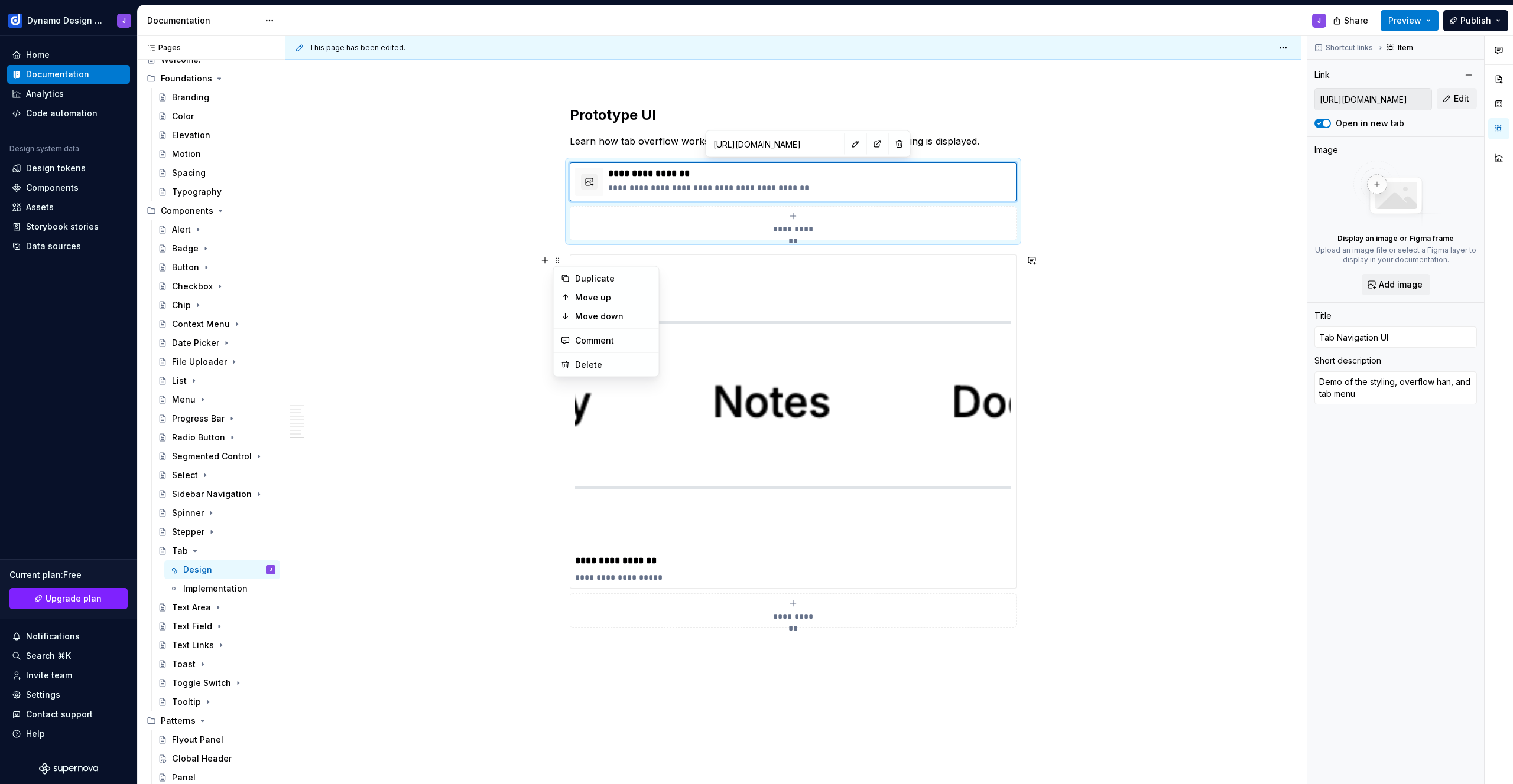
type textarea "*"
type textarea "Demo of the styling, overflow hand, and tab menu"
type textarea "*"
type textarea "Demo of the styling, overflow handl, and tab menu"
type textarea "*"
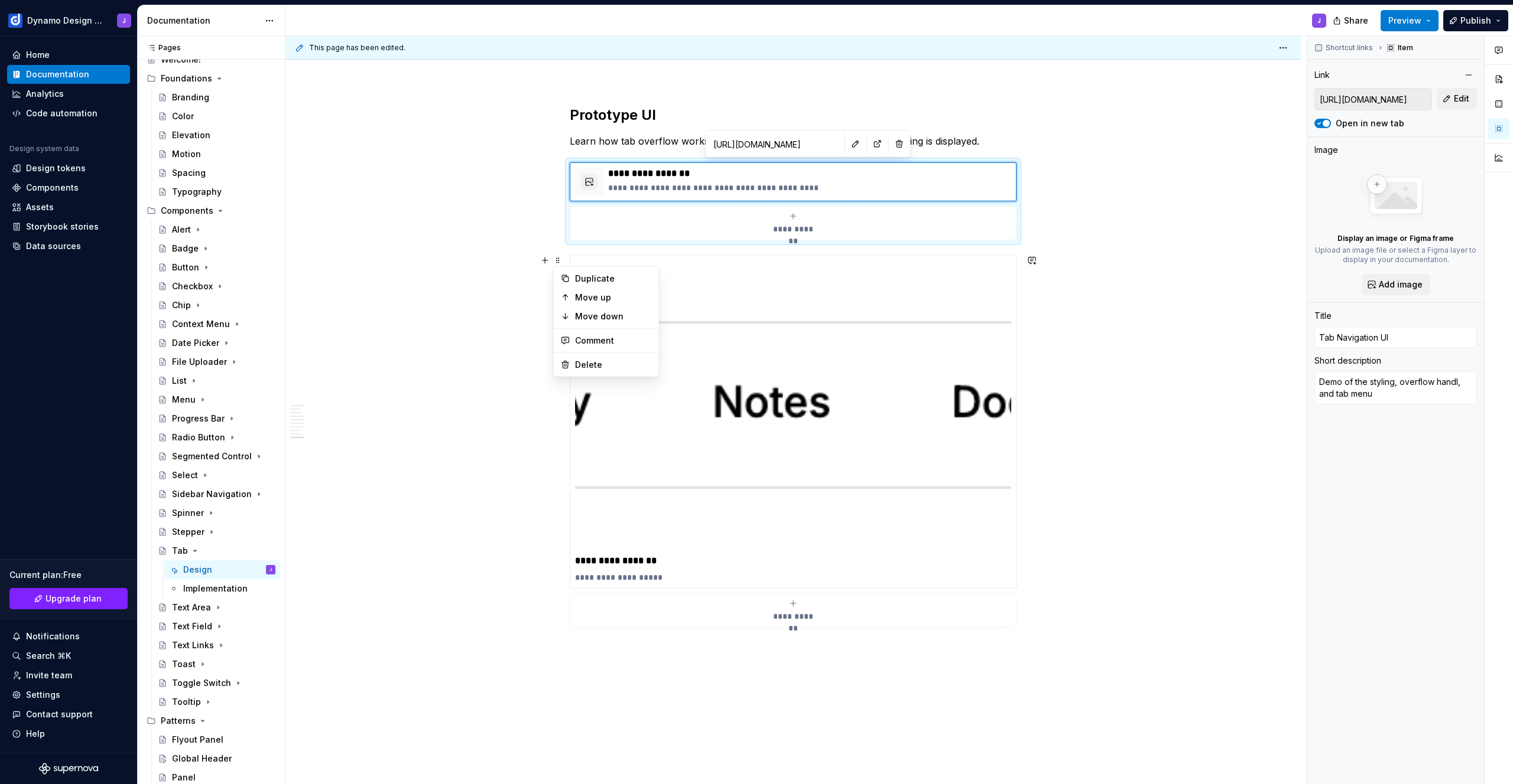
type textarea "Demo of the styling, overflow handli, and tab menu"
type textarea "*"
type textarea "Demo of the styling, overflow [PERSON_NAME], and tab menu"
type textarea "*"
type textarea "Demo of the styling, overflow handling, and tab menu"
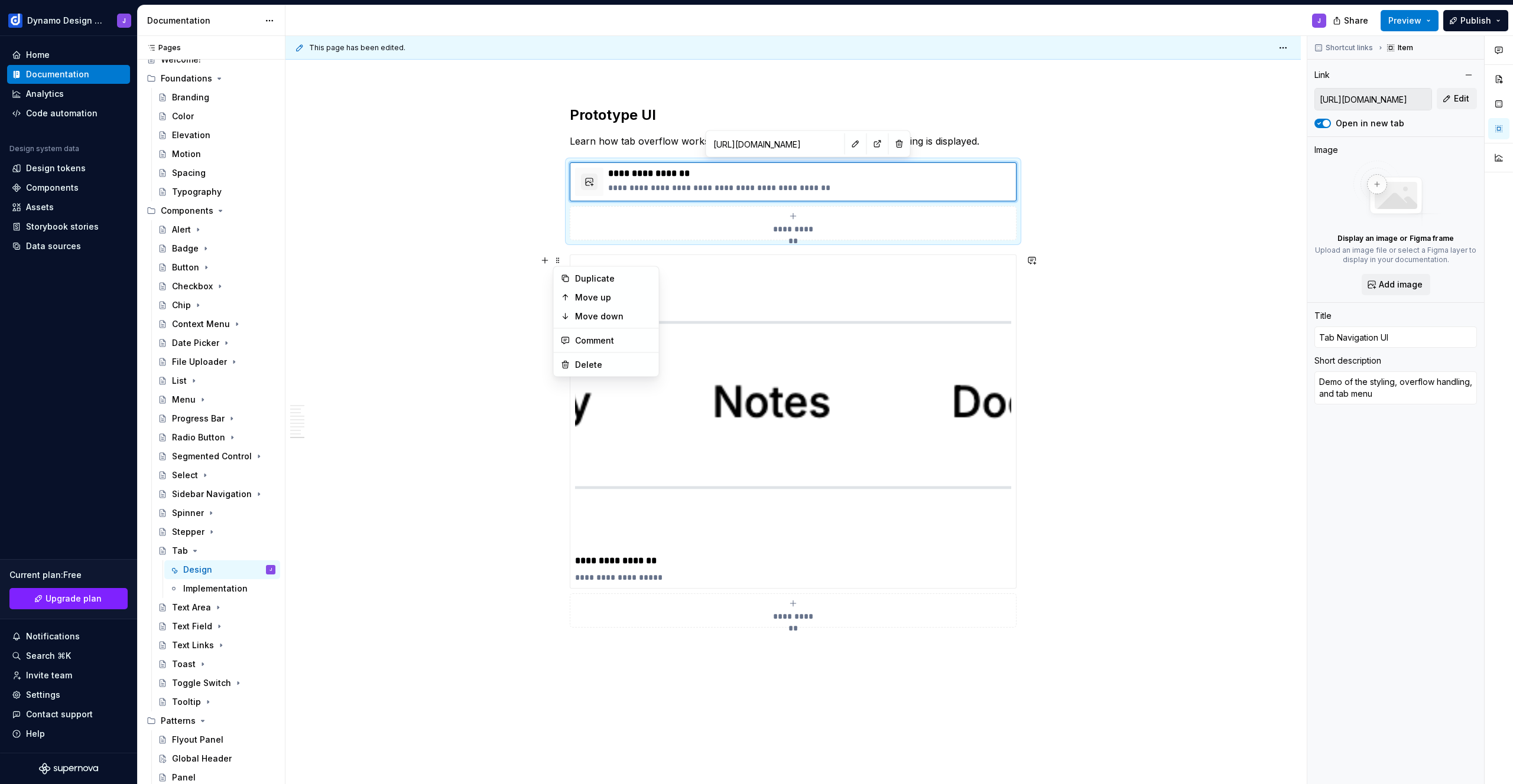
type textarea "*"
type textarea "Demo of the styling, overflow handling, and atab menu"
type textarea "*"
type textarea "Demo of the styling, overflow handling, and a tab menu"
type textarea "*"
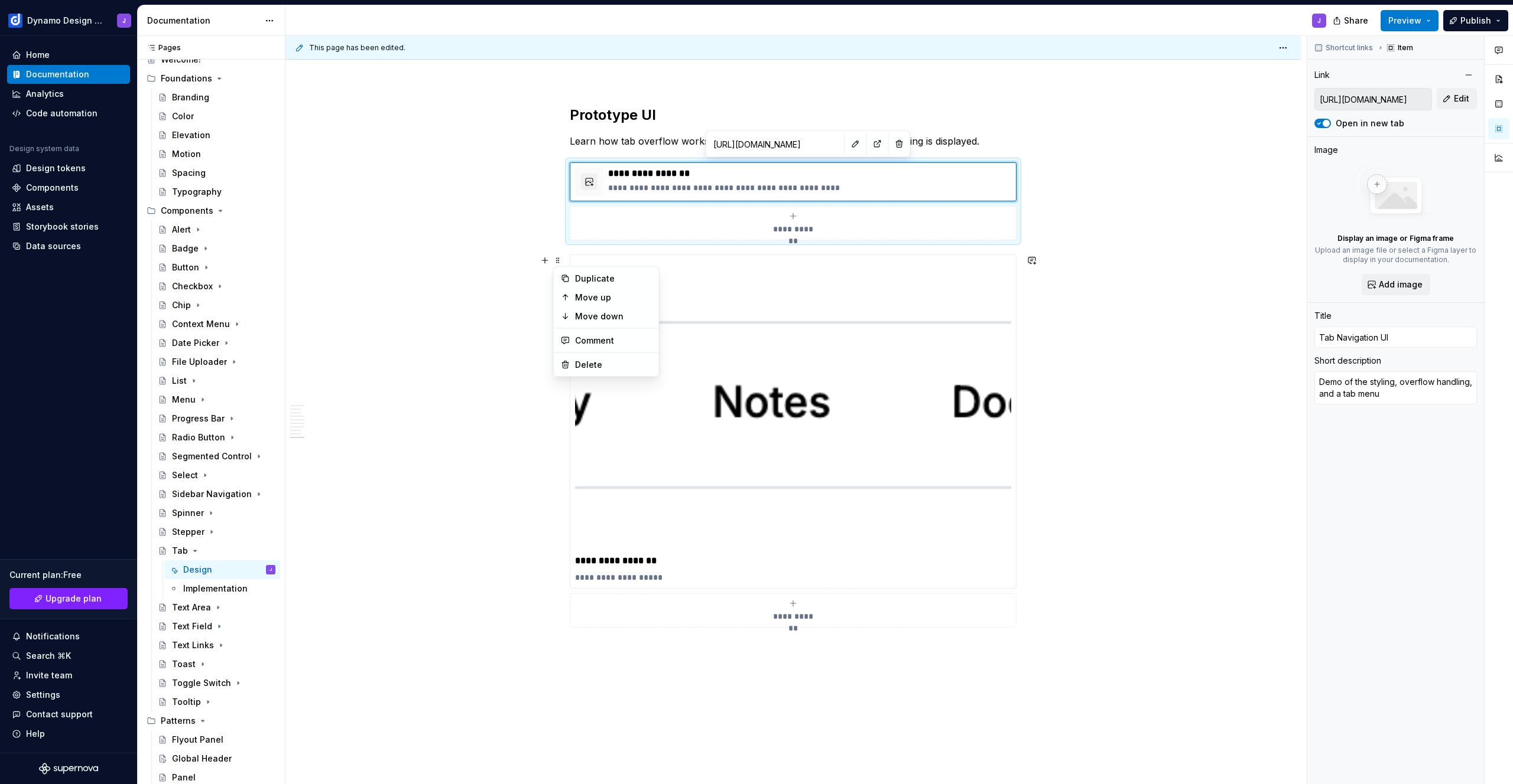
type textarea "Demo of the styling, overflow handling, and atab menu"
type textarea "*"
type textarea "Demo of the styling, overflow handling, and antab menu"
type textarea "*"
type textarea "Demo of the styling, overflow handling, and an tab menu"
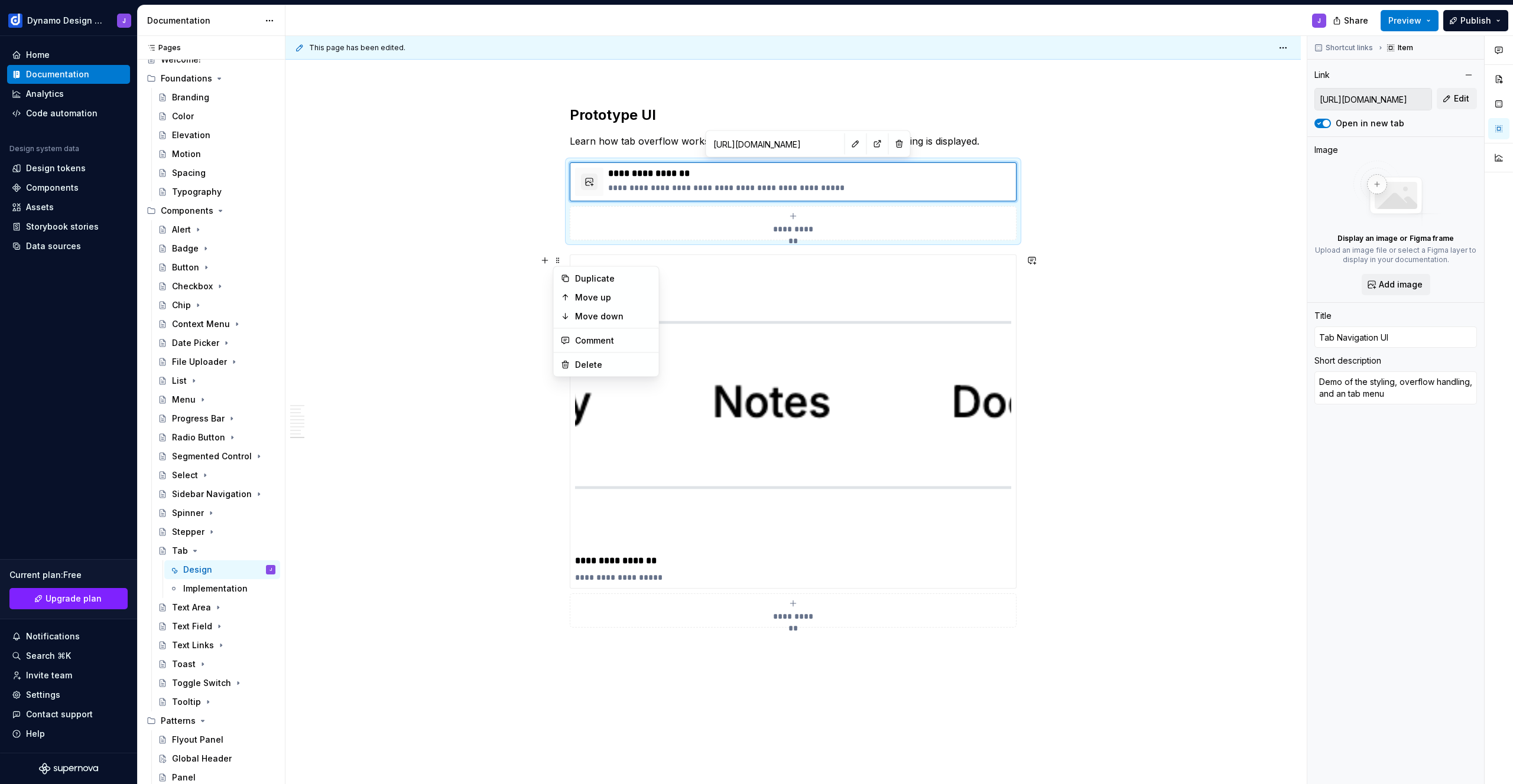
type textarea "*"
type textarea "Demo of the styling, overflow handling, and an atab menu"
type textarea "*"
type textarea "Demo of the styling, overflow handling, and an [PERSON_NAME] menu"
type textarea "*"
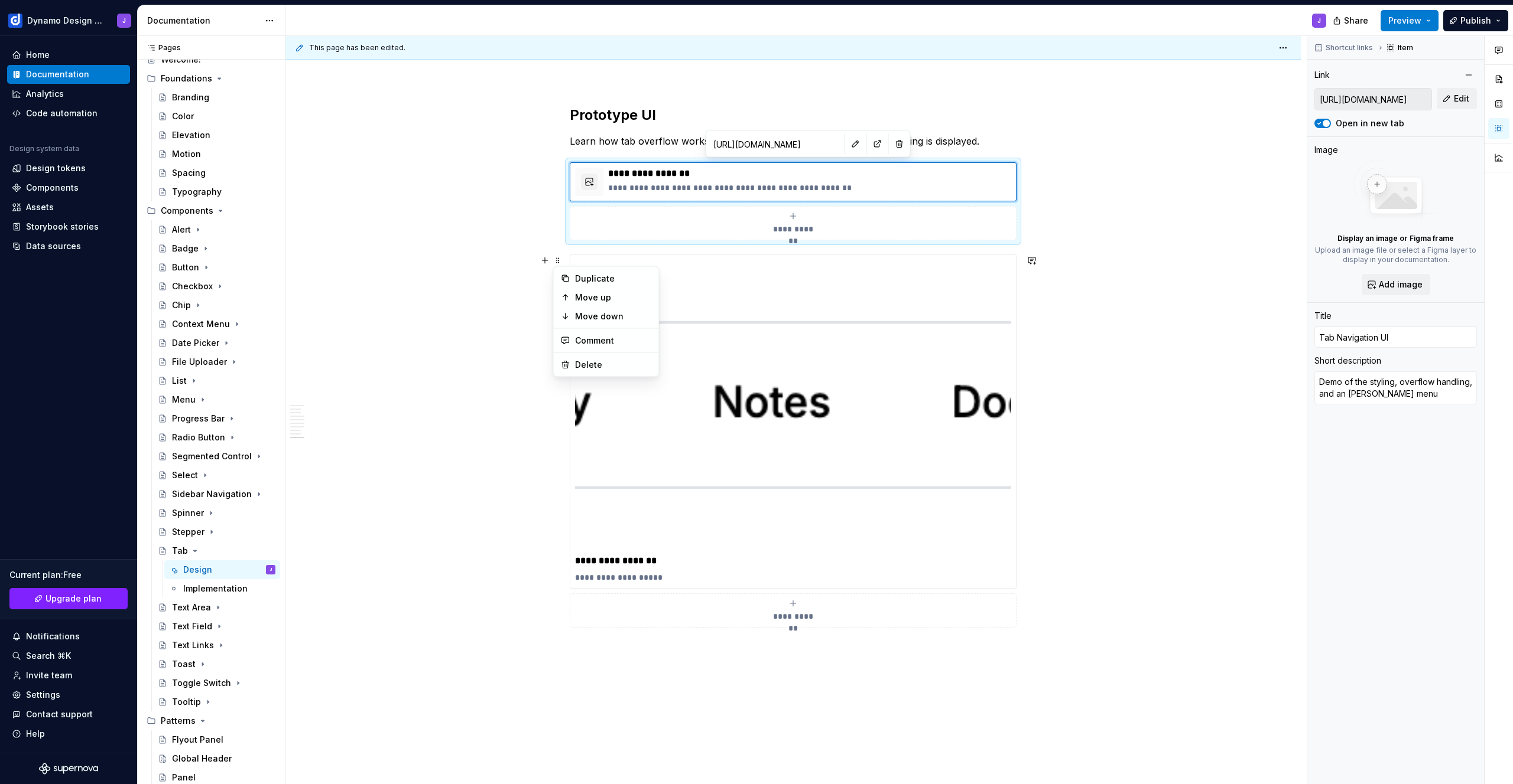
type textarea "Demo of the styling, overflow handling, and an alltab menu"
type textarea "*"
type textarea "Demo of the styling, overflow handling, and an all-tab menu"
type textarea "*"
type textarea "Demo of the styling, overflow handling, and an all-tabs menu"
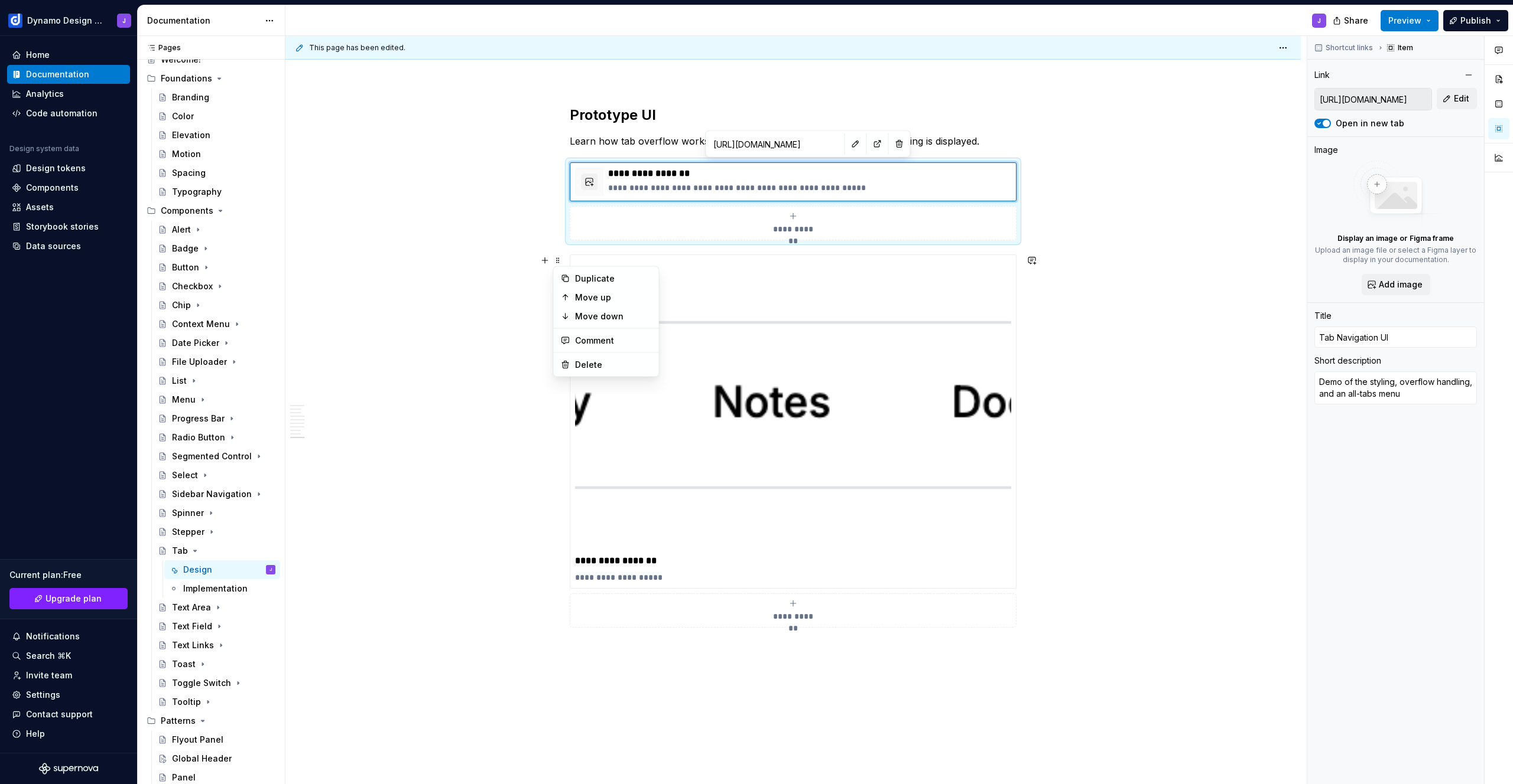
type textarea "*"
type textarea "Demo of the styling, overflow handling, and an alltabs menu"
type textarea "*"
type textarea "Demo of the styling, overflow handling, and an altabs menu"
type textarea "*"
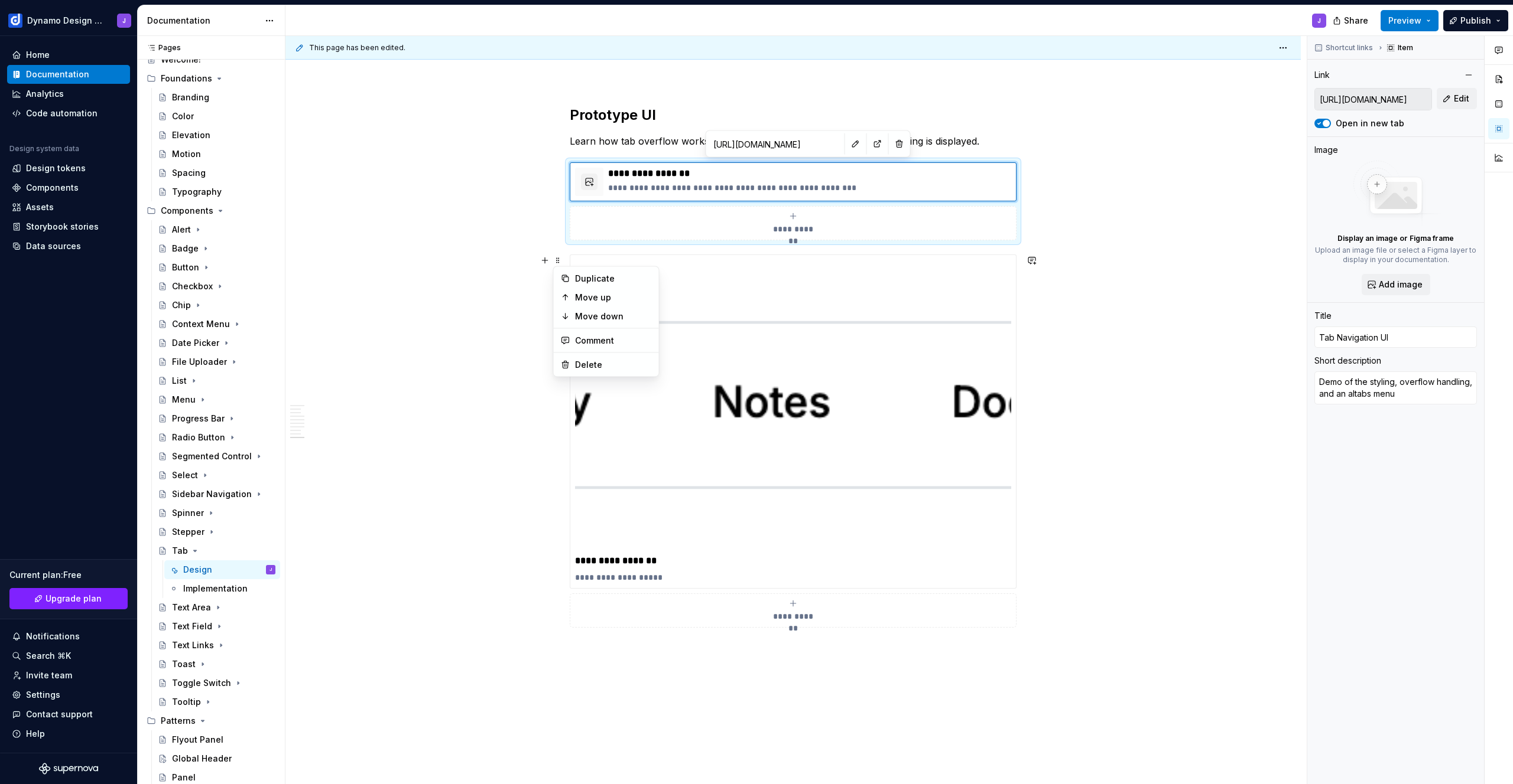
type textarea "Demo of the styling, overflow handling, and an atabs menu"
type textarea "*"
type textarea "Demo of the styling, overflow handling, and an tabs menu"
type textarea "*"
type textarea "Demo of the styling, overflow handling, and antabs menu"
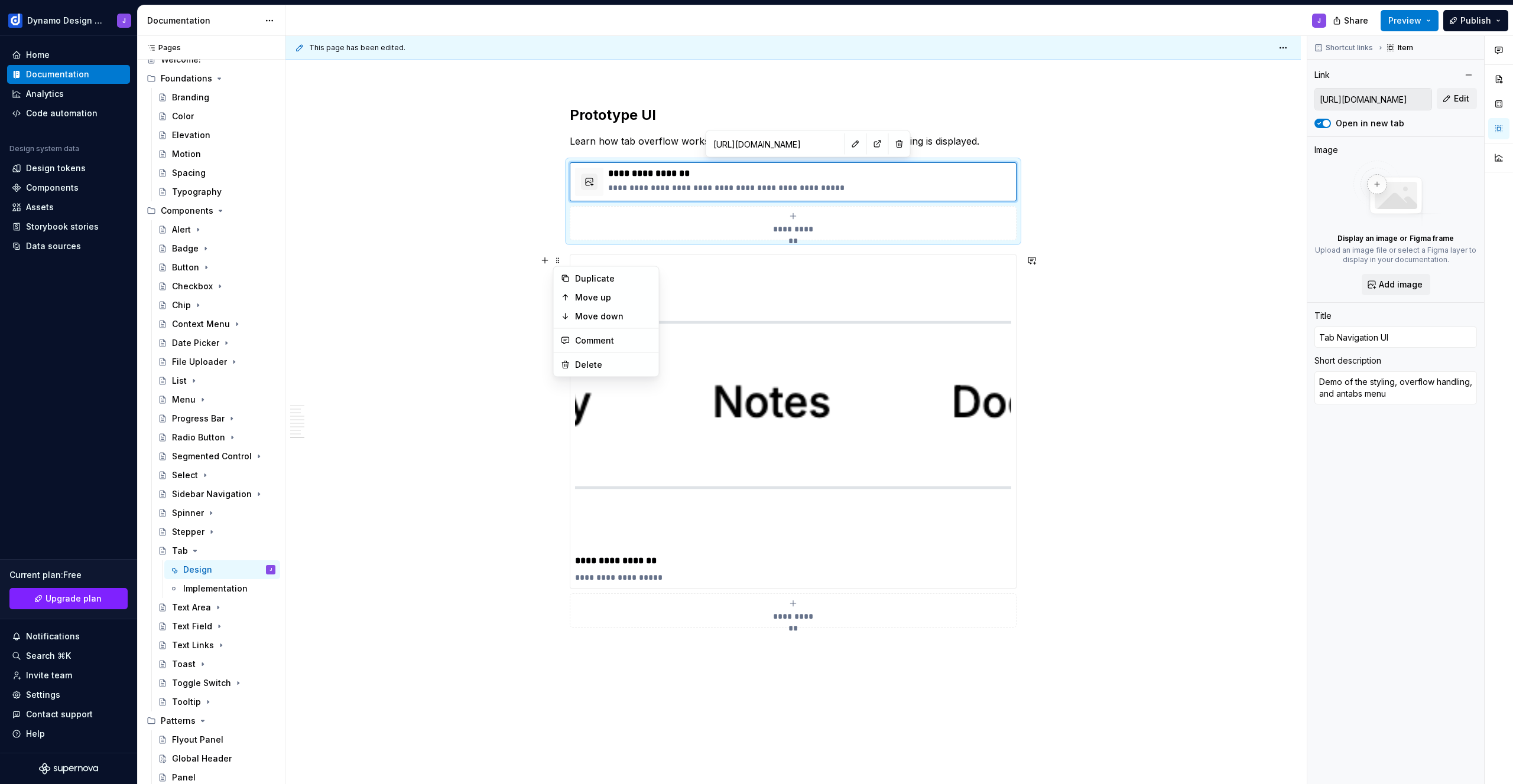
type textarea "*"
type textarea "Demo of the styling, overflow handling, and atabs menu"
type textarea "*"
click at [1415, 20] on span "Preview" at bounding box center [1405, 21] width 33 height 12
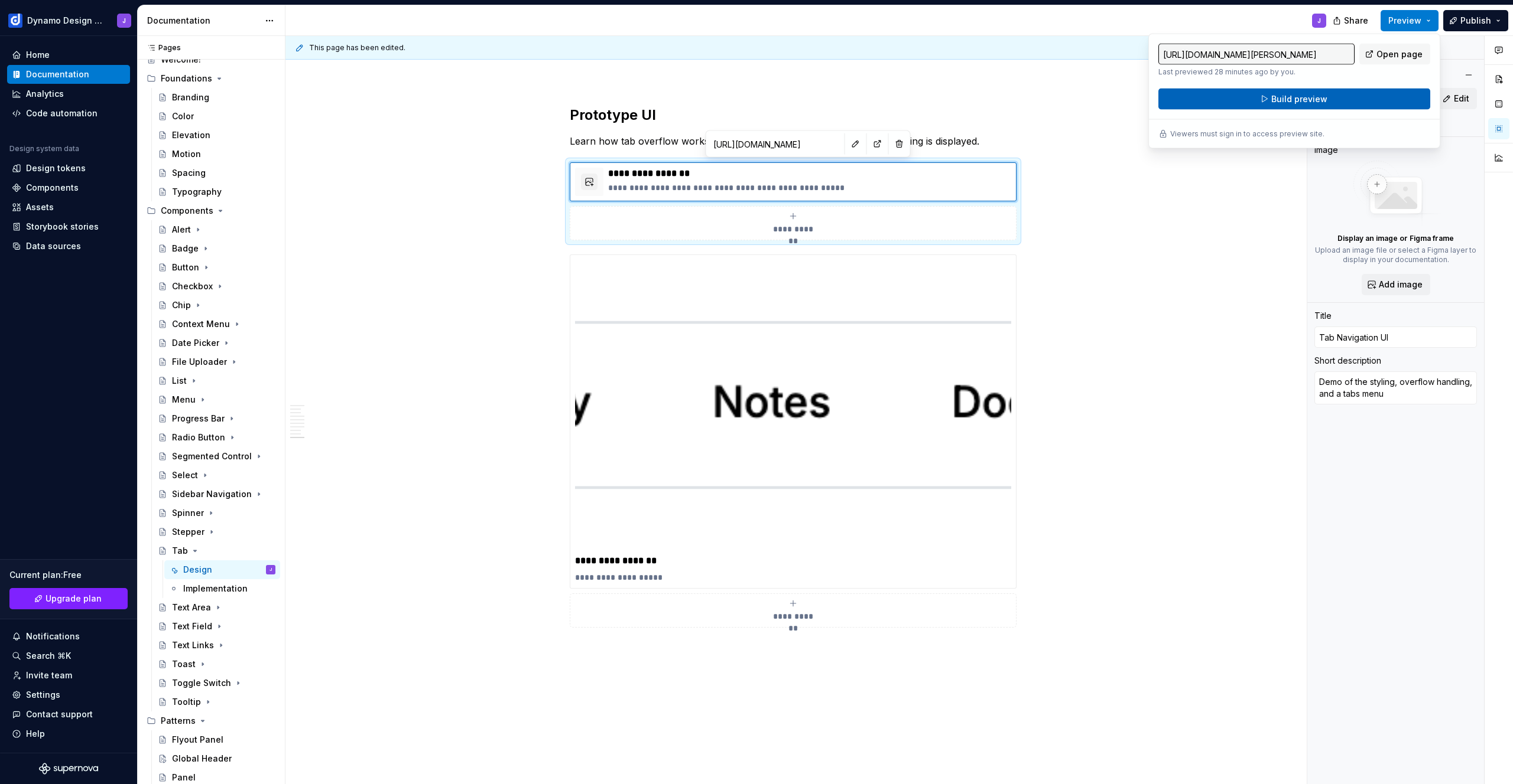
click at [1334, 96] on button "Build preview" at bounding box center [1294, 99] width 272 height 21
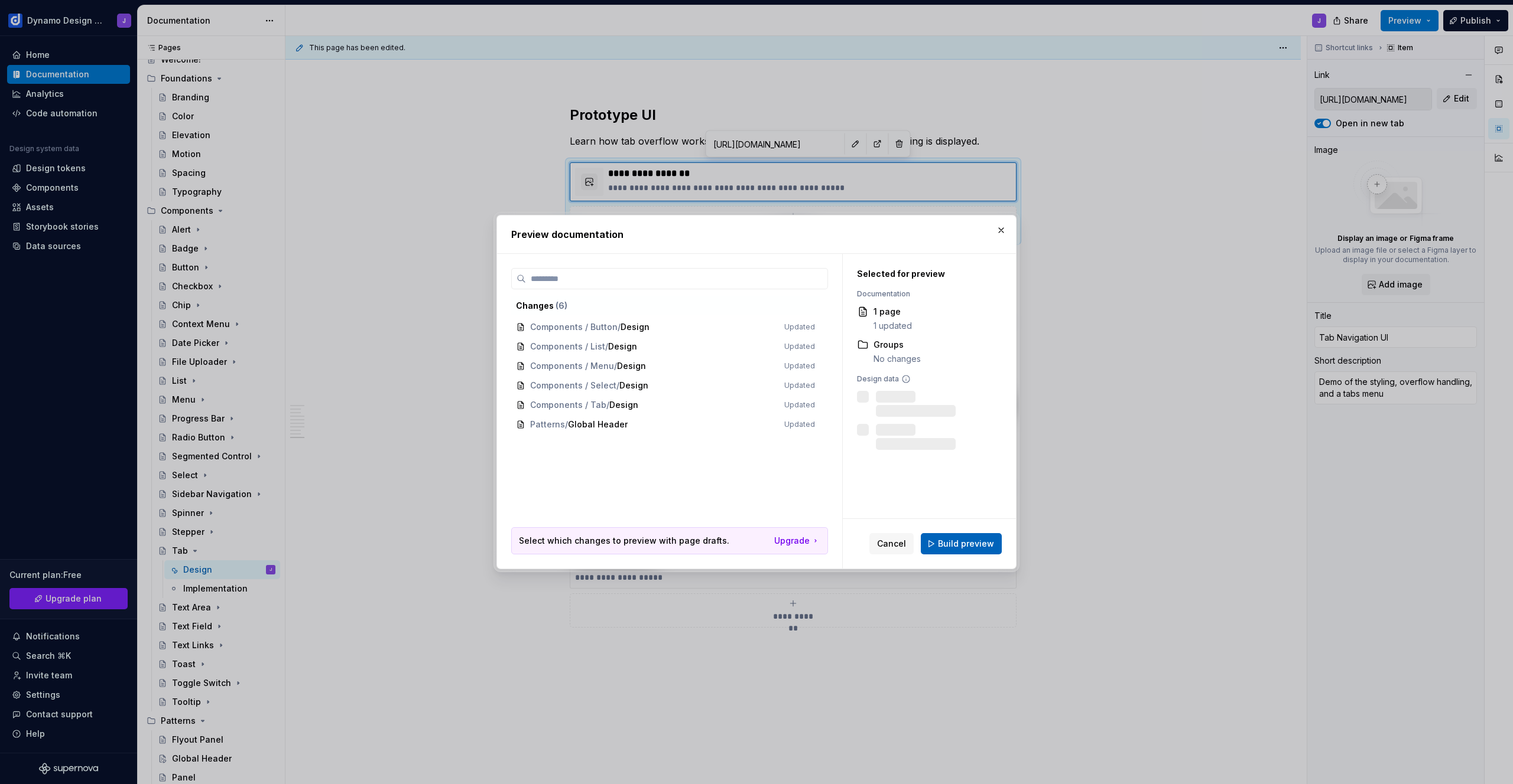
click at [952, 548] on span "Build preview" at bounding box center [966, 543] width 56 height 12
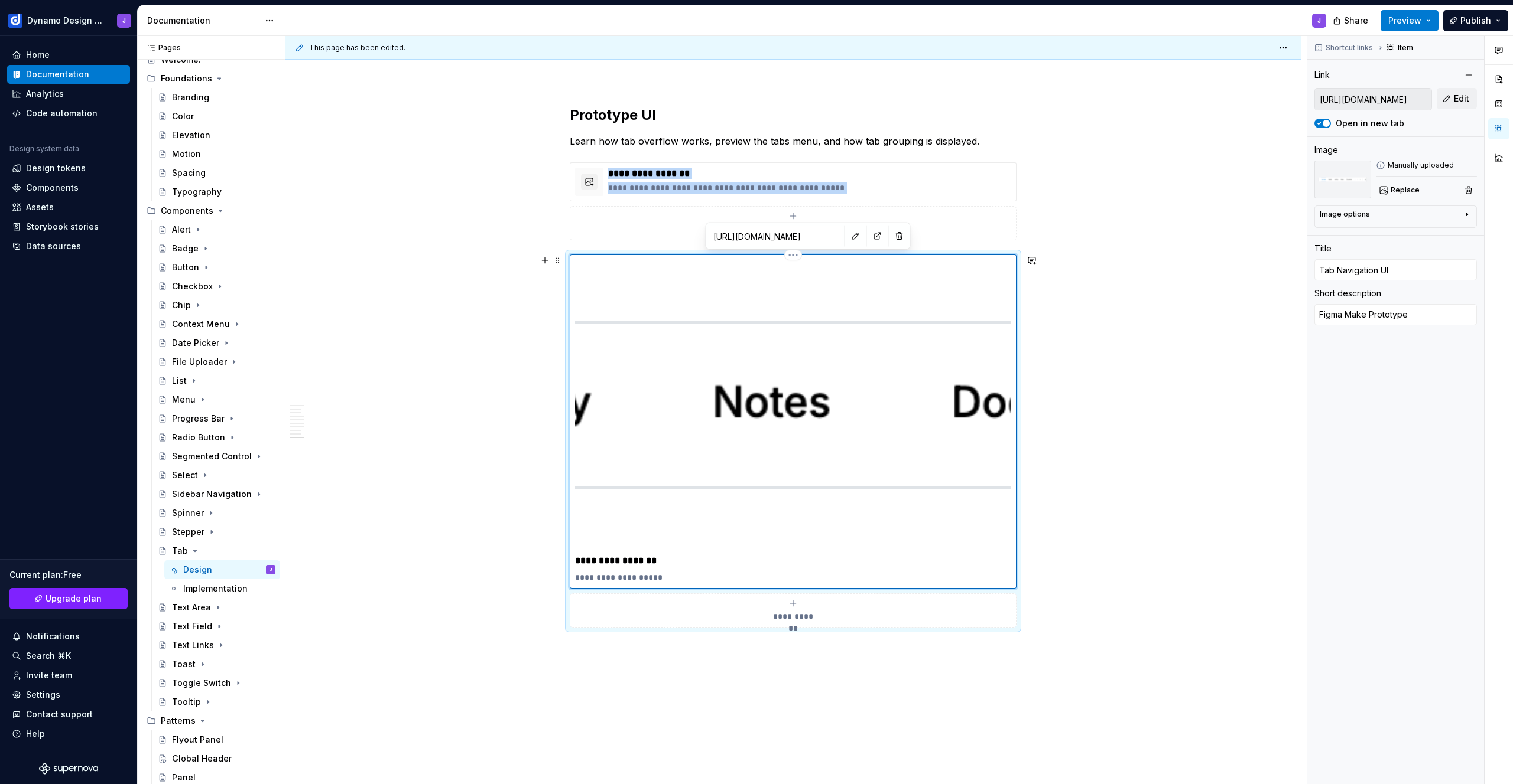
click at [823, 548] on img at bounding box center [793, 405] width 436 height 291
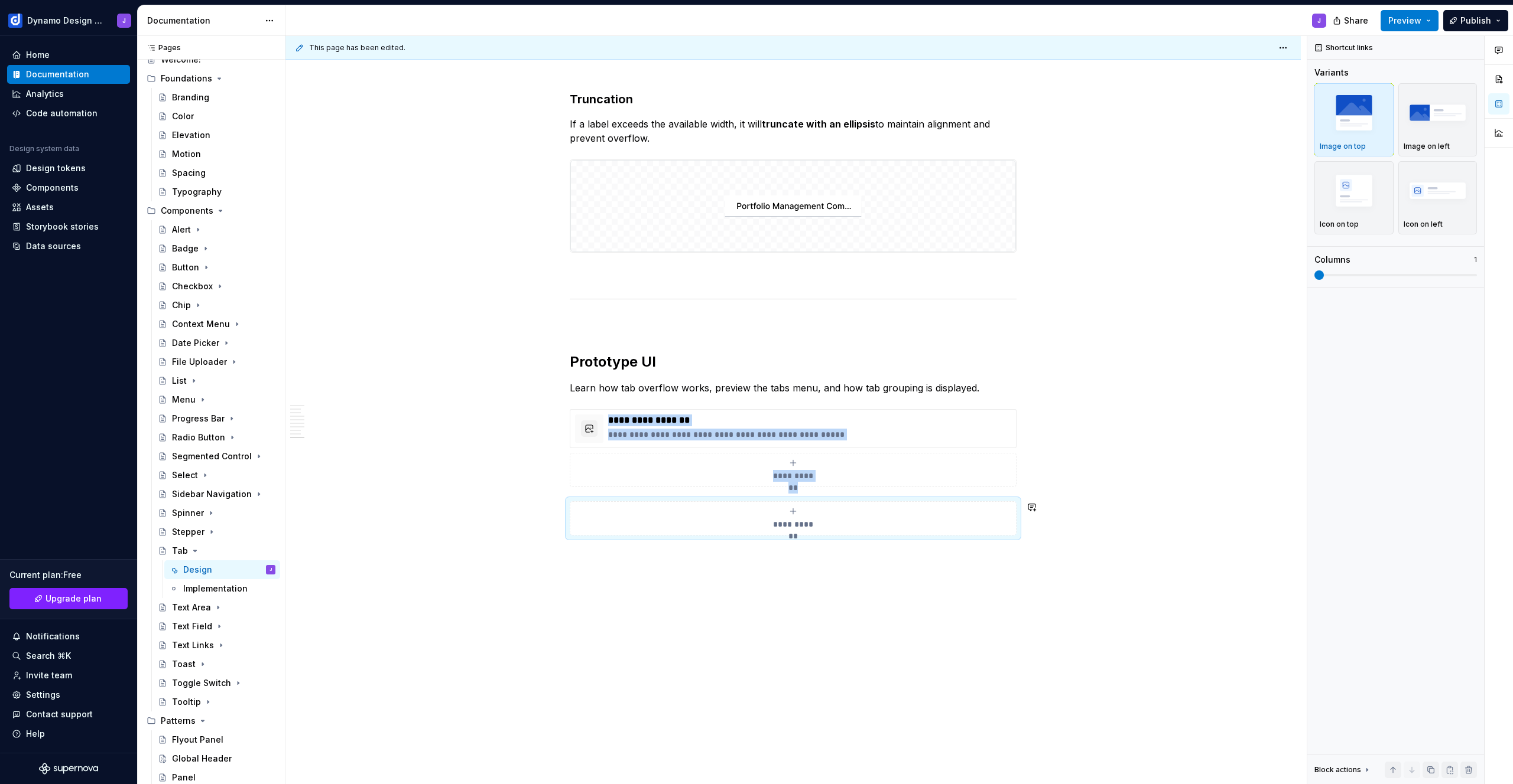
scroll to position [2215, 0]
click at [590, 473] on div "**********" at bounding box center [793, 470] width 436 height 23
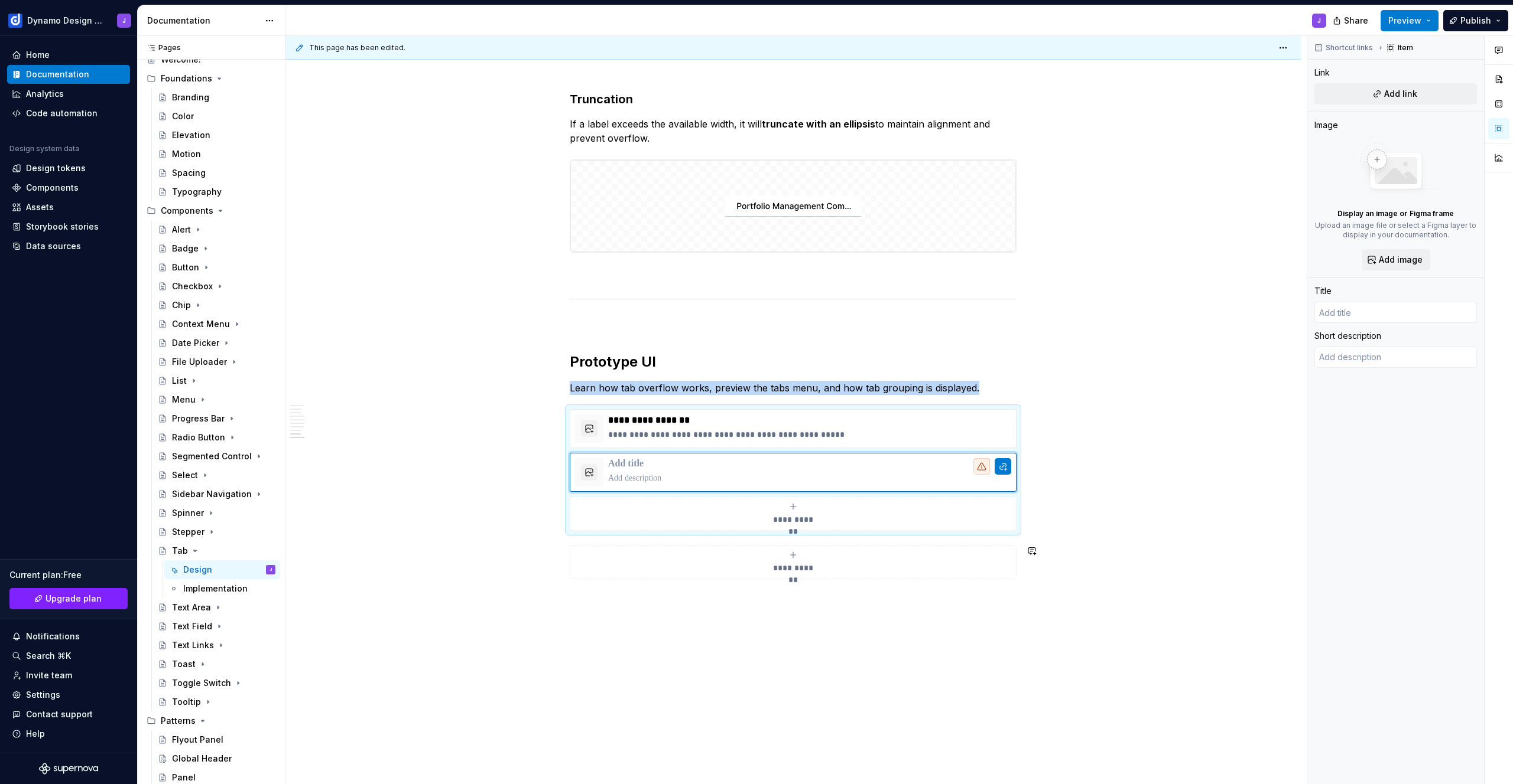
click at [787, 434] on p "**********" at bounding box center [809, 434] width 403 height 12
click at [587, 481] on div at bounding box center [589, 473] width 28 height 28
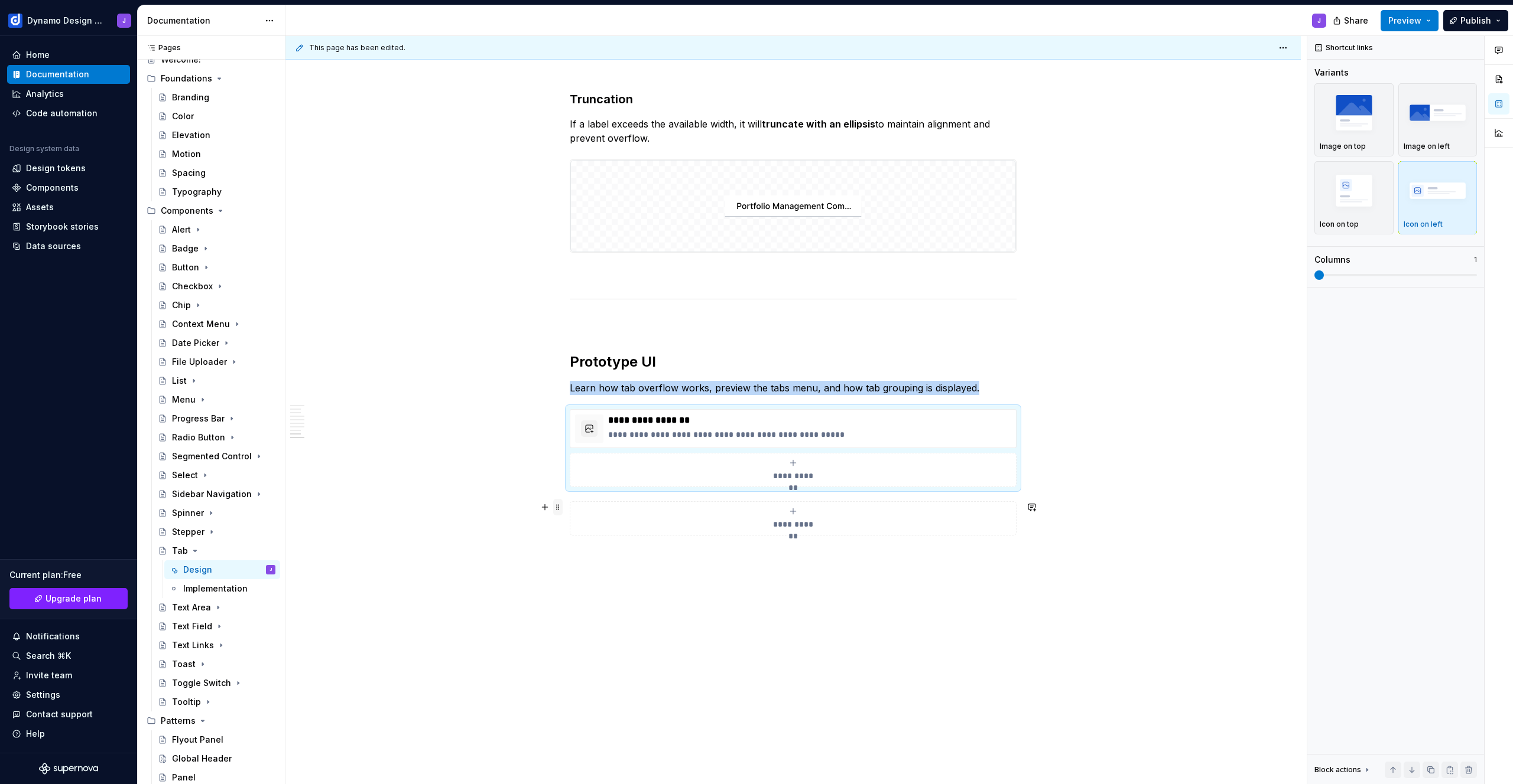
click at [556, 509] on span at bounding box center [557, 507] width 9 height 16
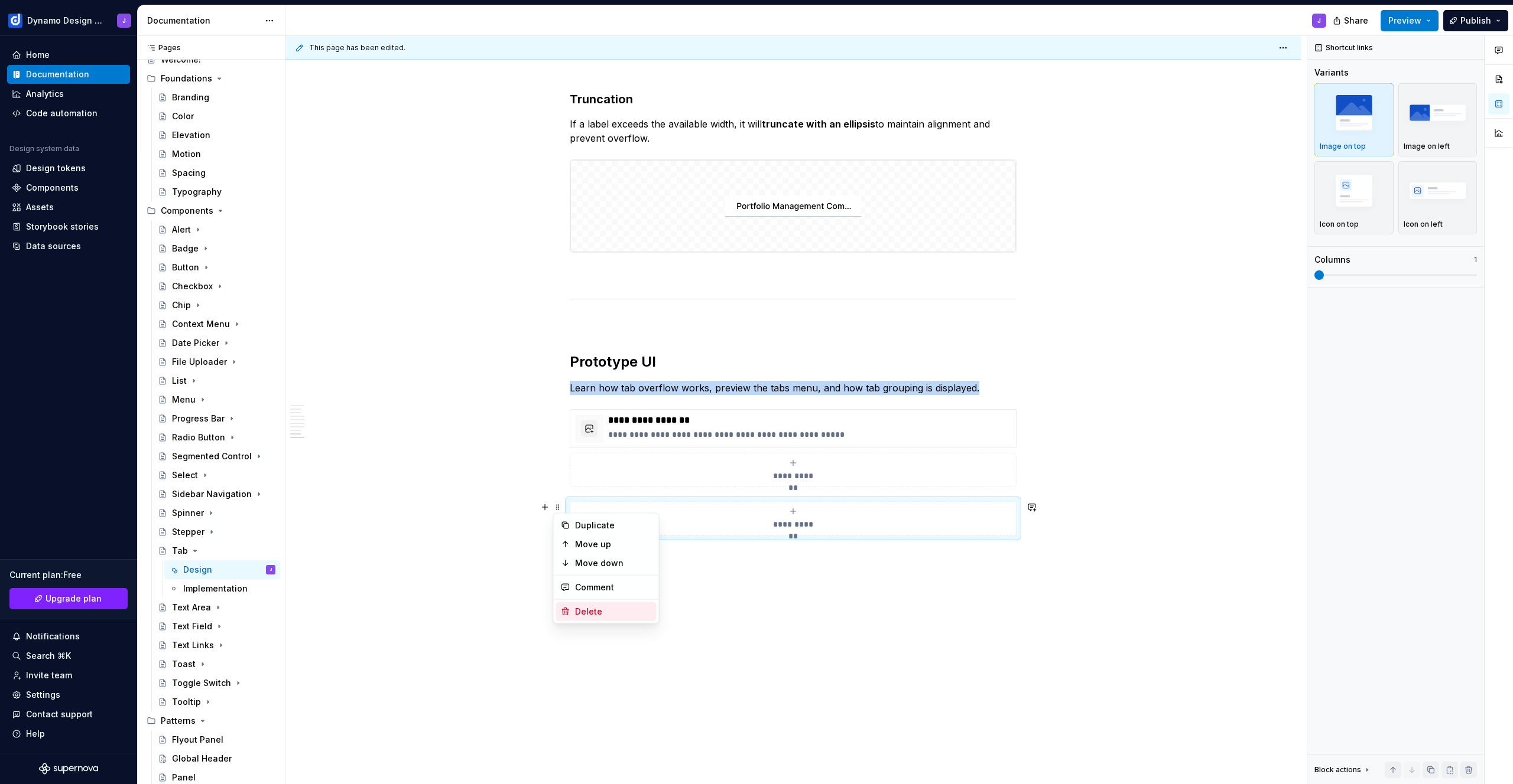
click at [605, 611] on div "Delete" at bounding box center [613, 611] width 77 height 12
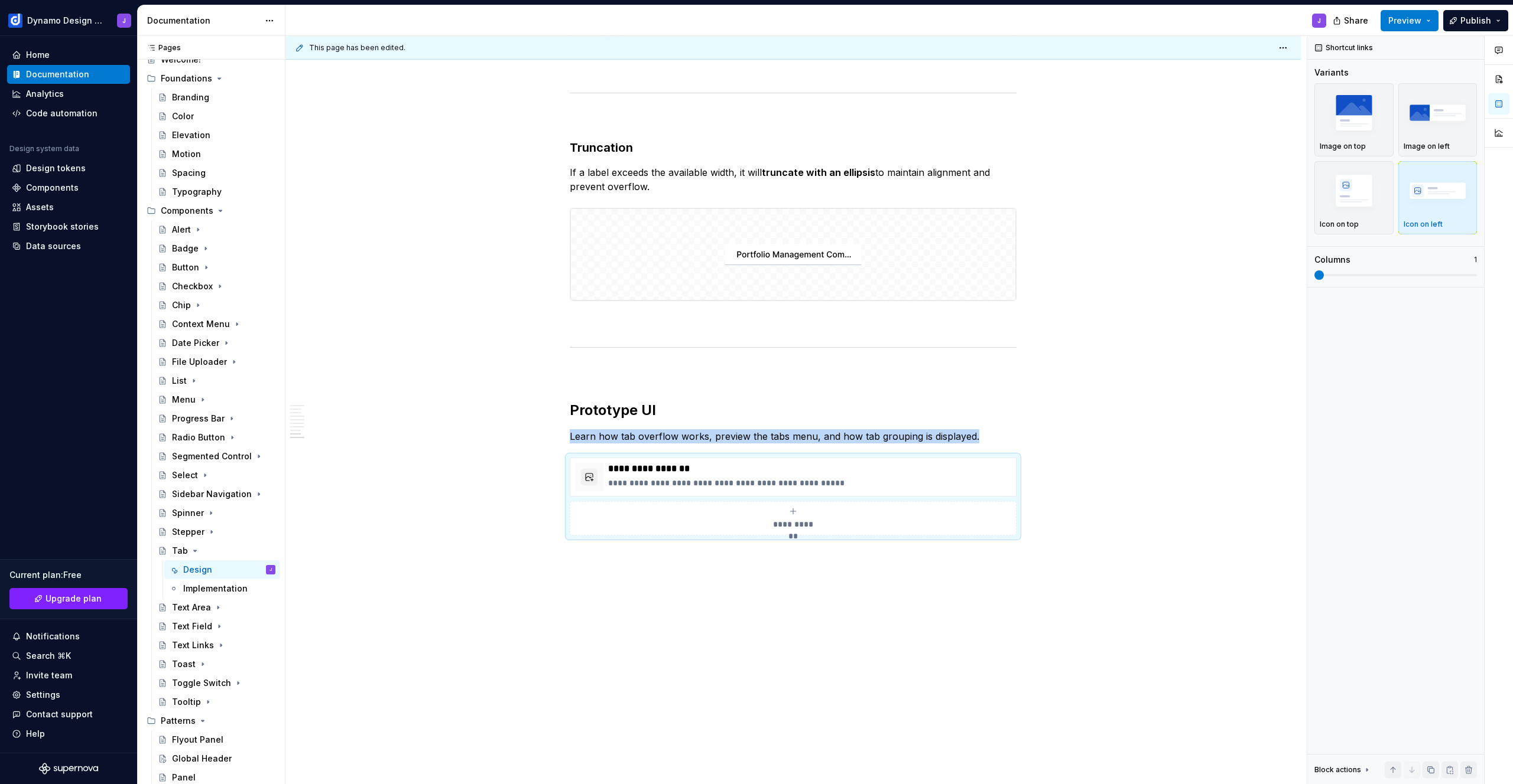
scroll to position [2167, 0]
click at [1415, 13] on button "Preview" at bounding box center [1410, 21] width 58 height 21
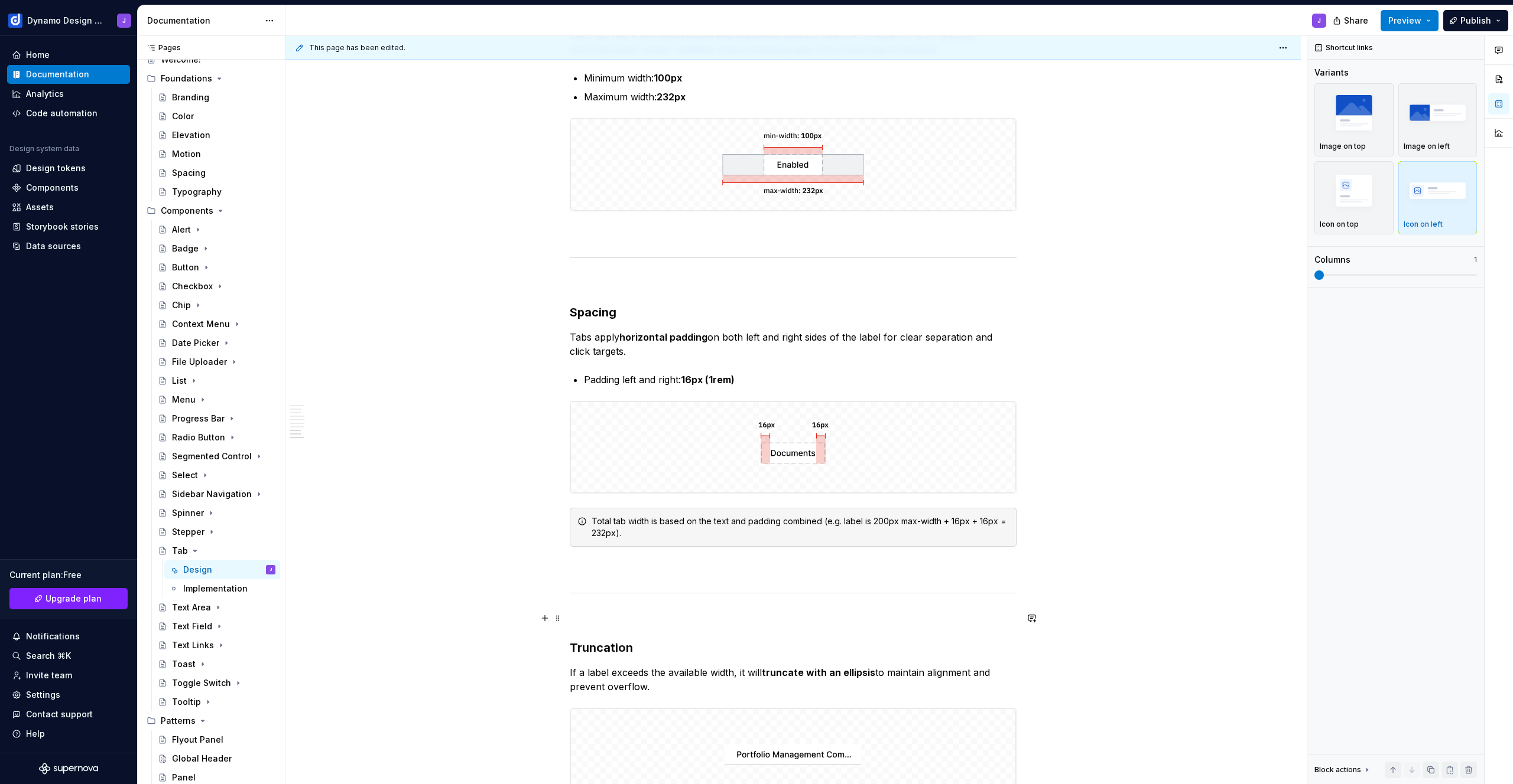
scroll to position [1606, 0]
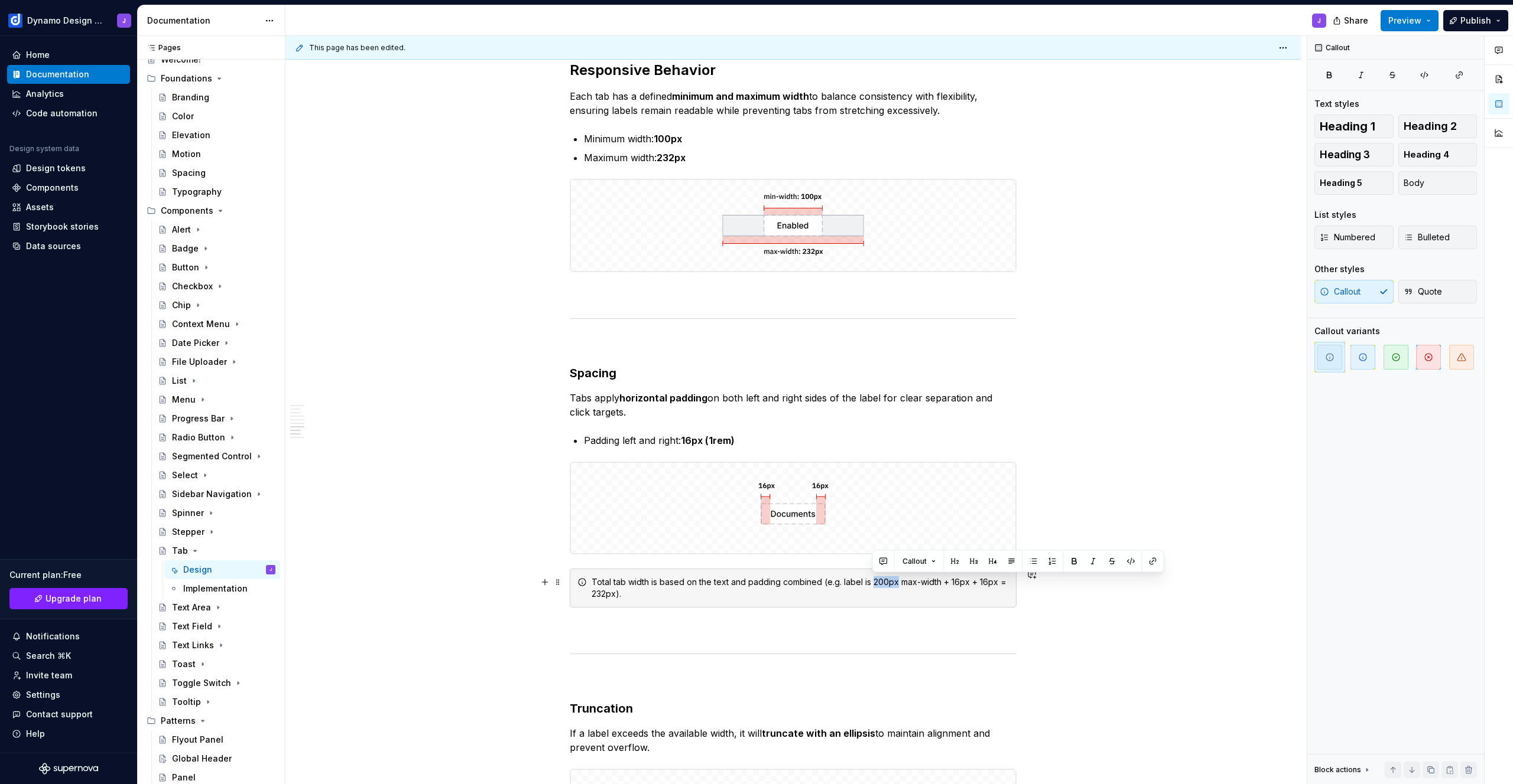
drag, startPoint x: 873, startPoint y: 582, endPoint x: 895, endPoint y: 584, distance: 22.1
click at [895, 584] on div "Total tab width is based on the text and padding combined (e.g. label is 200px …" at bounding box center [799, 588] width 417 height 23
drag, startPoint x: 952, startPoint y: 581, endPoint x: 968, endPoint y: 584, distance: 16.3
click at [968, 584] on div "Total tab width is based on the text and padding combined (e.g. label is 200px …" at bounding box center [799, 588] width 417 height 23
drag, startPoint x: 981, startPoint y: 581, endPoint x: 997, endPoint y: 584, distance: 16.3
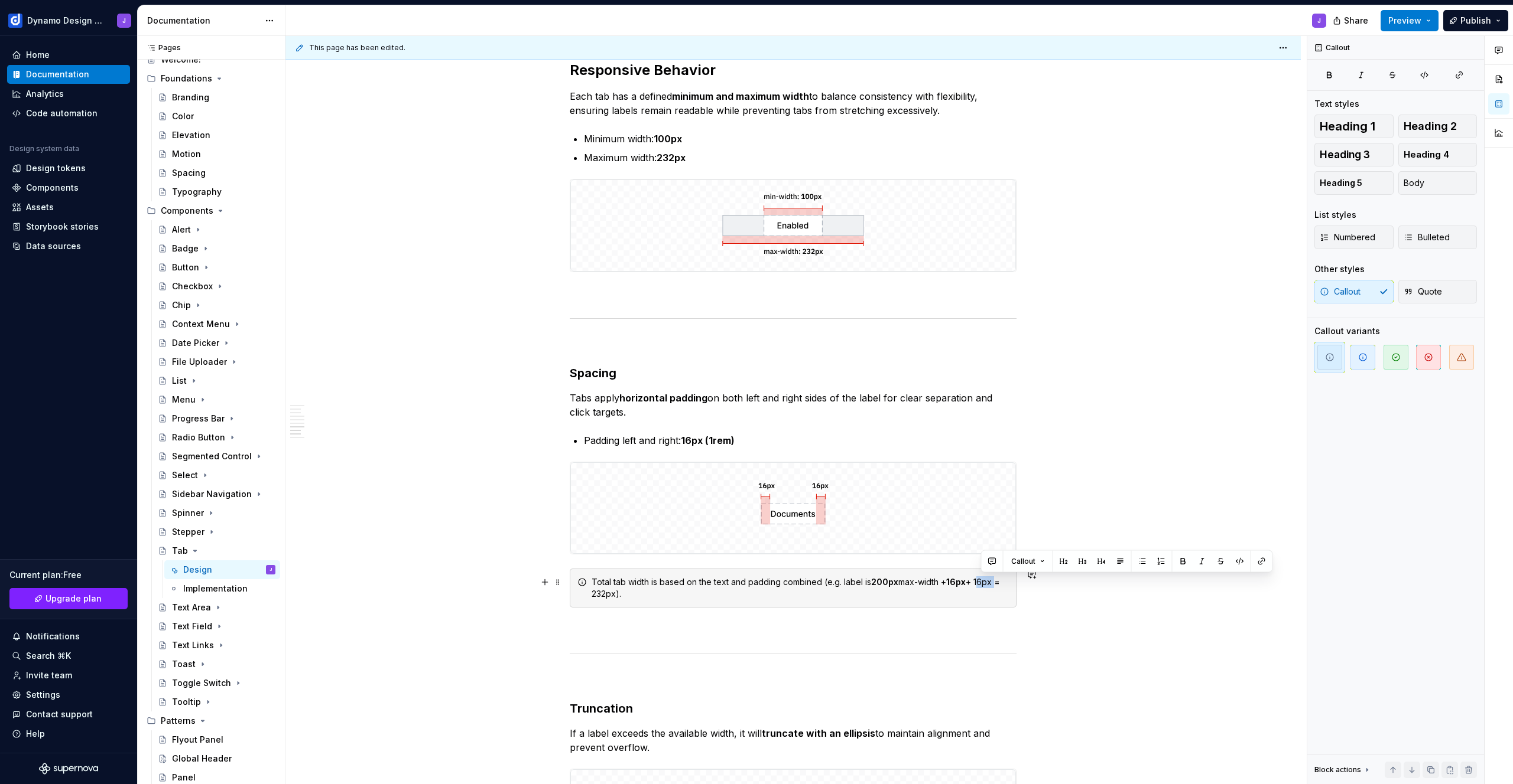
click at [998, 583] on div "Total tab width is based on the text and padding combined (e.g. label is 200px …" at bounding box center [799, 588] width 417 height 23
drag, startPoint x: 595, startPoint y: 594, endPoint x: 615, endPoint y: 595, distance: 20.0
click at [615, 595] on div "Total tab width is based on the text and padding combined (e.g. label is 200px …" at bounding box center [799, 588] width 417 height 23
click at [912, 572] on div "Total tab width is based on the text and padding combined (e.g. label is 200px …" at bounding box center [793, 588] width 447 height 39
click at [825, 583] on div "Total tab width is based on the text and padding combined (e.g. label is 200px …" at bounding box center [799, 588] width 417 height 23
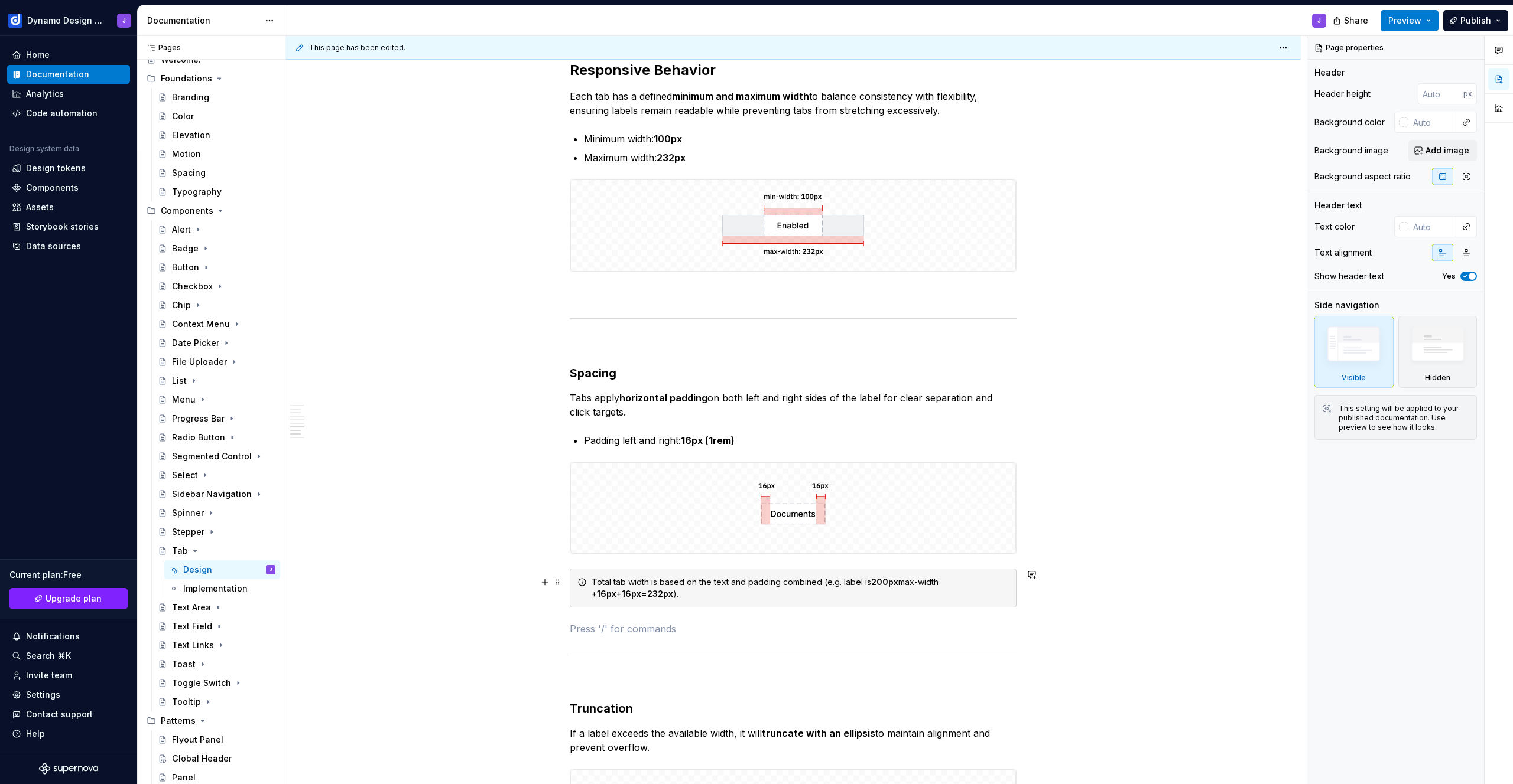
click at [823, 581] on div "Total tab width is based on the text and padding combined (e.g. label is 200px …" at bounding box center [799, 588] width 417 height 23
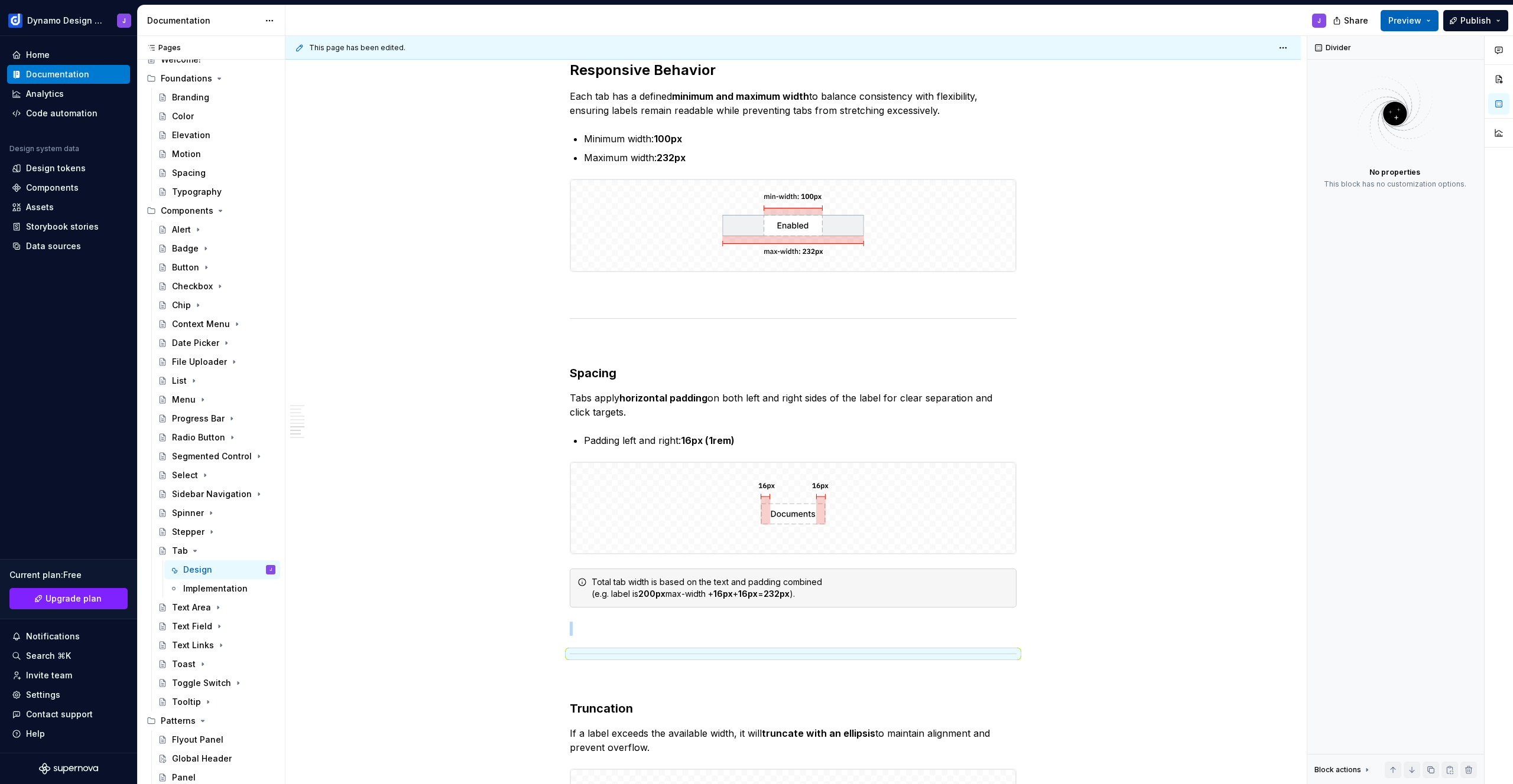
click at [1410, 22] on span "Preview" at bounding box center [1405, 21] width 33 height 12
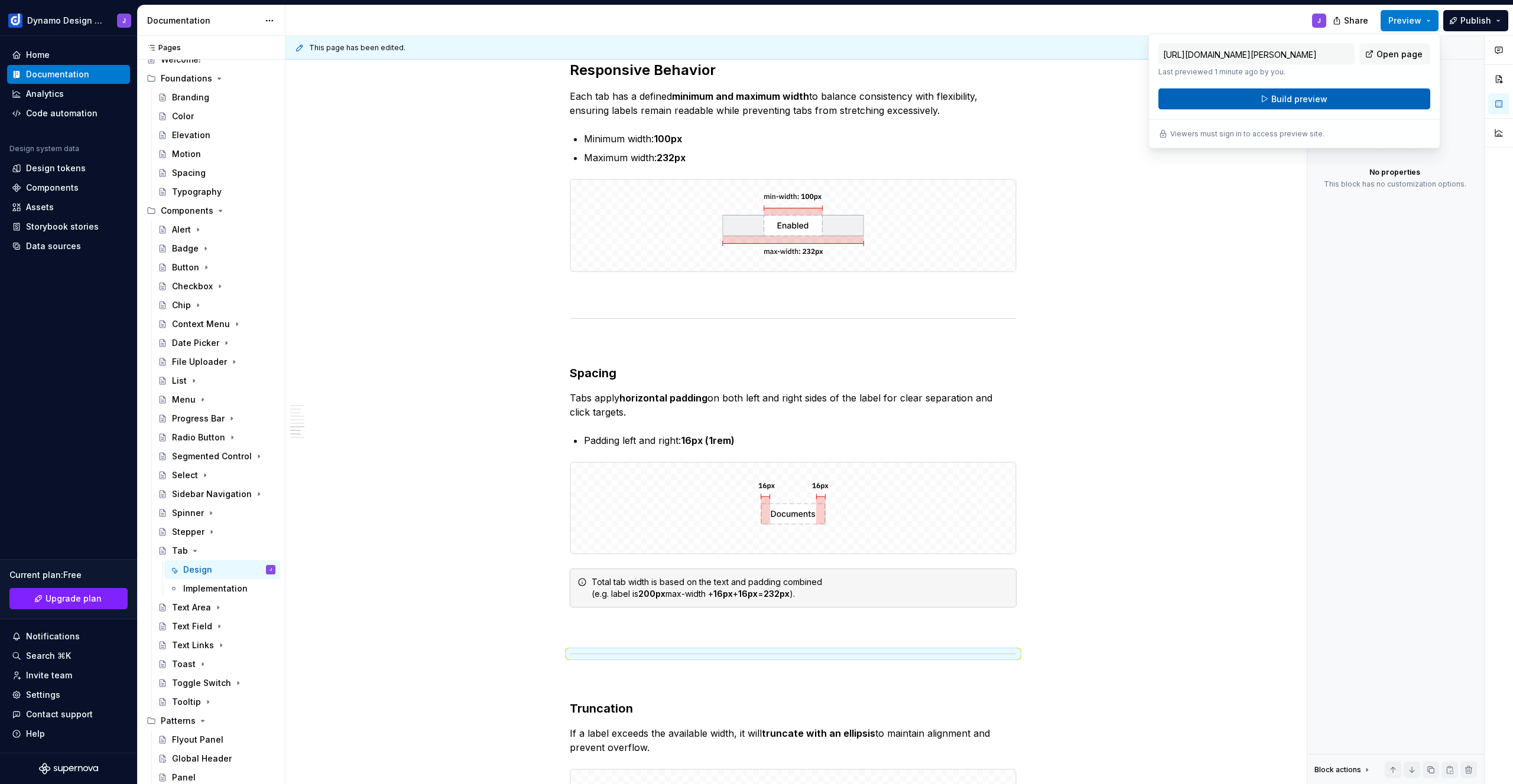
click at [1353, 95] on button "Build preview" at bounding box center [1294, 99] width 272 height 21
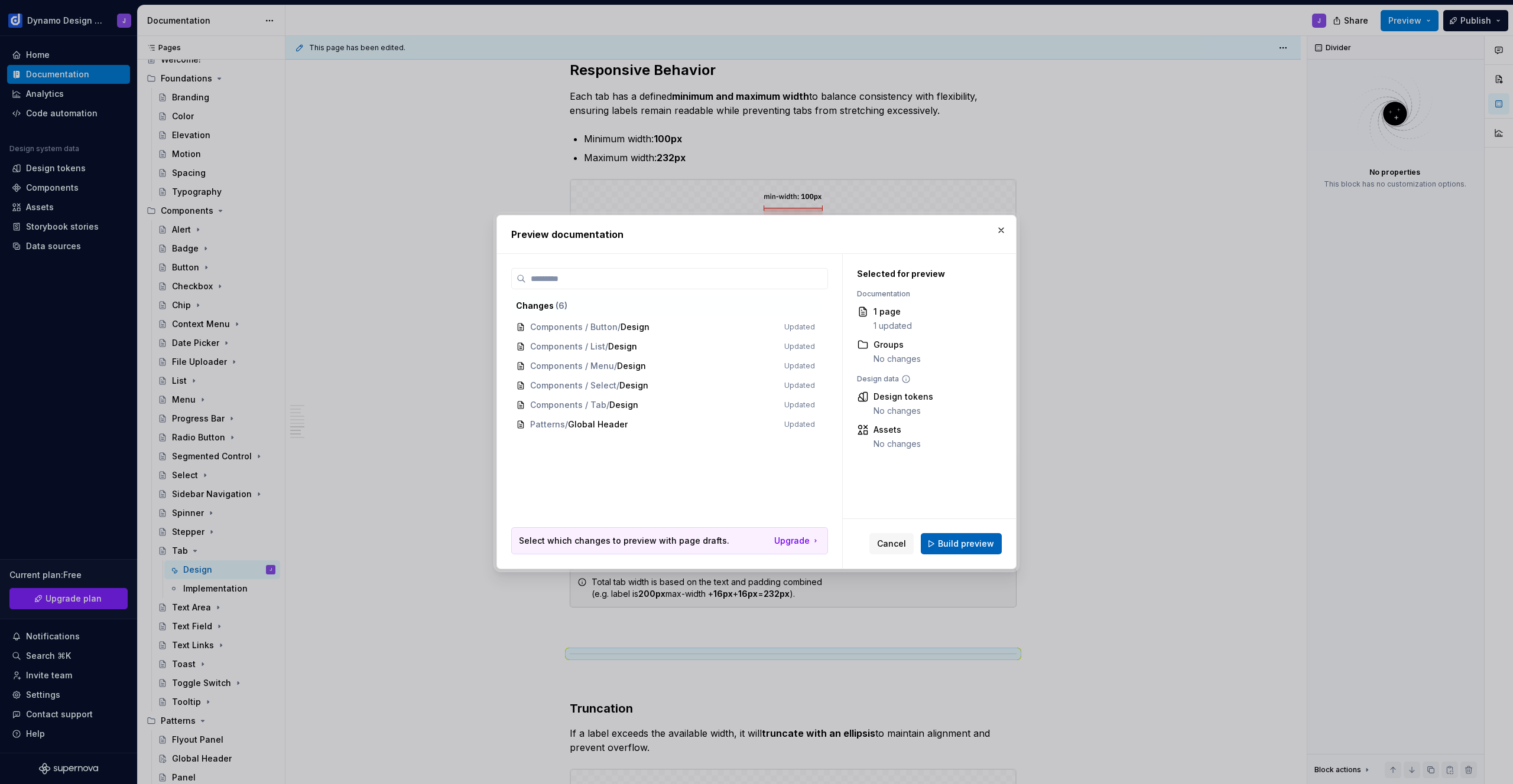
click at [991, 543] on span "Build preview" at bounding box center [966, 543] width 56 height 12
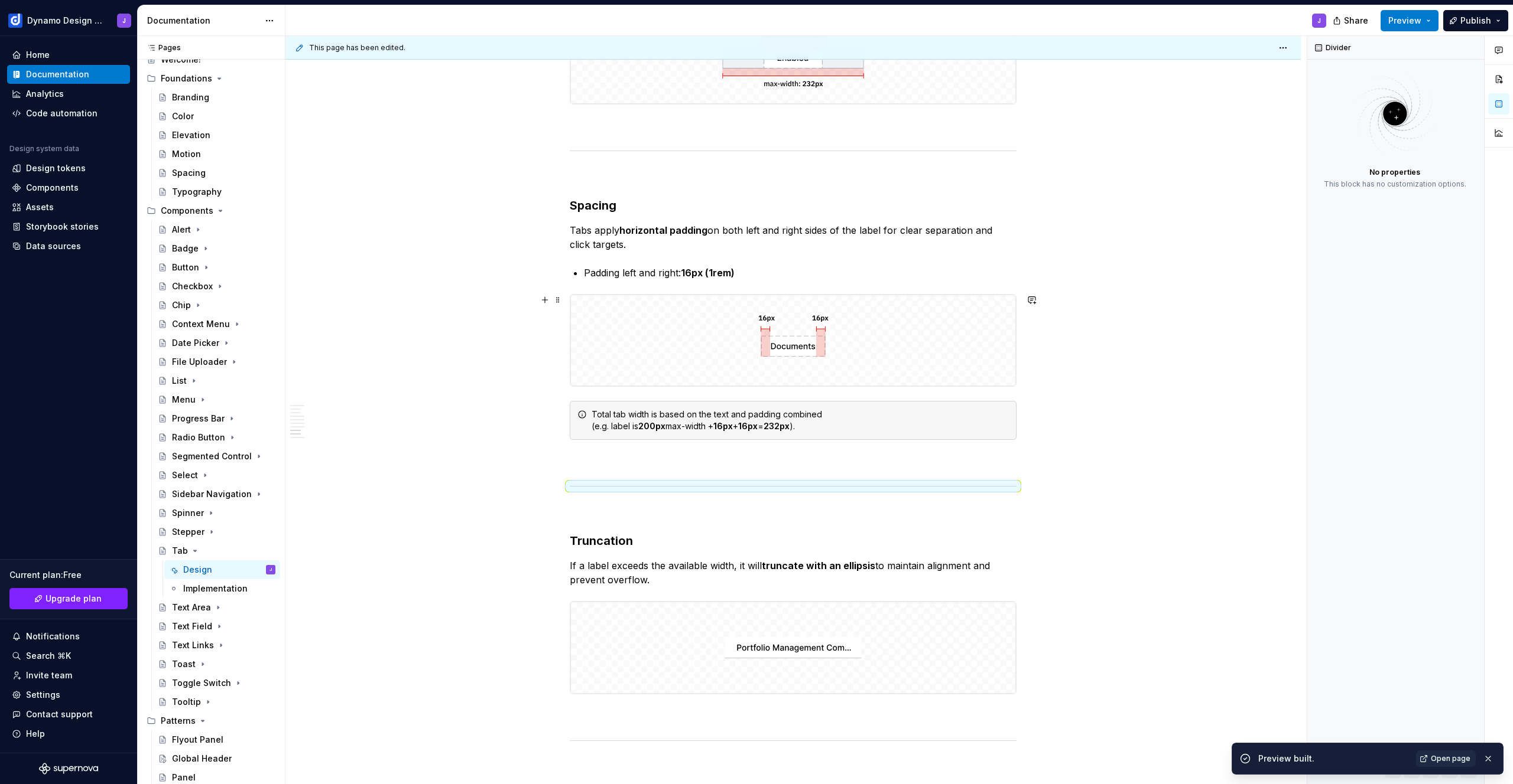
scroll to position [1971, 0]
